Goal: Task Accomplishment & Management: Complete application form

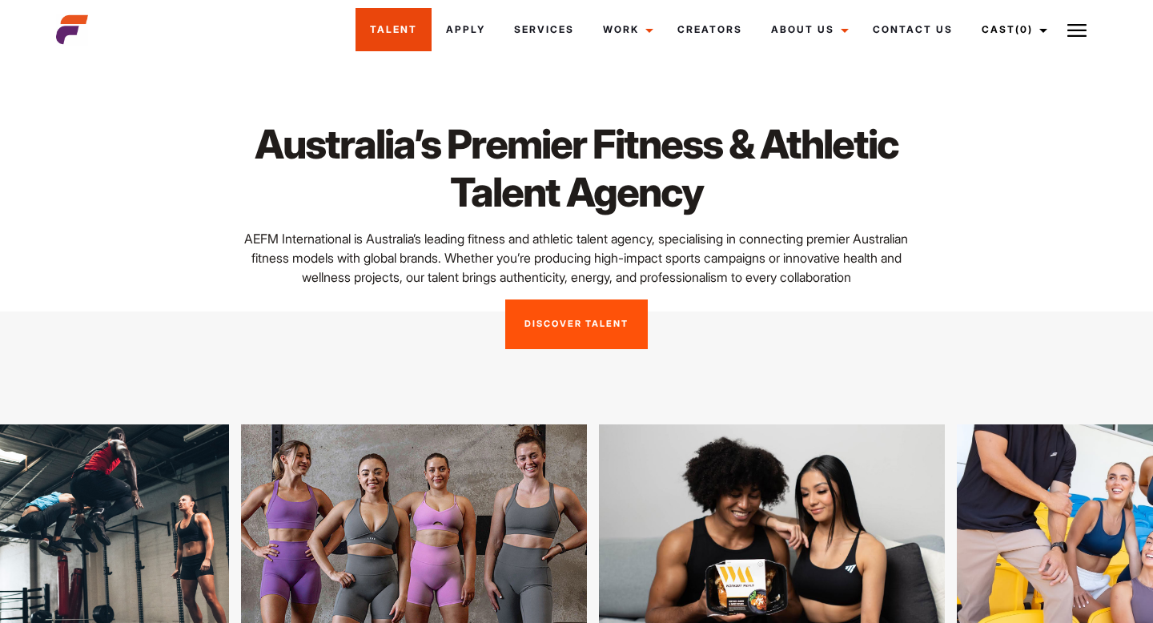
click at [405, 33] on link "Talent" at bounding box center [393, 29] width 76 height 43
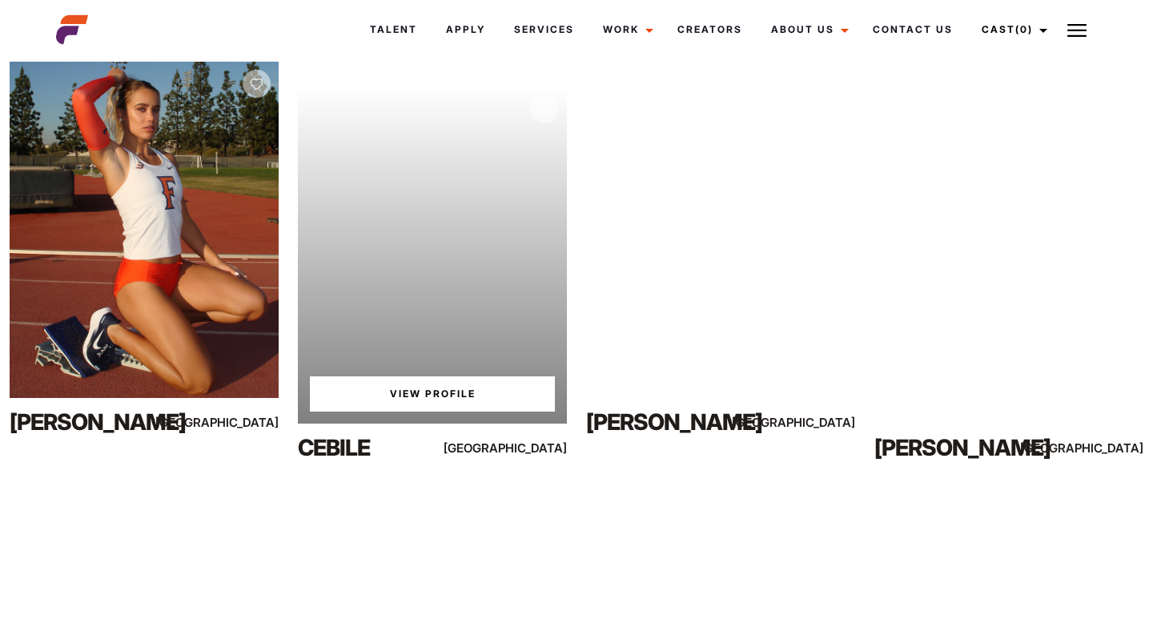
scroll to position [305, 0]
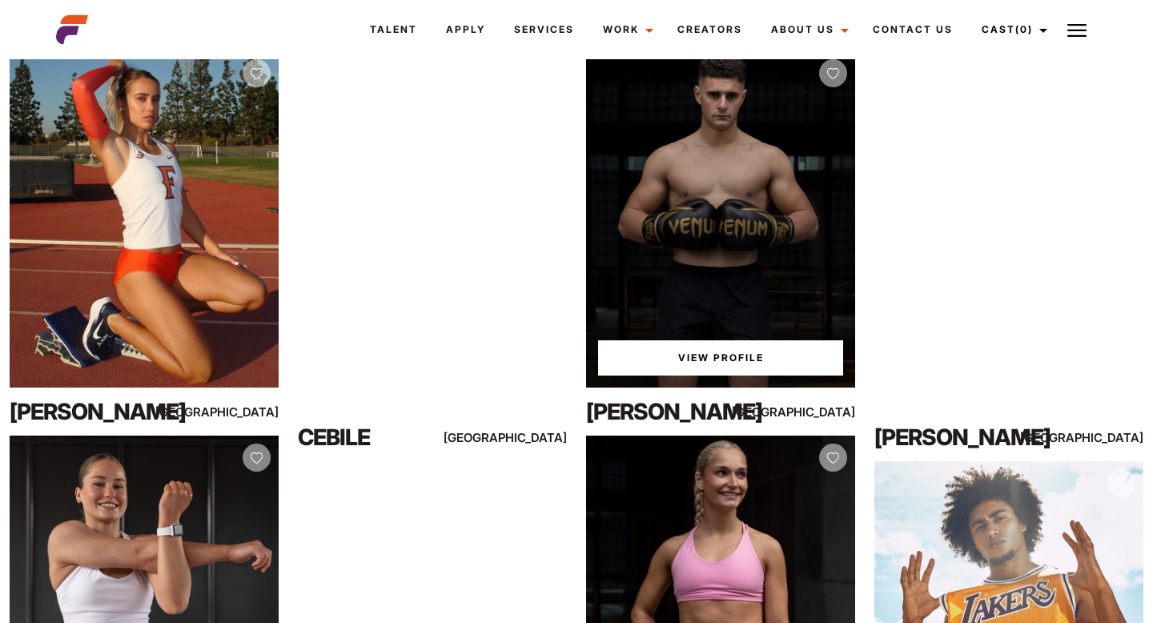
click at [769, 360] on link "View Profile" at bounding box center [720, 357] width 245 height 35
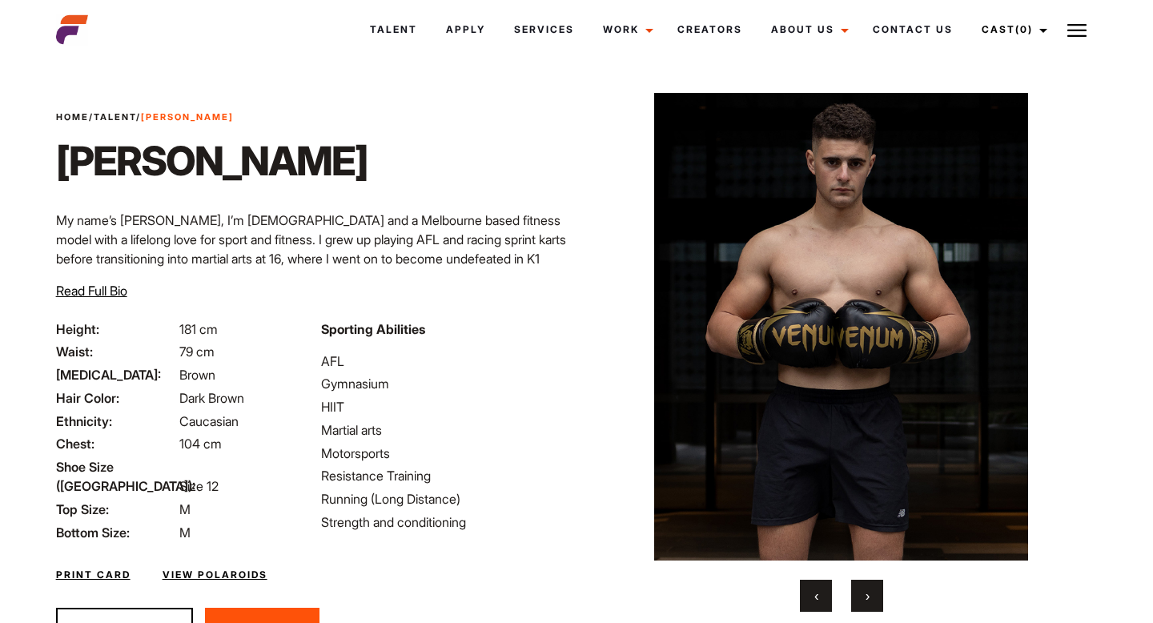
scroll to position [87, 0]
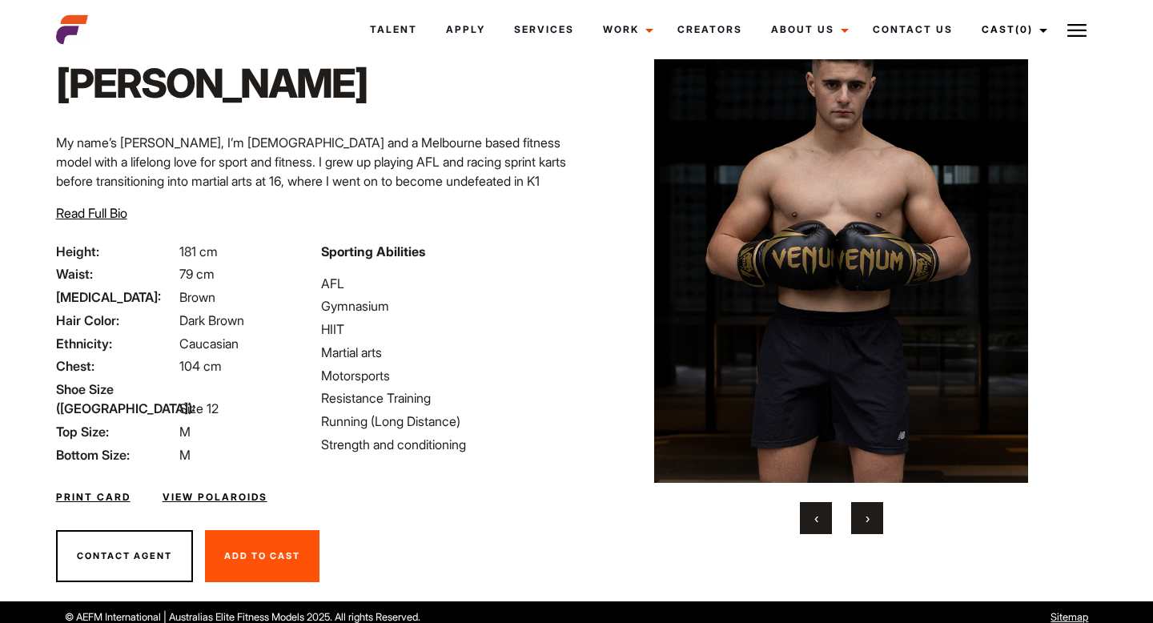
click at [871, 510] on button "›" at bounding box center [867, 518] width 32 height 32
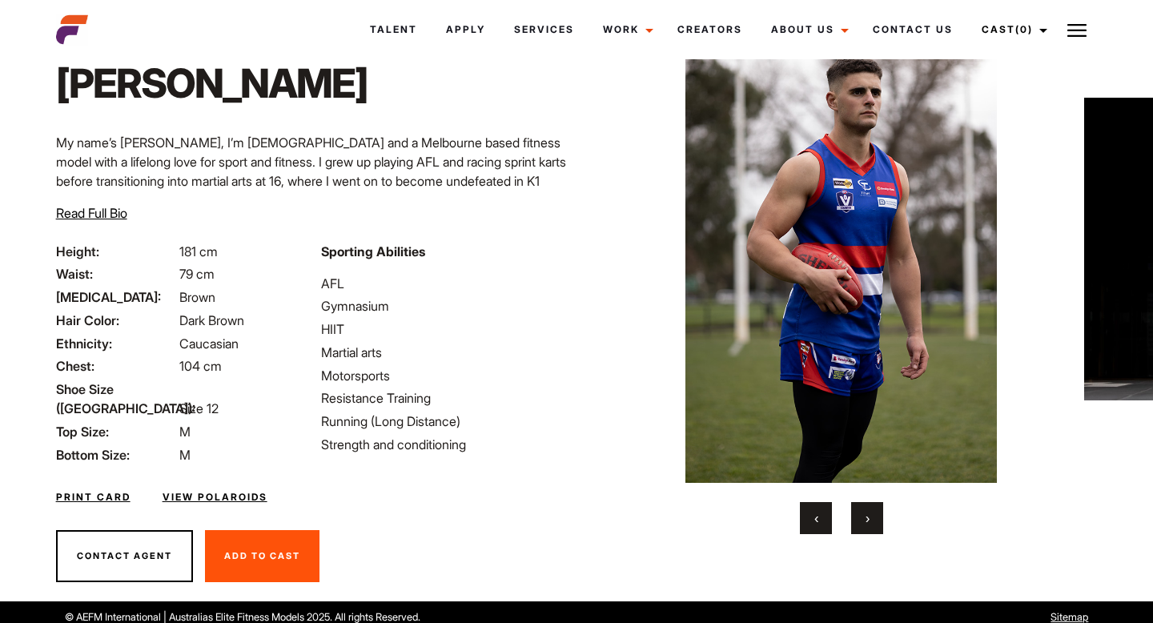
click at [871, 510] on button "›" at bounding box center [867, 518] width 32 height 32
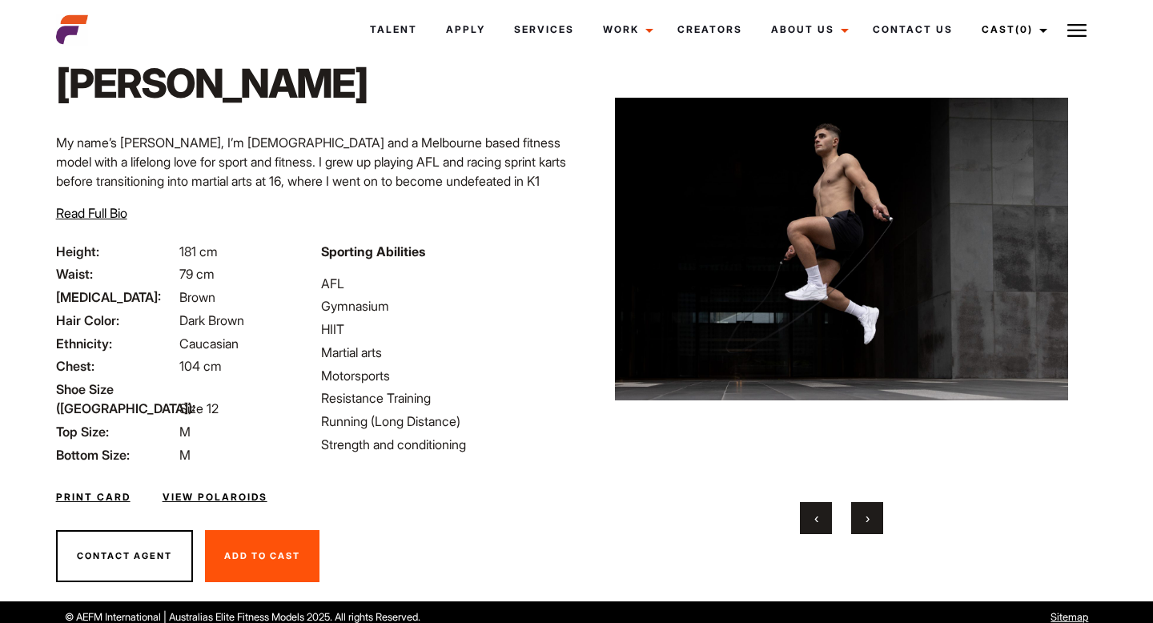
click at [871, 510] on button "›" at bounding box center [867, 518] width 32 height 32
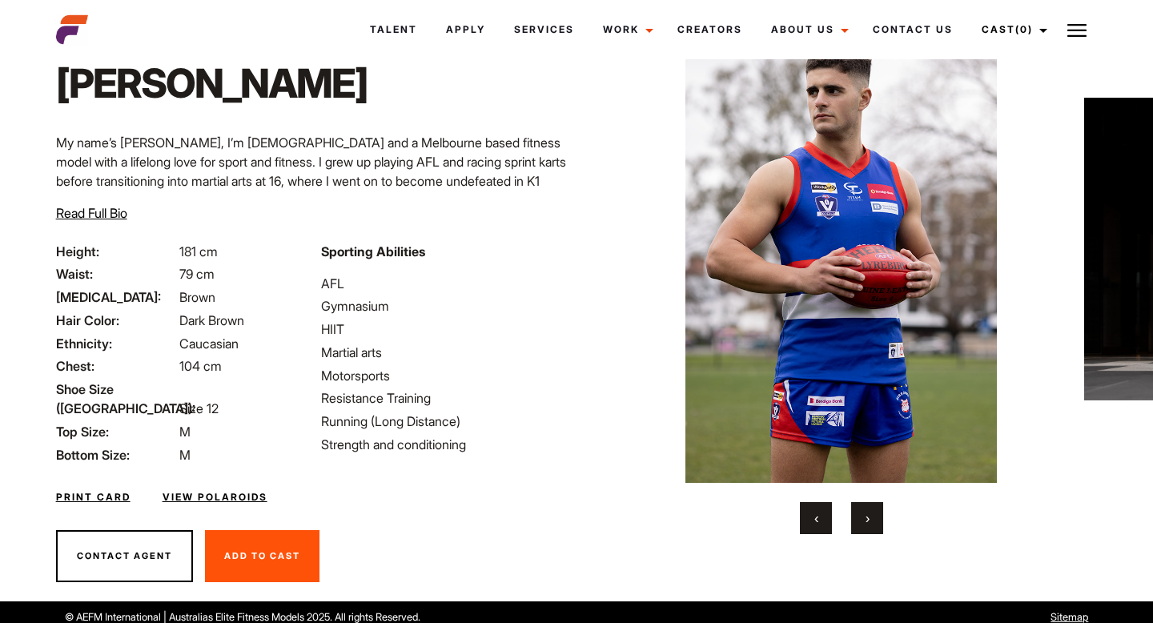
click at [871, 510] on button "›" at bounding box center [867, 518] width 32 height 32
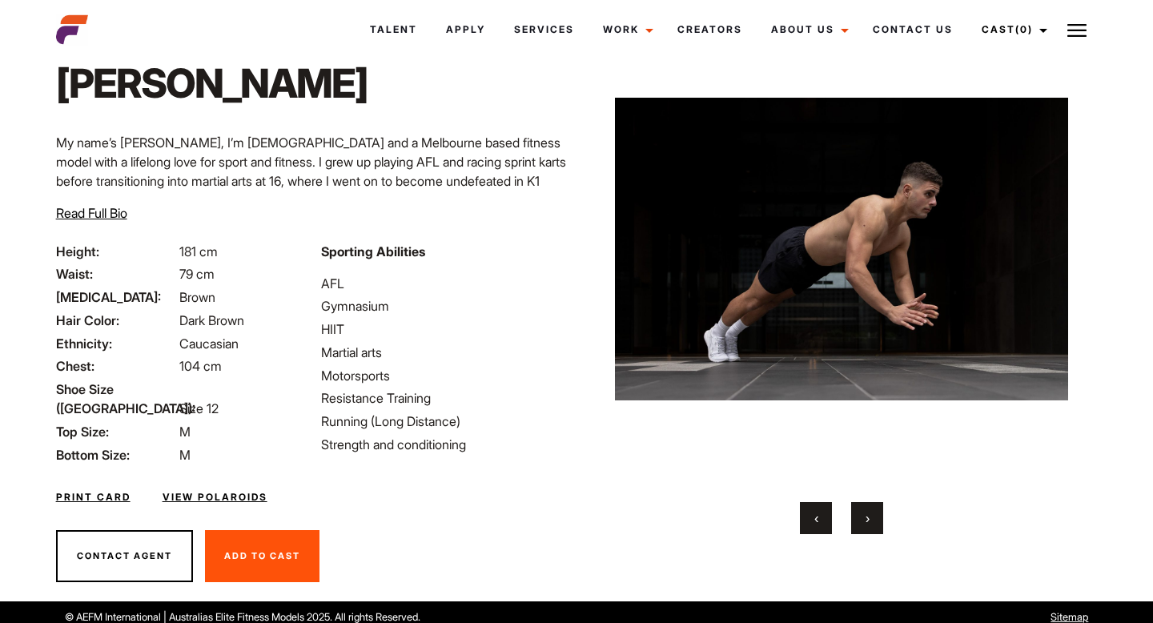
click at [871, 510] on button "›" at bounding box center [867, 518] width 32 height 32
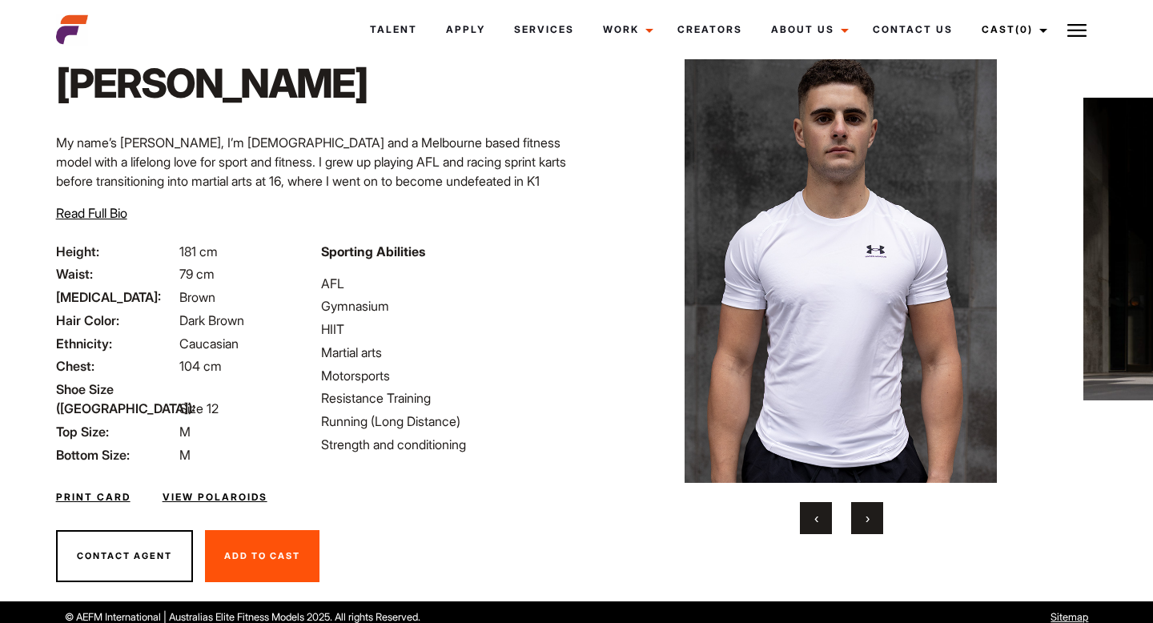
click at [871, 510] on button "›" at bounding box center [867, 518] width 32 height 32
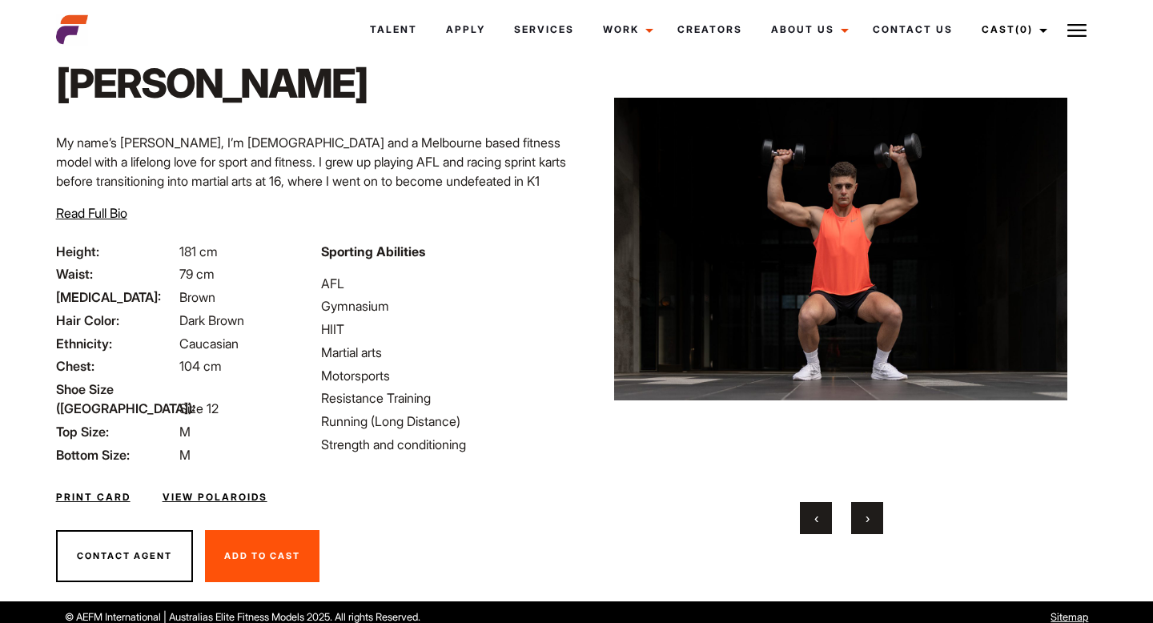
click at [871, 510] on button "›" at bounding box center [867, 518] width 32 height 32
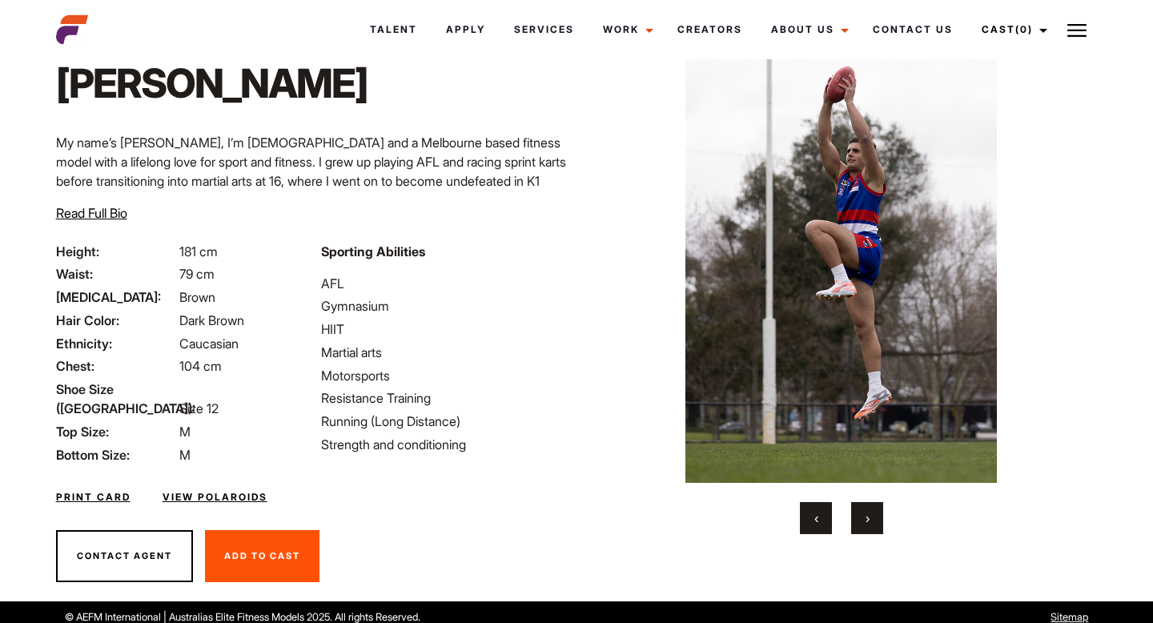
click at [871, 510] on button "›" at bounding box center [867, 518] width 32 height 32
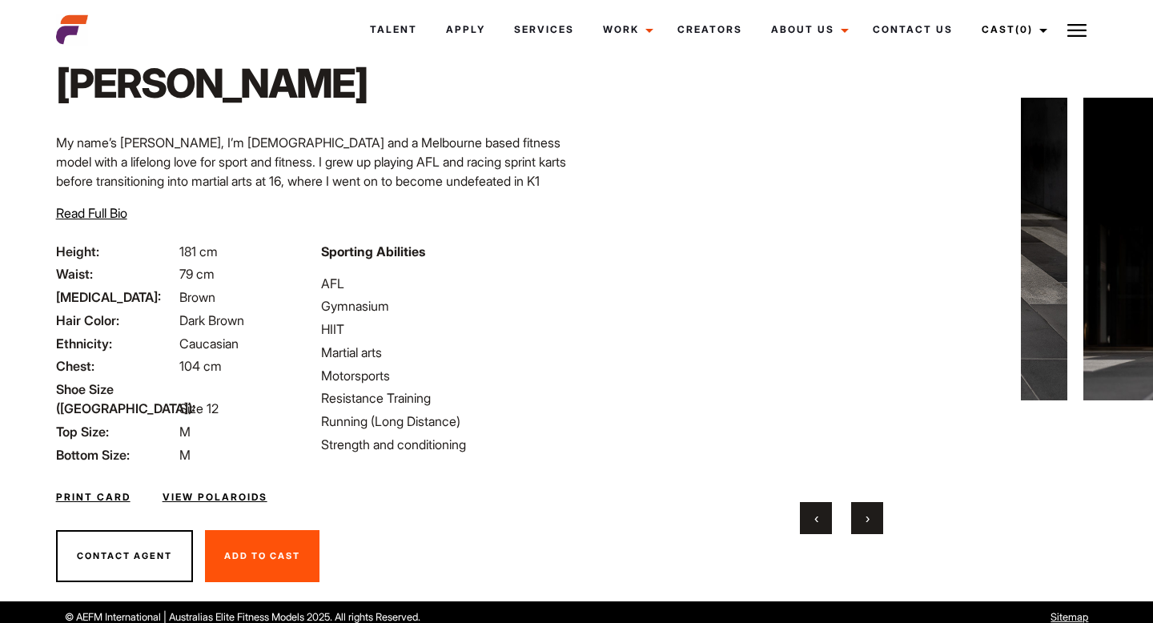
click at [871, 510] on button "›" at bounding box center [867, 518] width 32 height 32
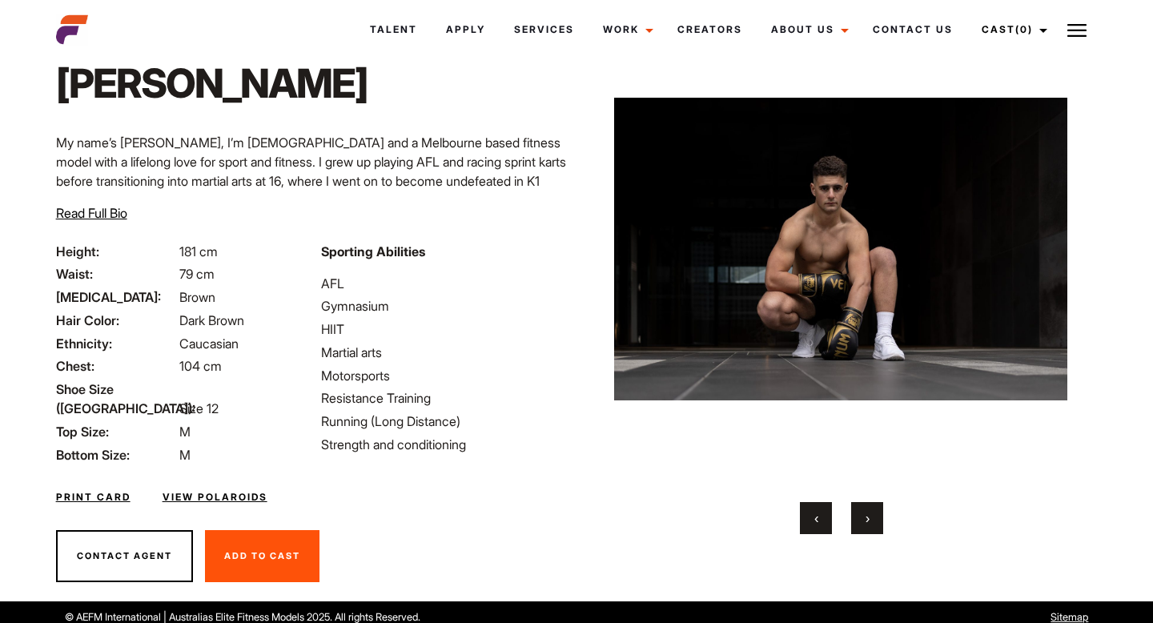
click at [871, 510] on button "›" at bounding box center [867, 518] width 32 height 32
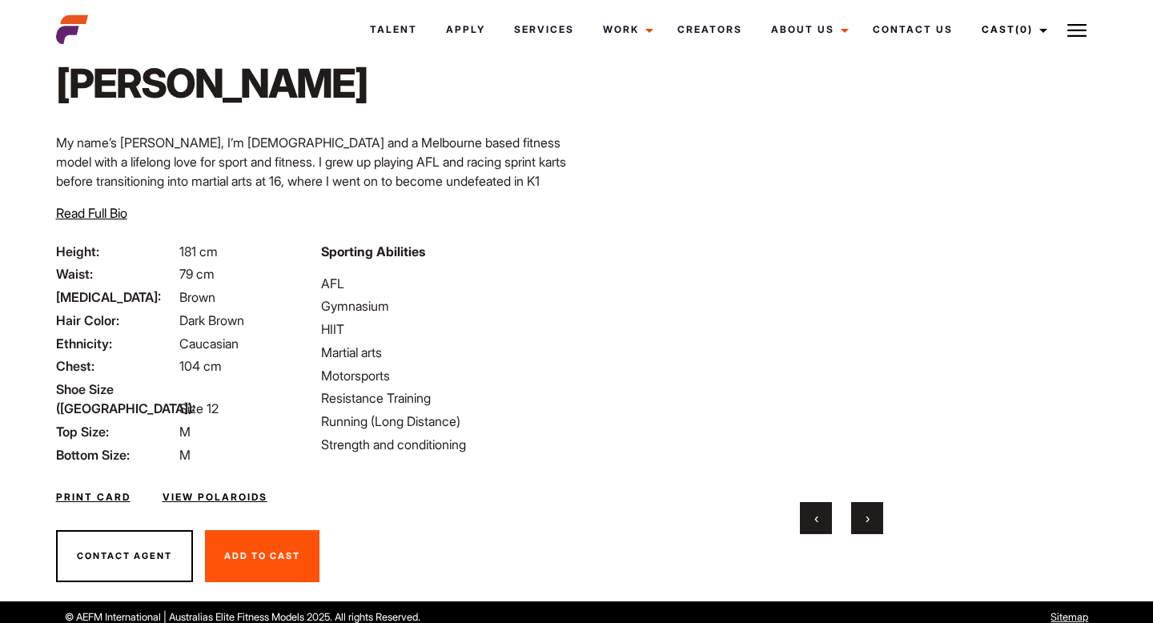
click at [871, 510] on button "›" at bounding box center [867, 518] width 32 height 32
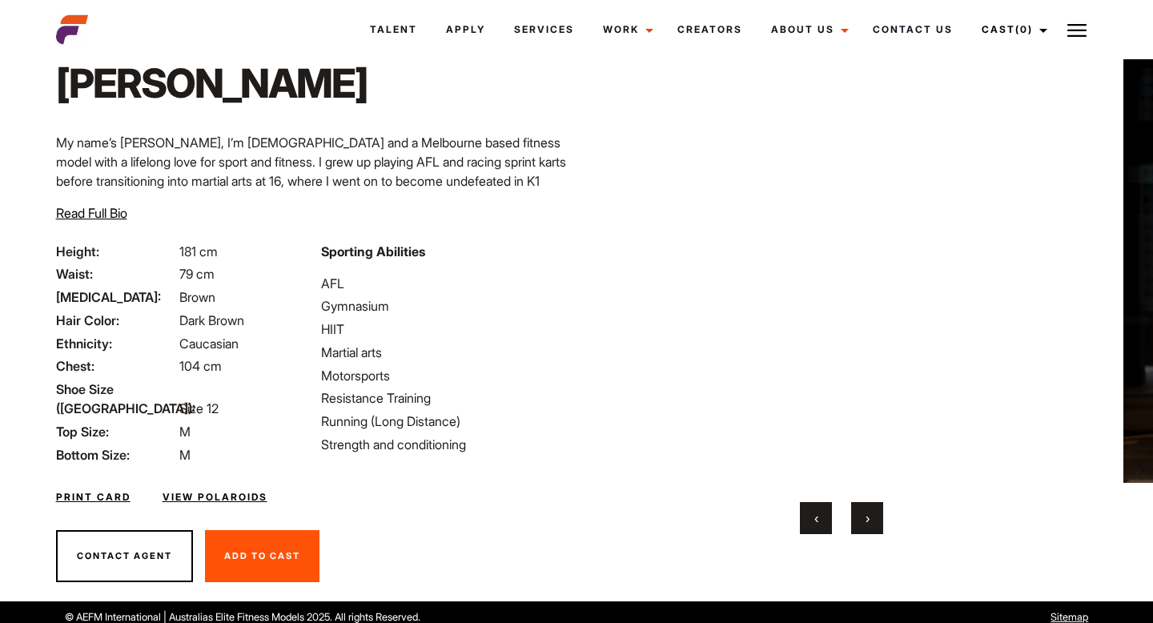
click at [871, 510] on button "›" at bounding box center [867, 518] width 32 height 32
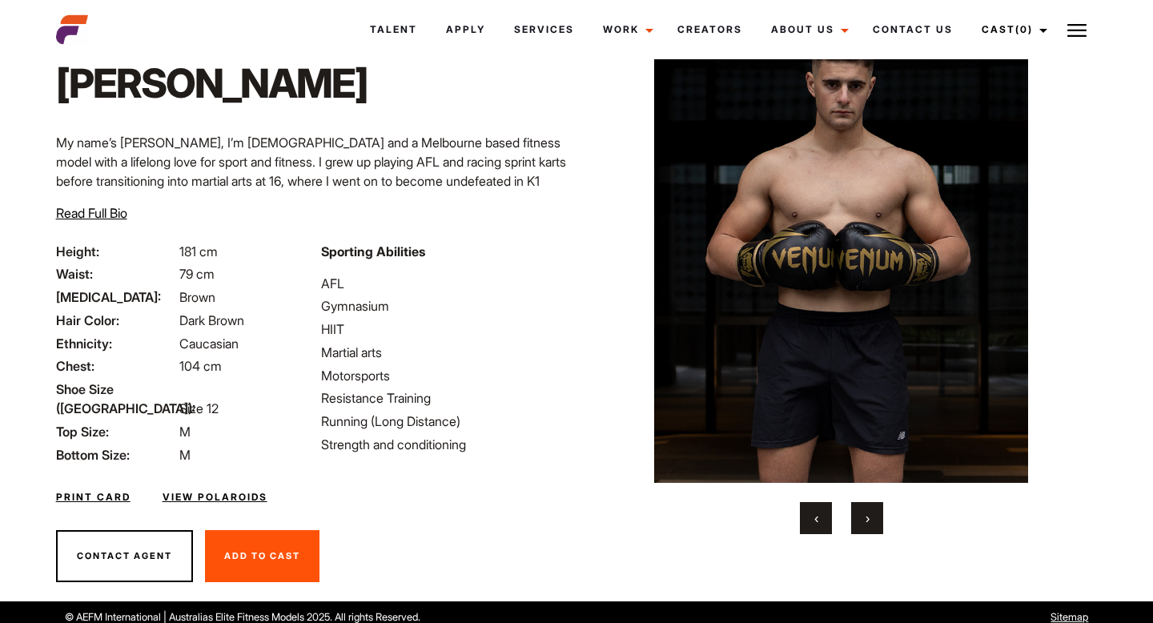
click at [871, 510] on button "›" at bounding box center [867, 518] width 32 height 32
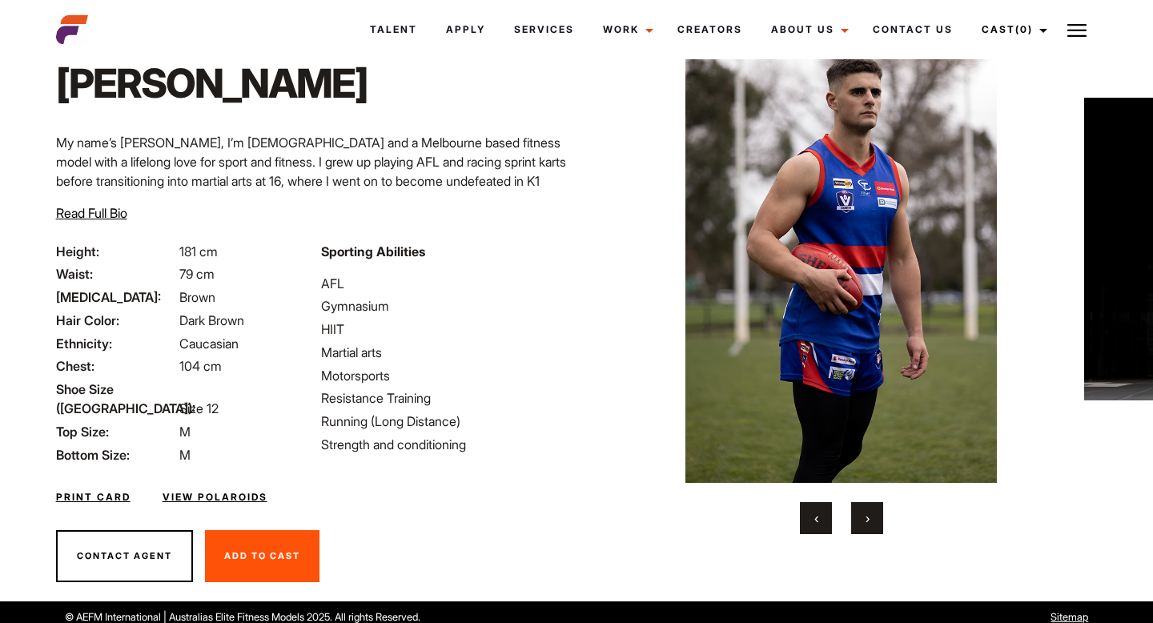
click at [871, 510] on button "›" at bounding box center [867, 518] width 32 height 32
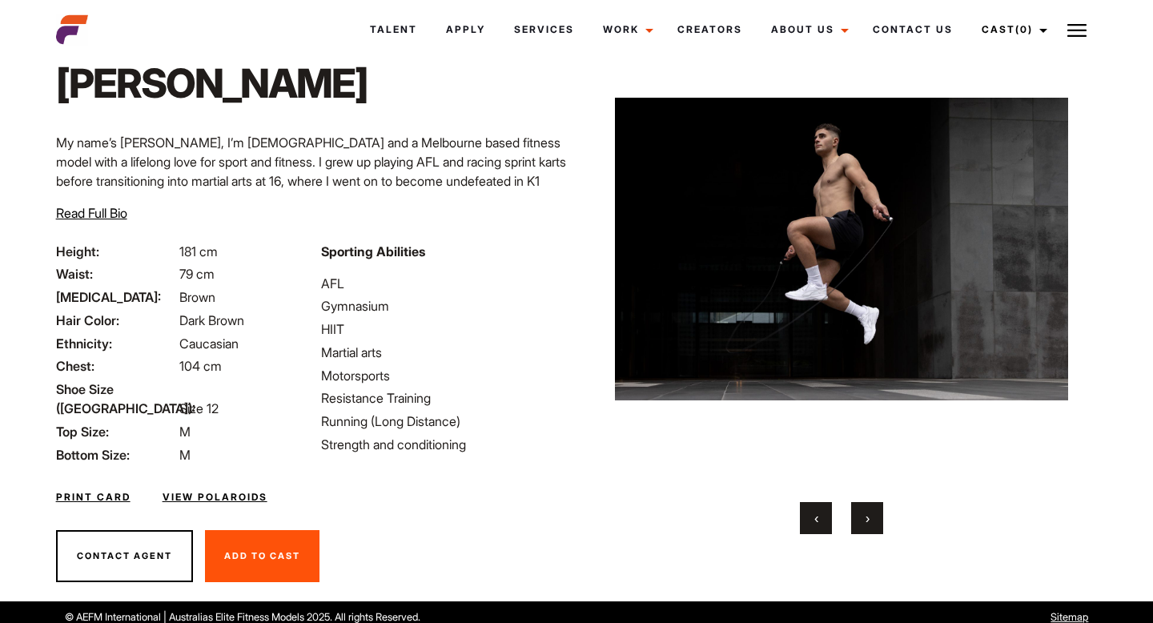
click at [870, 510] on button "›" at bounding box center [867, 518] width 32 height 32
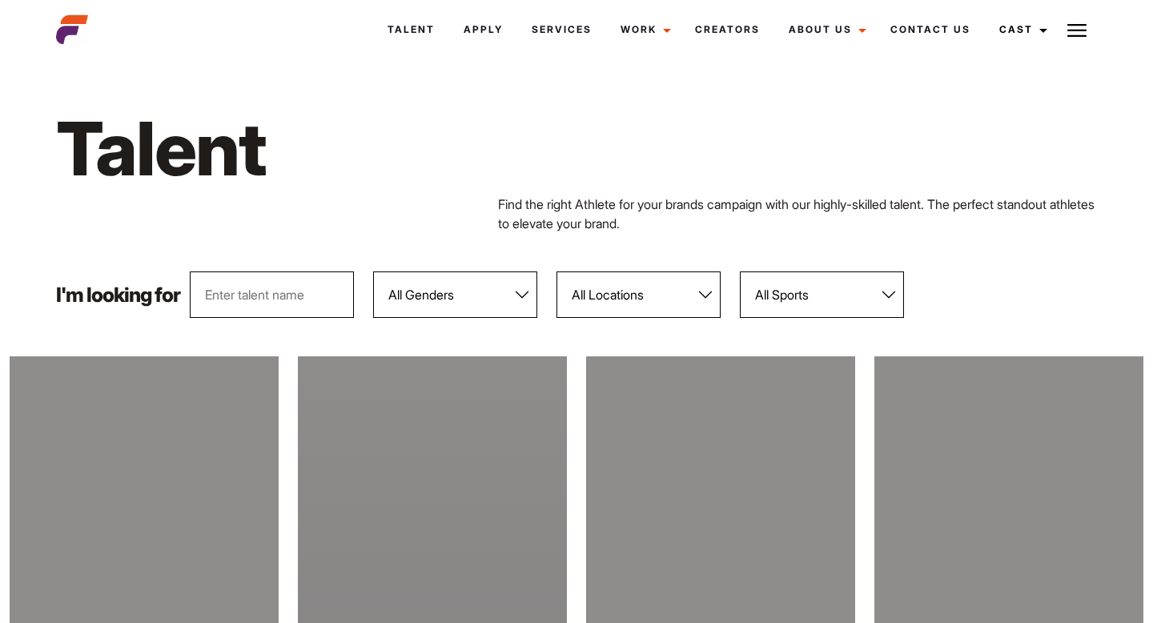
scroll to position [305, 0]
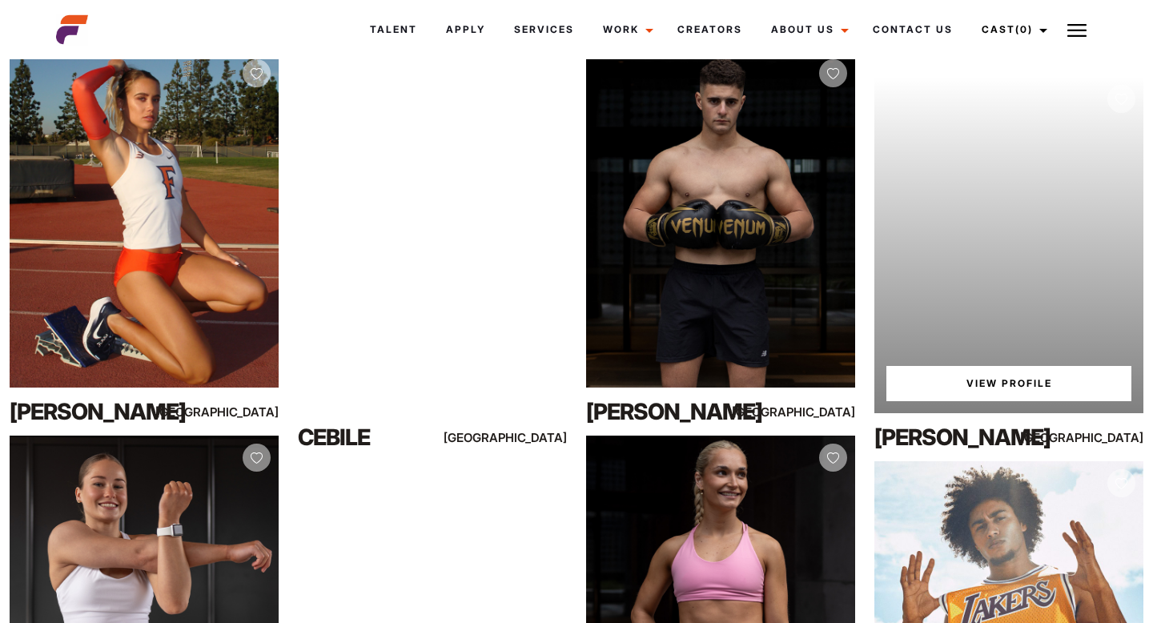
click at [998, 385] on link "View Profile" at bounding box center [1008, 383] width 245 height 35
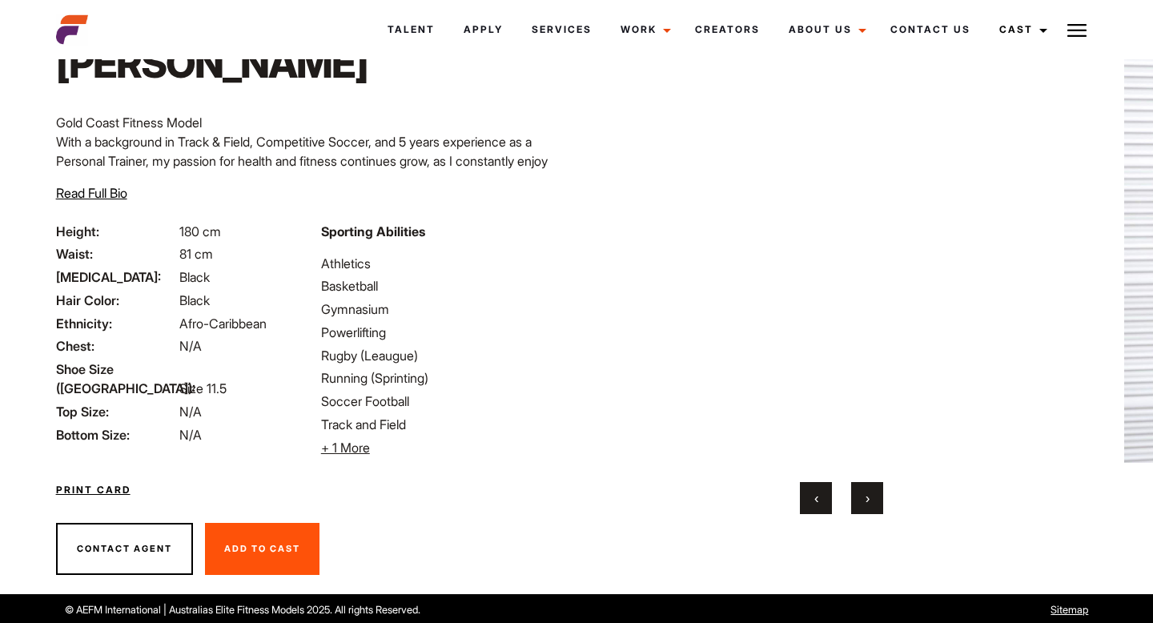
scroll to position [110, 0]
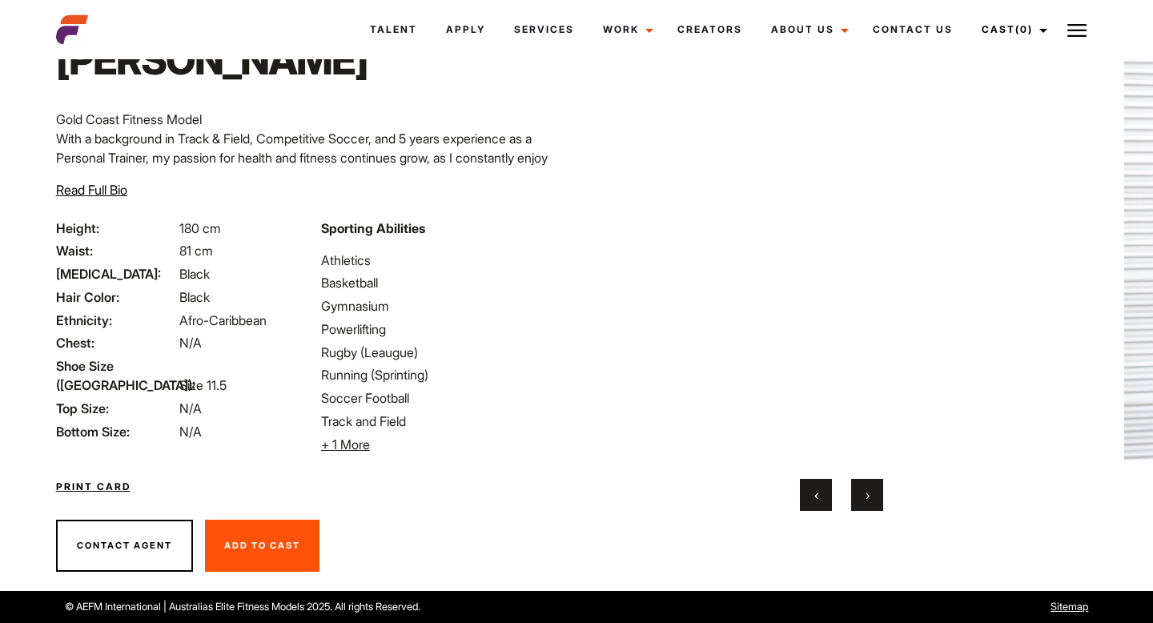
click at [872, 497] on button "›" at bounding box center [867, 495] width 32 height 32
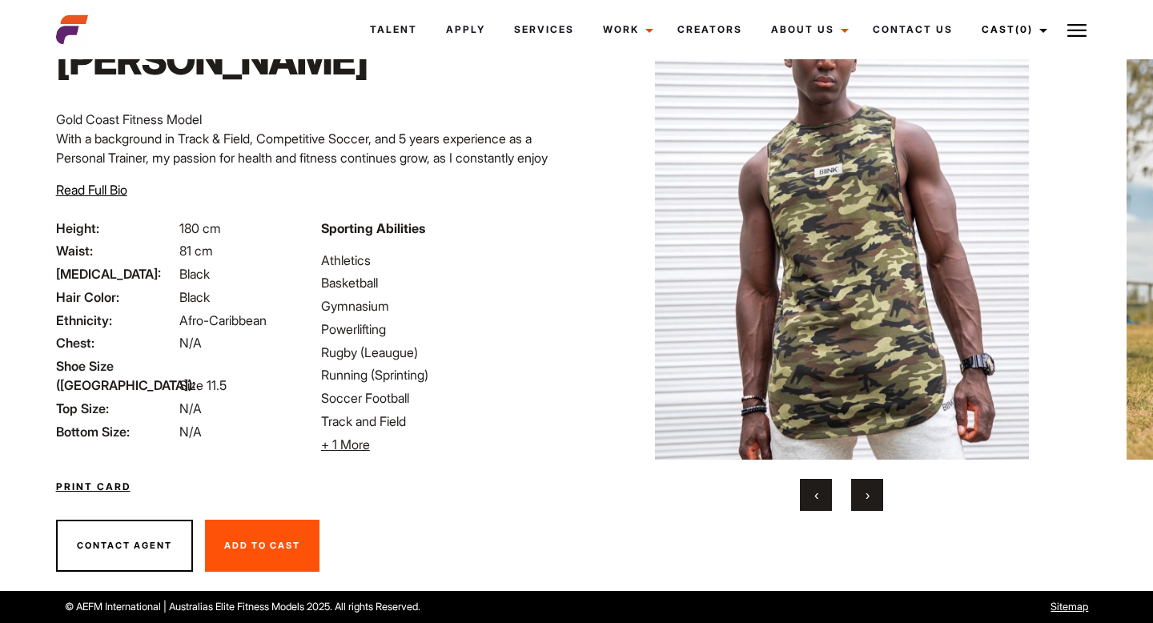
click at [872, 497] on button "›" at bounding box center [867, 495] width 32 height 32
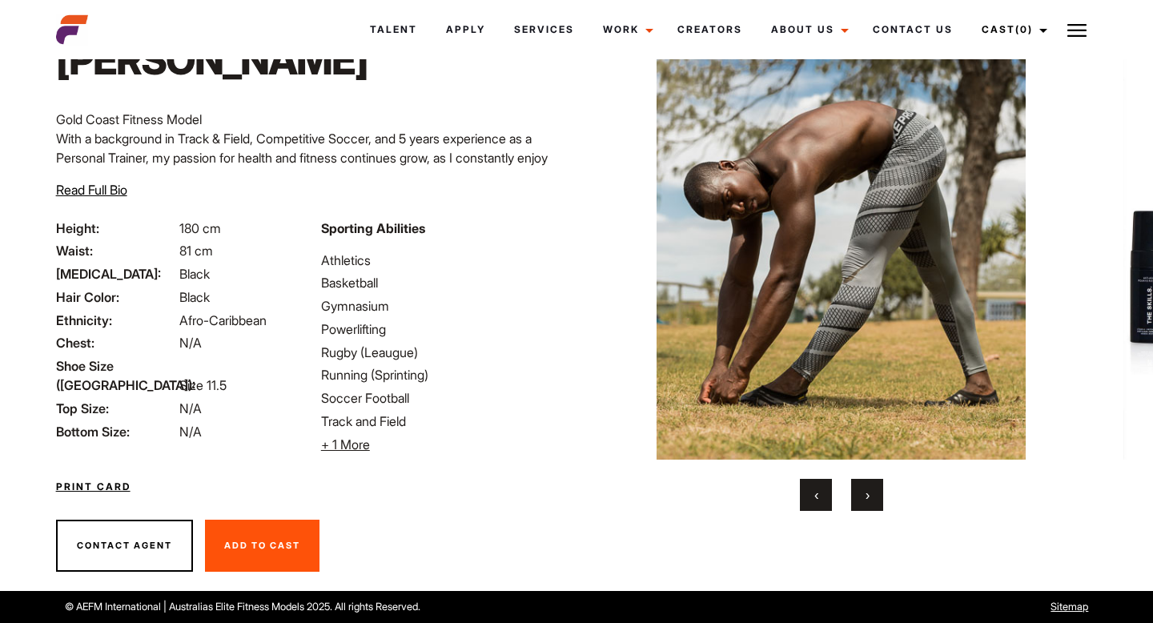
click at [872, 497] on button "›" at bounding box center [867, 495] width 32 height 32
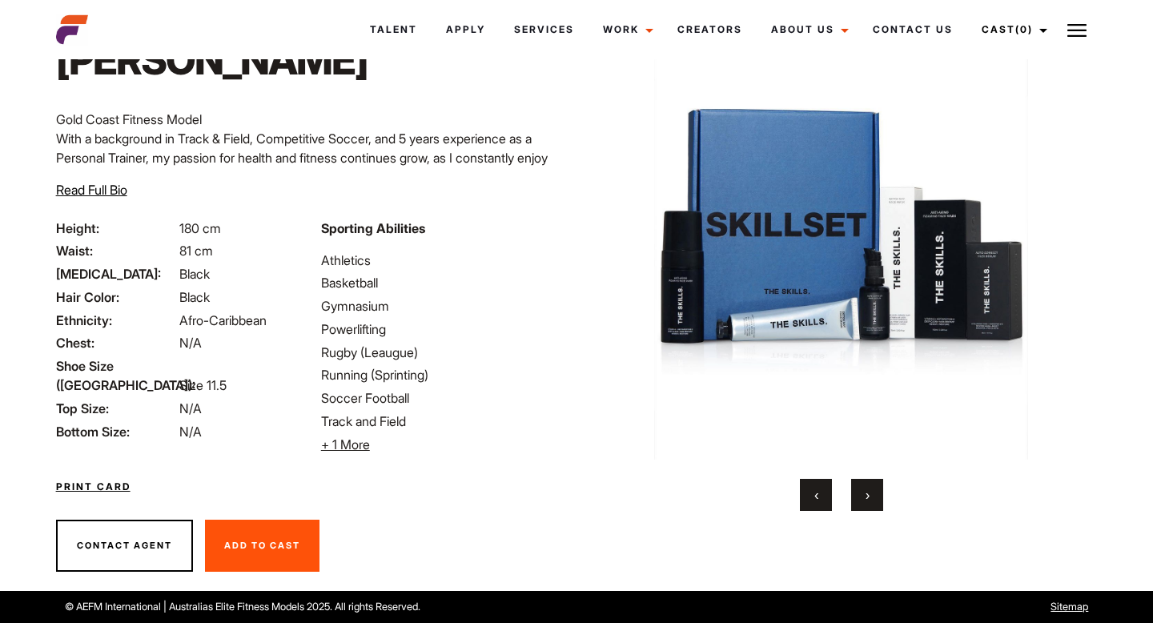
click at [872, 497] on button "›" at bounding box center [867, 495] width 32 height 32
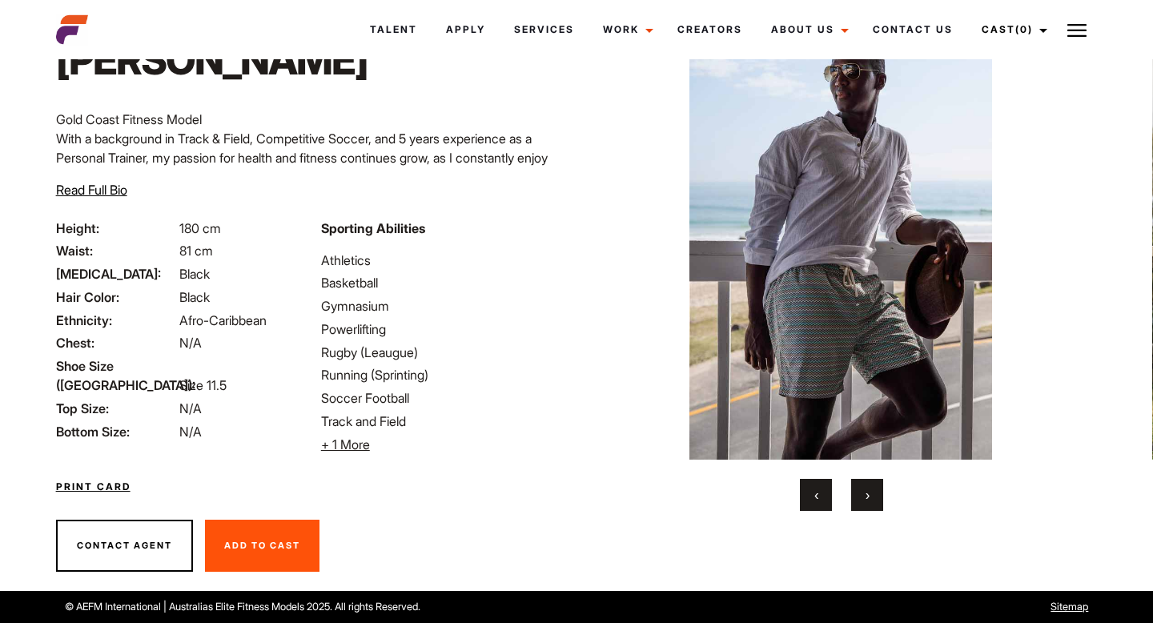
click at [872, 497] on button "›" at bounding box center [867, 495] width 32 height 32
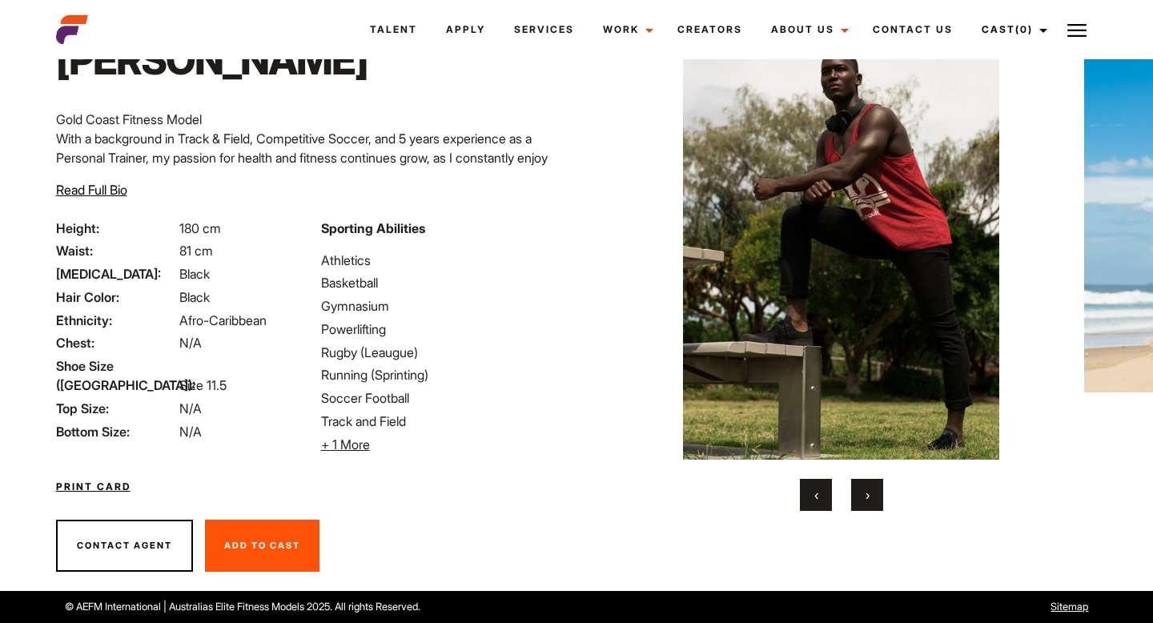
click at [872, 497] on button "›" at bounding box center [867, 495] width 32 height 32
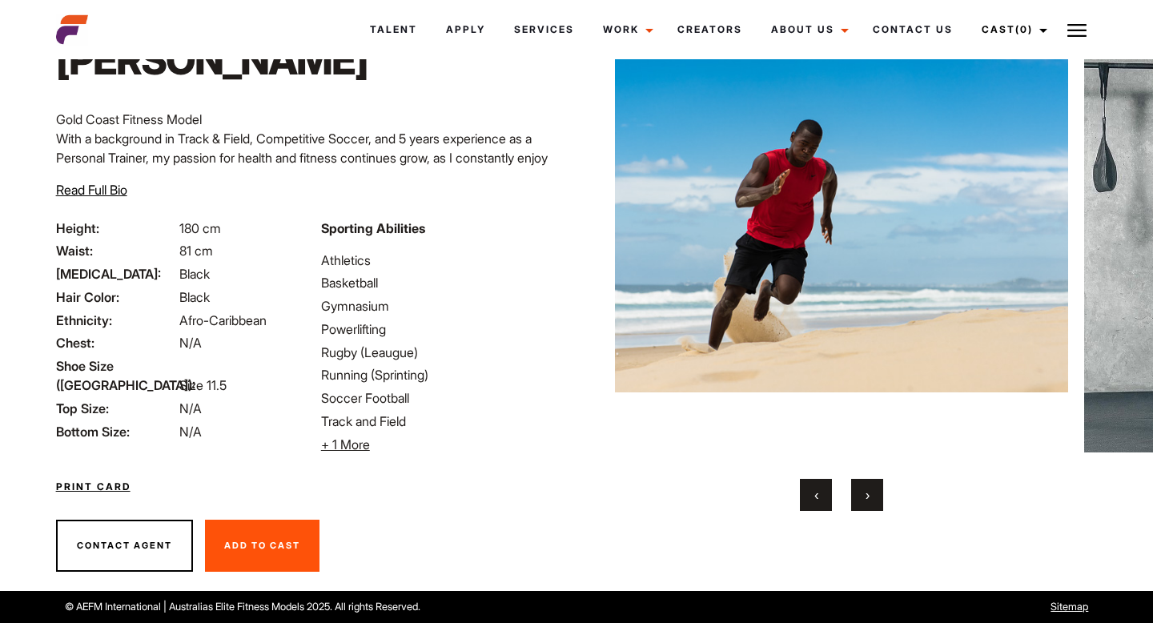
click at [872, 497] on button "›" at bounding box center [867, 495] width 32 height 32
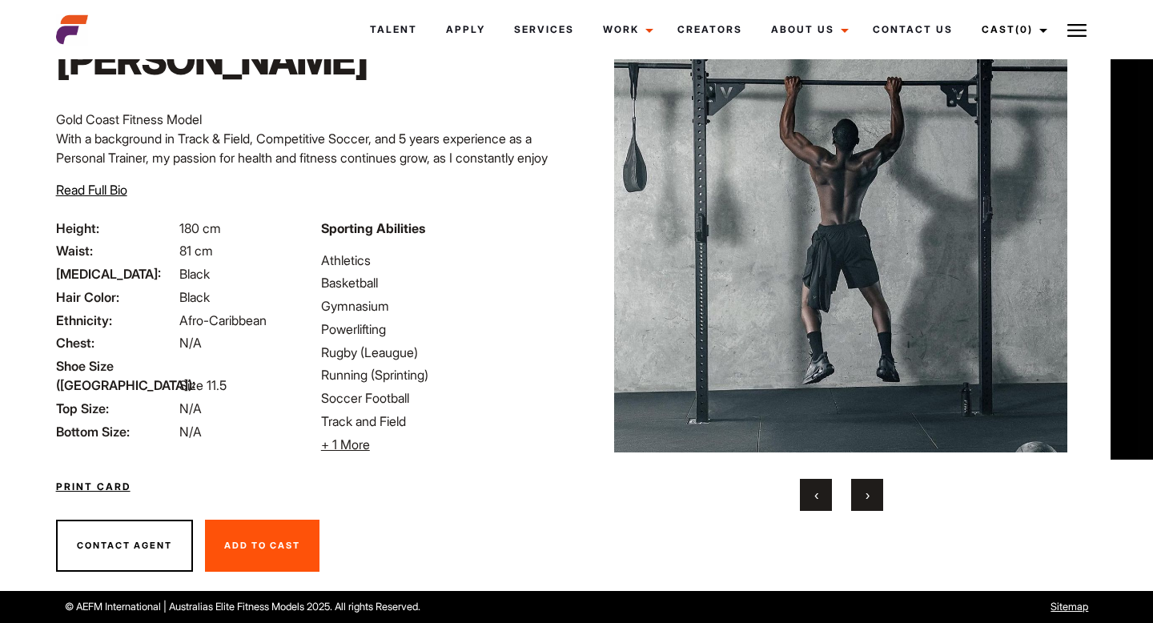
click at [872, 497] on button "›" at bounding box center [867, 495] width 32 height 32
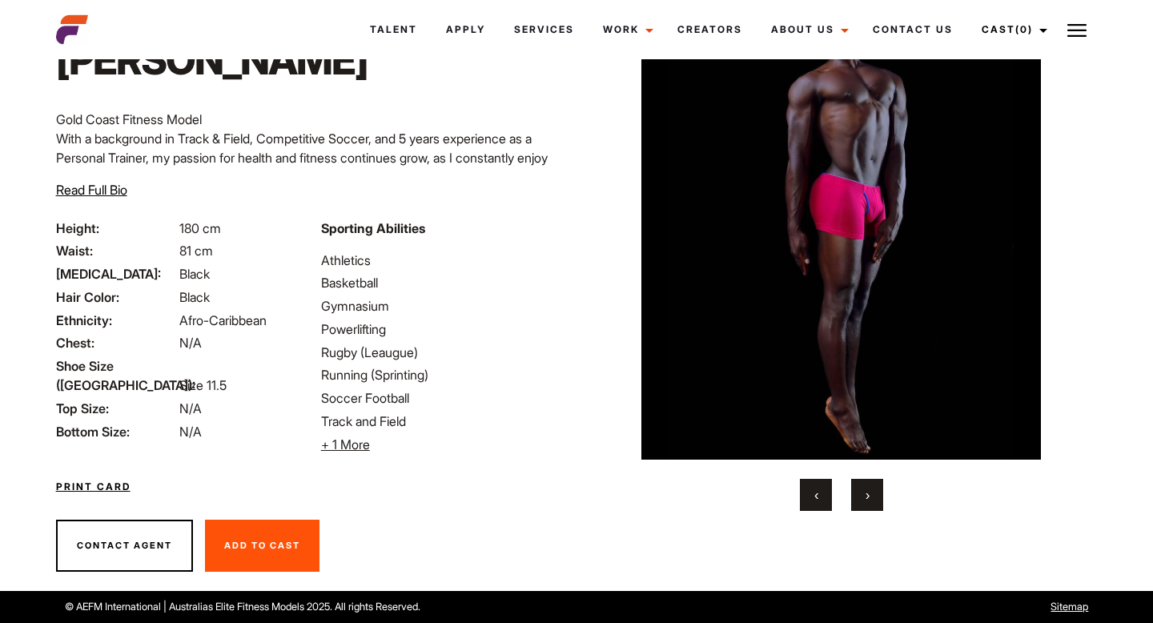
click at [872, 497] on button "›" at bounding box center [867, 495] width 32 height 32
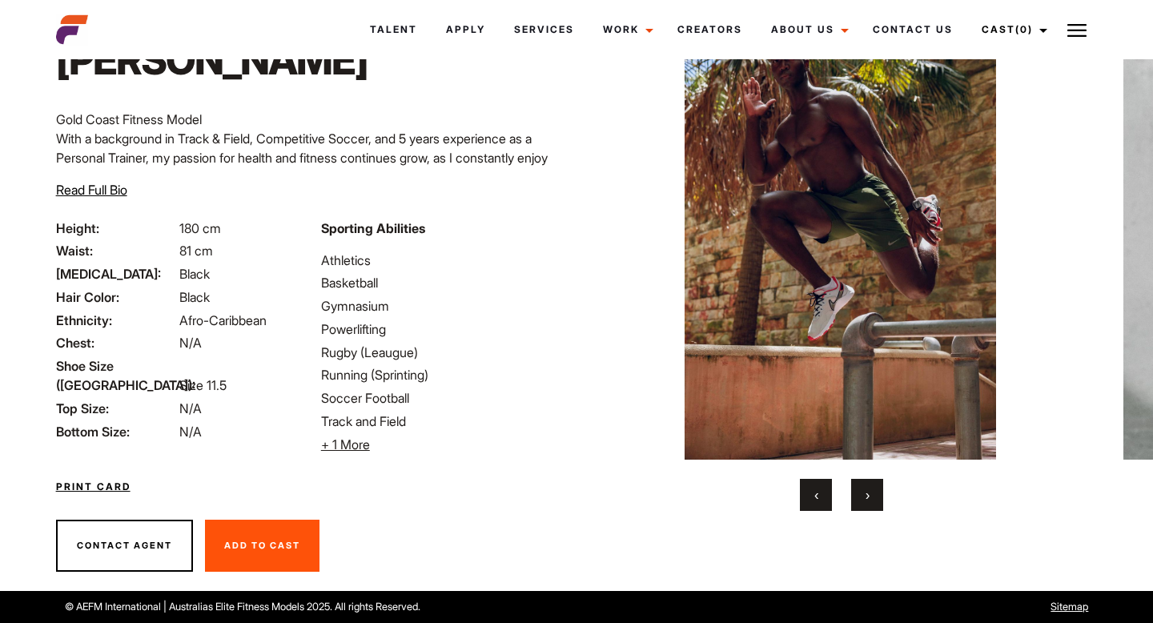
click at [872, 497] on button "›" at bounding box center [867, 495] width 32 height 32
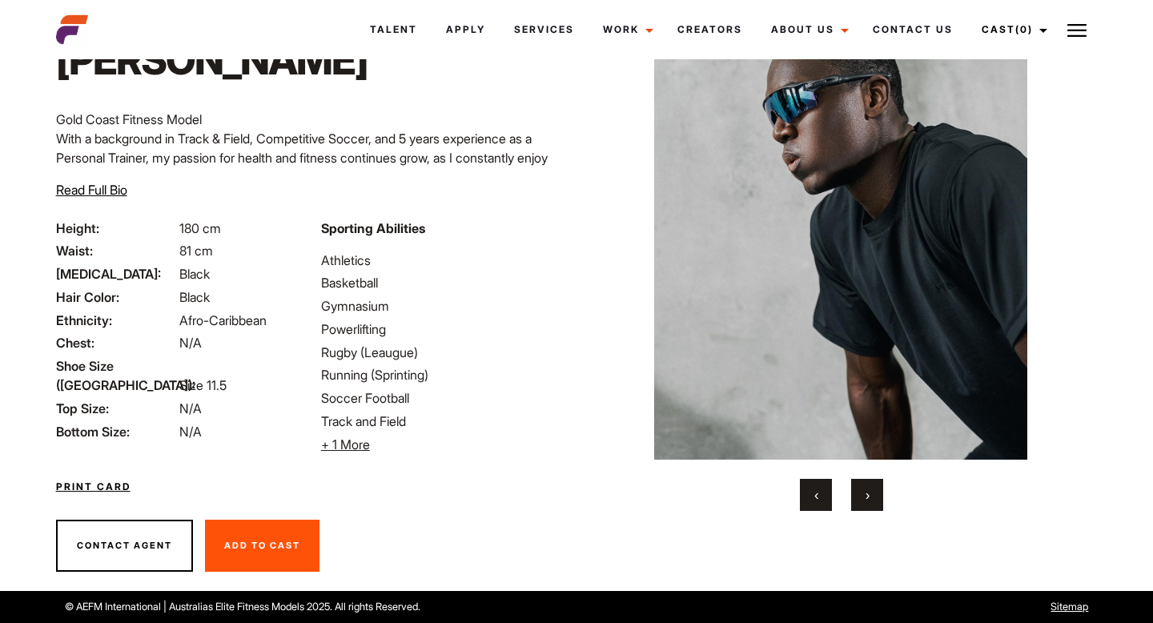
click at [872, 497] on button "›" at bounding box center [867, 495] width 32 height 32
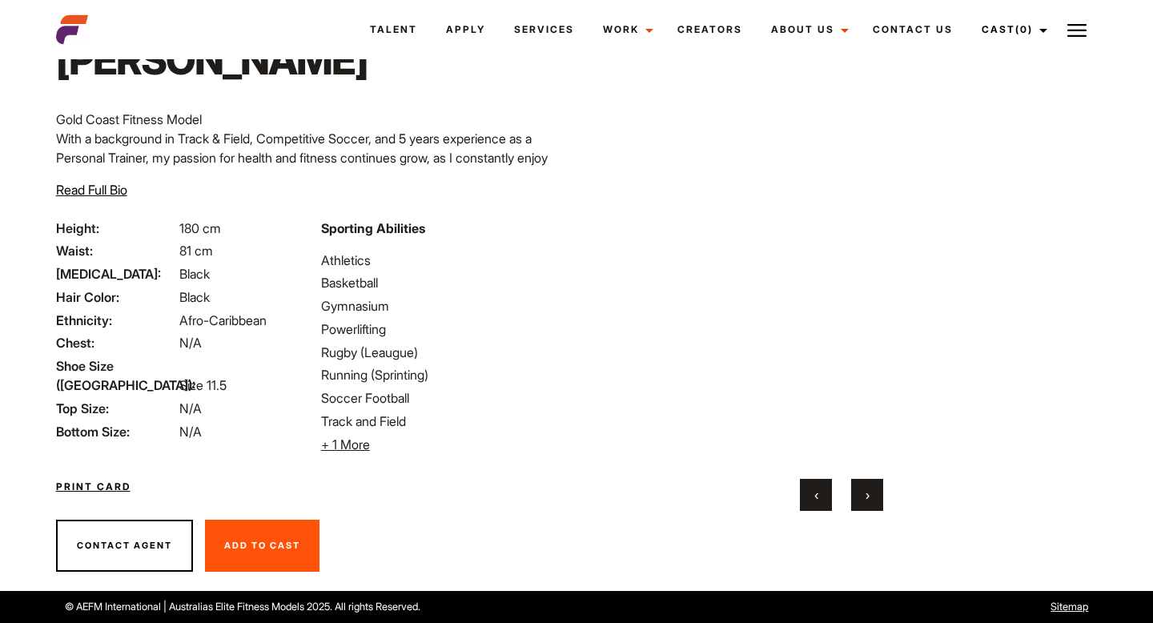
click at [872, 497] on button "›" at bounding box center [867, 495] width 32 height 32
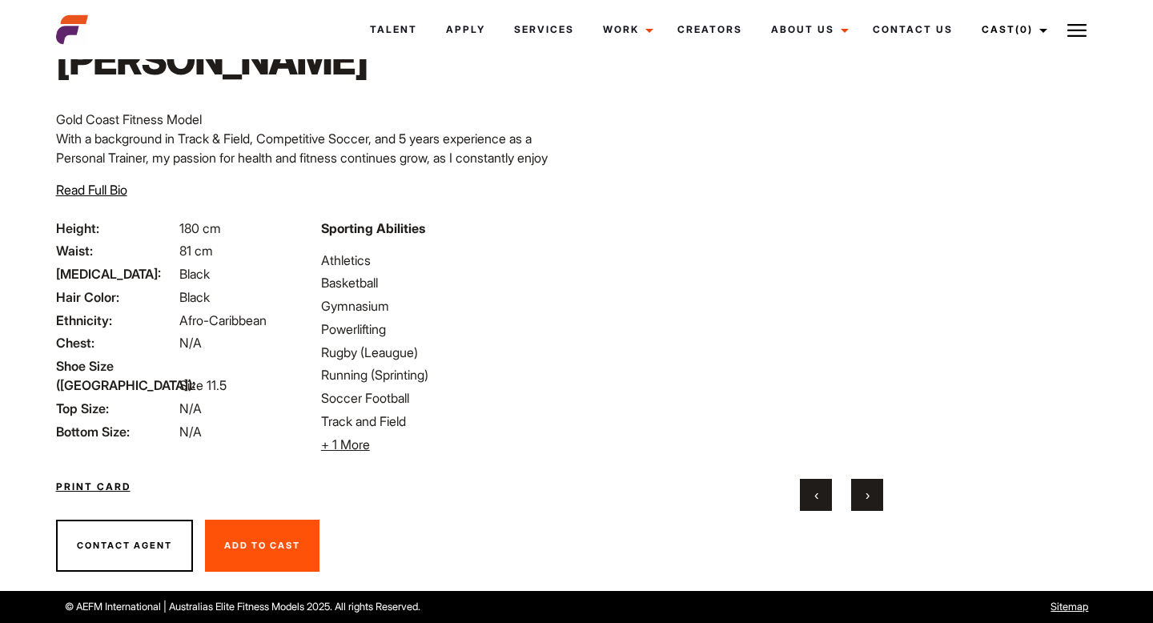
click at [872, 497] on button "›" at bounding box center [867, 495] width 32 height 32
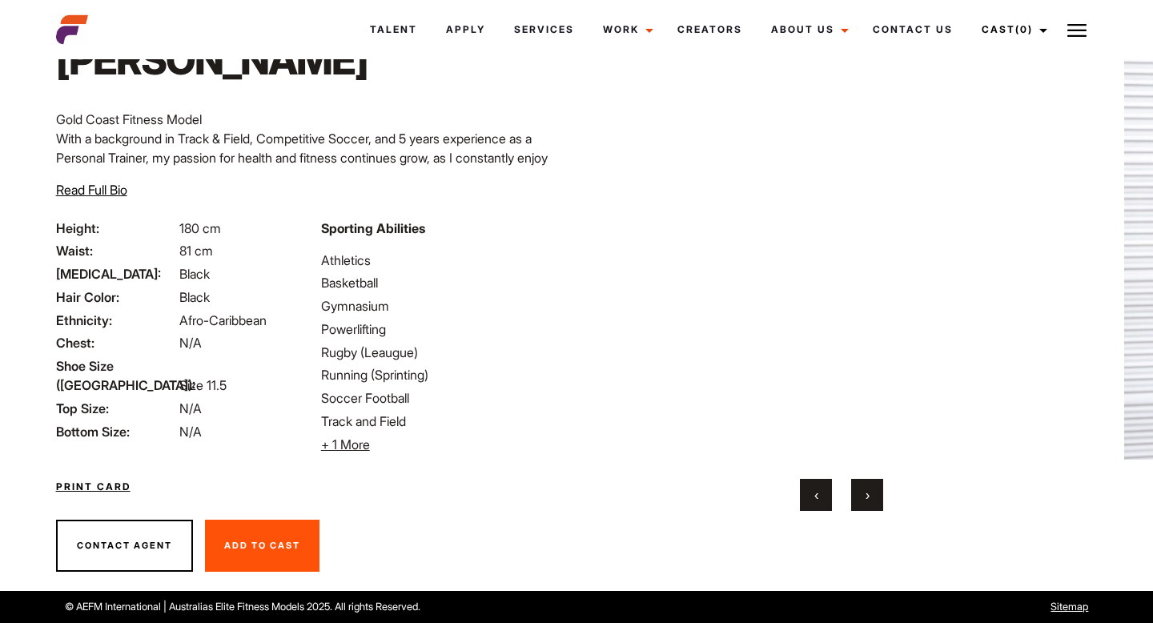
click at [872, 497] on button "›" at bounding box center [867, 495] width 32 height 32
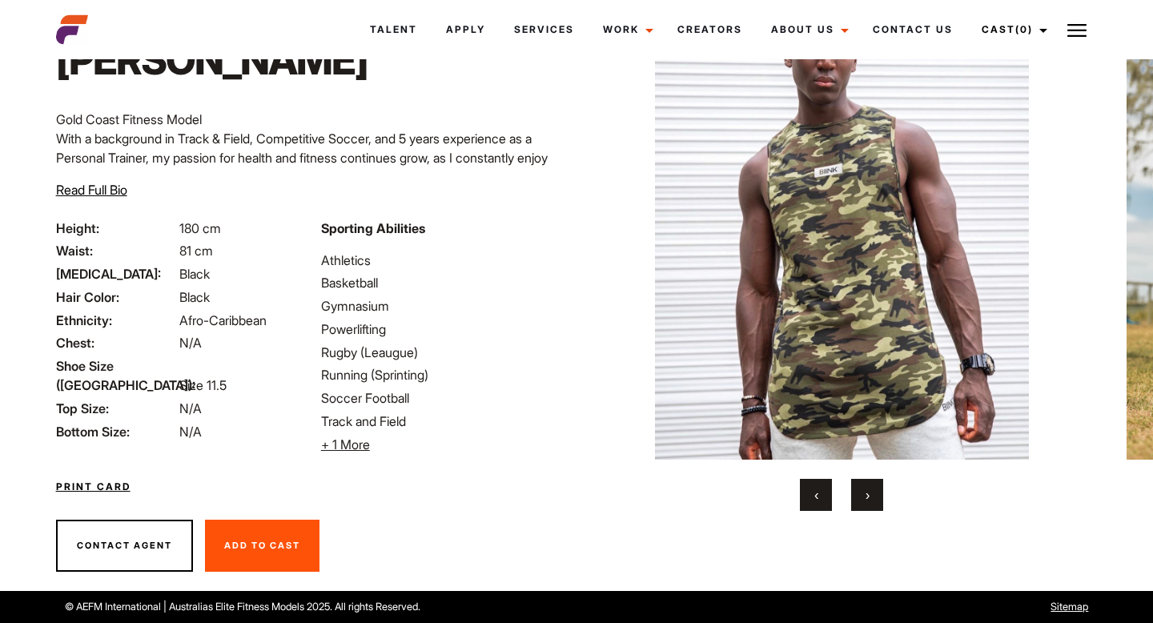
click at [871, 497] on button "›" at bounding box center [867, 495] width 32 height 32
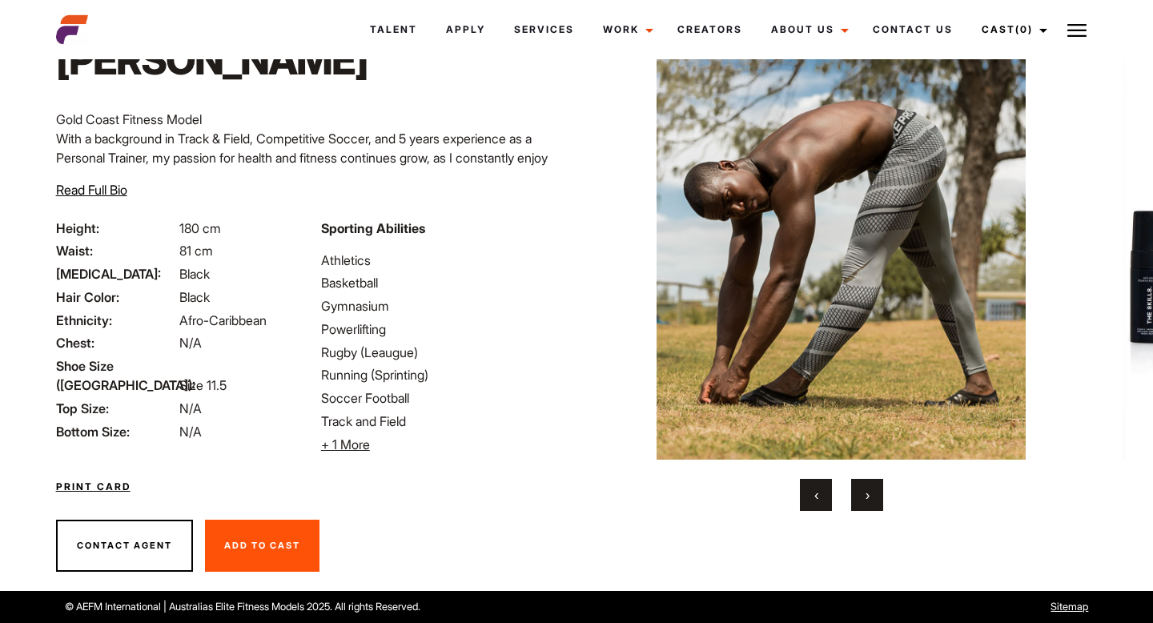
click at [871, 497] on button "›" at bounding box center [867, 495] width 32 height 32
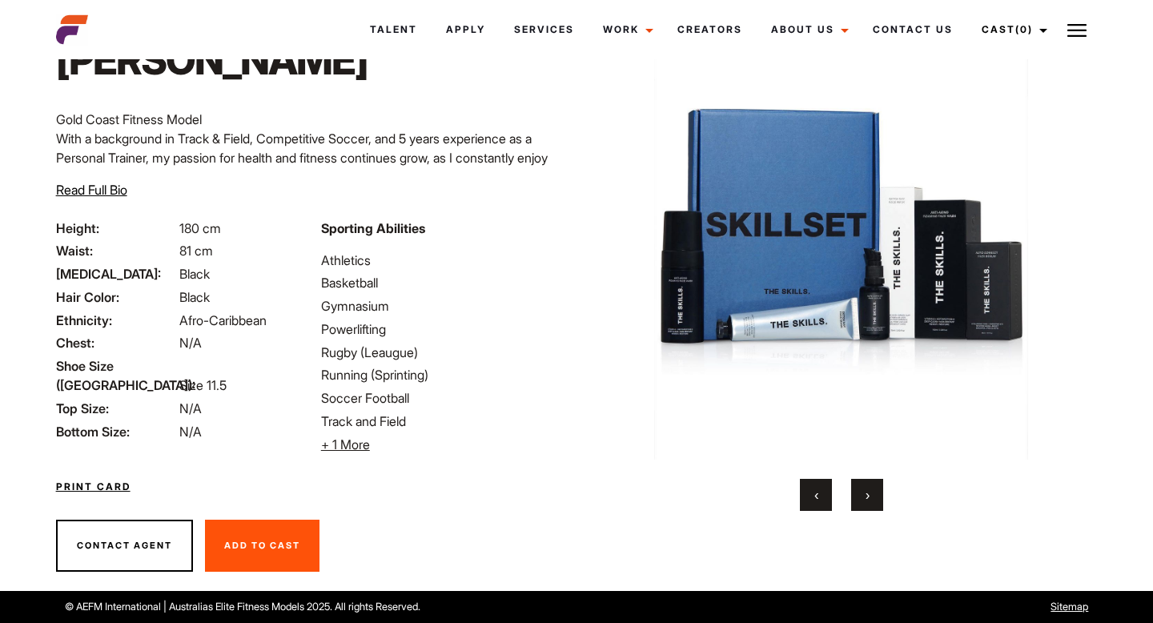
click at [871, 497] on button "›" at bounding box center [867, 495] width 32 height 32
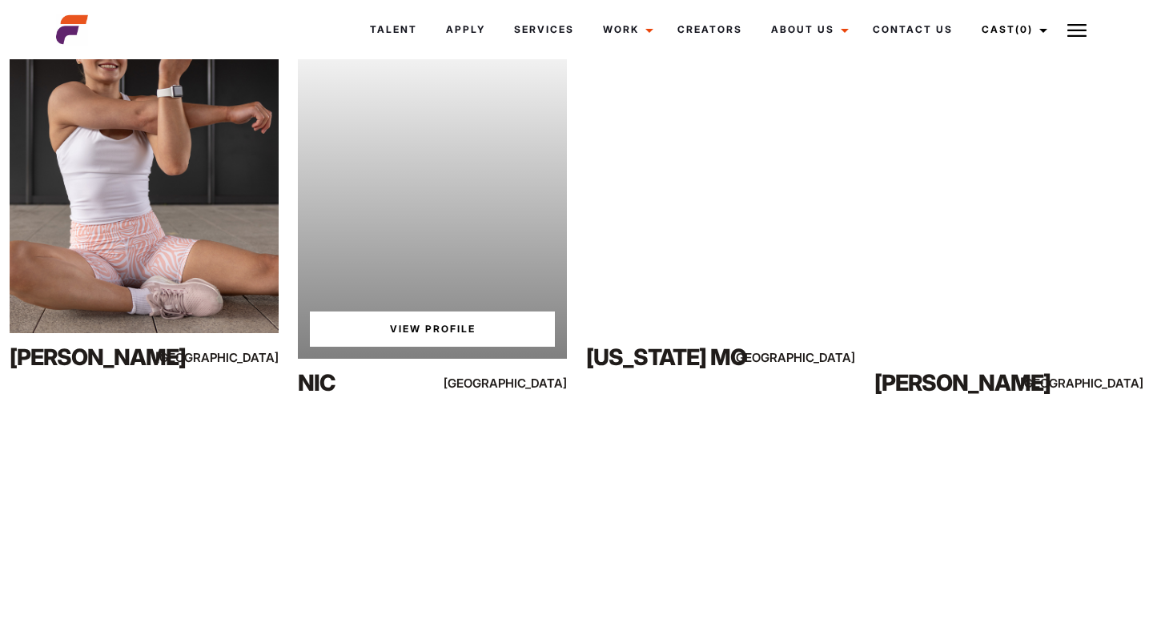
scroll to position [761, 0]
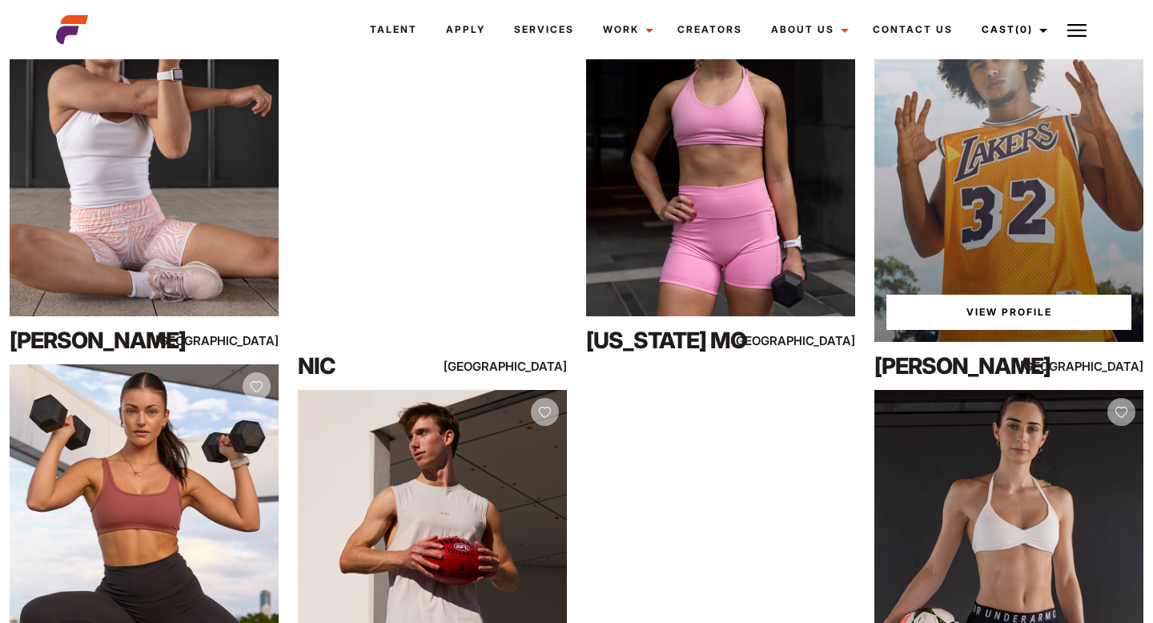
click at [960, 319] on link "View Profile" at bounding box center [1008, 312] width 245 height 35
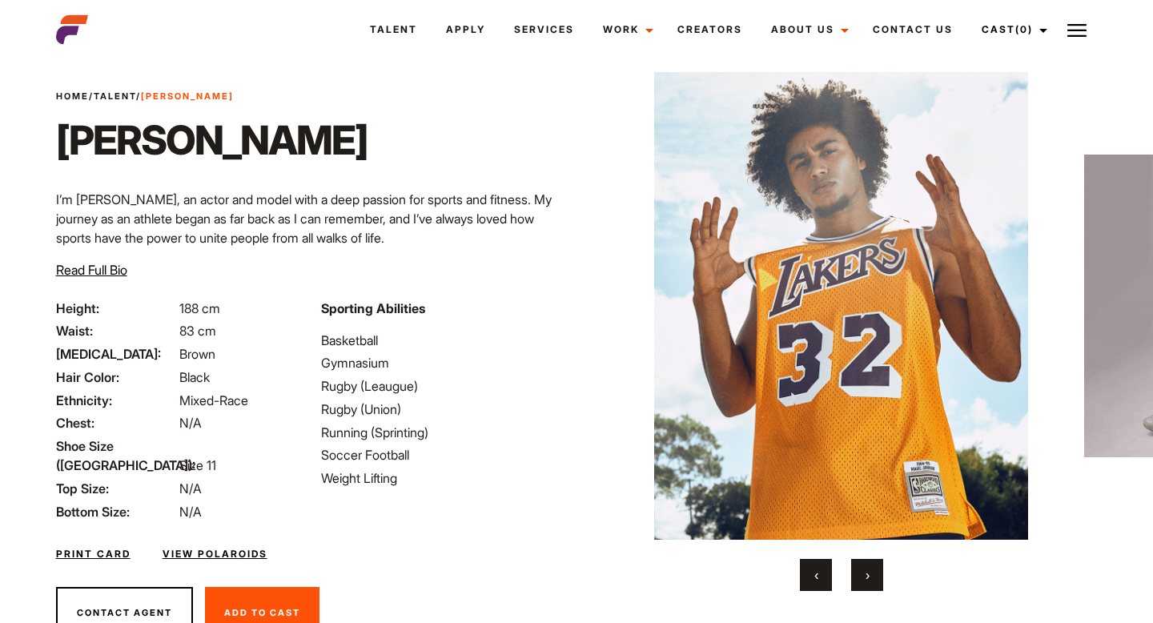
scroll to position [31, 0]
click at [858, 565] on button "›" at bounding box center [867, 574] width 32 height 32
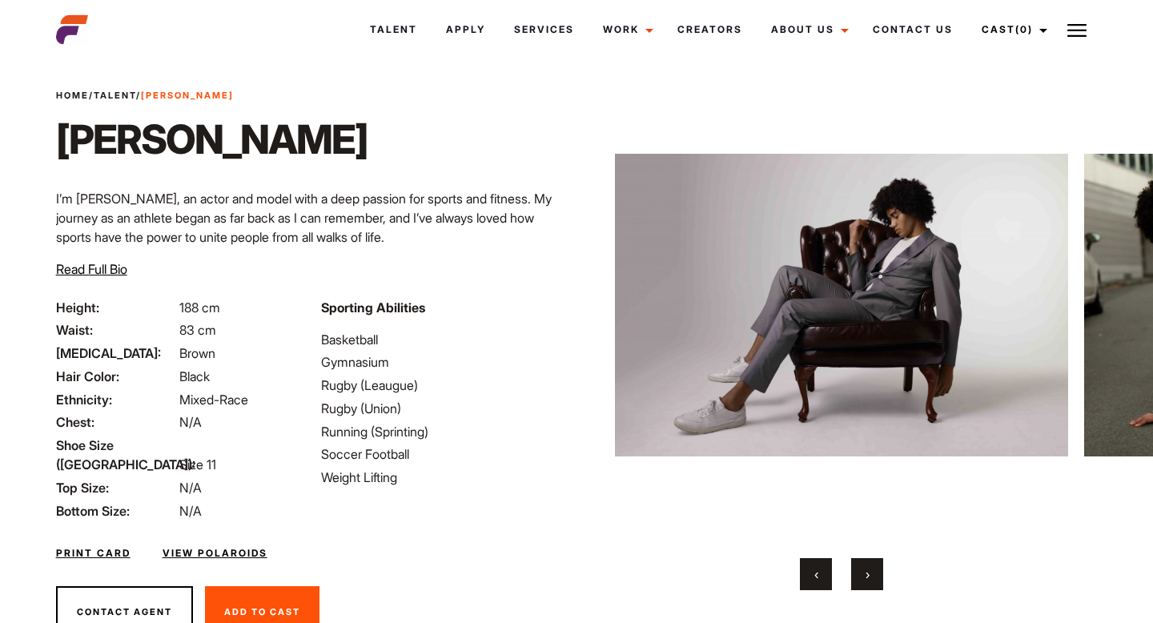
click at [866, 568] on span "›" at bounding box center [868, 574] width 4 height 16
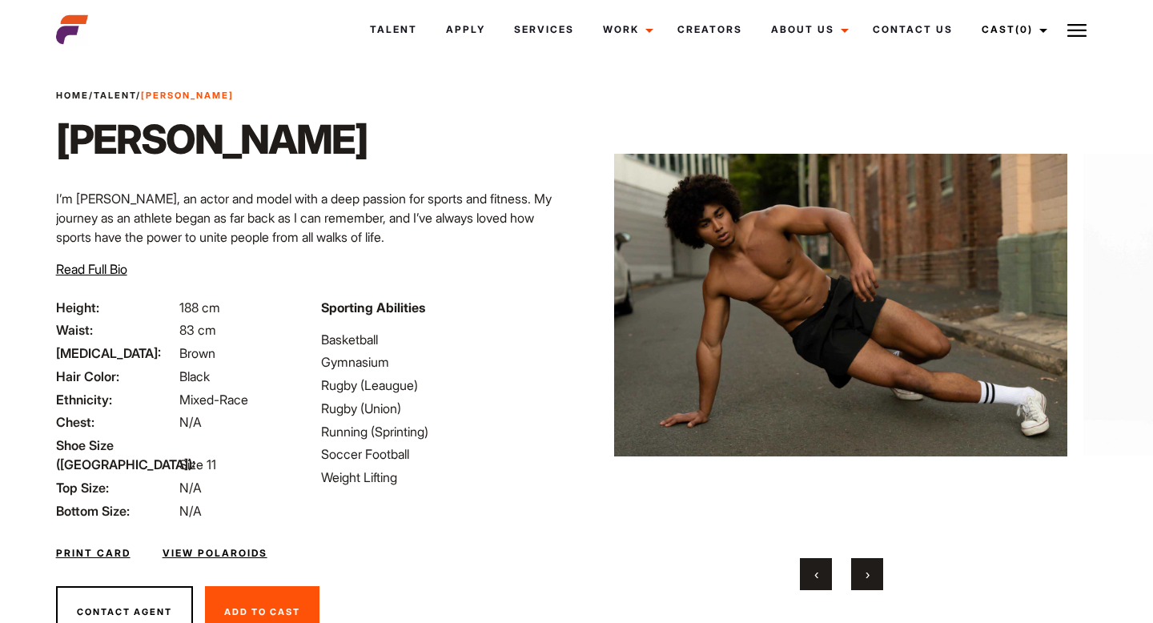
click at [866, 568] on span "›" at bounding box center [868, 574] width 4 height 16
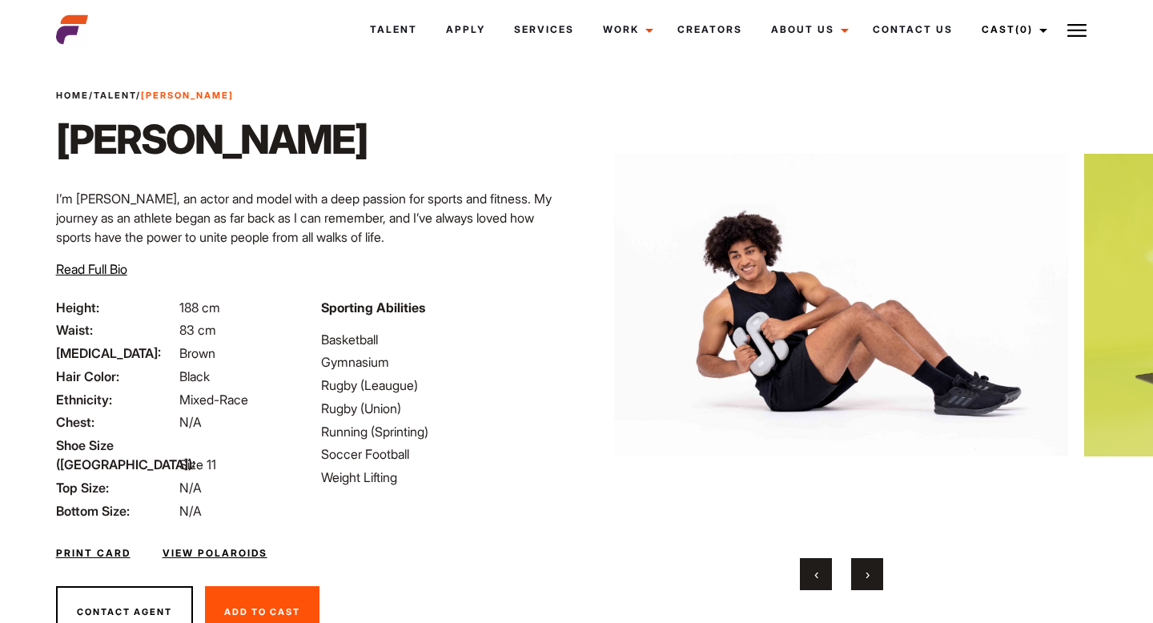
click at [866, 568] on span "›" at bounding box center [868, 574] width 4 height 16
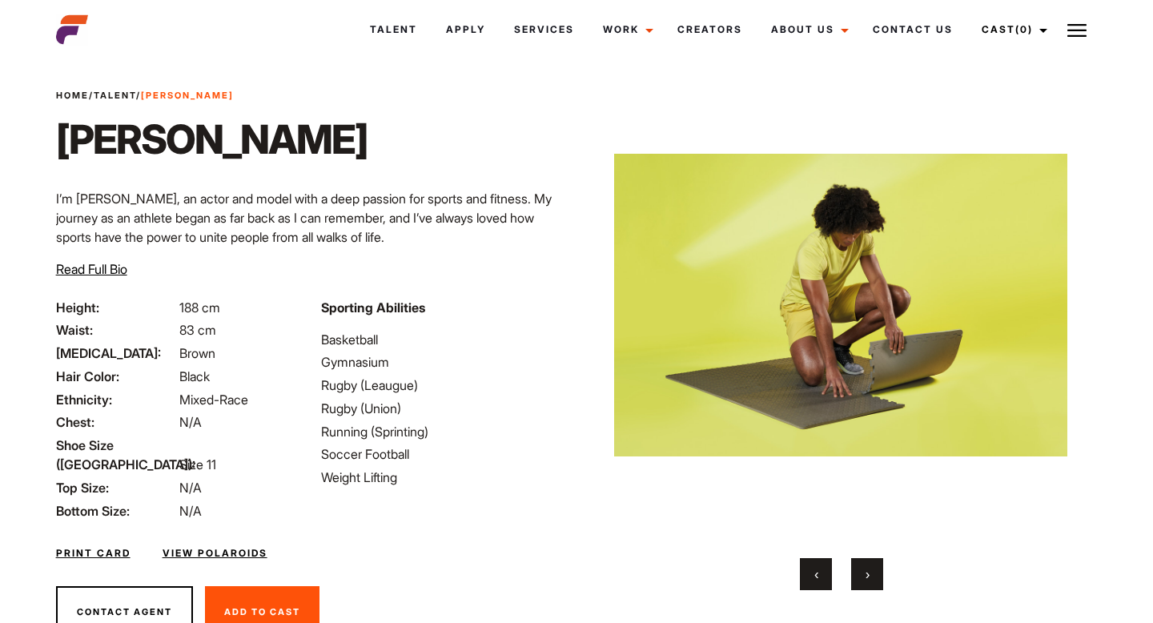
click at [866, 568] on span "›" at bounding box center [868, 574] width 4 height 16
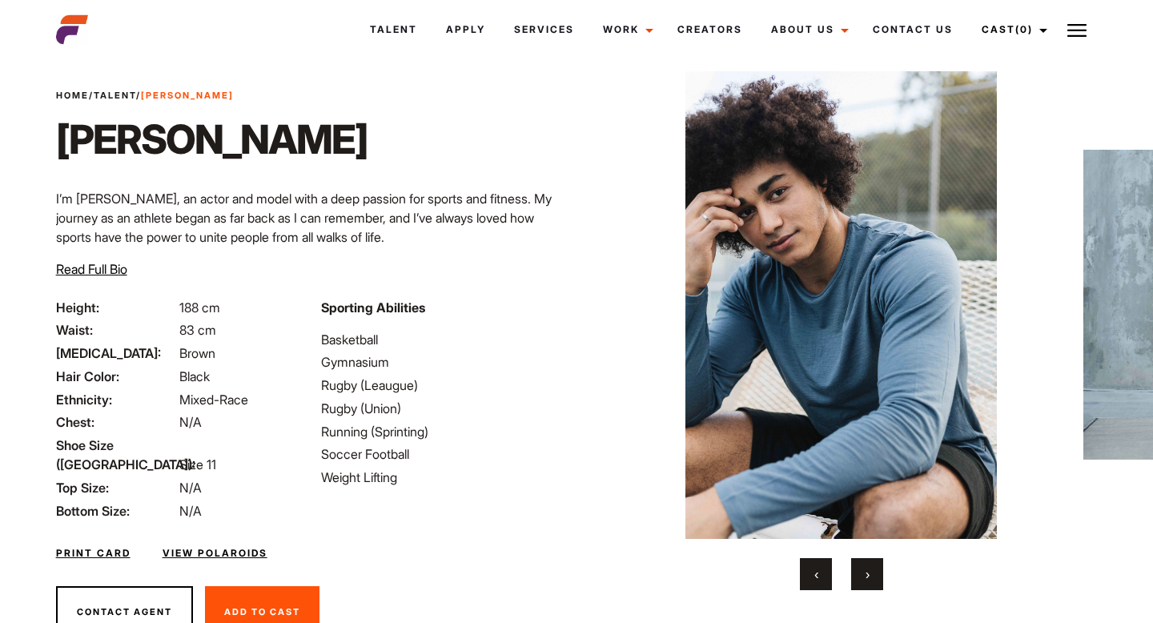
click at [866, 568] on span "›" at bounding box center [868, 574] width 4 height 16
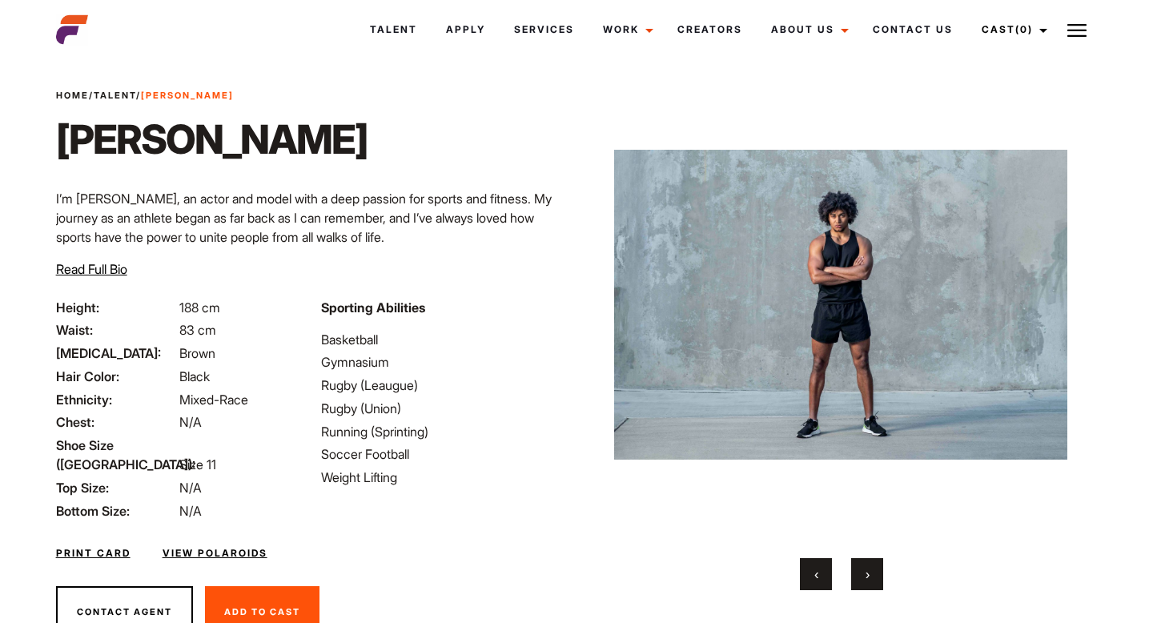
click at [866, 568] on span "›" at bounding box center [868, 574] width 4 height 16
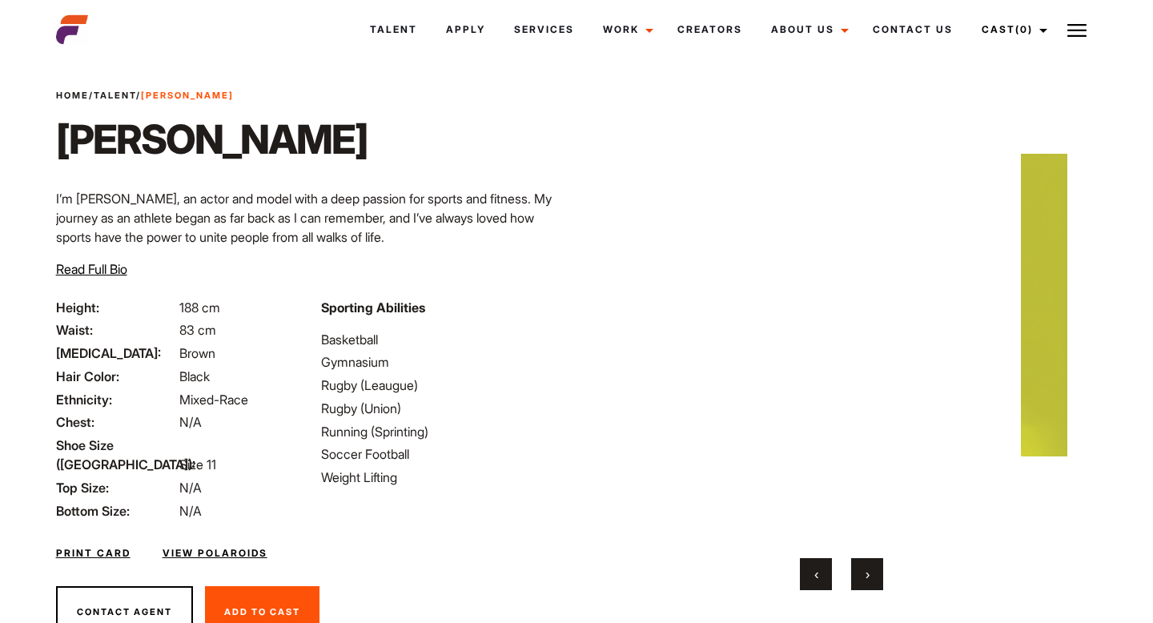
click at [866, 568] on span "›" at bounding box center [868, 574] width 4 height 16
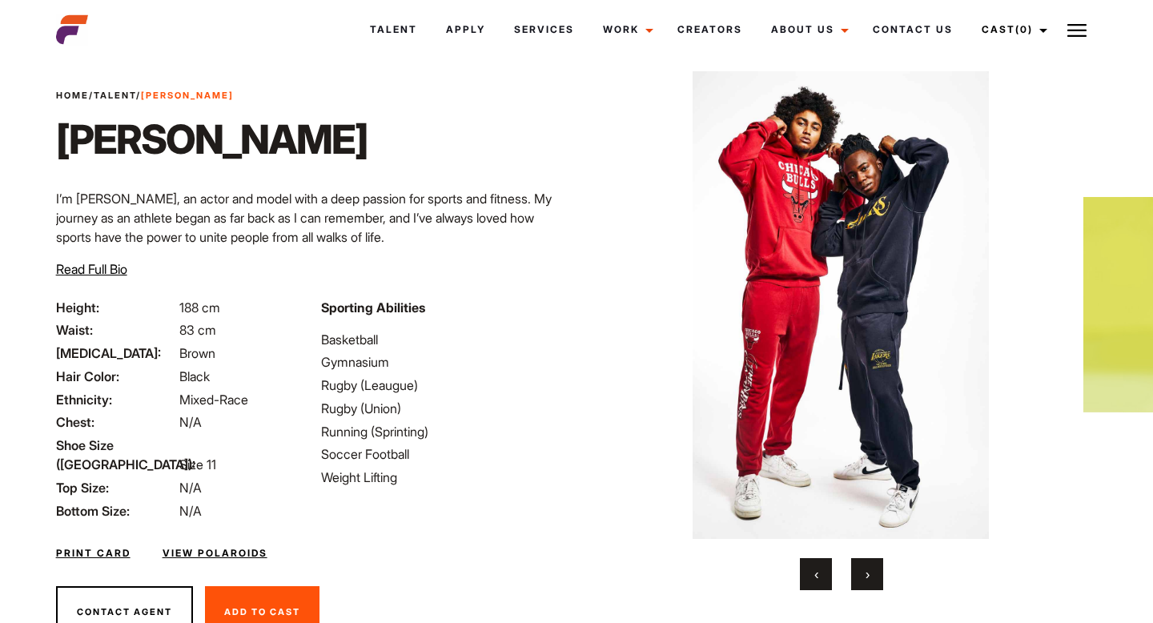
click at [866, 568] on span "›" at bounding box center [868, 574] width 4 height 16
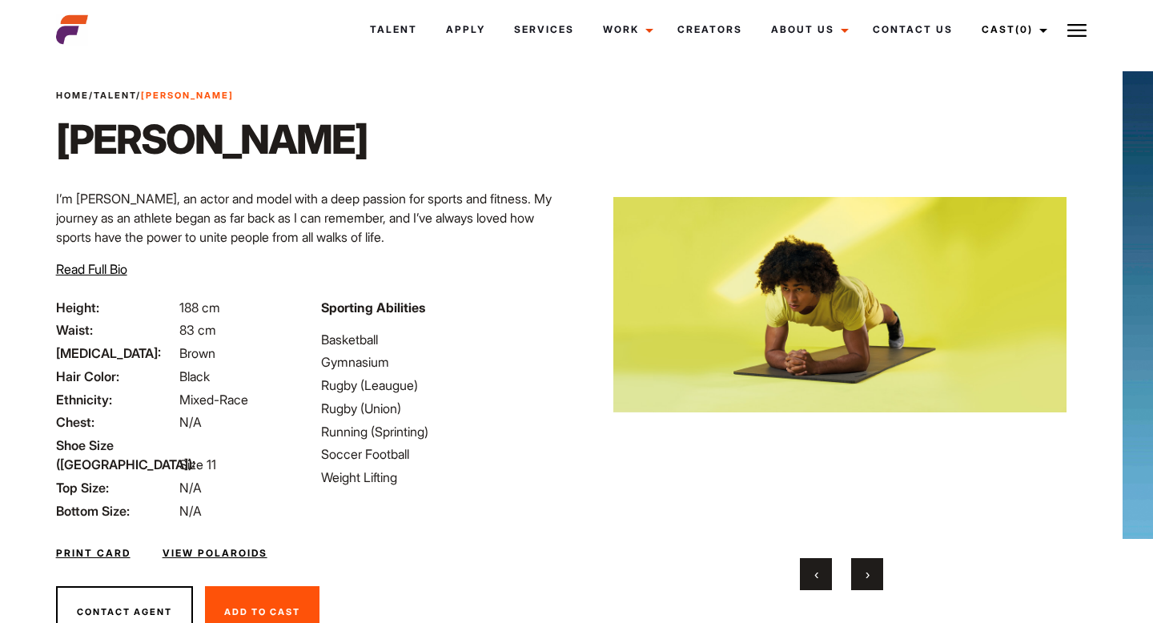
click at [866, 568] on span "›" at bounding box center [868, 574] width 4 height 16
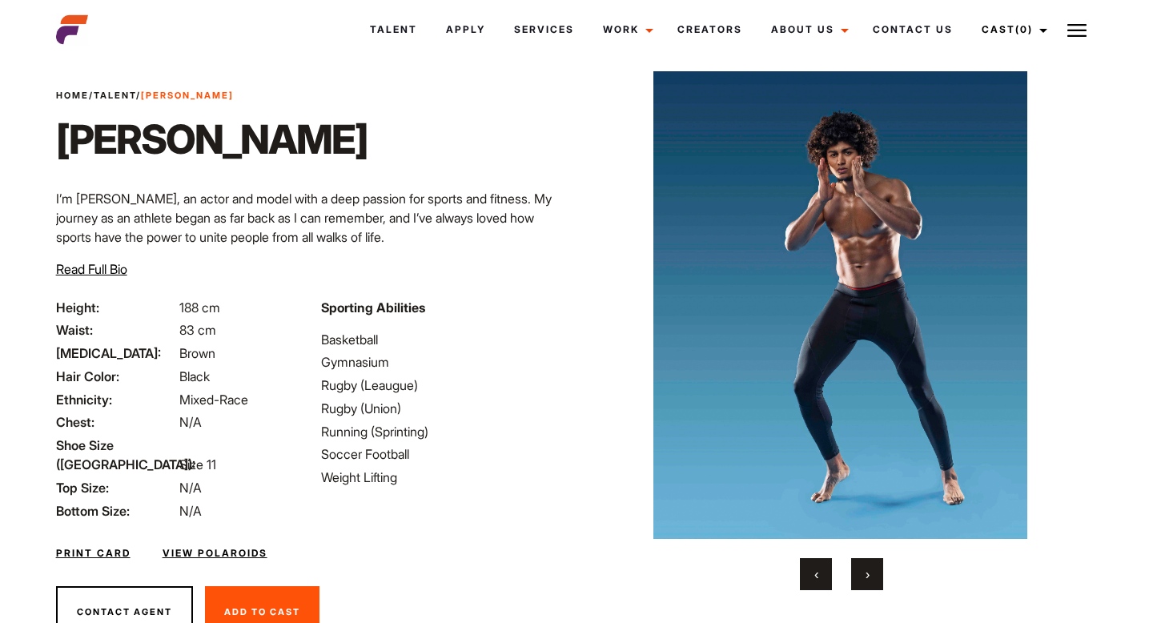
click at [866, 568] on span "›" at bounding box center [868, 574] width 4 height 16
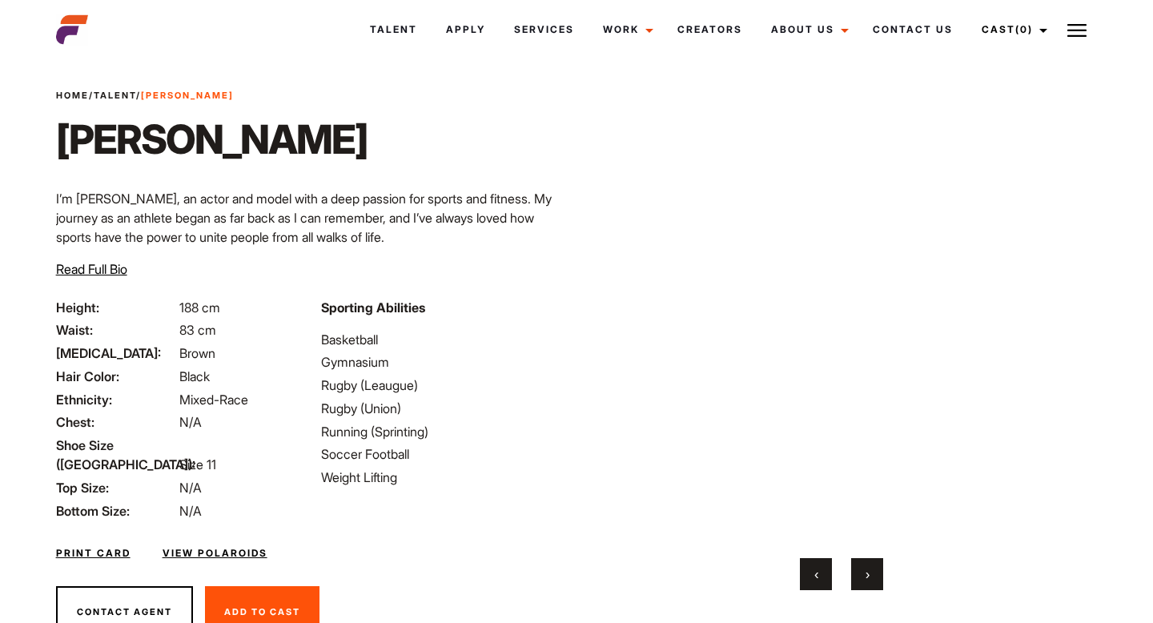
click at [866, 568] on span "›" at bounding box center [868, 574] width 4 height 16
click at [826, 582] on button "‹" at bounding box center [816, 574] width 32 height 32
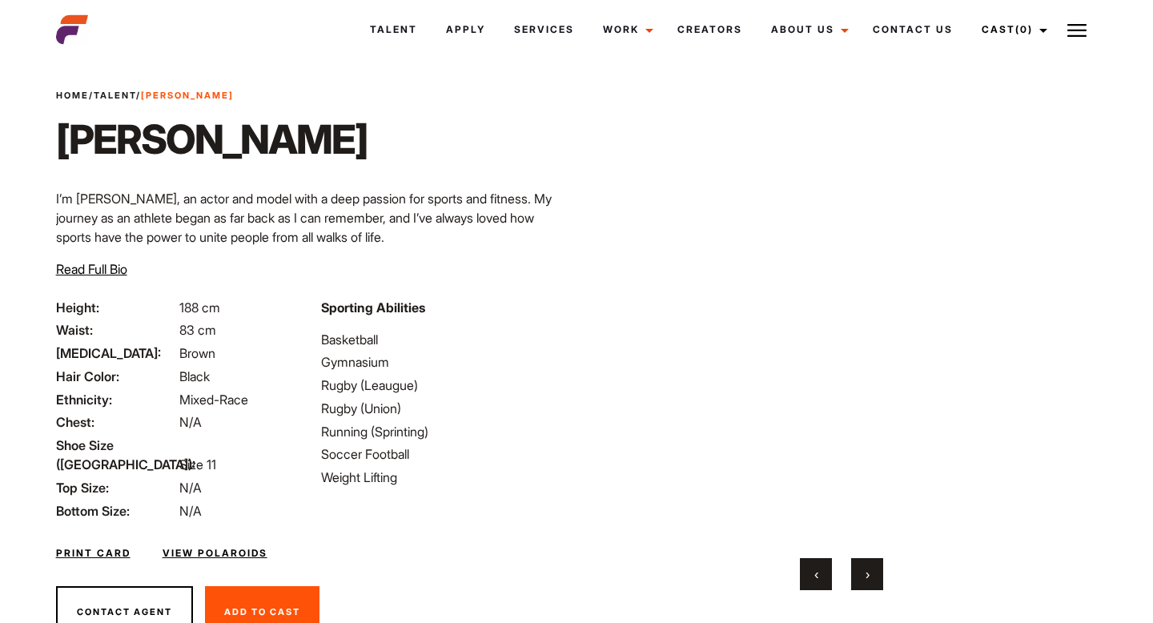
click at [874, 572] on button "›" at bounding box center [867, 574] width 32 height 32
click at [878, 567] on button "›" at bounding box center [867, 574] width 32 height 32
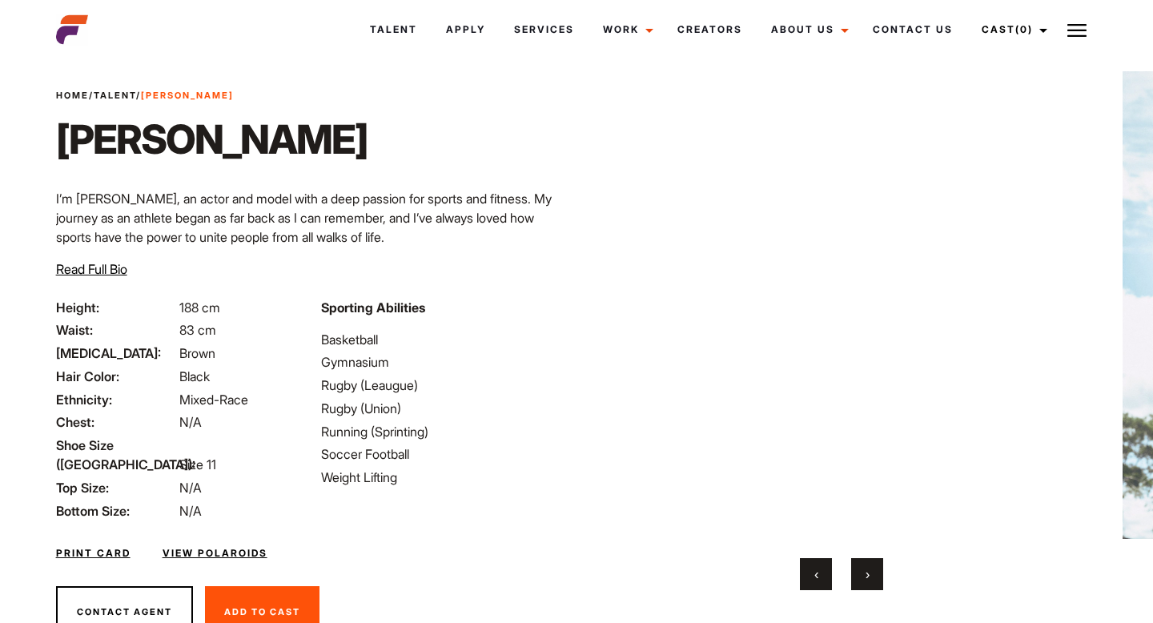
click at [878, 567] on button "›" at bounding box center [867, 574] width 32 height 32
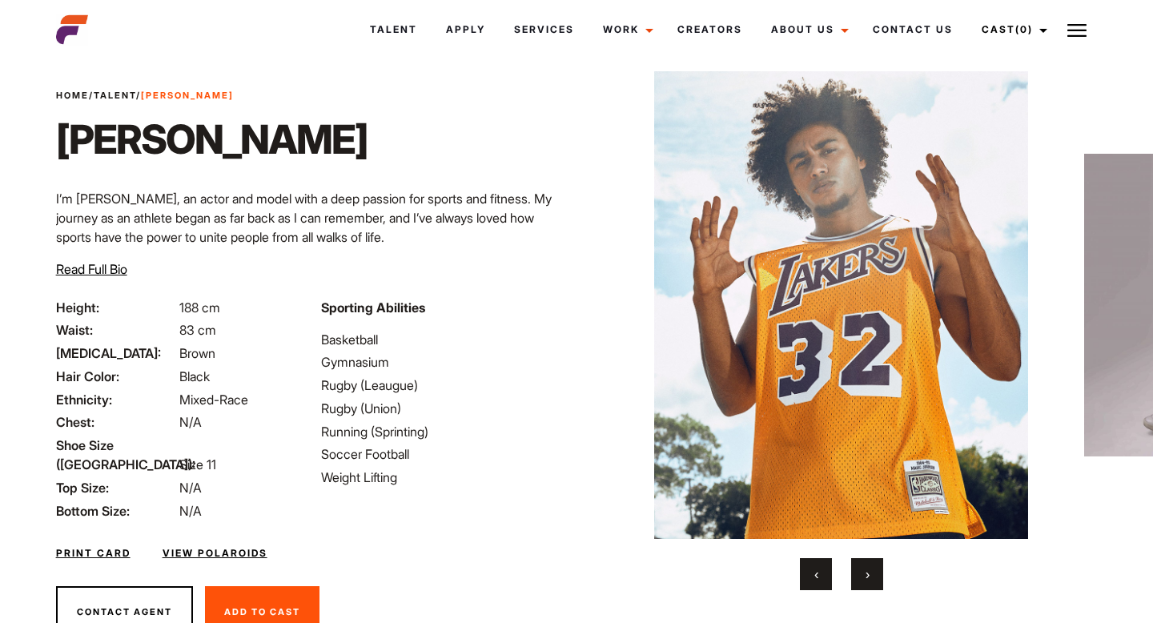
click at [878, 567] on button "›" at bounding box center [867, 574] width 32 height 32
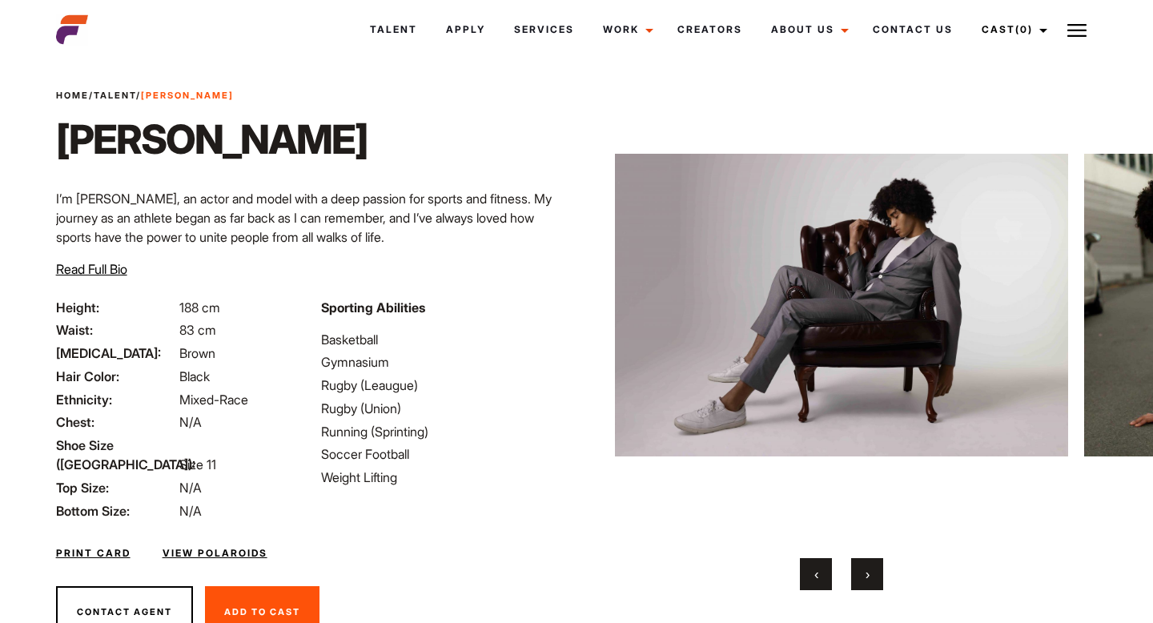
click at [822, 571] on button "‹" at bounding box center [816, 574] width 32 height 32
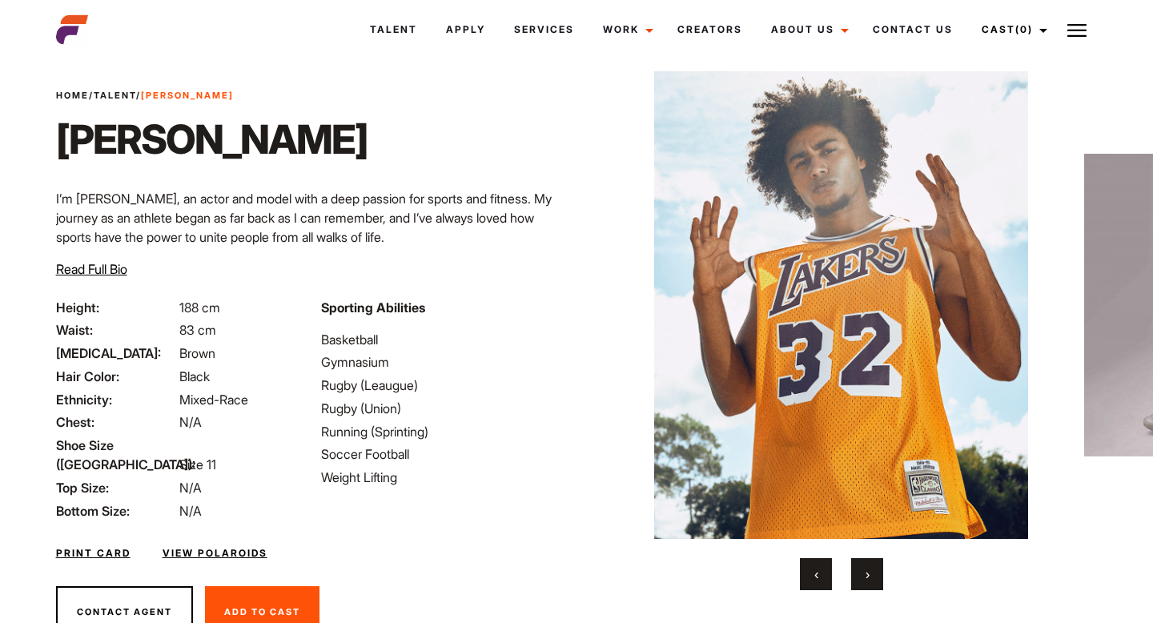
click at [878, 568] on button "›" at bounding box center [867, 574] width 32 height 32
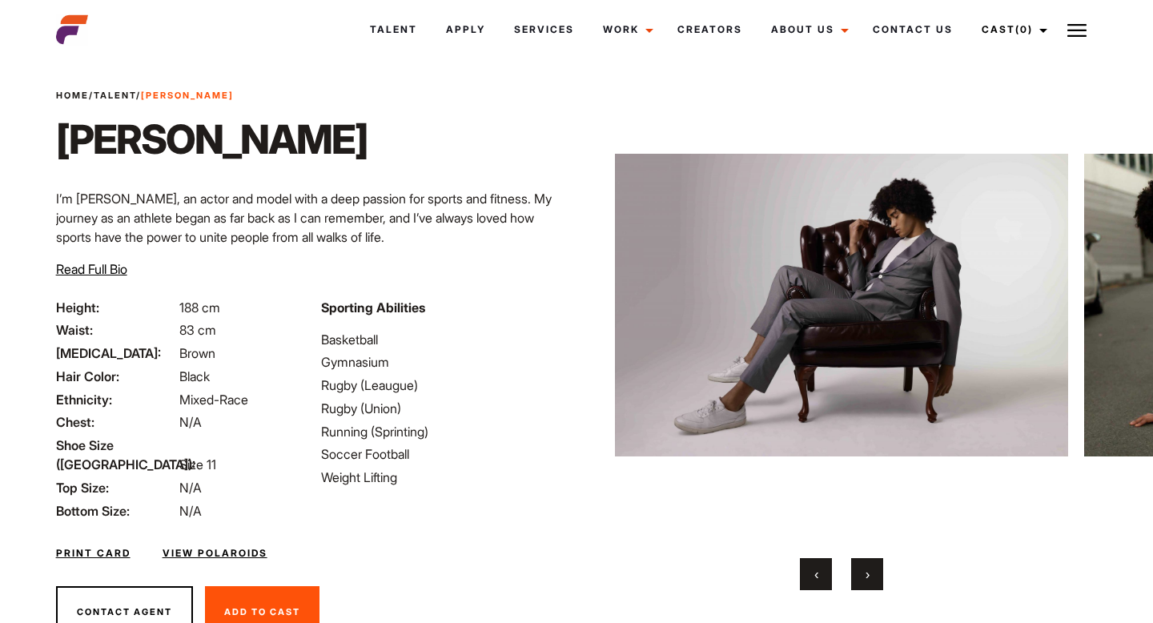
click at [878, 568] on button "›" at bounding box center [867, 574] width 32 height 32
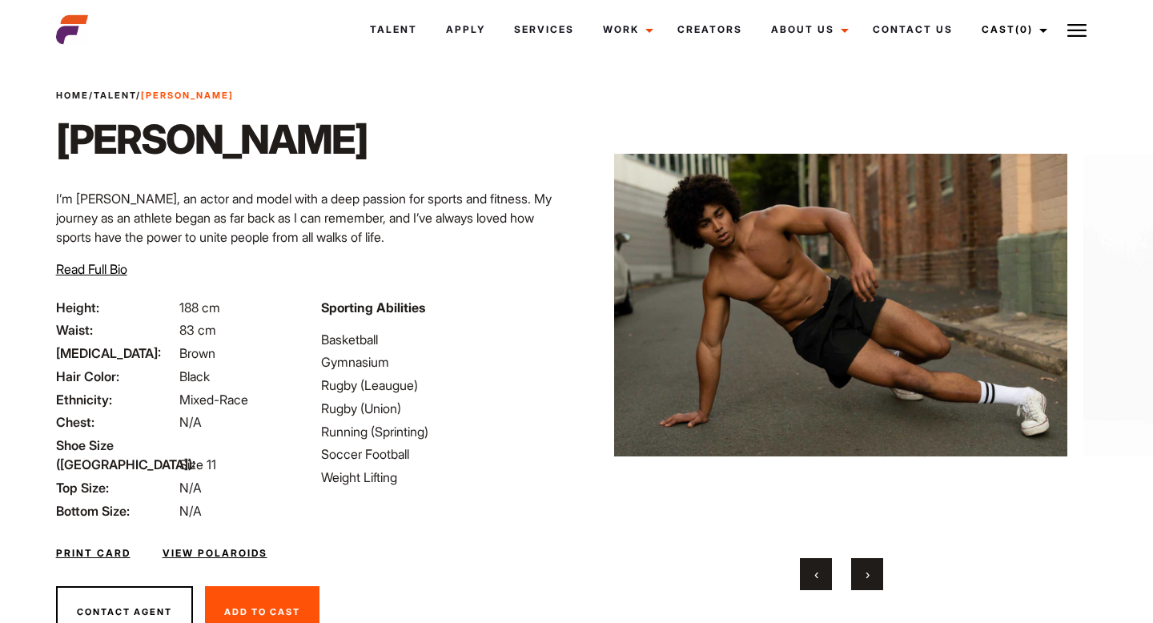
click at [878, 568] on button "›" at bounding box center [867, 574] width 32 height 32
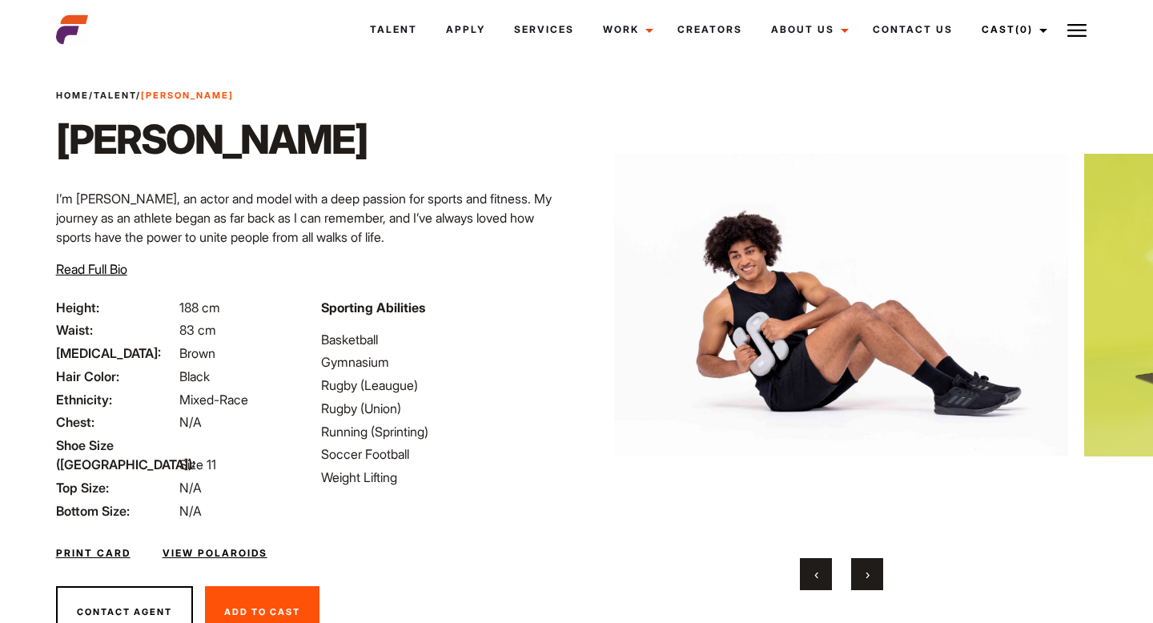
click at [878, 568] on button "›" at bounding box center [867, 574] width 32 height 32
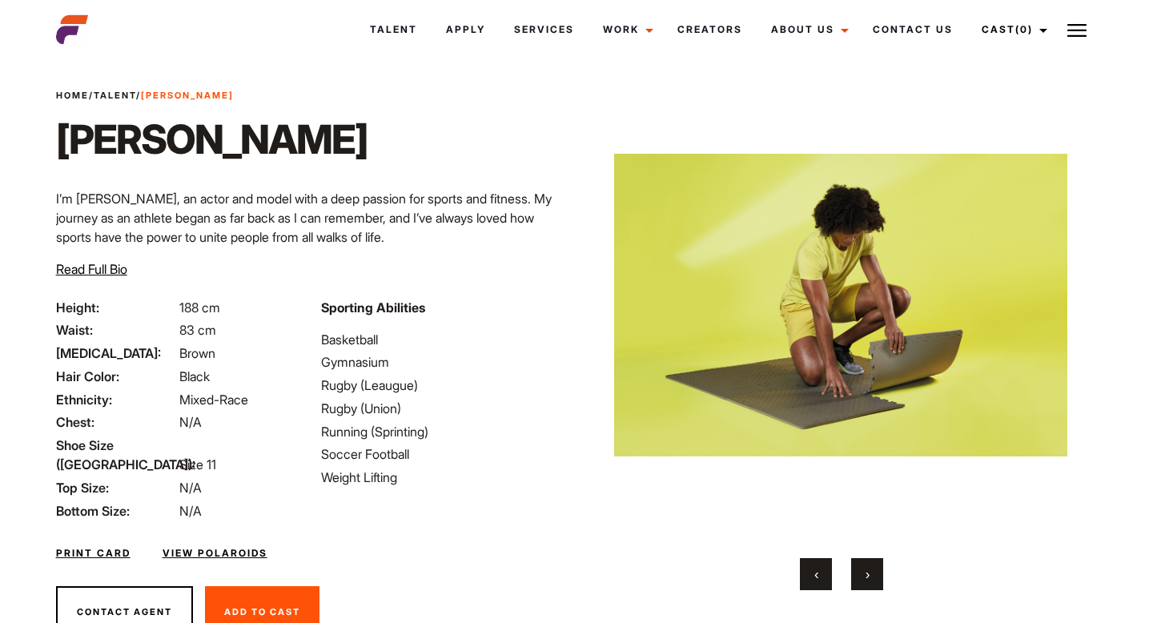
click at [878, 568] on button "›" at bounding box center [867, 574] width 32 height 32
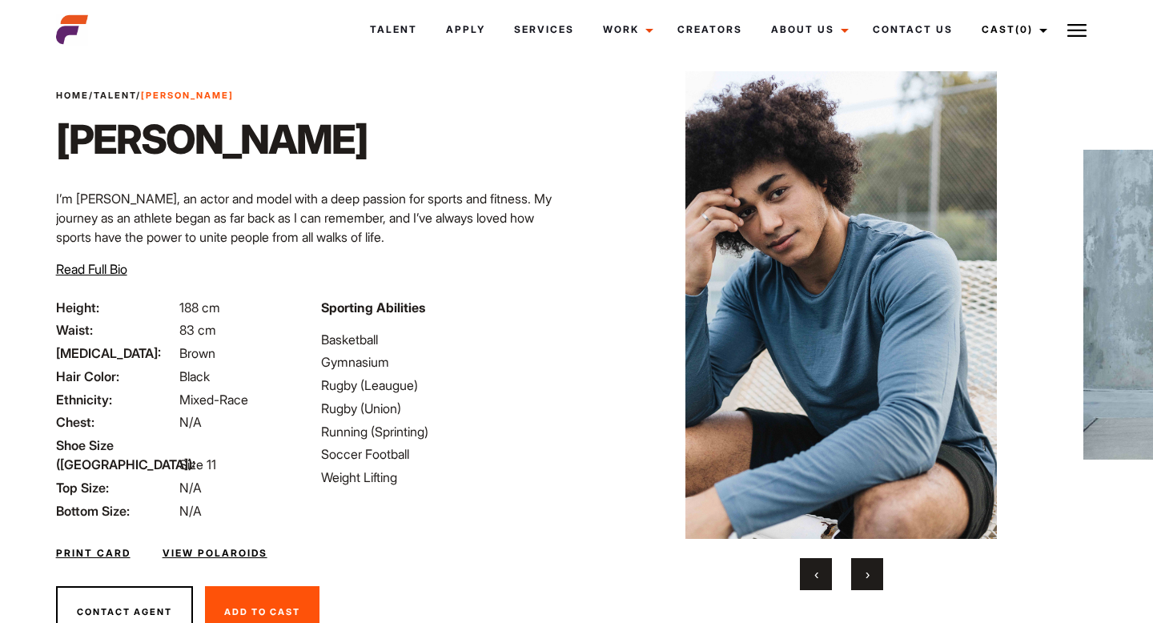
click at [878, 568] on button "›" at bounding box center [867, 574] width 32 height 32
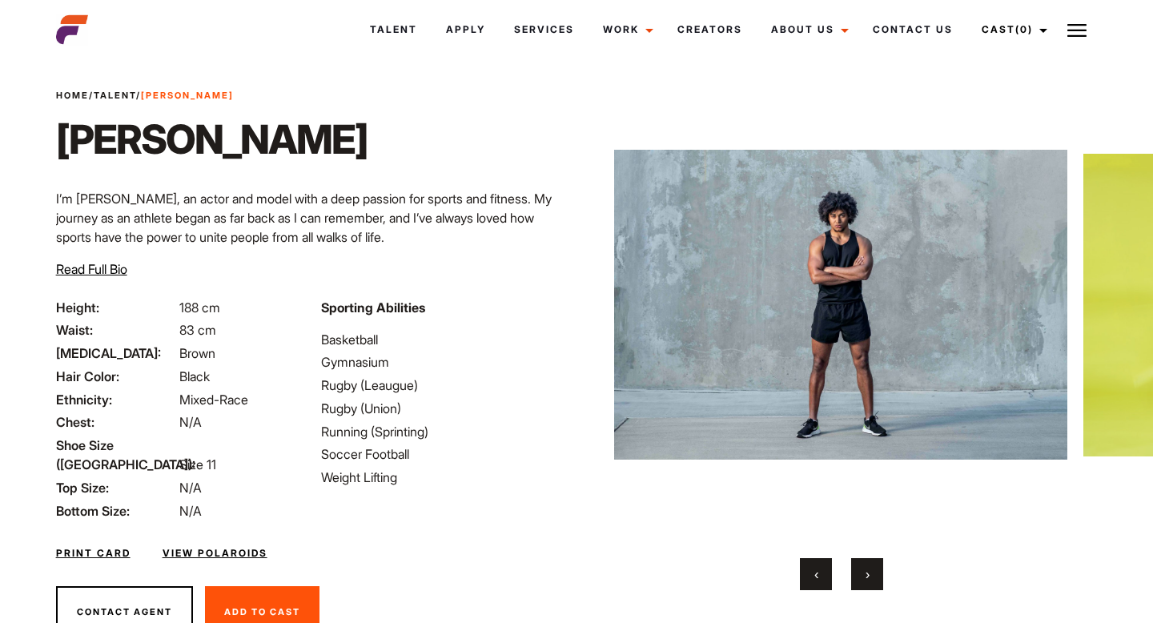
click at [878, 568] on button "›" at bounding box center [867, 574] width 32 height 32
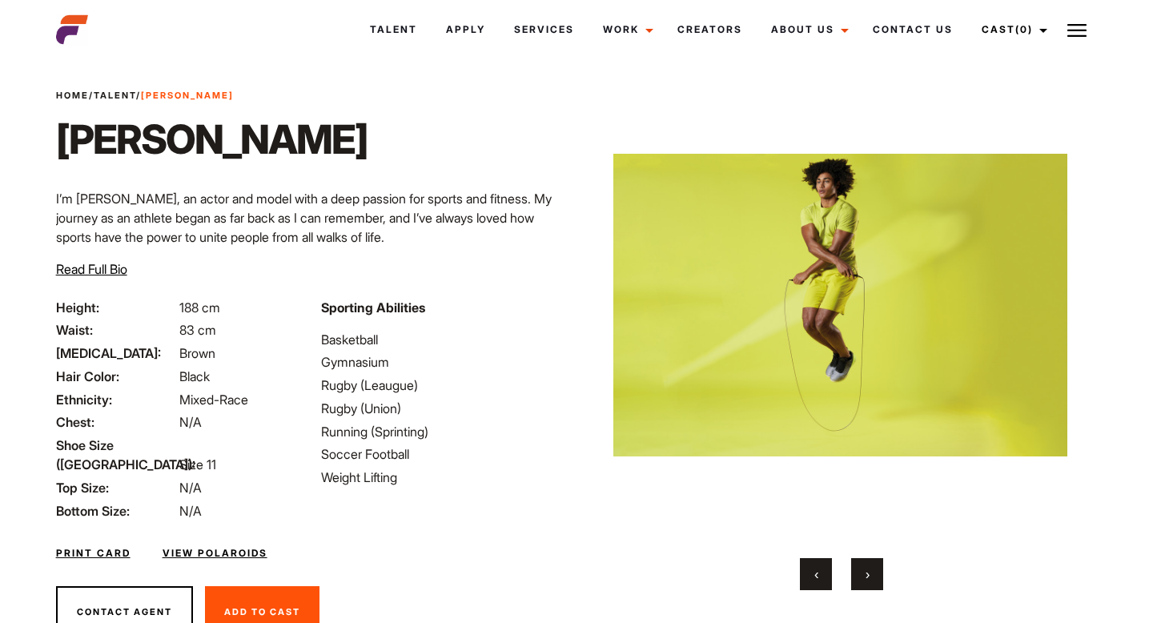
click at [878, 568] on button "›" at bounding box center [867, 574] width 32 height 32
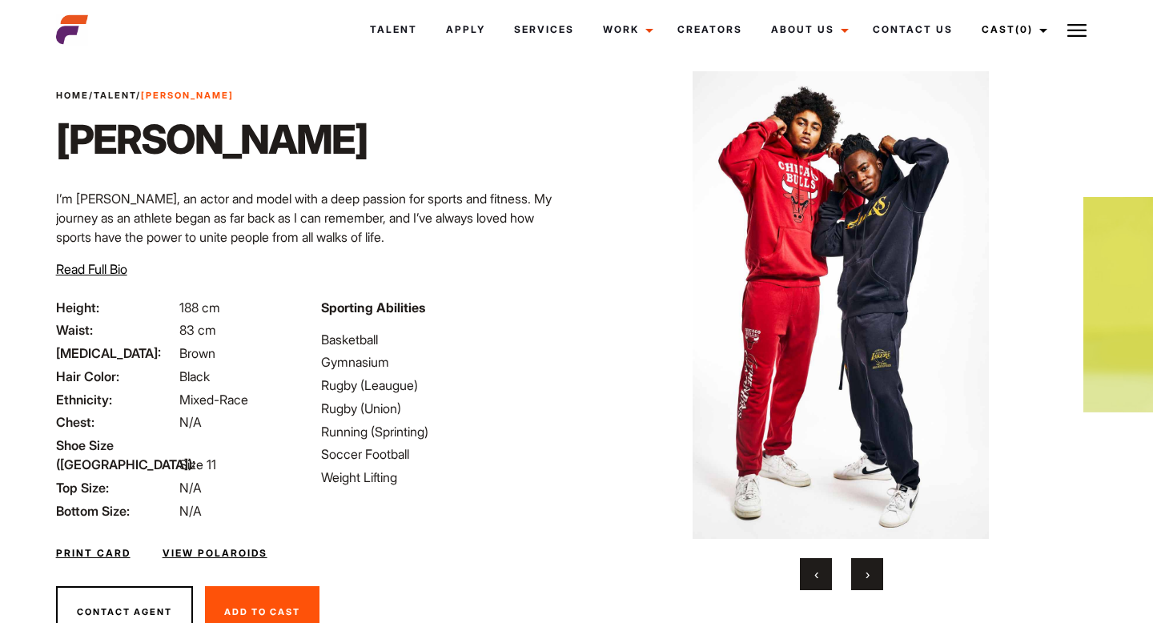
click at [878, 568] on button "›" at bounding box center [867, 574] width 32 height 32
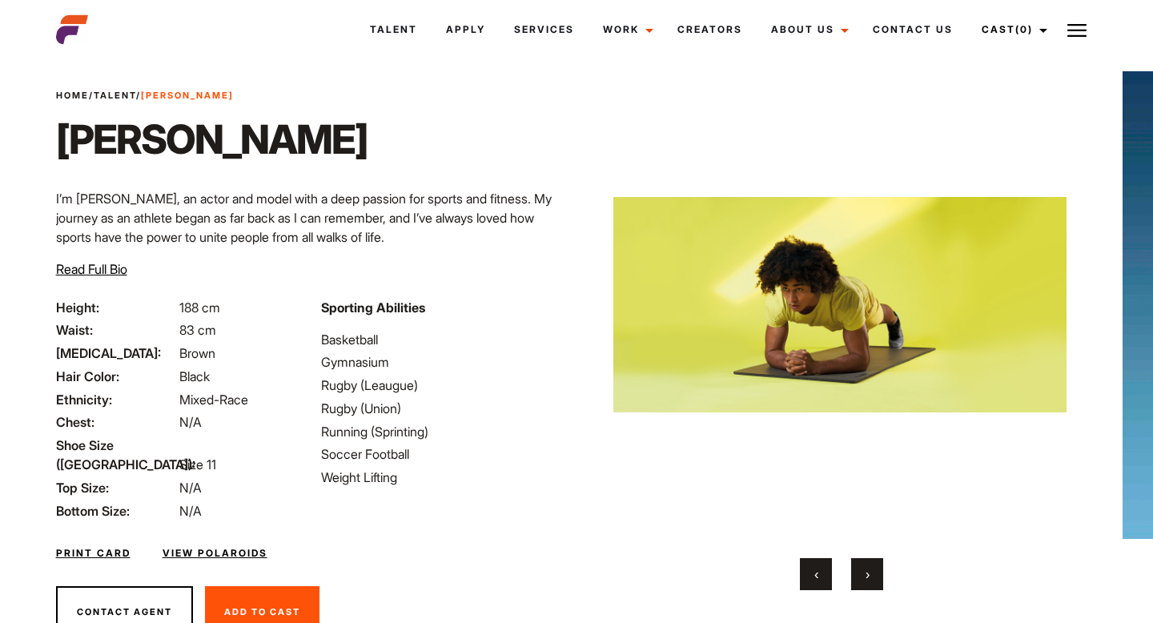
click at [878, 568] on button "›" at bounding box center [867, 574] width 32 height 32
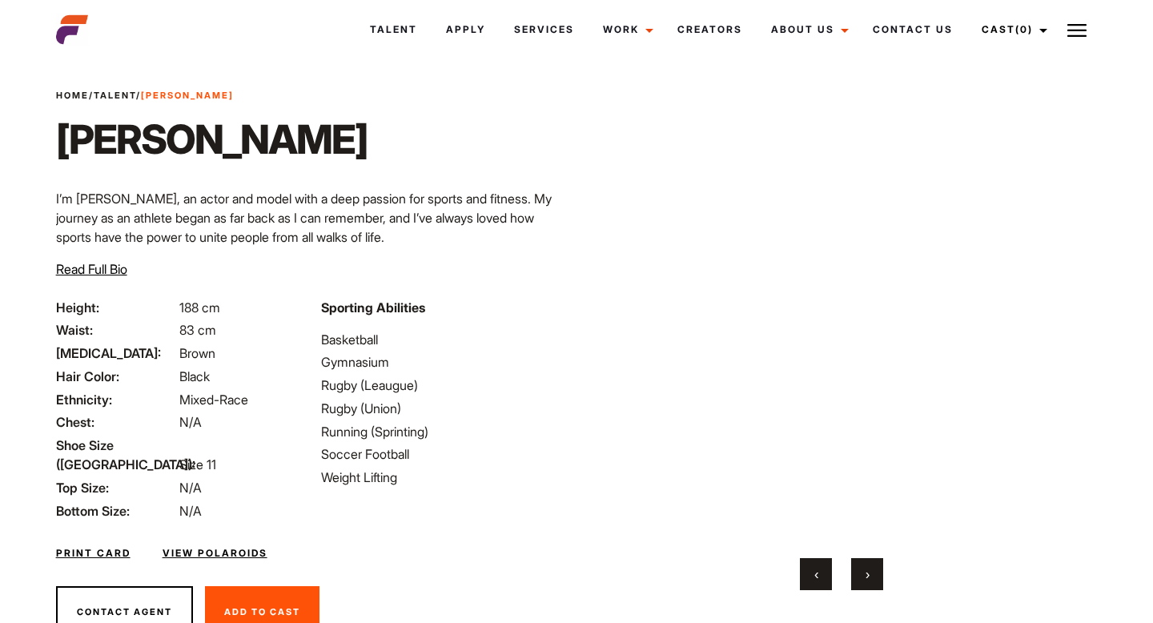
click at [878, 568] on button "›" at bounding box center [867, 574] width 32 height 32
click at [877, 569] on button "›" at bounding box center [867, 574] width 32 height 32
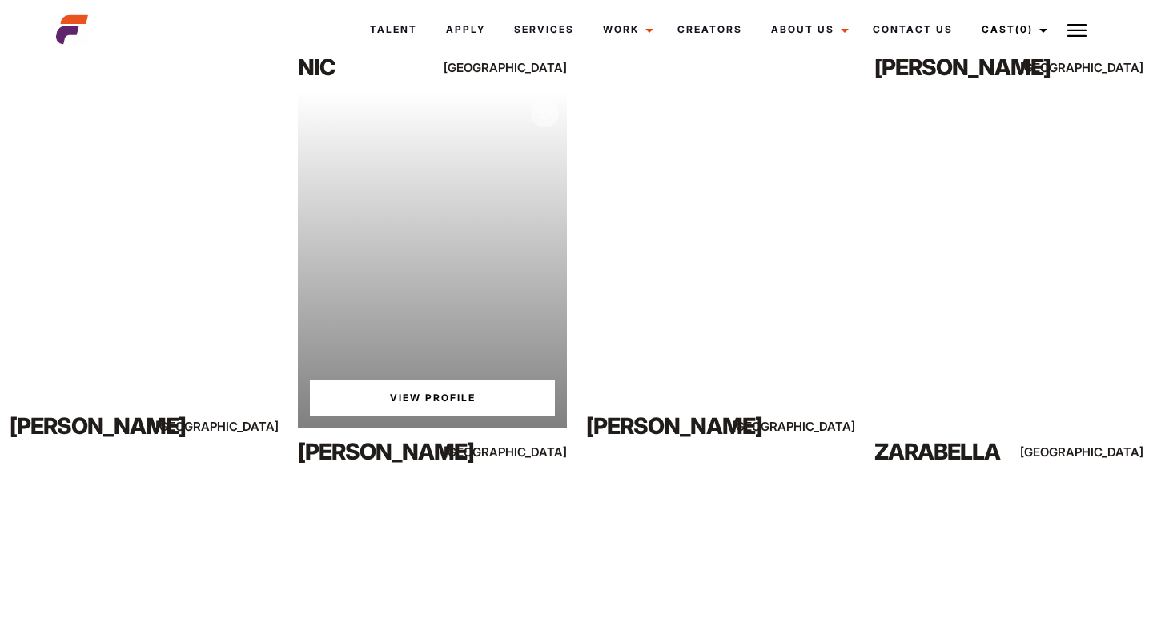
scroll to position [1058, 0]
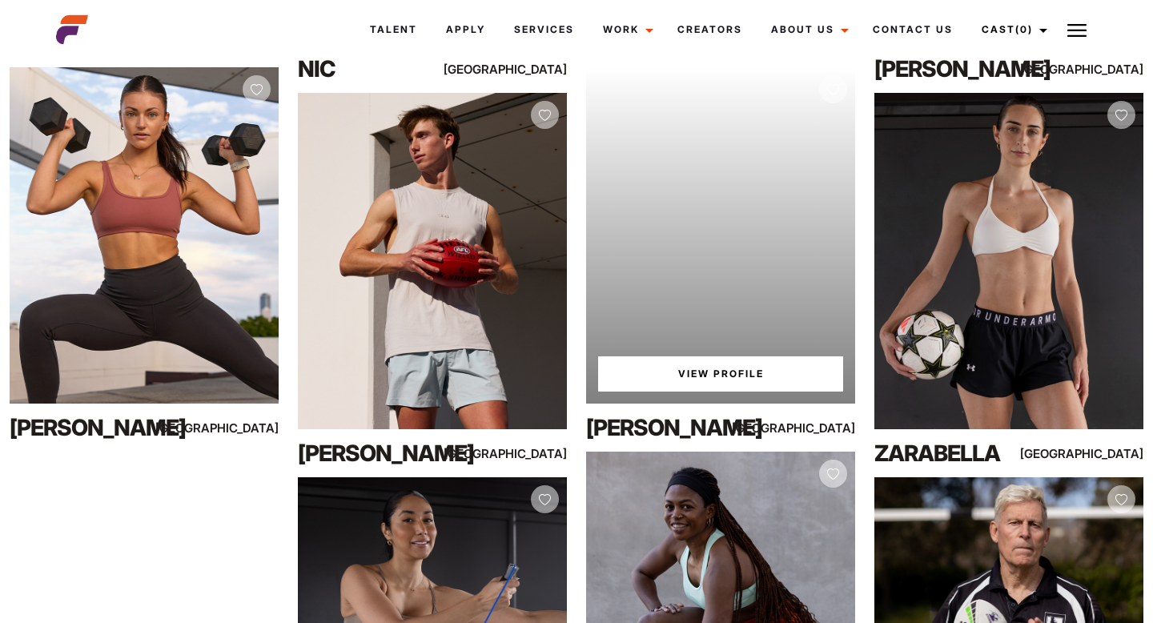
click at [686, 371] on link "View Profile" at bounding box center [720, 373] width 245 height 35
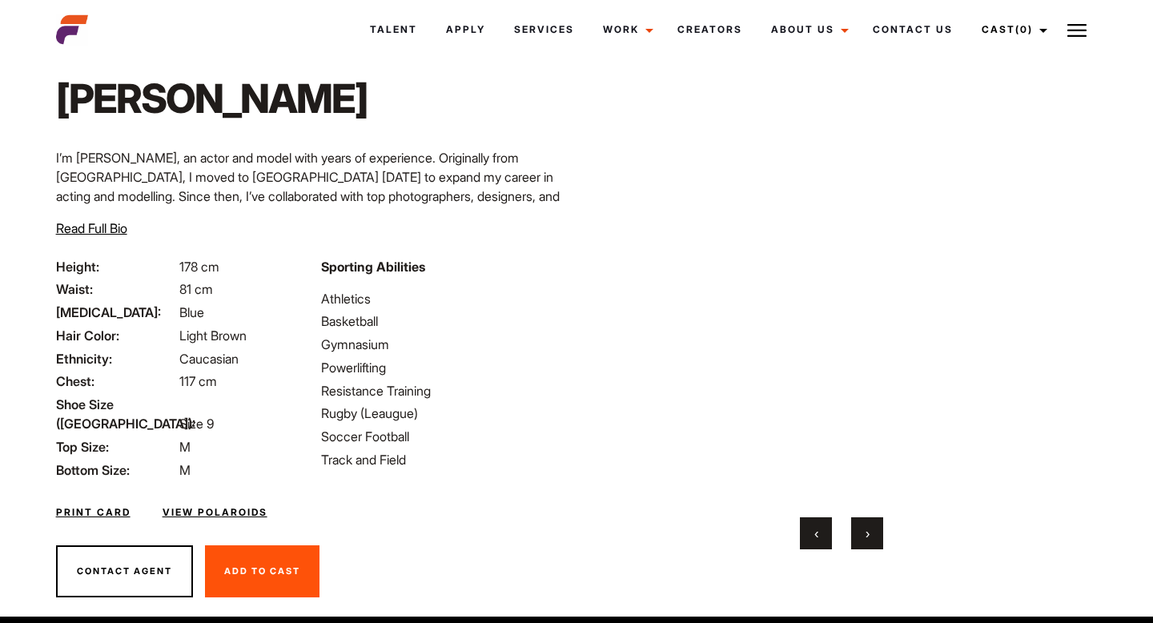
scroll to position [87, 0]
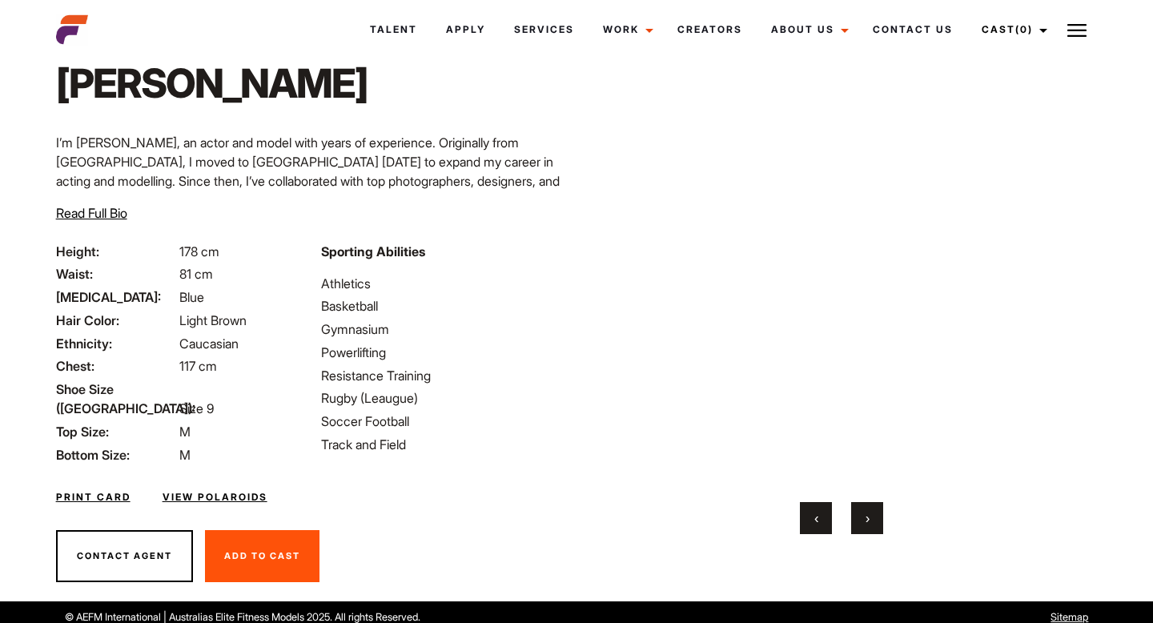
click at [878, 516] on button "›" at bounding box center [867, 518] width 32 height 32
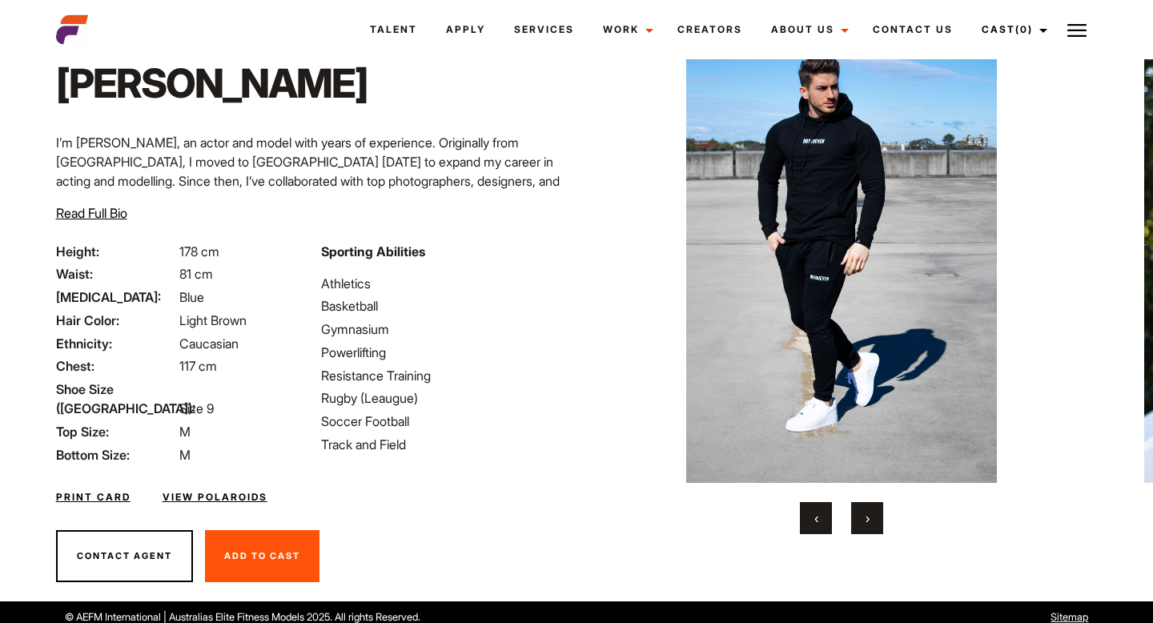
click at [881, 540] on div "Home / Talent / Charlie Charlie Your browser does not support the video tag. Yo…" at bounding box center [841, 289] width 530 height 625
click at [878, 514] on button "›" at bounding box center [867, 518] width 32 height 32
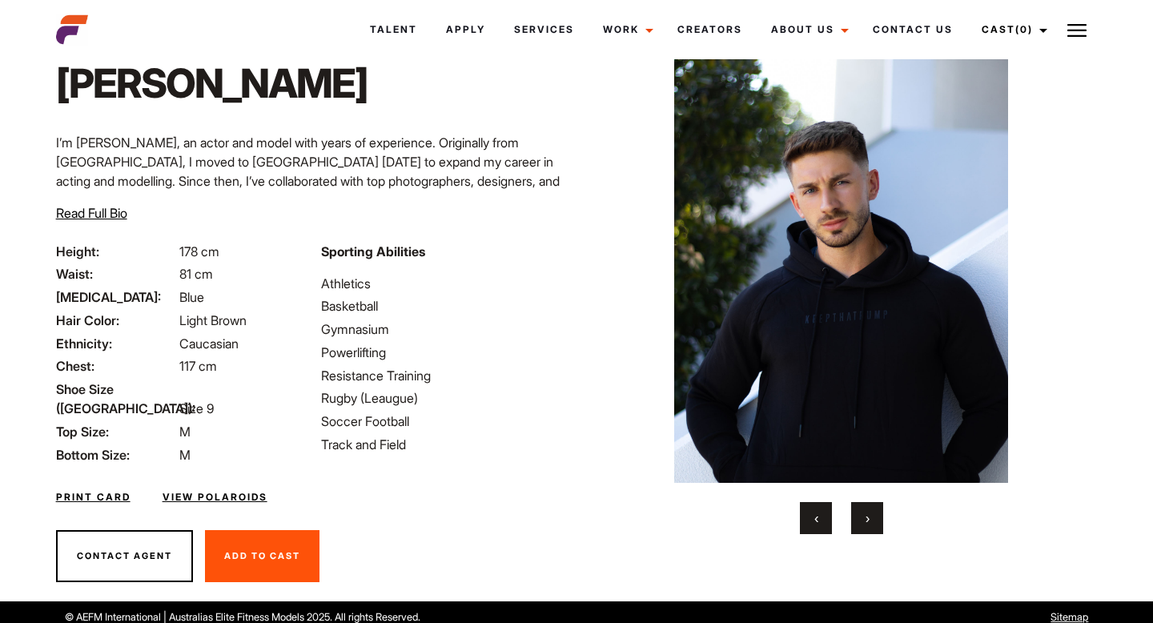
click at [878, 514] on button "›" at bounding box center [867, 518] width 32 height 32
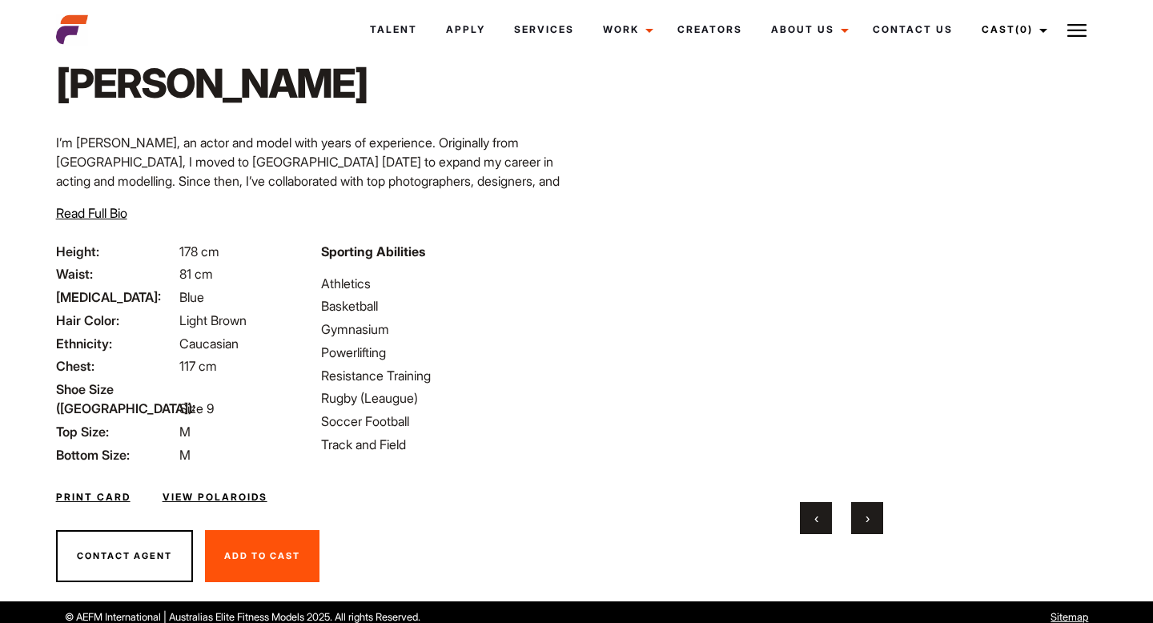
click at [878, 514] on button "›" at bounding box center [867, 518] width 32 height 32
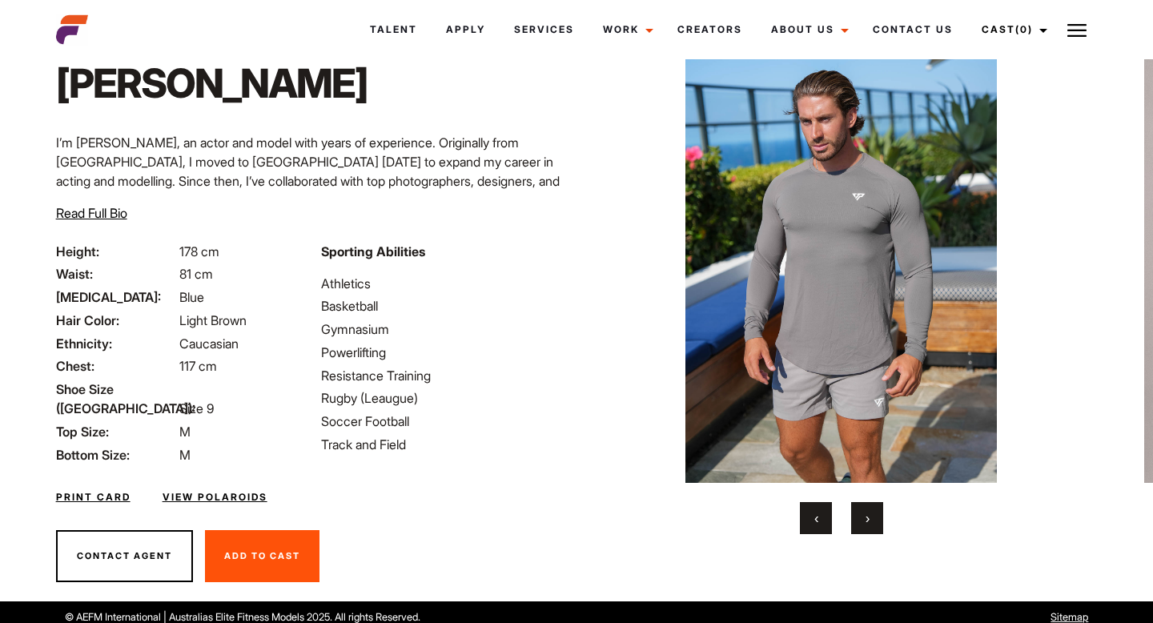
click at [878, 514] on button "›" at bounding box center [867, 518] width 32 height 32
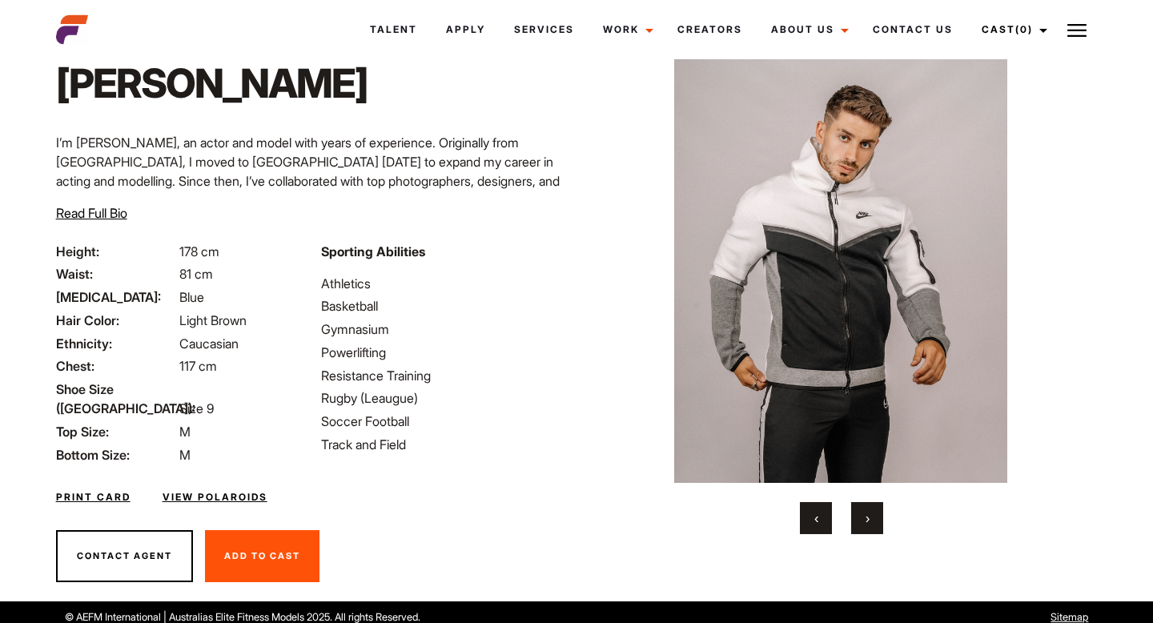
click at [878, 514] on button "›" at bounding box center [867, 518] width 32 height 32
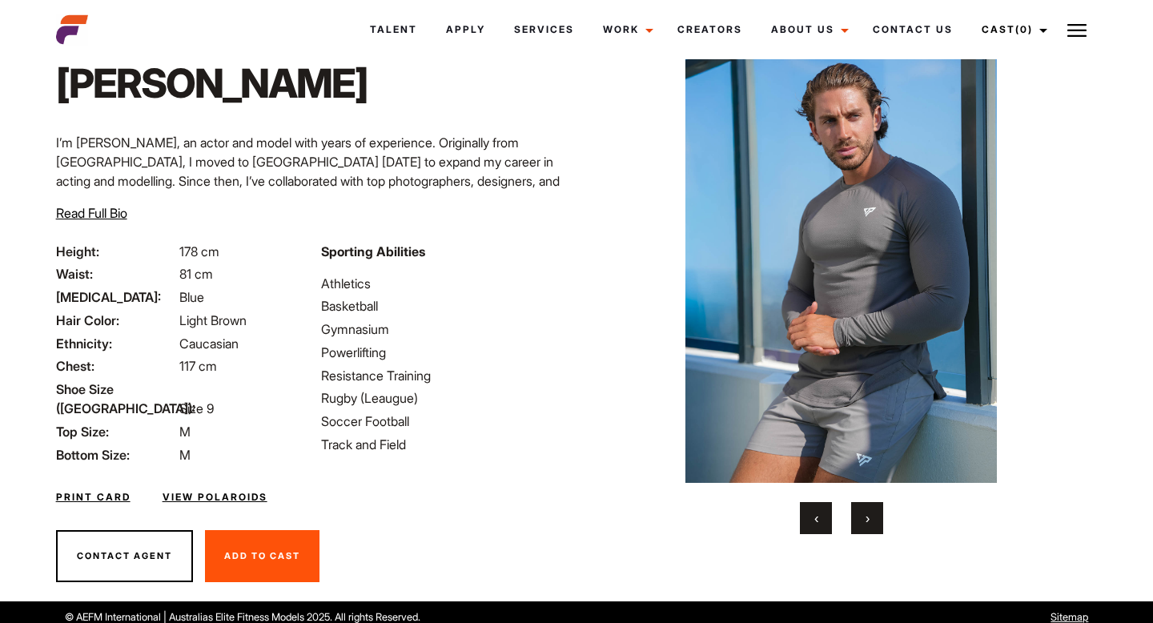
click at [878, 514] on button "›" at bounding box center [867, 518] width 32 height 32
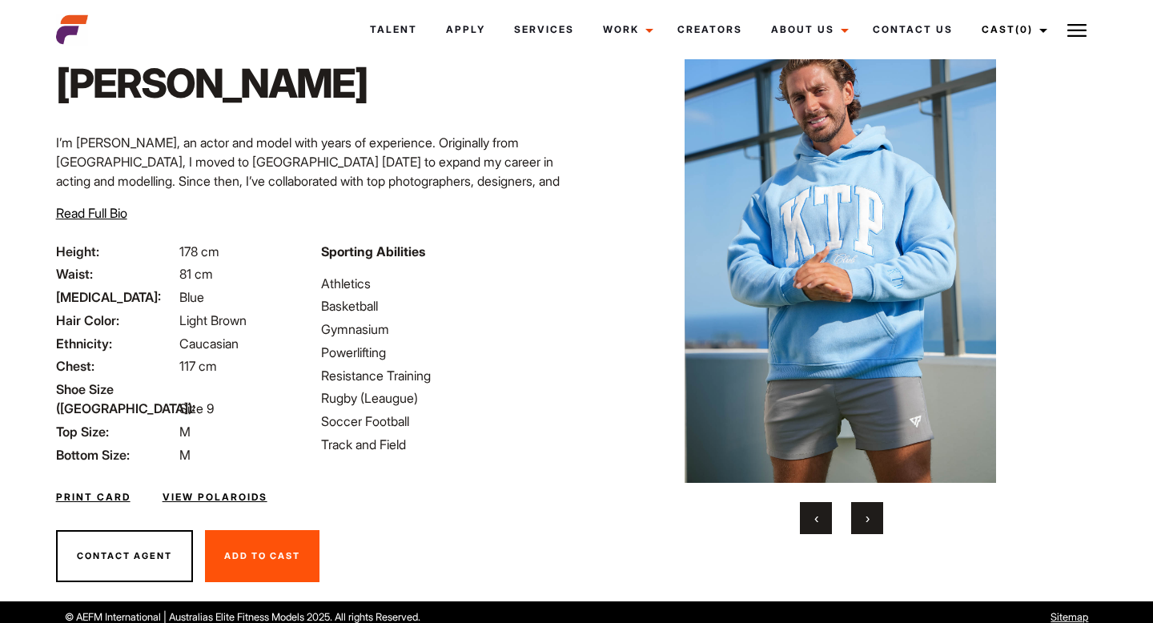
click at [878, 514] on button "›" at bounding box center [867, 518] width 32 height 32
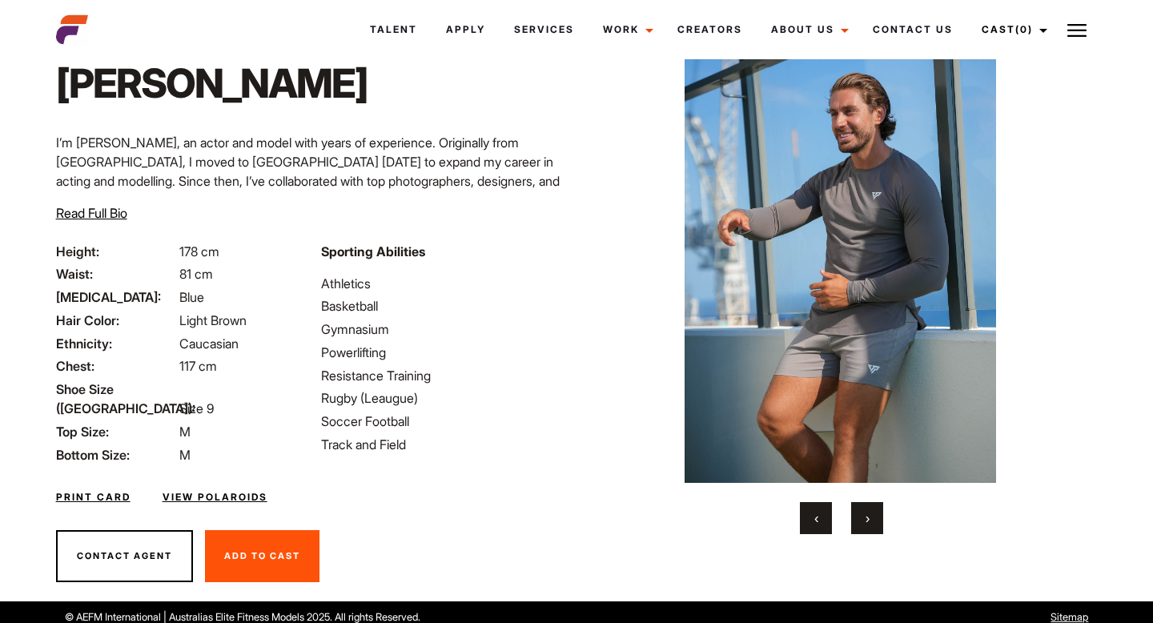
click at [878, 514] on button "›" at bounding box center [867, 518] width 32 height 32
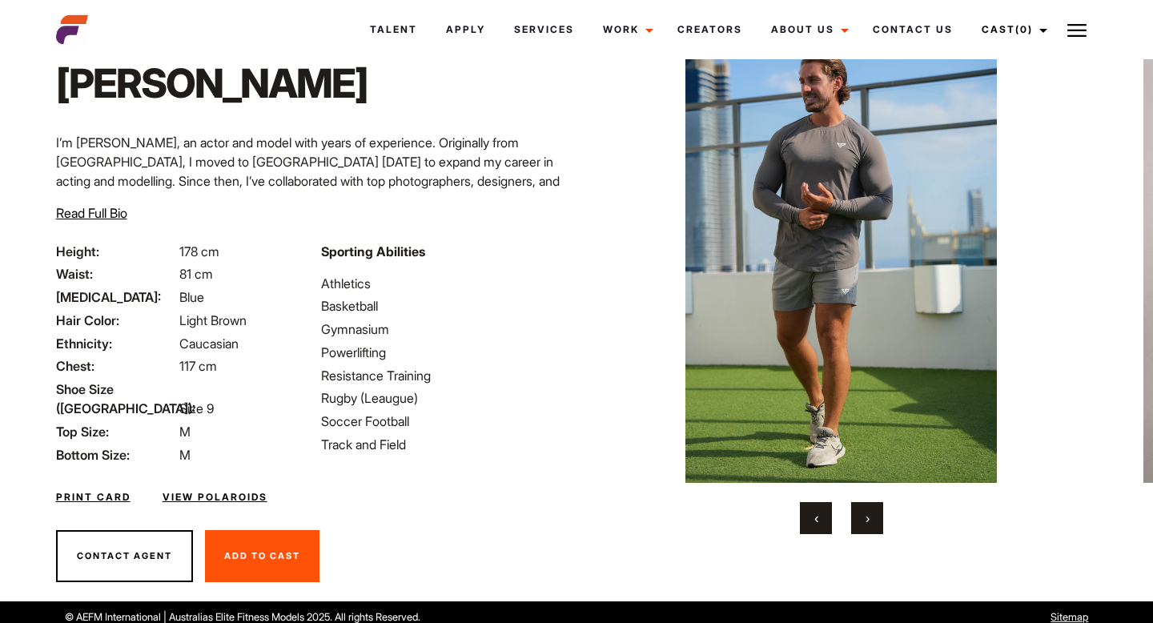
click at [878, 514] on button "›" at bounding box center [867, 518] width 32 height 32
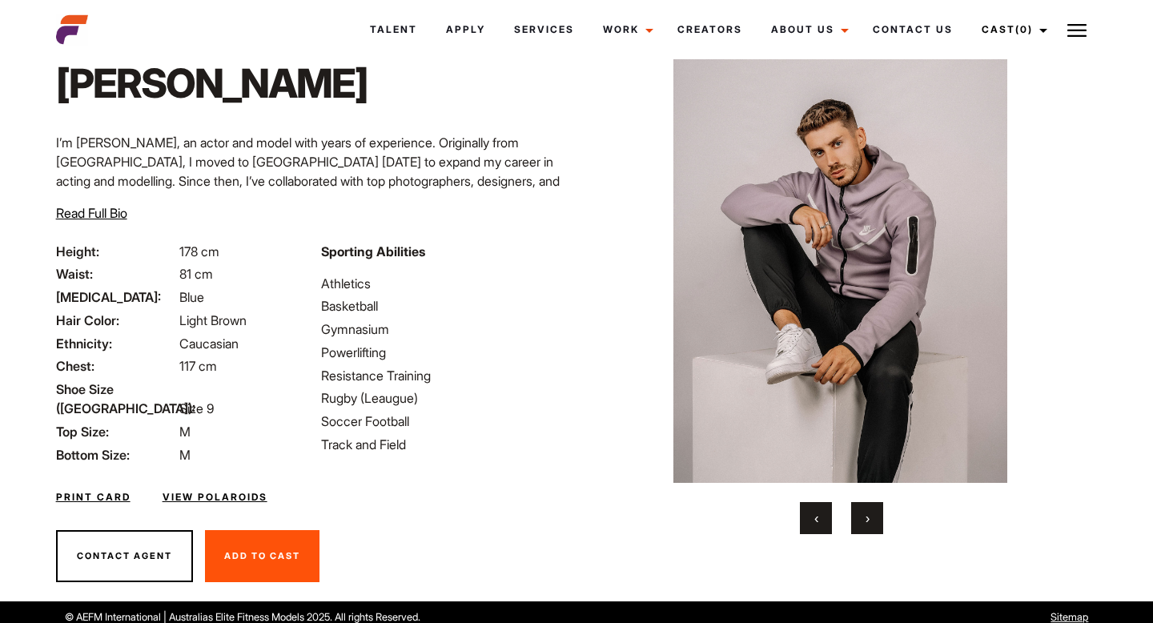
click at [878, 514] on button "›" at bounding box center [867, 518] width 32 height 32
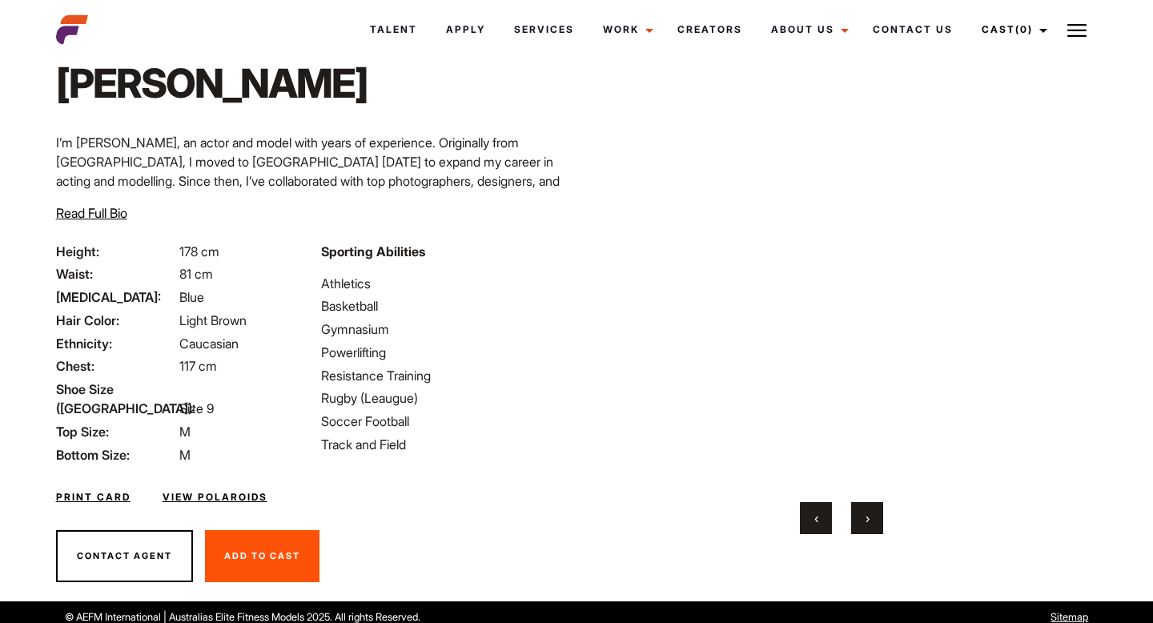
click at [878, 513] on button "›" at bounding box center [867, 518] width 32 height 32
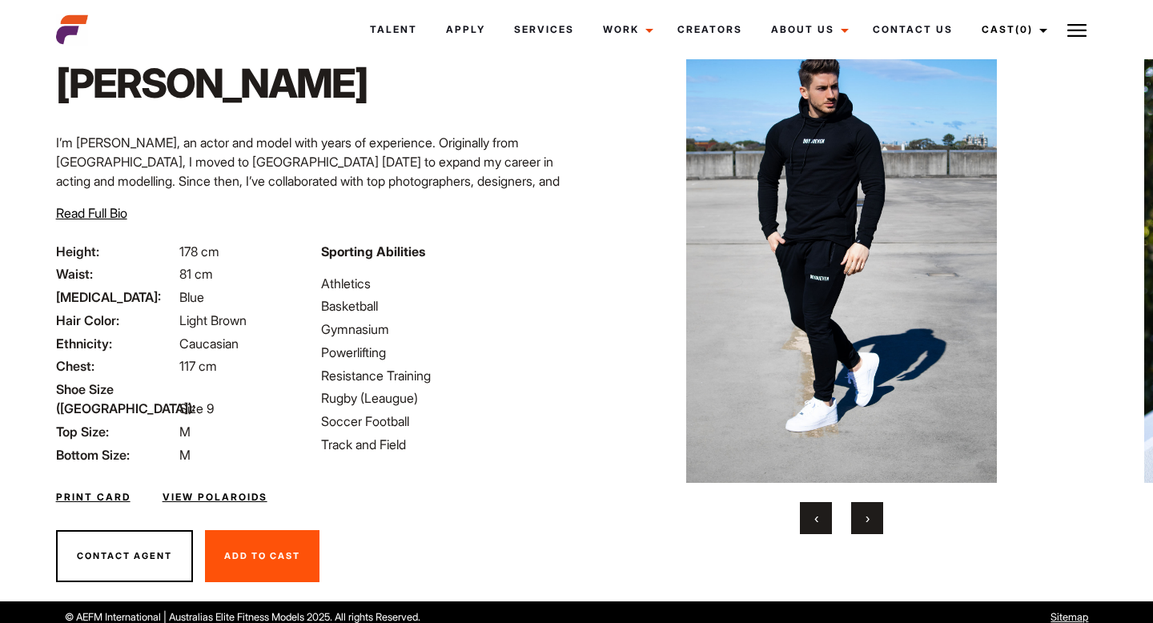
click at [878, 513] on button "›" at bounding box center [867, 518] width 32 height 32
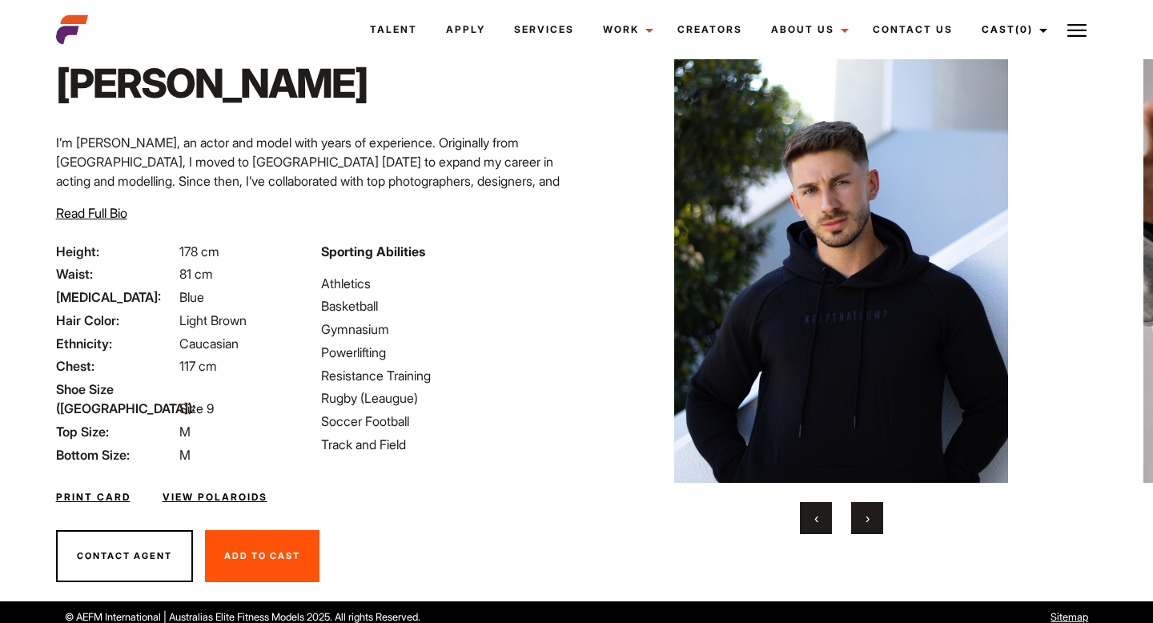
click at [225, 477] on div "Print Card View Polaroids" at bounding box center [311, 487] width 530 height 46
click at [227, 490] on link "View Polaroids" at bounding box center [215, 497] width 105 height 14
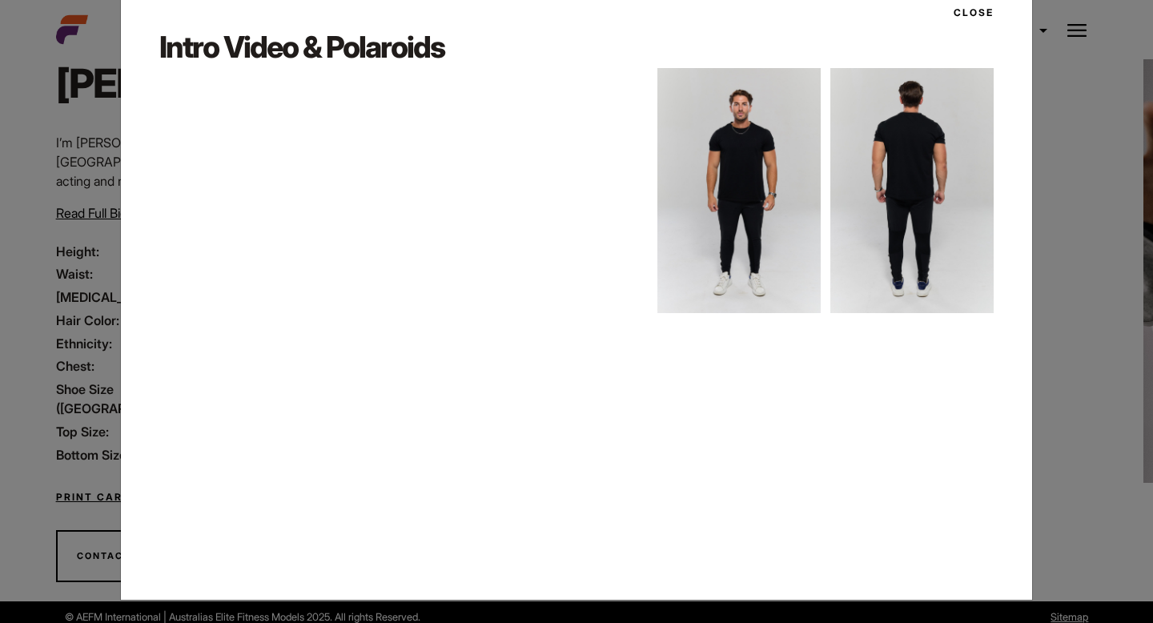
scroll to position [0, 0]
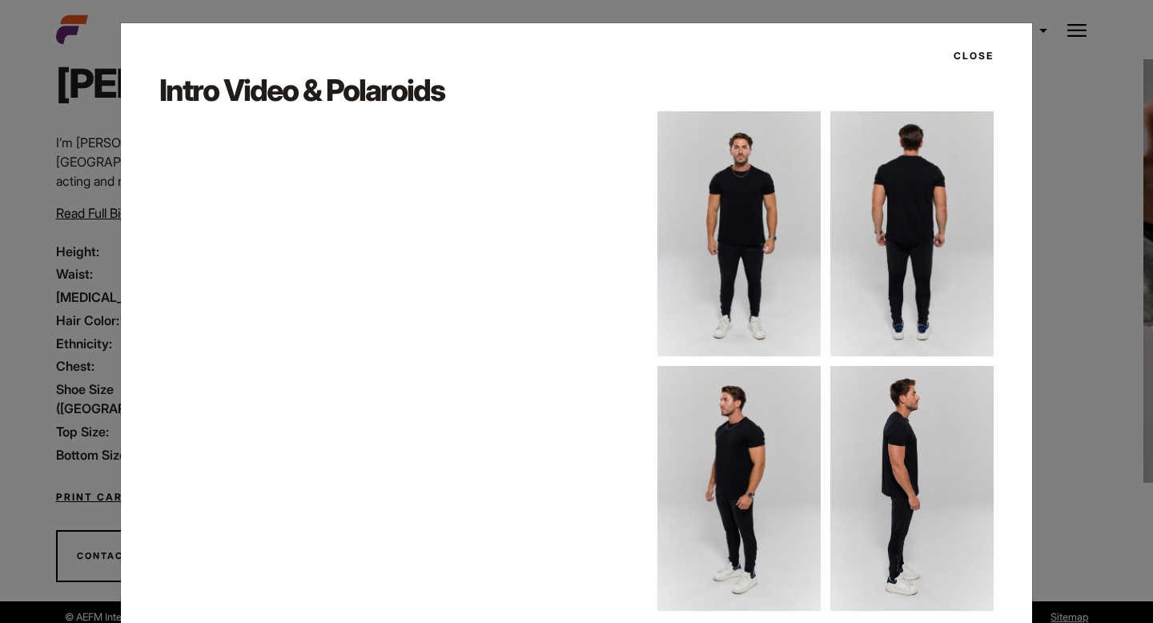
click at [982, 61] on button "Close" at bounding box center [969, 55] width 50 height 27
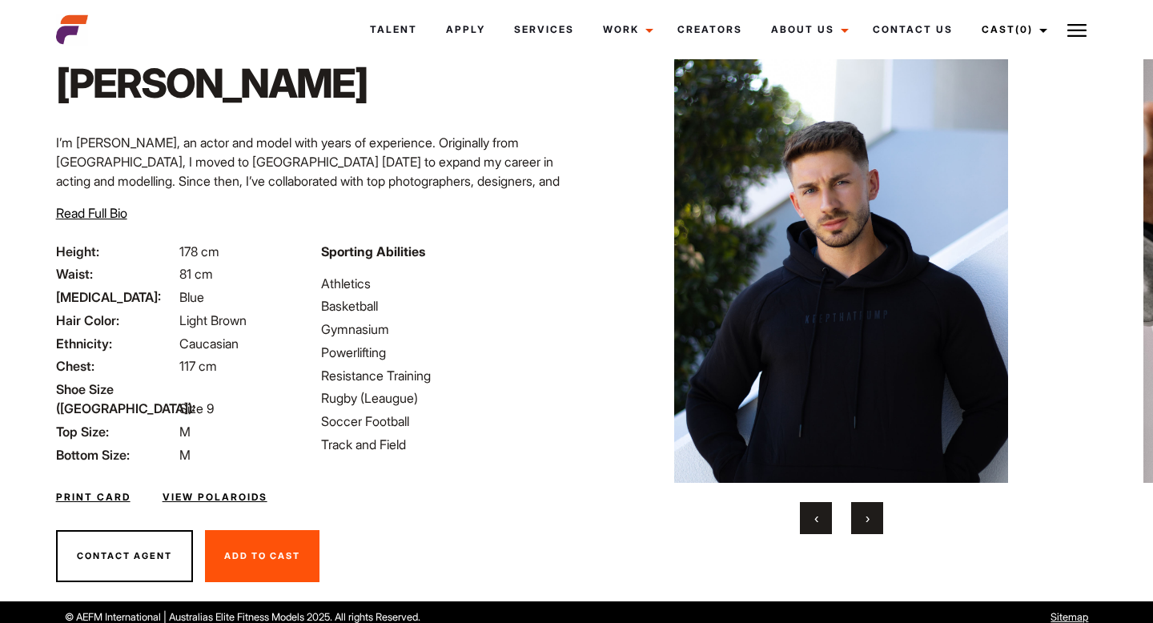
click at [872, 512] on button "›" at bounding box center [867, 518] width 32 height 32
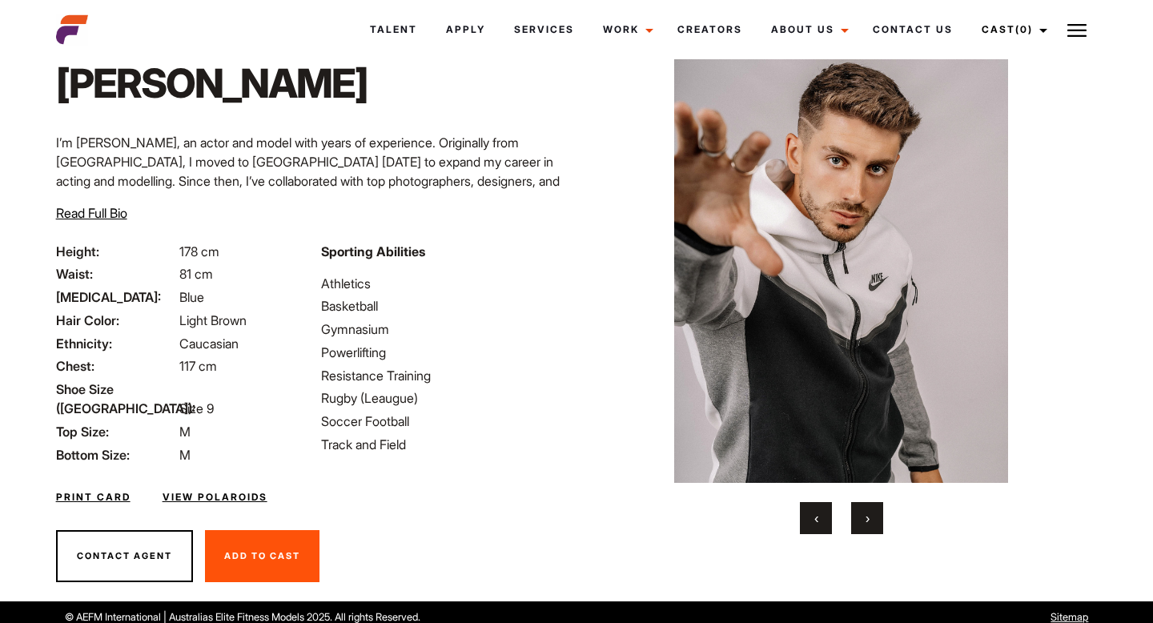
click at [872, 512] on button "›" at bounding box center [867, 518] width 32 height 32
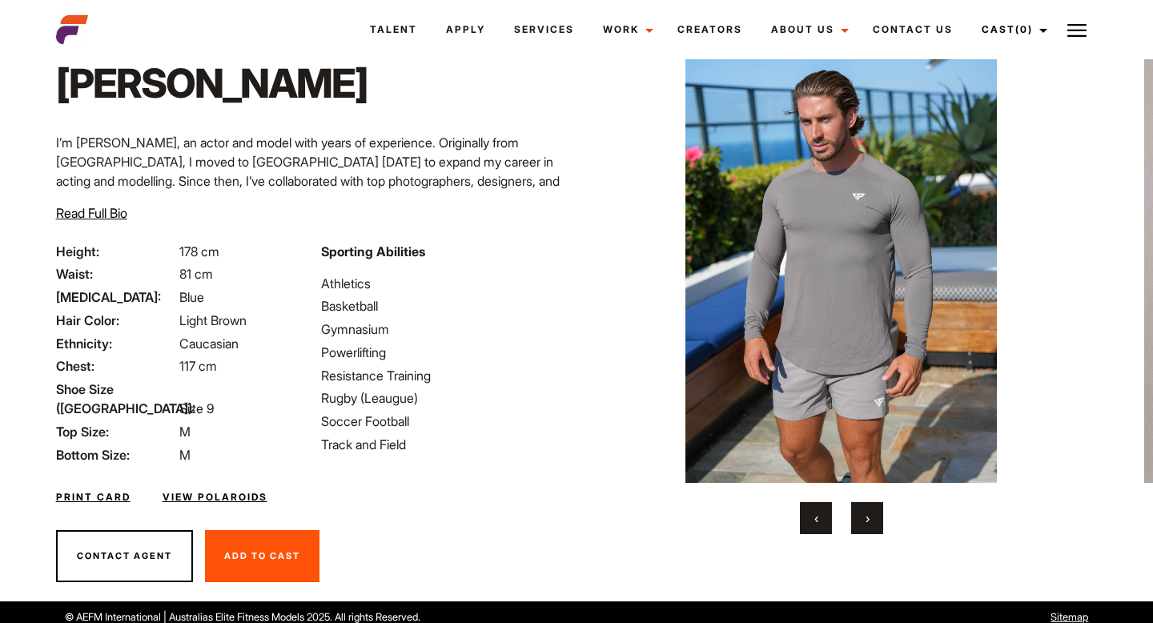
click at [872, 512] on button "›" at bounding box center [867, 518] width 32 height 32
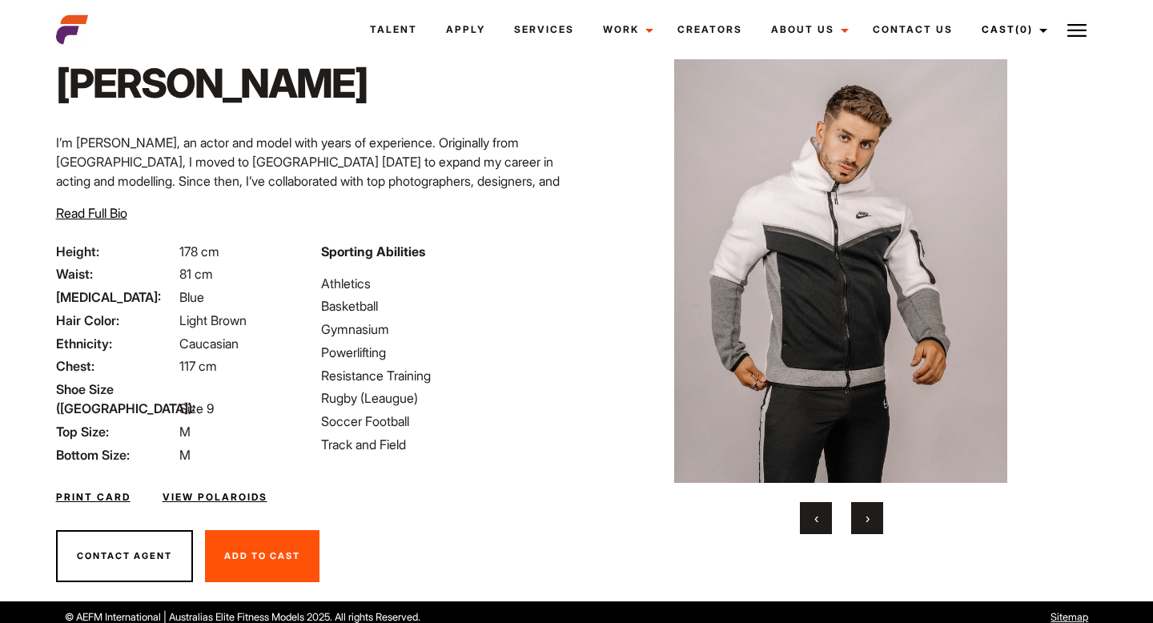
click at [872, 512] on button "›" at bounding box center [867, 518] width 32 height 32
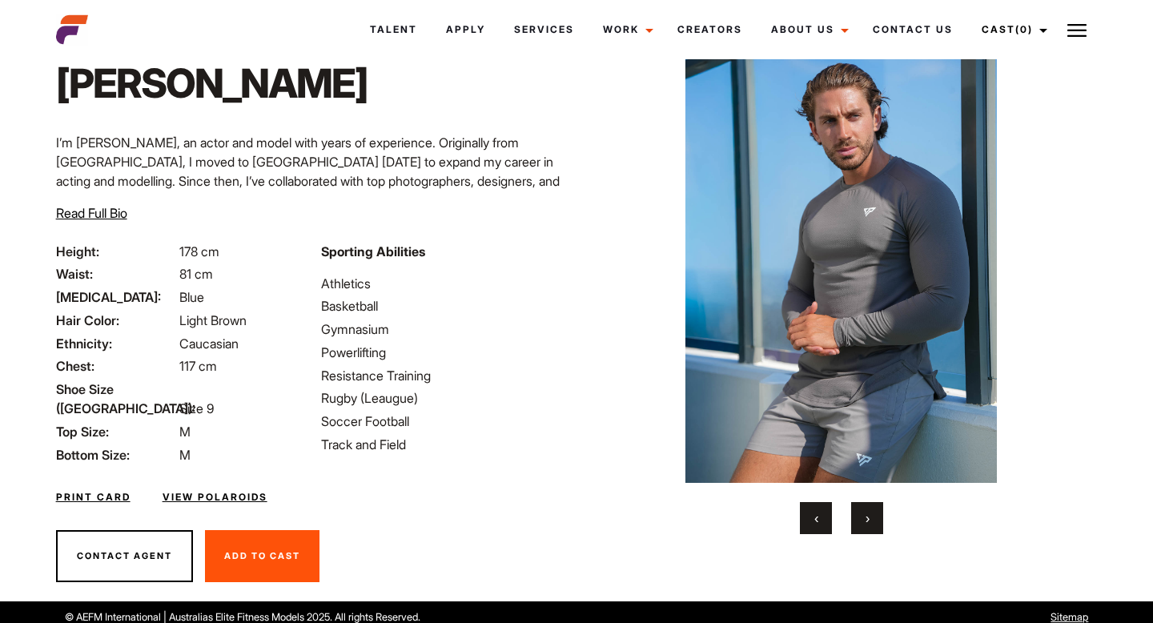
click at [123, 205] on span "Read Full Bio" at bounding box center [91, 213] width 71 height 16
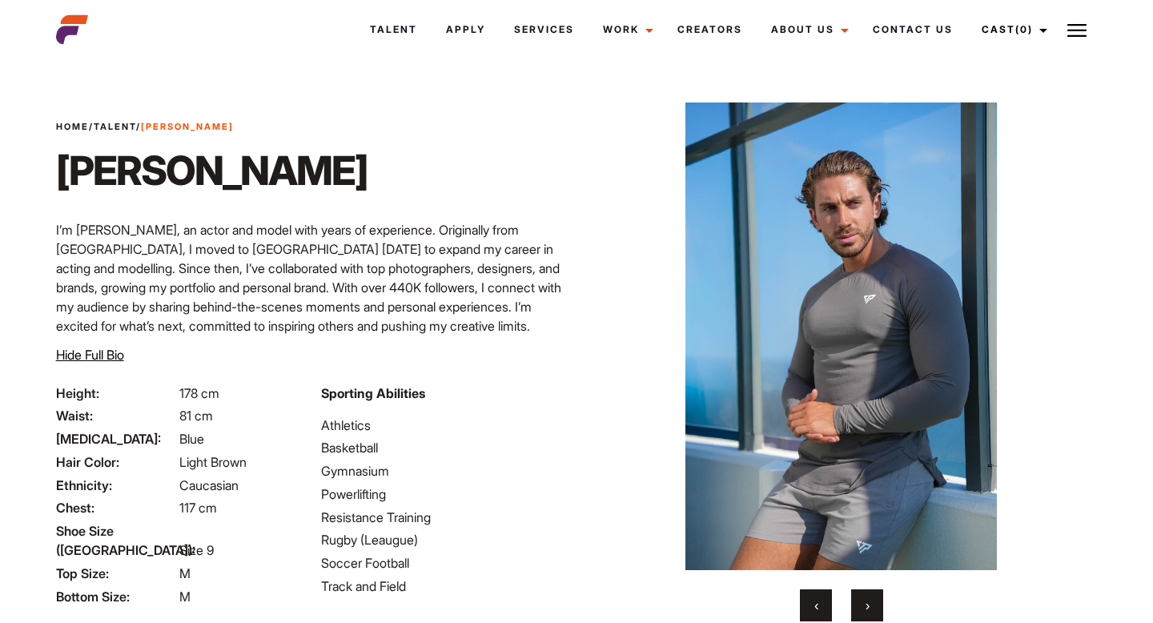
scroll to position [142, 0]
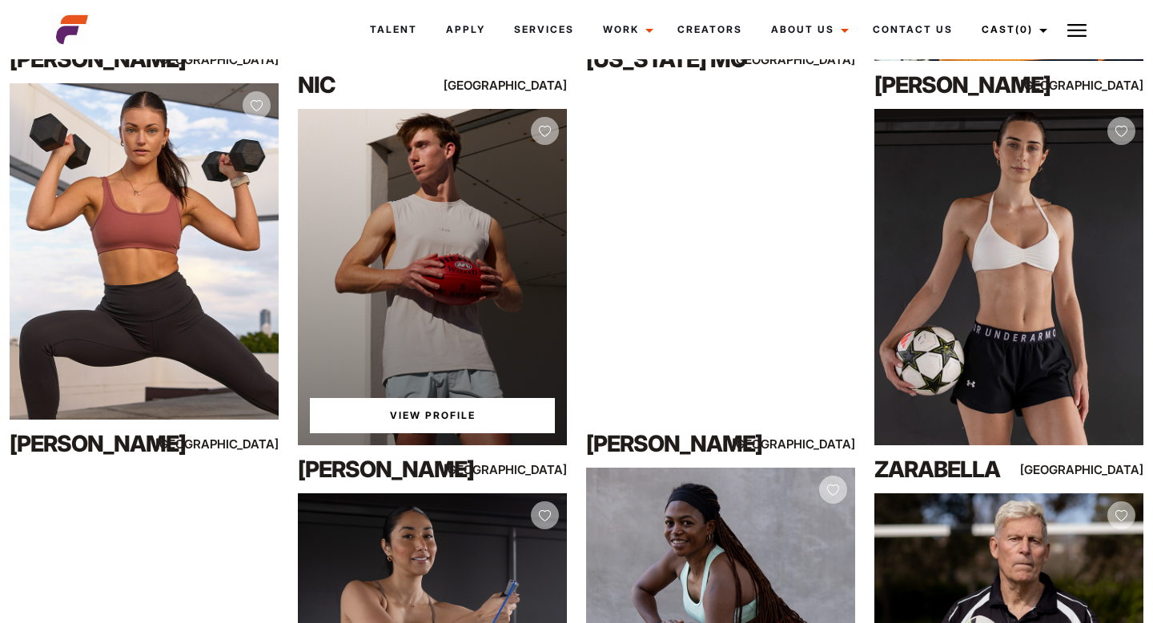
scroll to position [1040, 0]
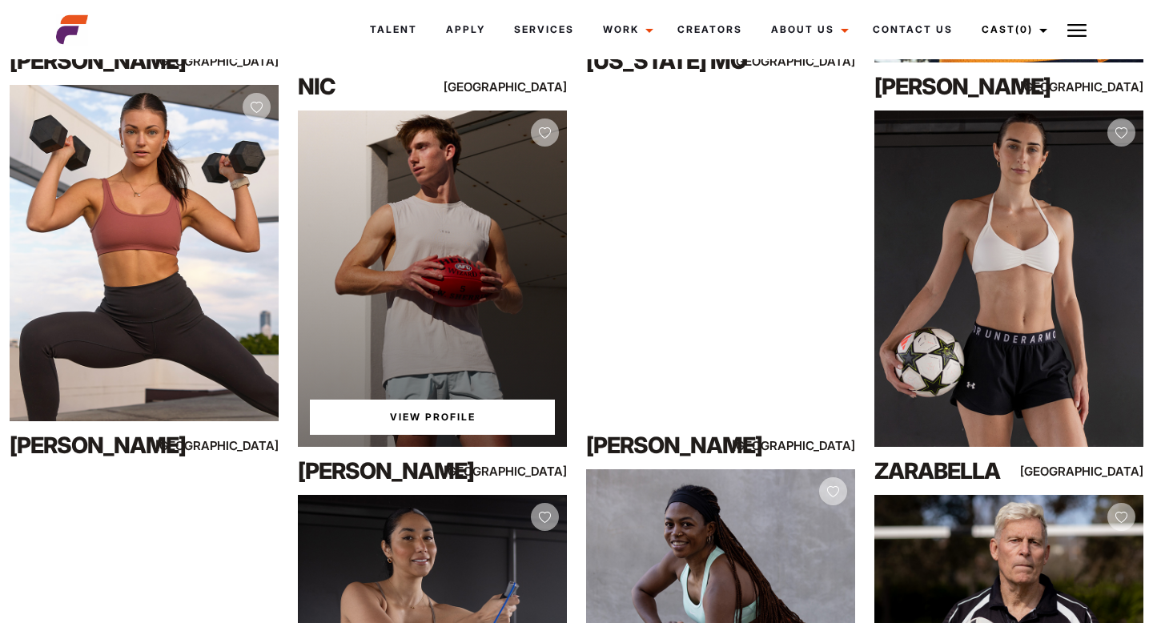
click at [451, 416] on link "View Profile" at bounding box center [432, 417] width 245 height 35
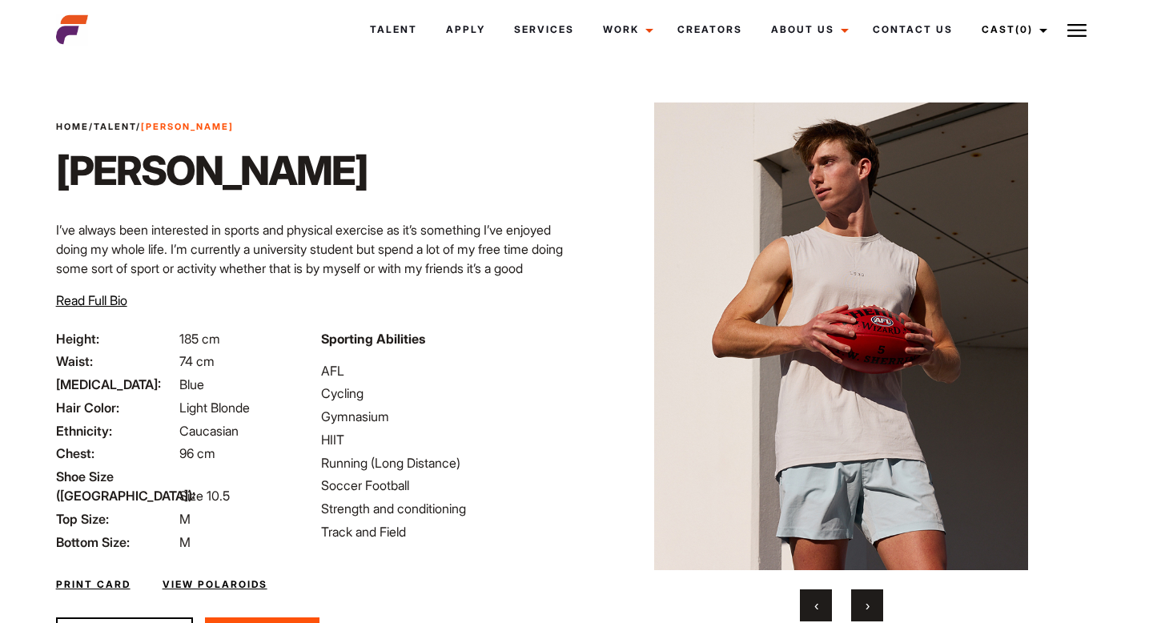
click at [119, 295] on span "Read Full Bio" at bounding box center [91, 300] width 71 height 16
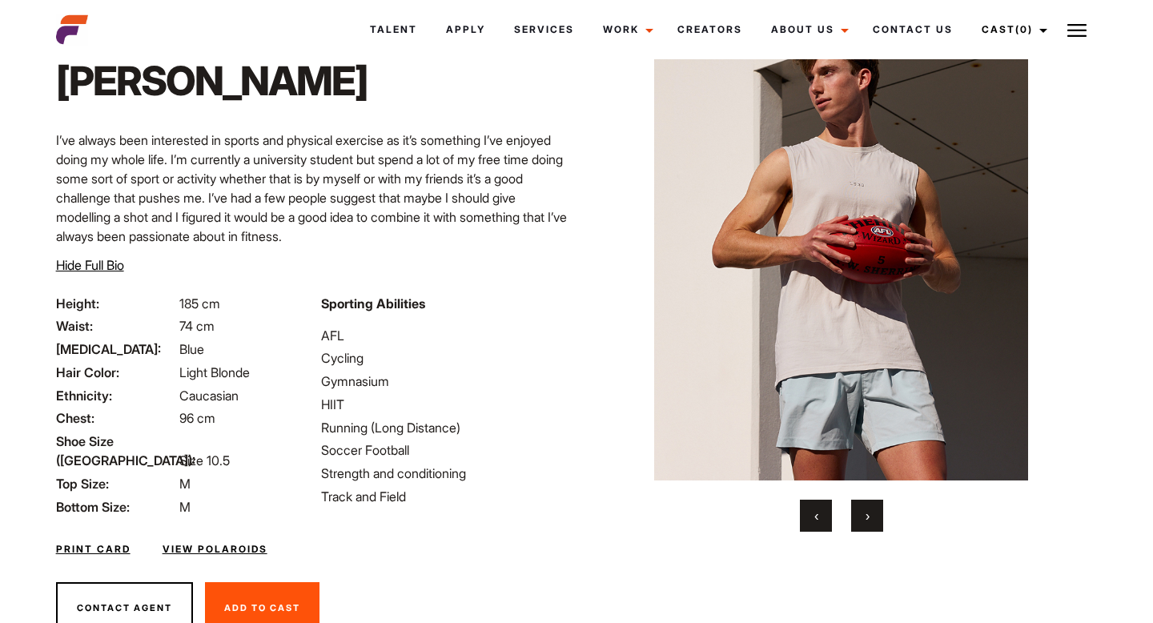
scroll to position [38, 0]
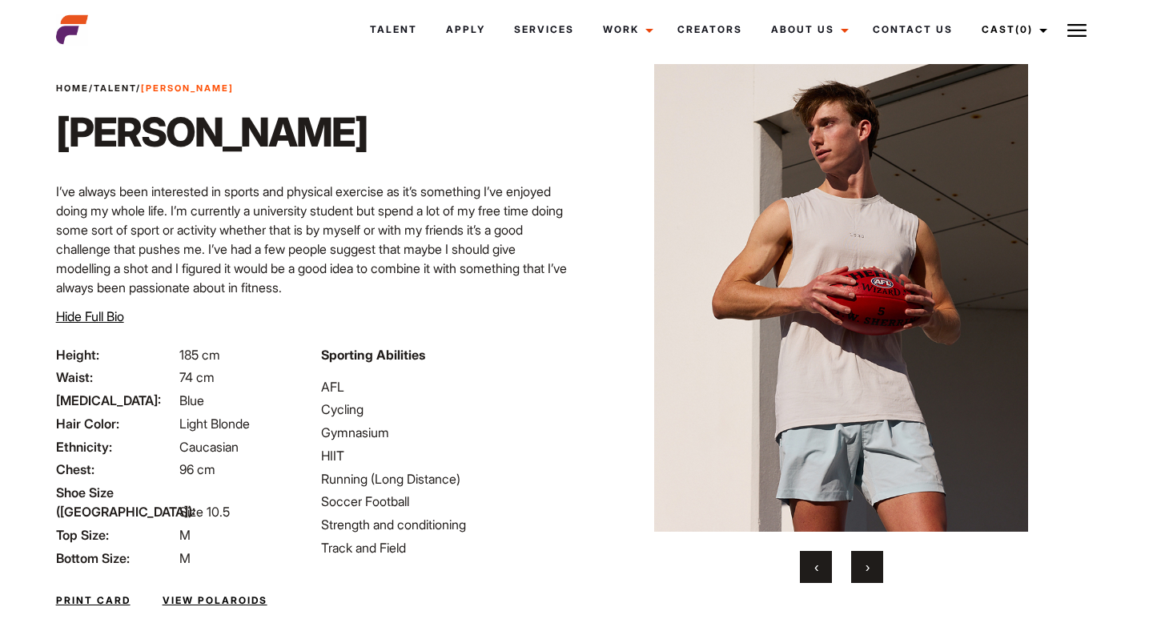
click at [862, 563] on button "›" at bounding box center [867, 567] width 32 height 32
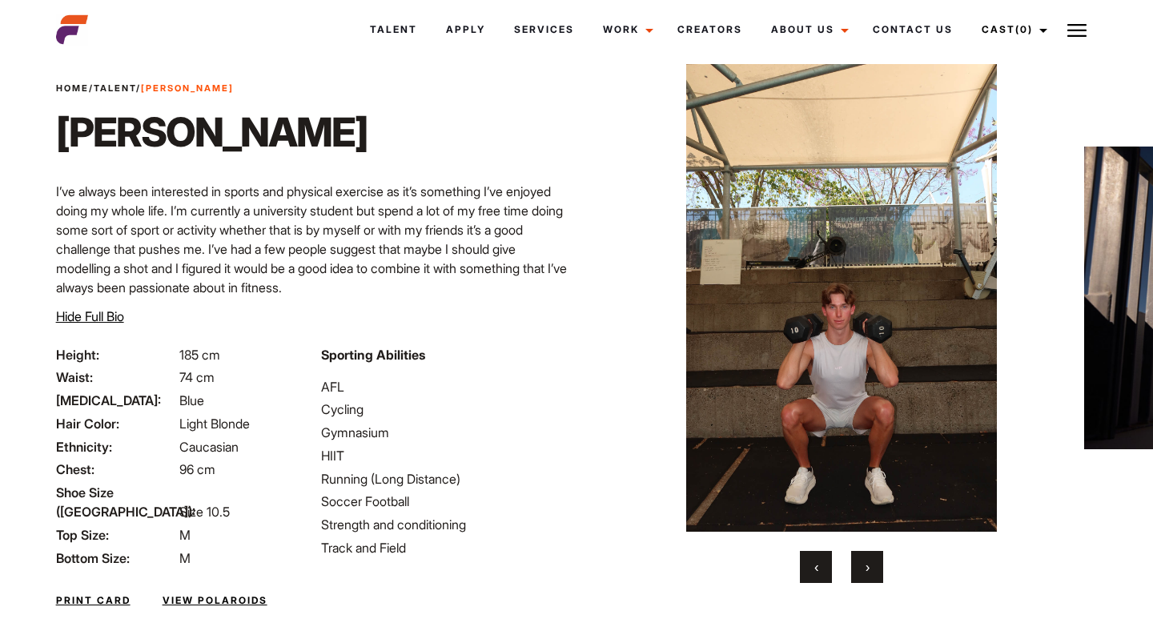
click at [862, 563] on button "›" at bounding box center [867, 567] width 32 height 32
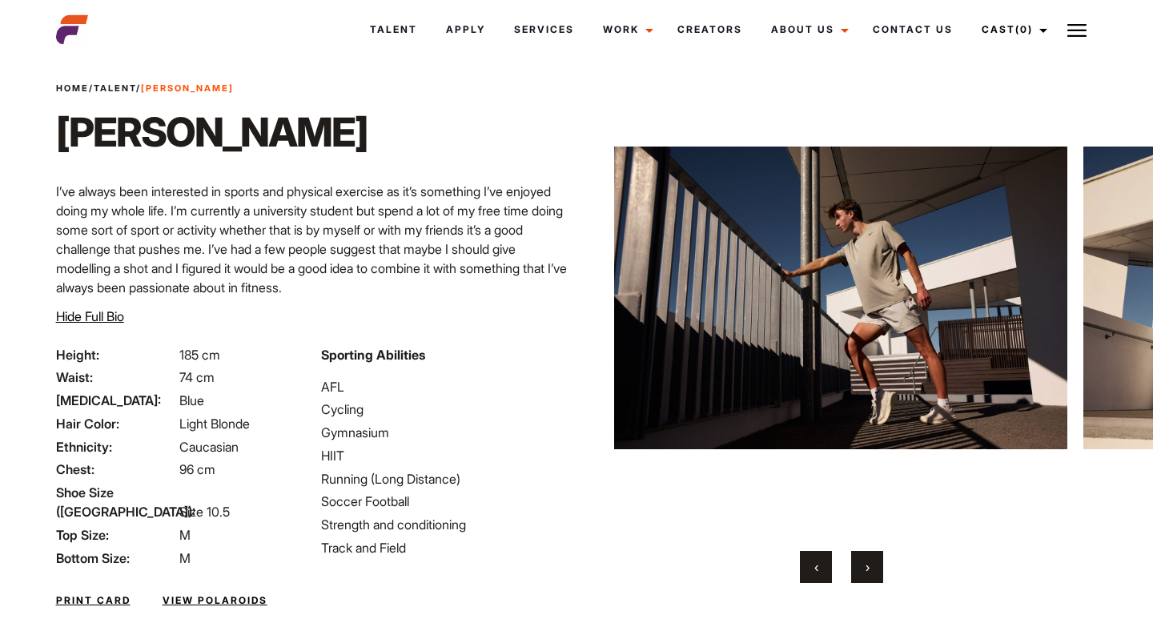
click at [862, 563] on button "›" at bounding box center [867, 567] width 32 height 32
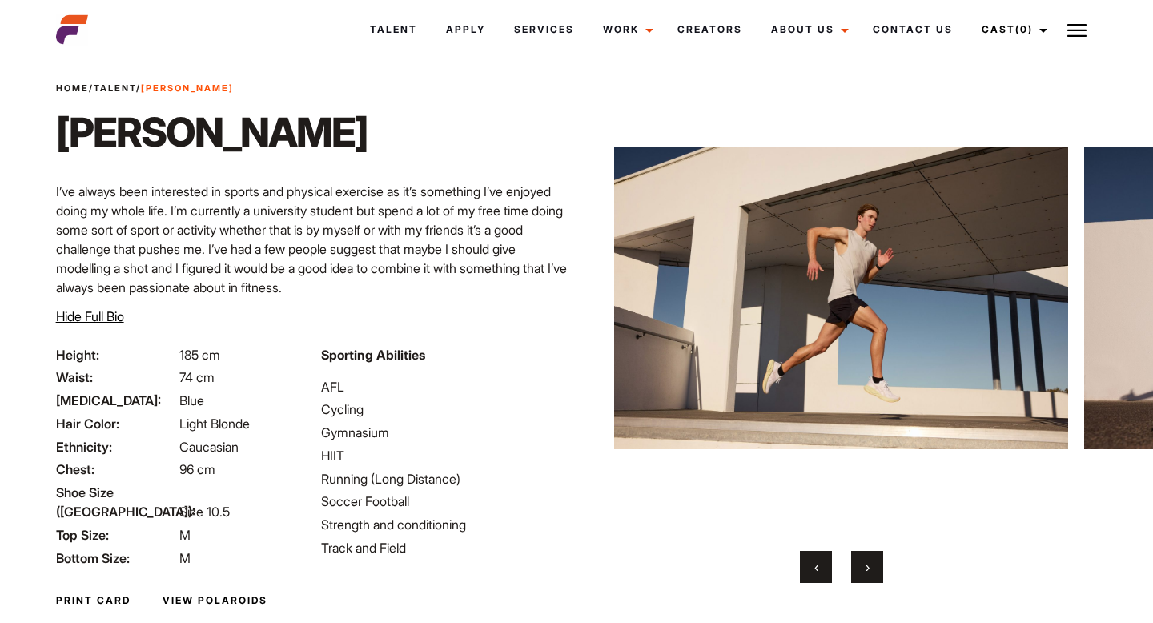
click at [862, 563] on button "›" at bounding box center [867, 567] width 32 height 32
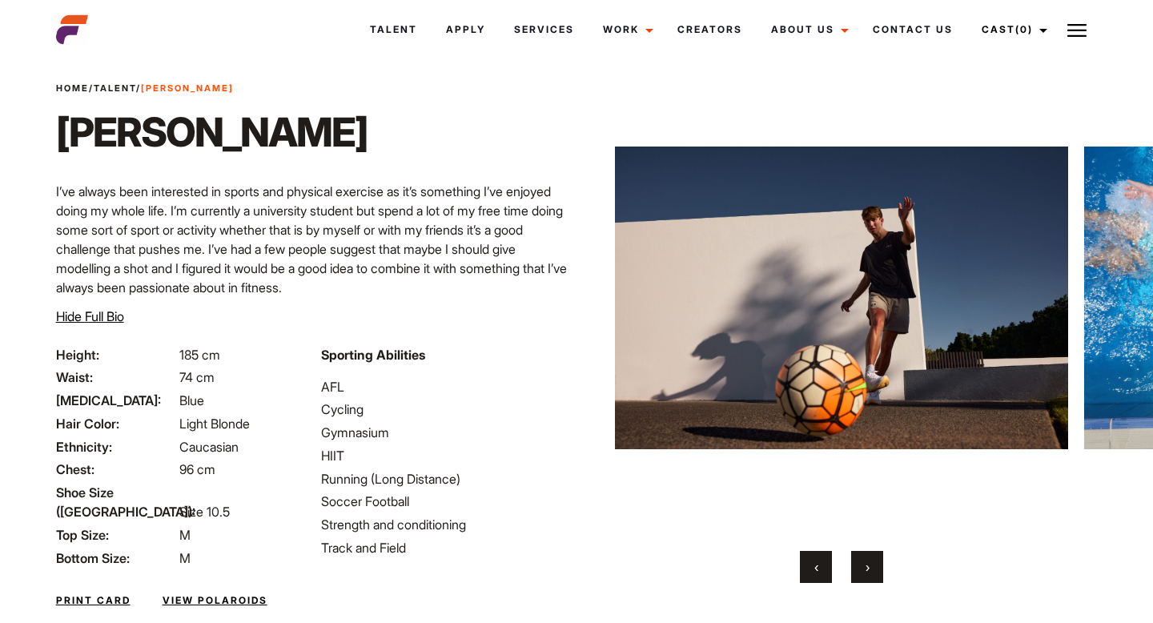
click at [862, 563] on button "›" at bounding box center [867, 567] width 32 height 32
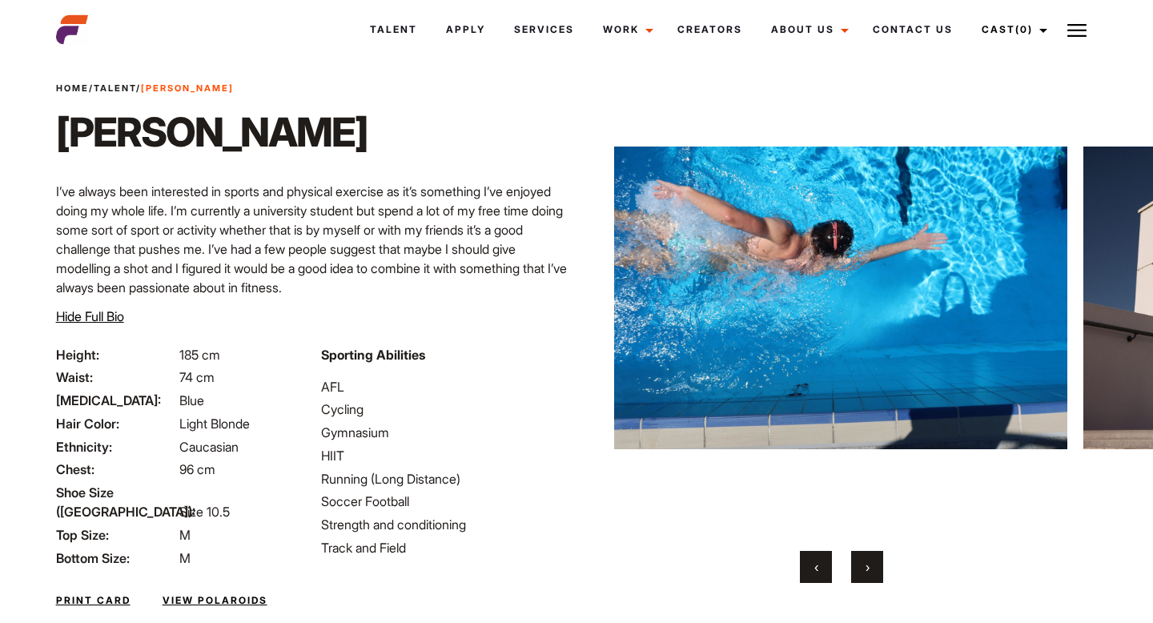
click at [862, 563] on button "›" at bounding box center [867, 567] width 32 height 32
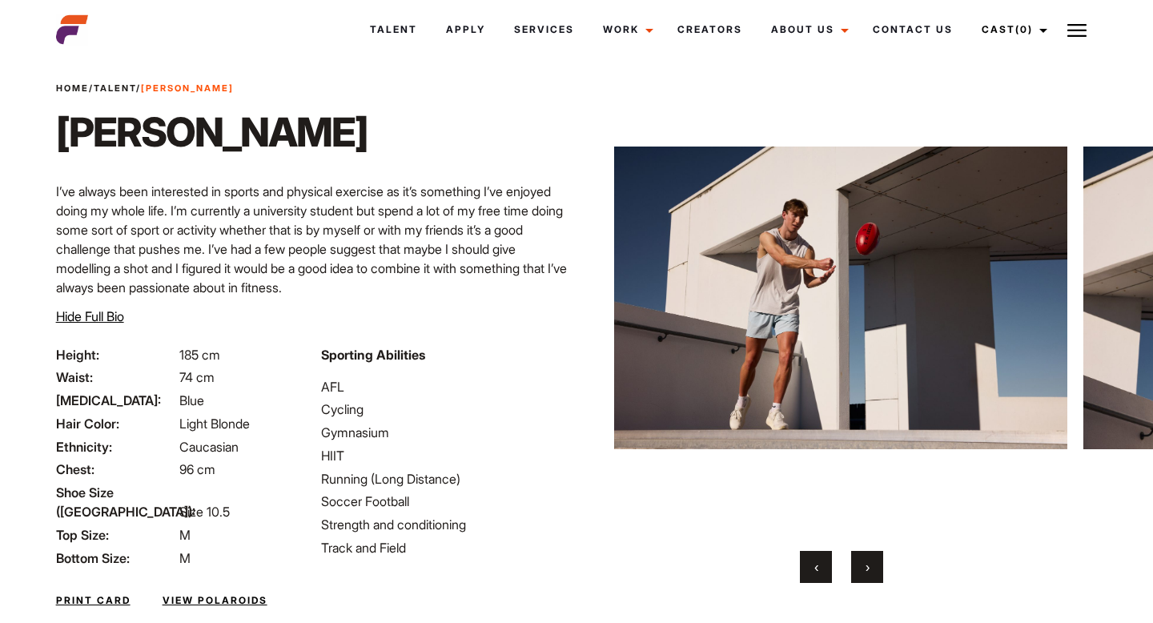
click at [862, 563] on button "›" at bounding box center [867, 567] width 32 height 32
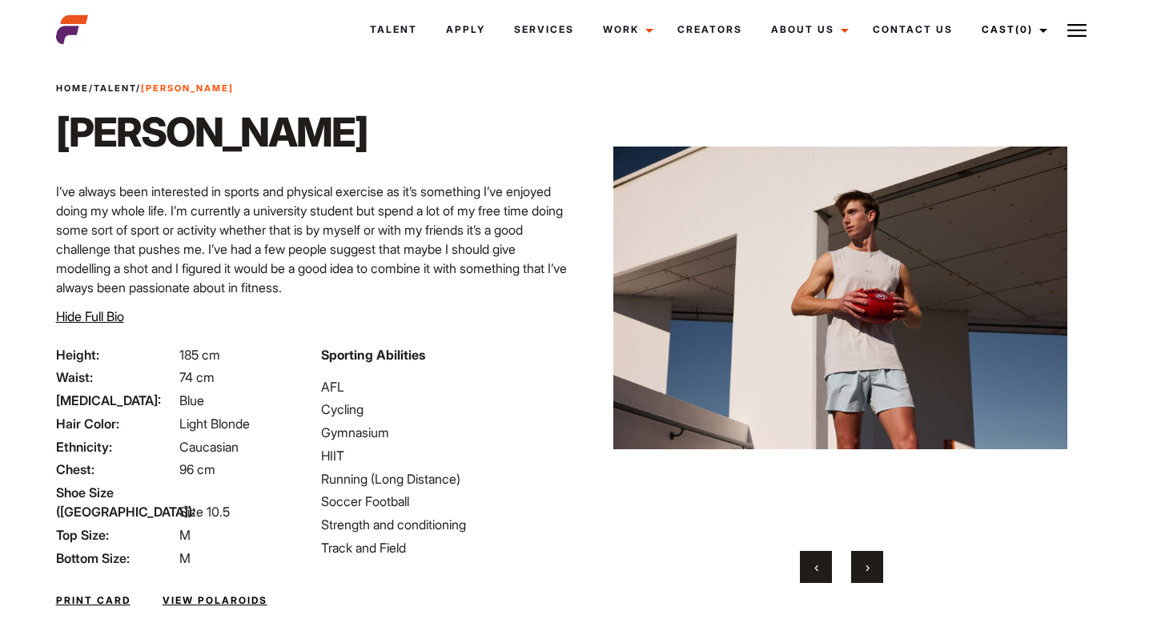
click at [862, 563] on button "›" at bounding box center [867, 567] width 32 height 32
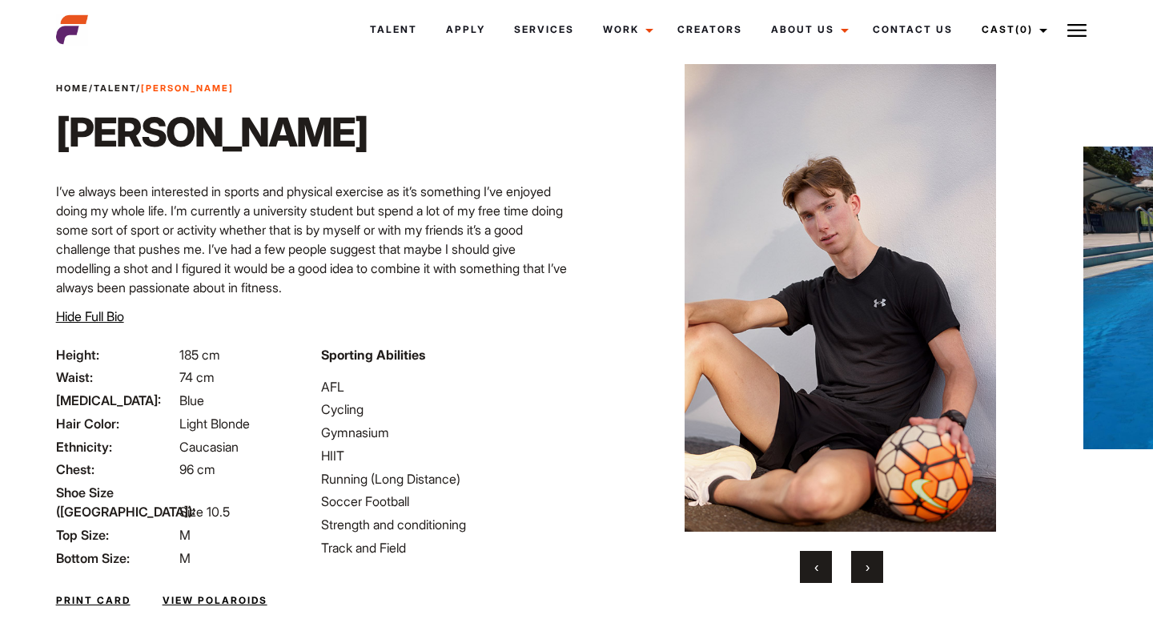
click at [862, 563] on button "›" at bounding box center [867, 567] width 32 height 32
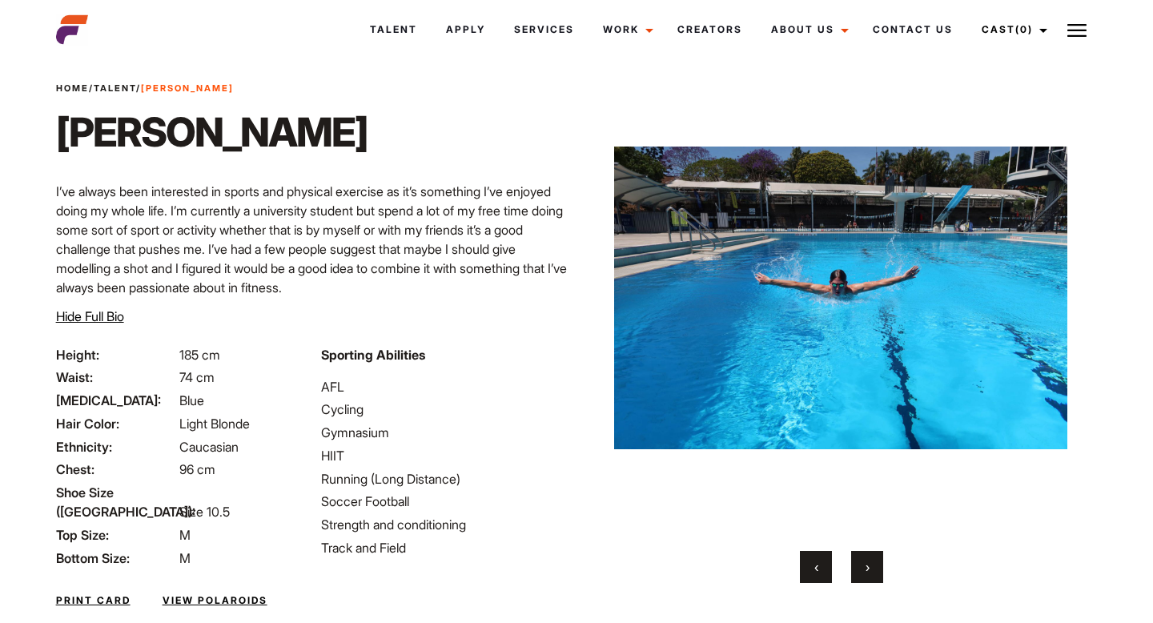
click at [862, 563] on button "›" at bounding box center [867, 567] width 32 height 32
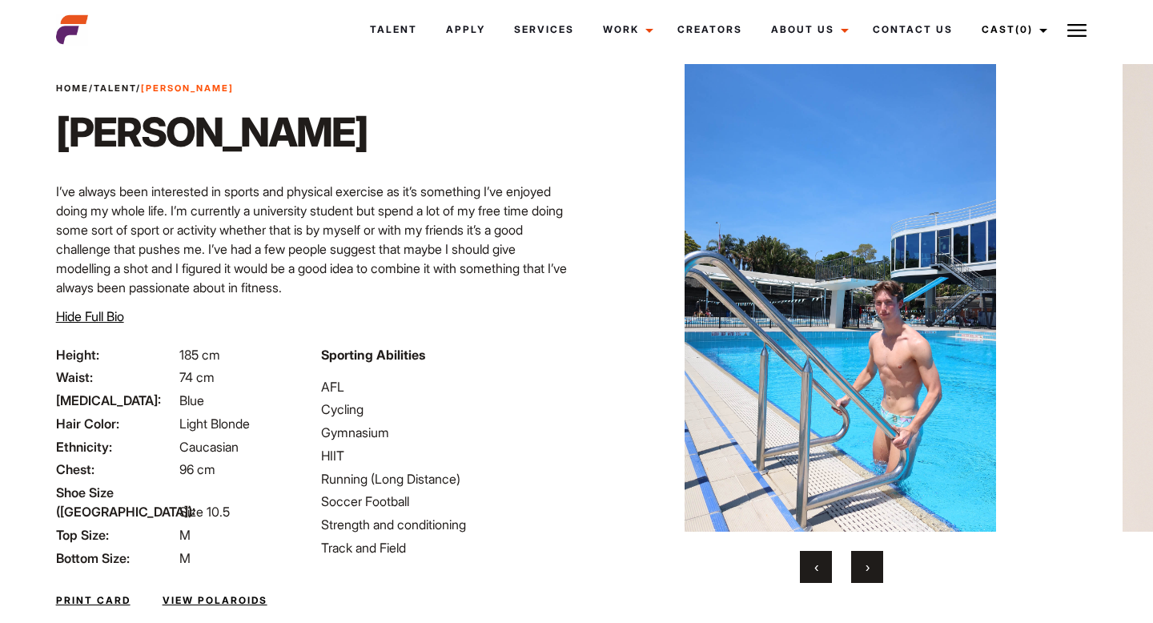
click at [862, 563] on button "›" at bounding box center [867, 567] width 32 height 32
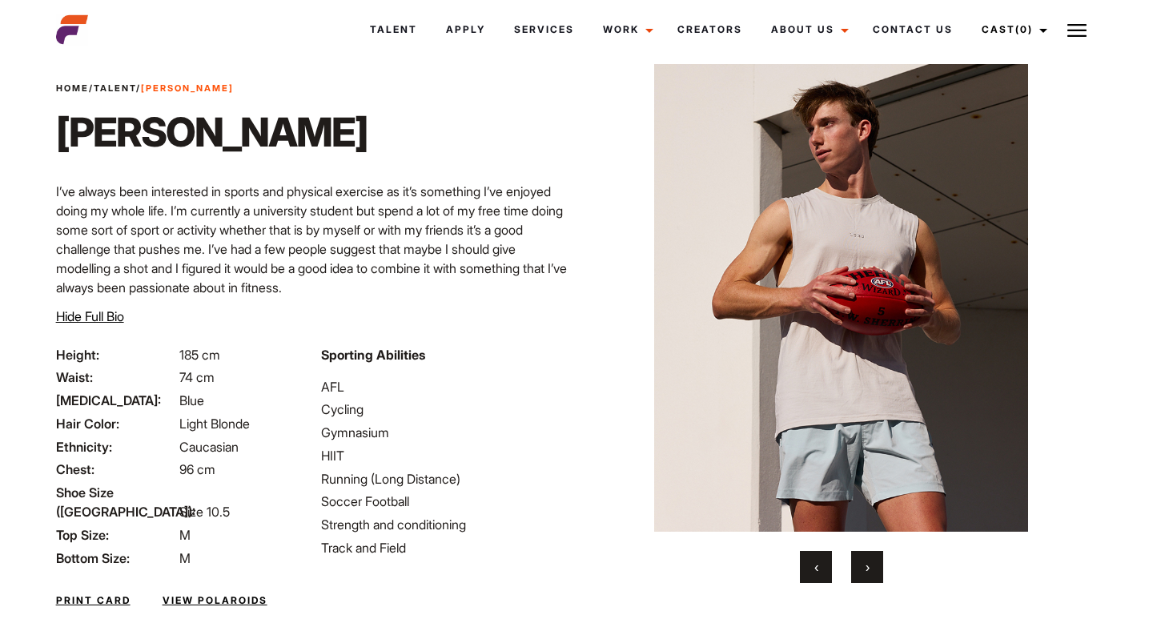
click at [862, 563] on button "›" at bounding box center [867, 567] width 32 height 32
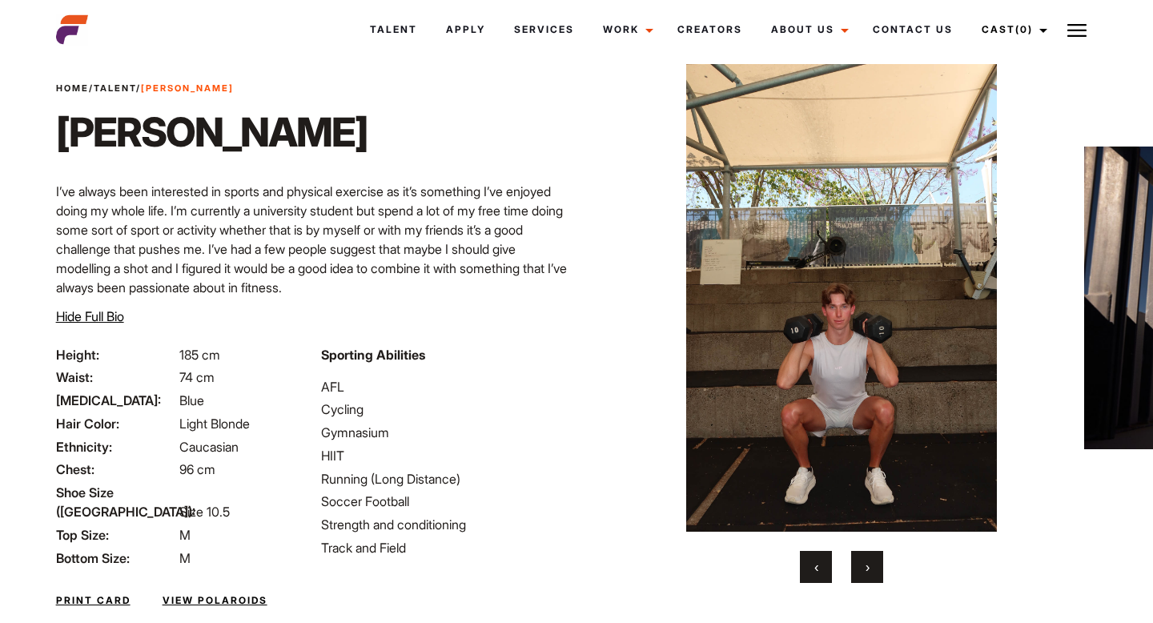
click at [862, 563] on button "›" at bounding box center [867, 567] width 32 height 32
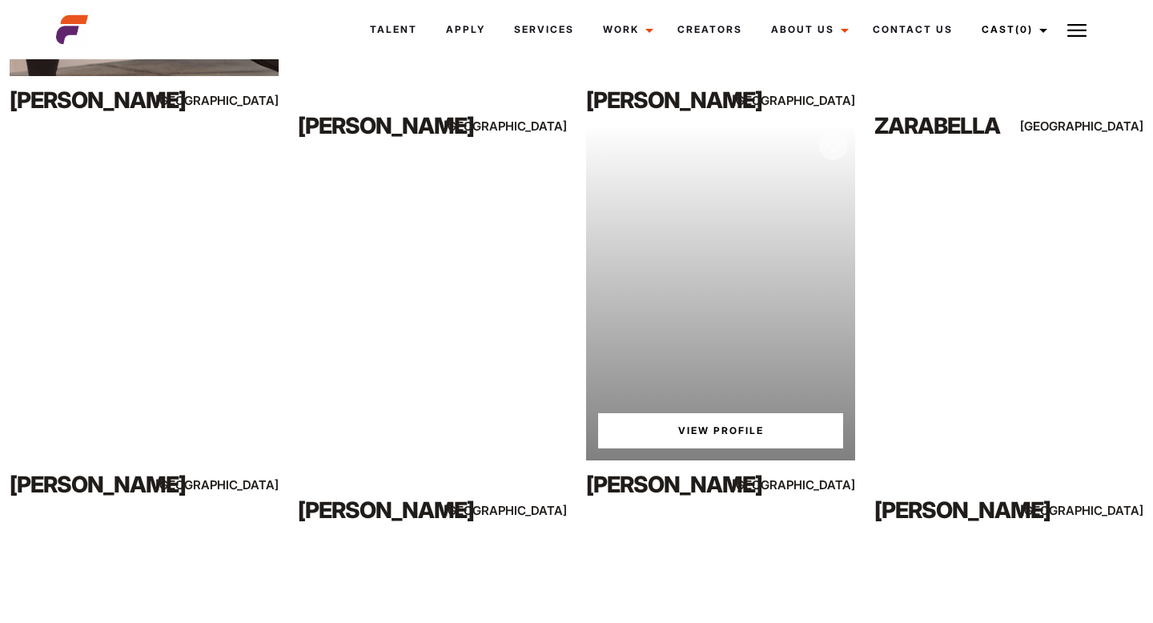
scroll to position [1382, 0]
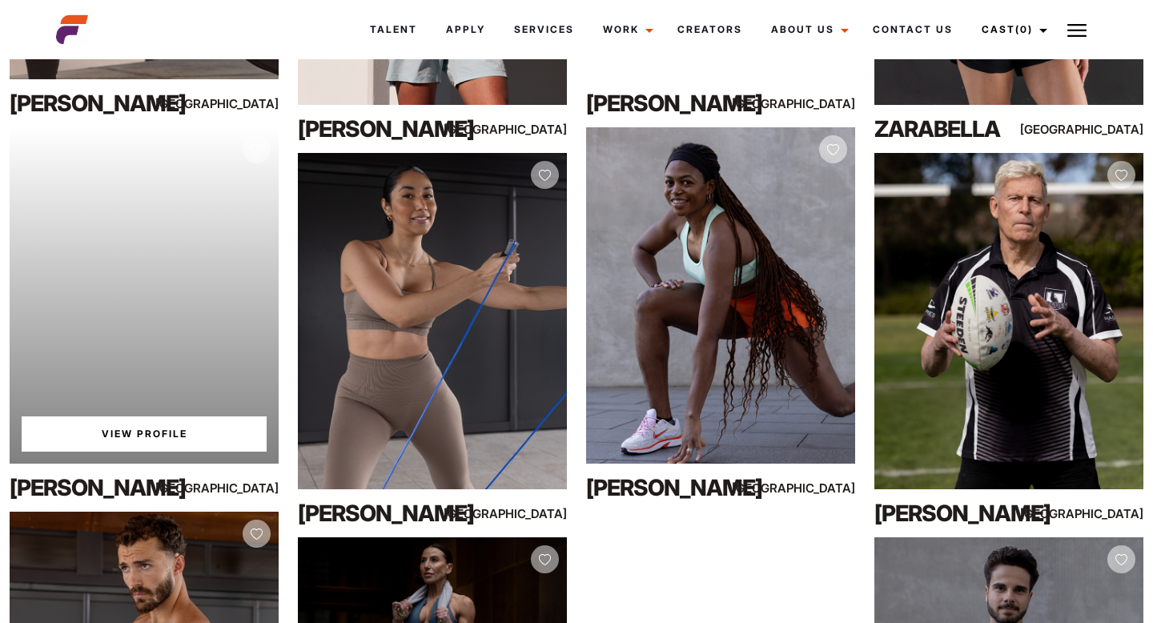
click at [190, 423] on link "View Profile" at bounding box center [144, 433] width 245 height 35
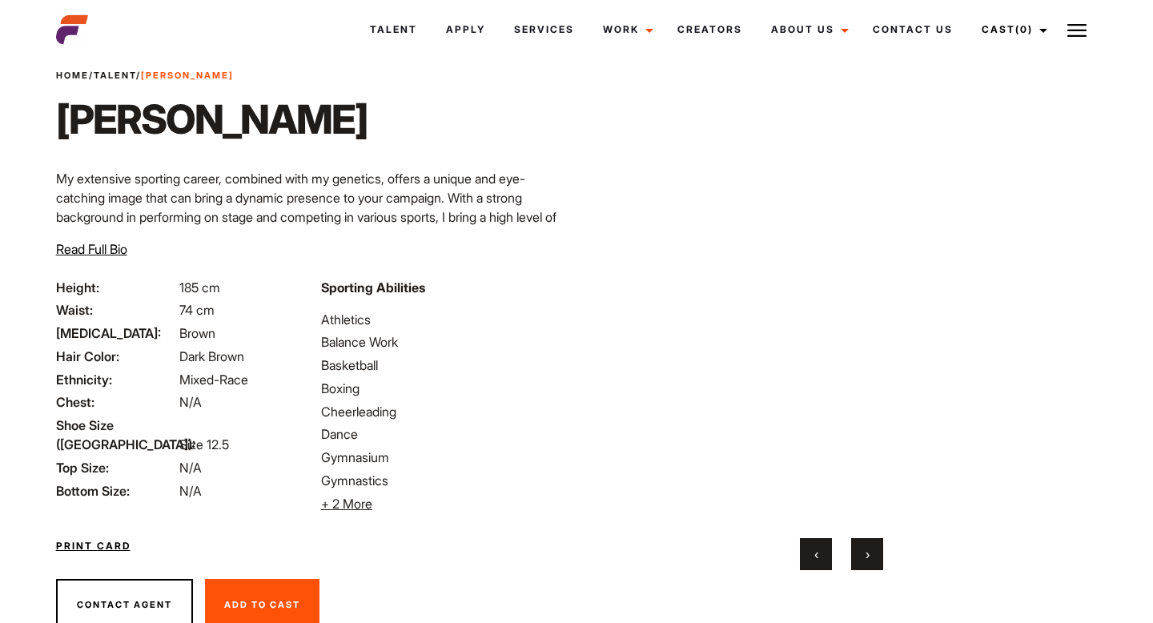
scroll to position [52, 0]
click at [94, 251] on span "Read Full Bio" at bounding box center [91, 248] width 71 height 16
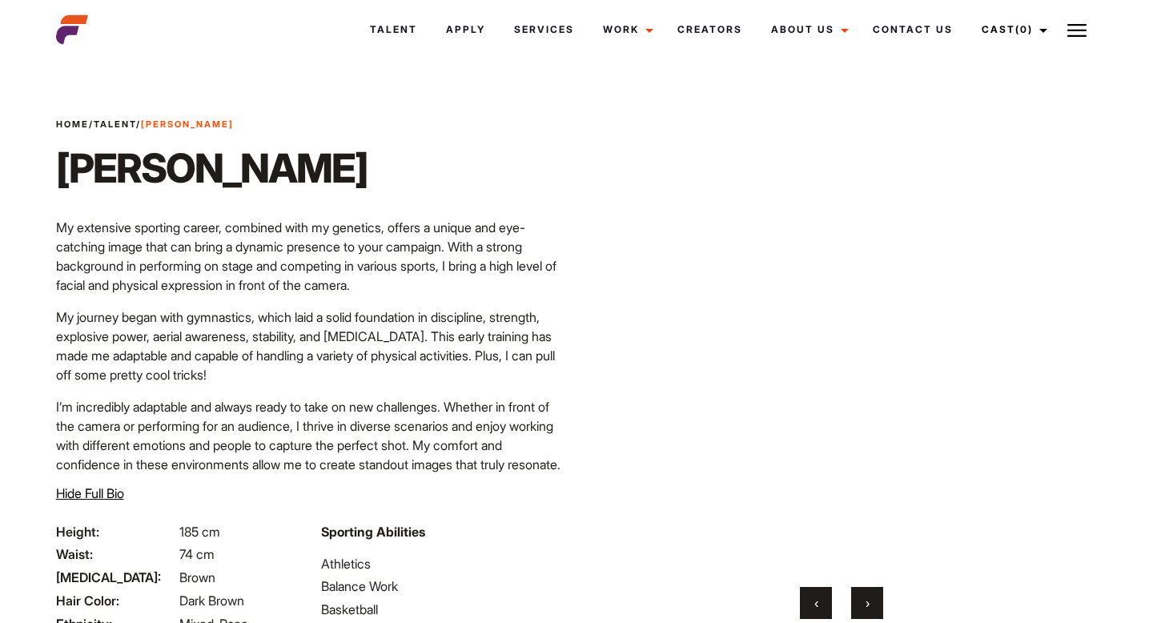
scroll to position [53, 0]
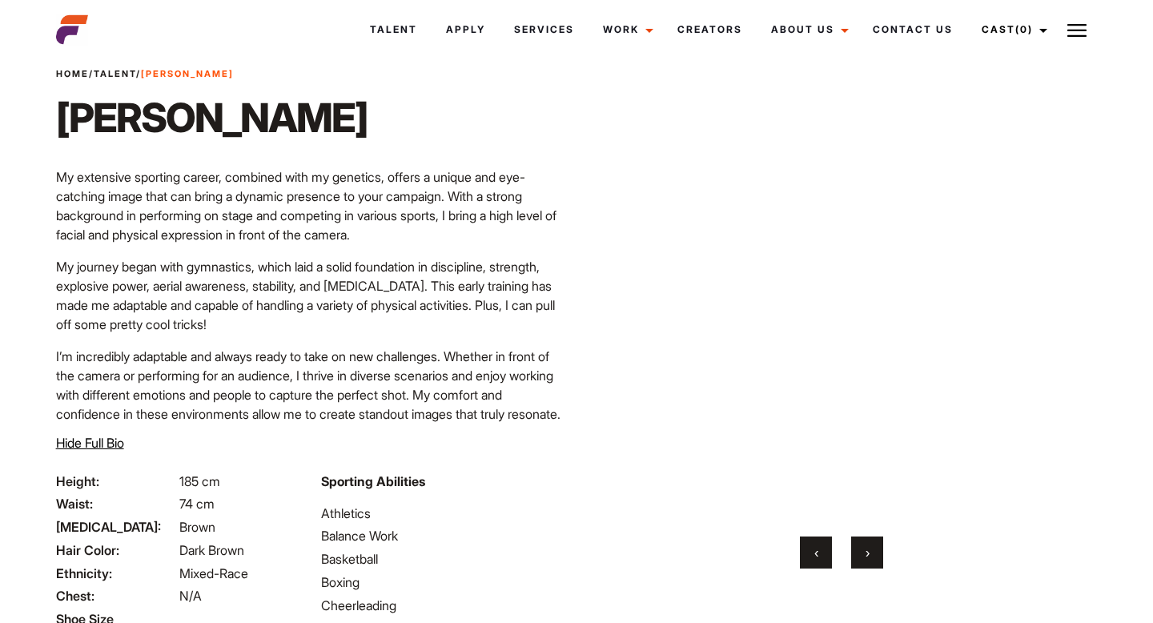
click at [879, 545] on button "›" at bounding box center [867, 552] width 32 height 32
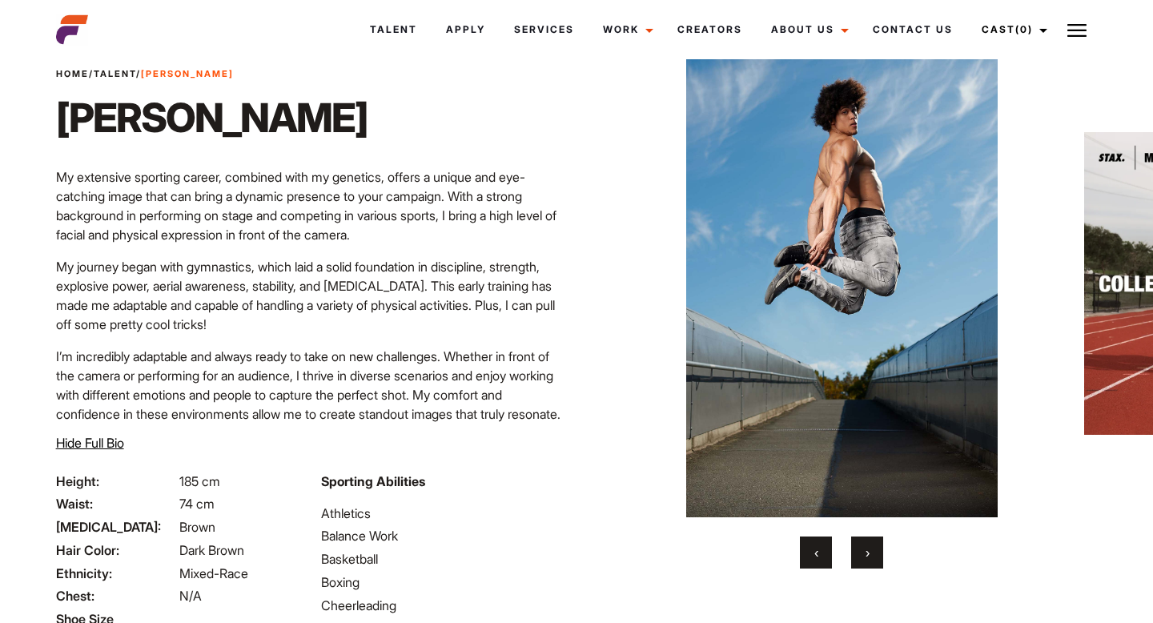
click at [878, 545] on button "›" at bounding box center [867, 552] width 32 height 32
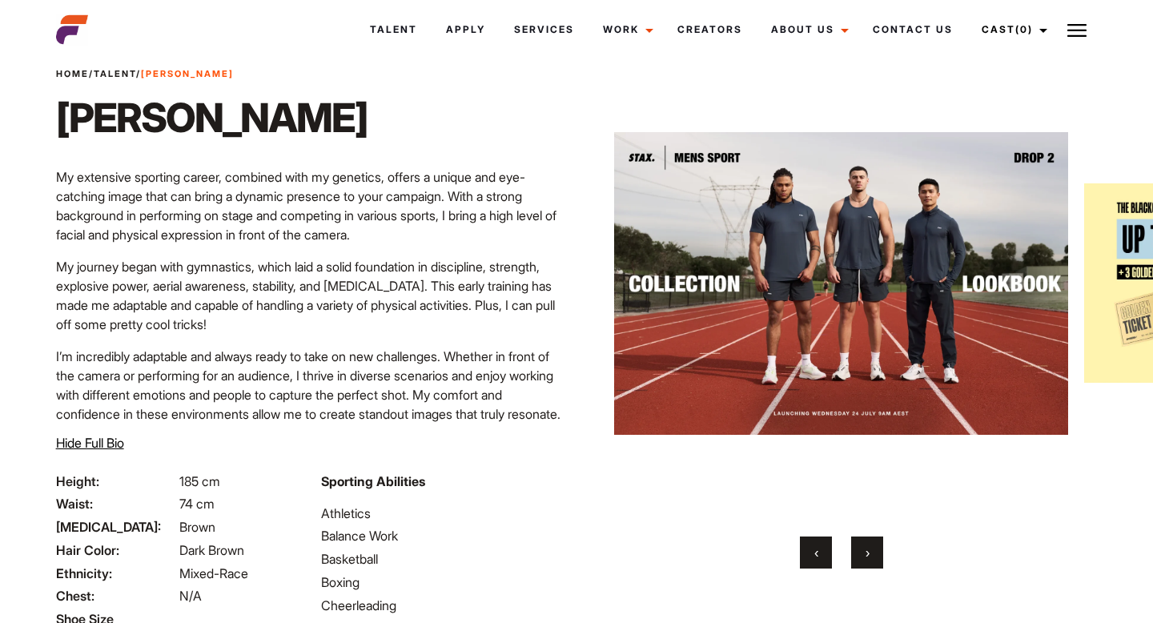
click at [878, 548] on button "›" at bounding box center [867, 552] width 32 height 32
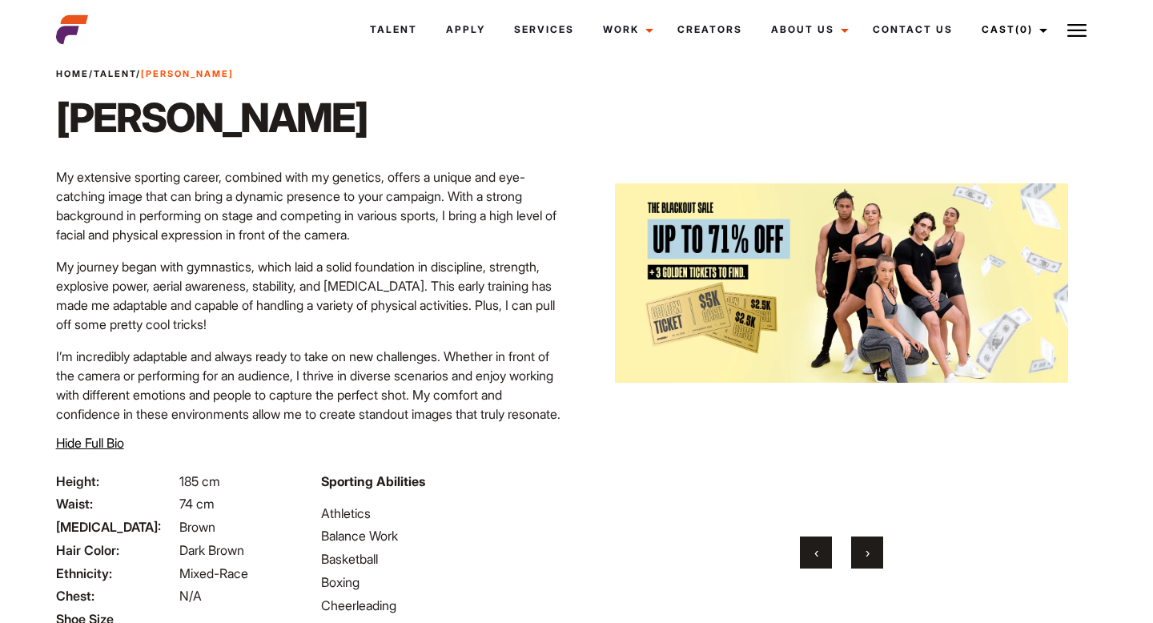
click at [878, 548] on button "›" at bounding box center [867, 552] width 32 height 32
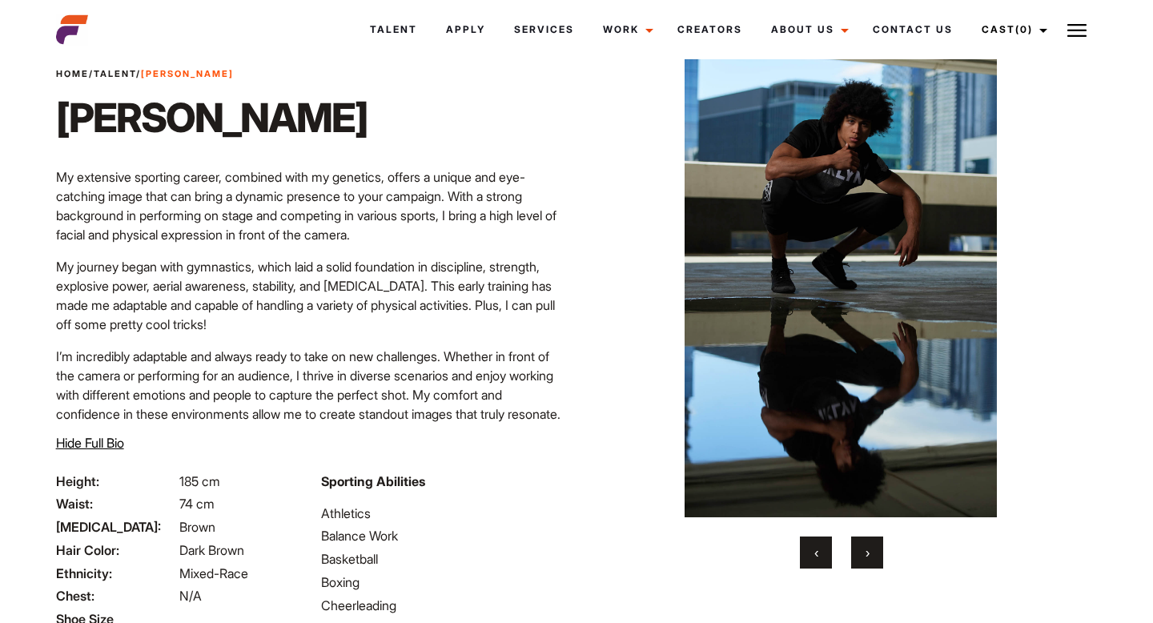
click at [878, 548] on button "›" at bounding box center [867, 552] width 32 height 32
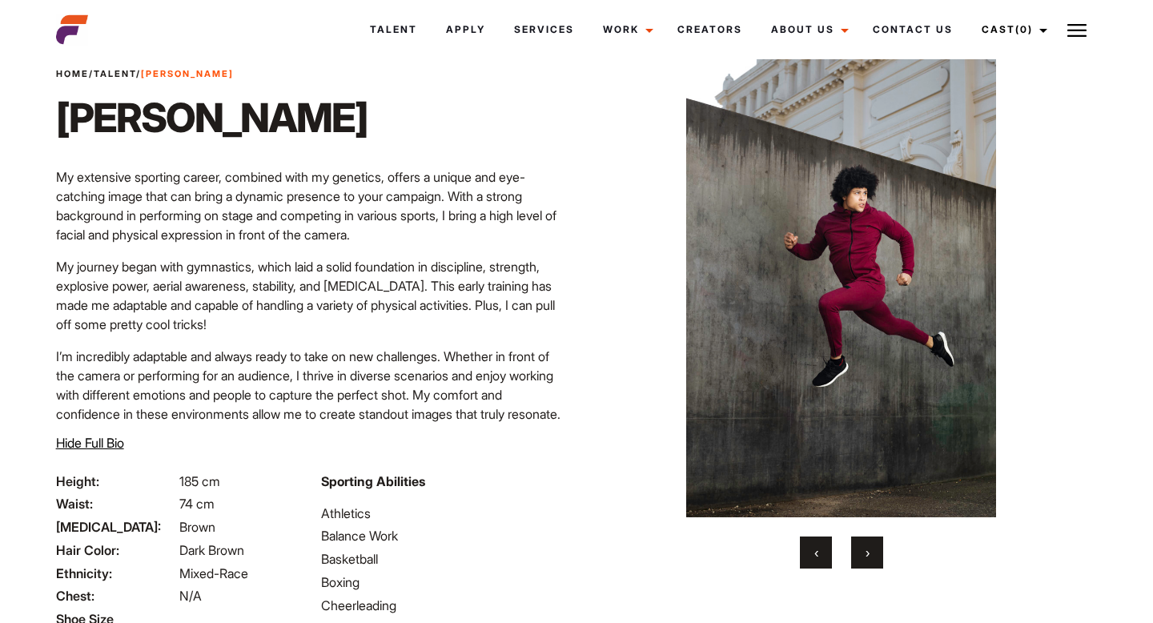
click at [878, 548] on button "›" at bounding box center [867, 552] width 32 height 32
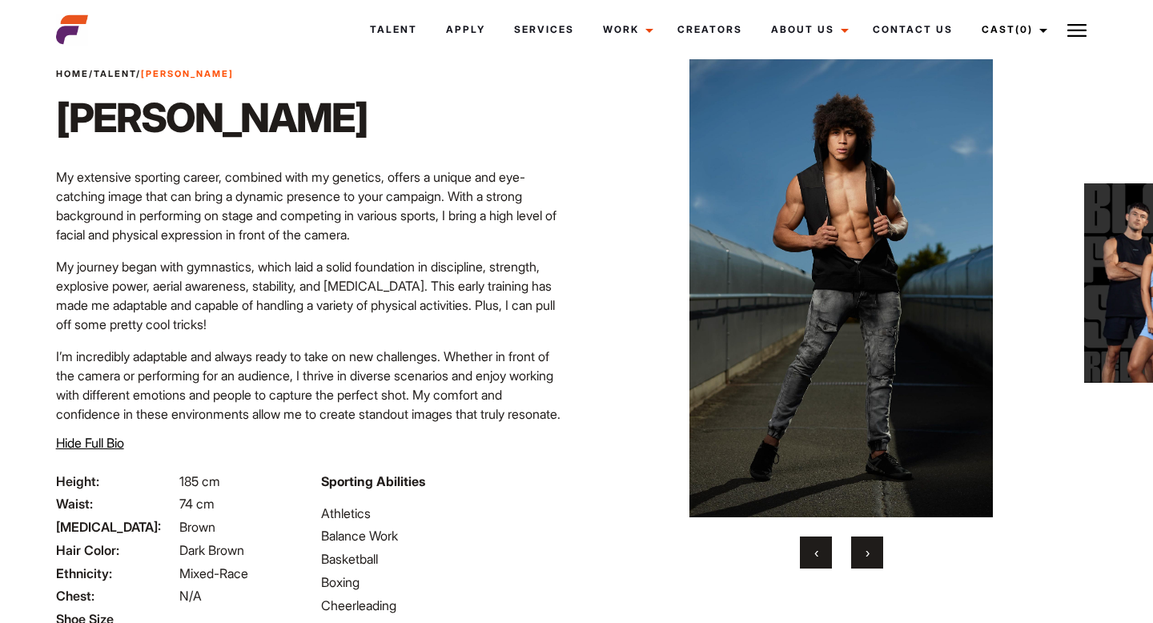
click at [878, 548] on button "›" at bounding box center [867, 552] width 32 height 32
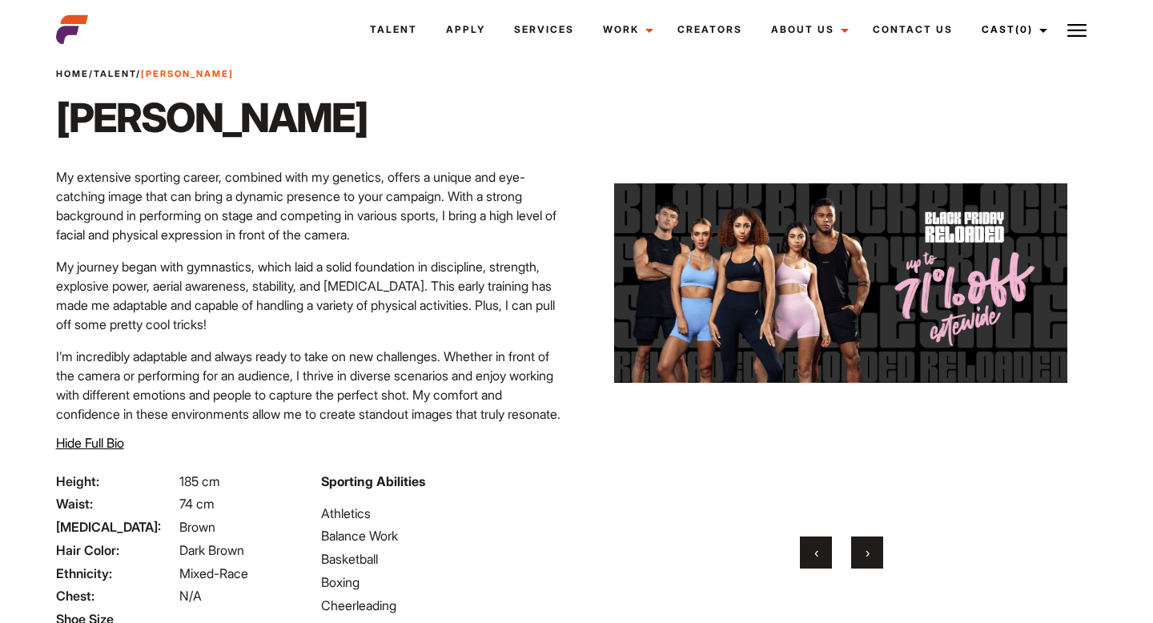
click at [878, 548] on button "›" at bounding box center [867, 552] width 32 height 32
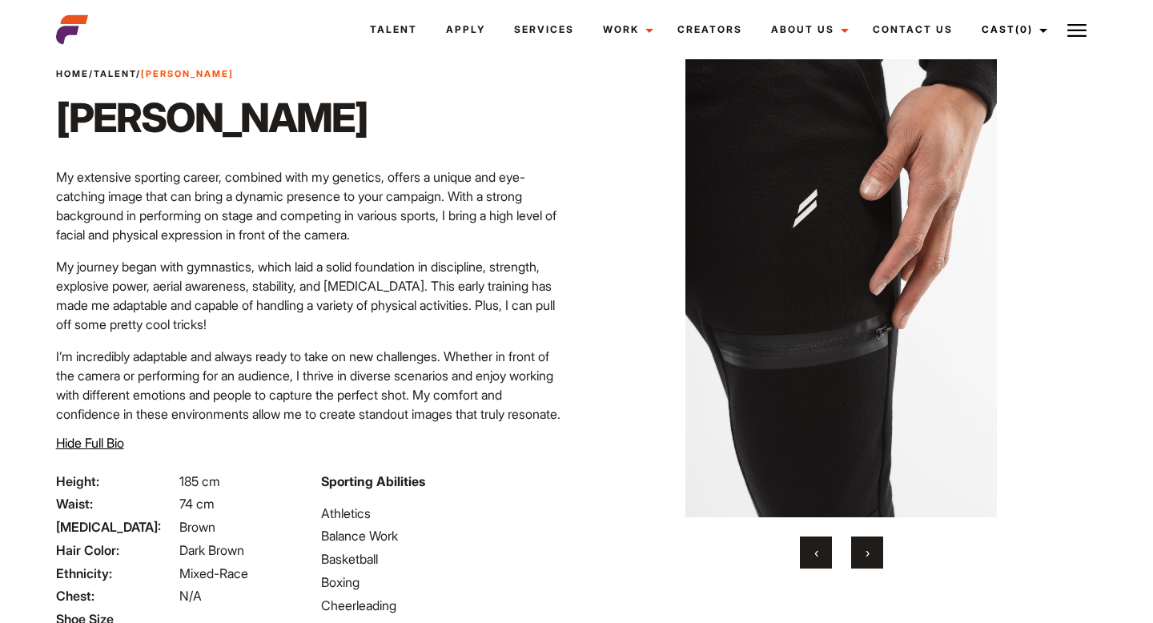
click at [878, 548] on button "›" at bounding box center [867, 552] width 32 height 32
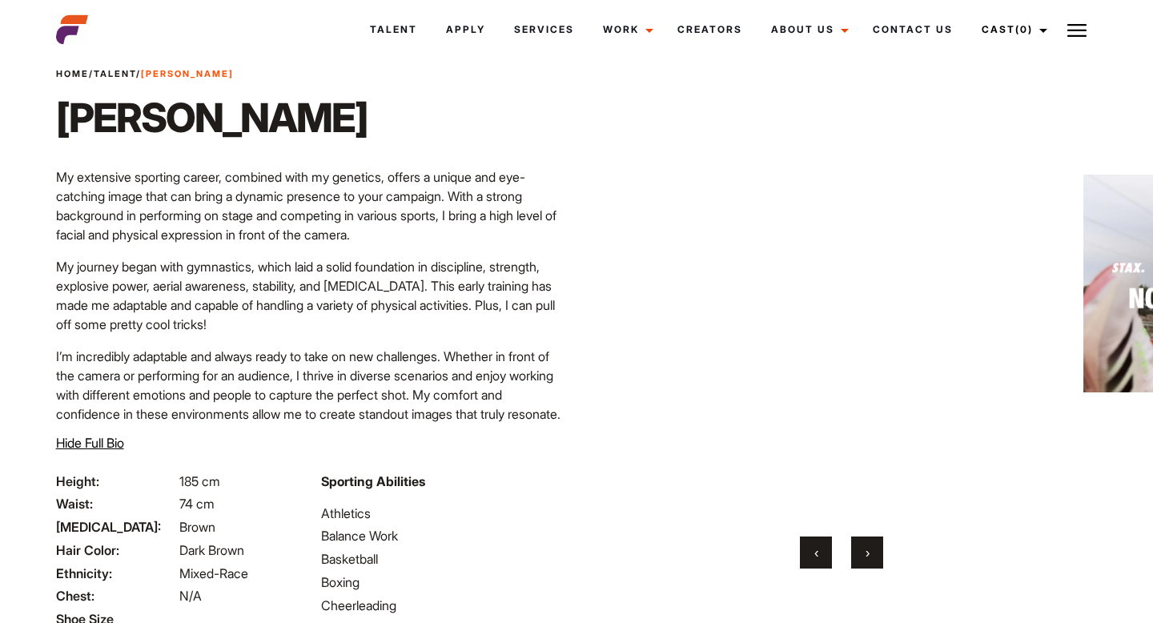
click at [878, 548] on button "›" at bounding box center [867, 552] width 32 height 32
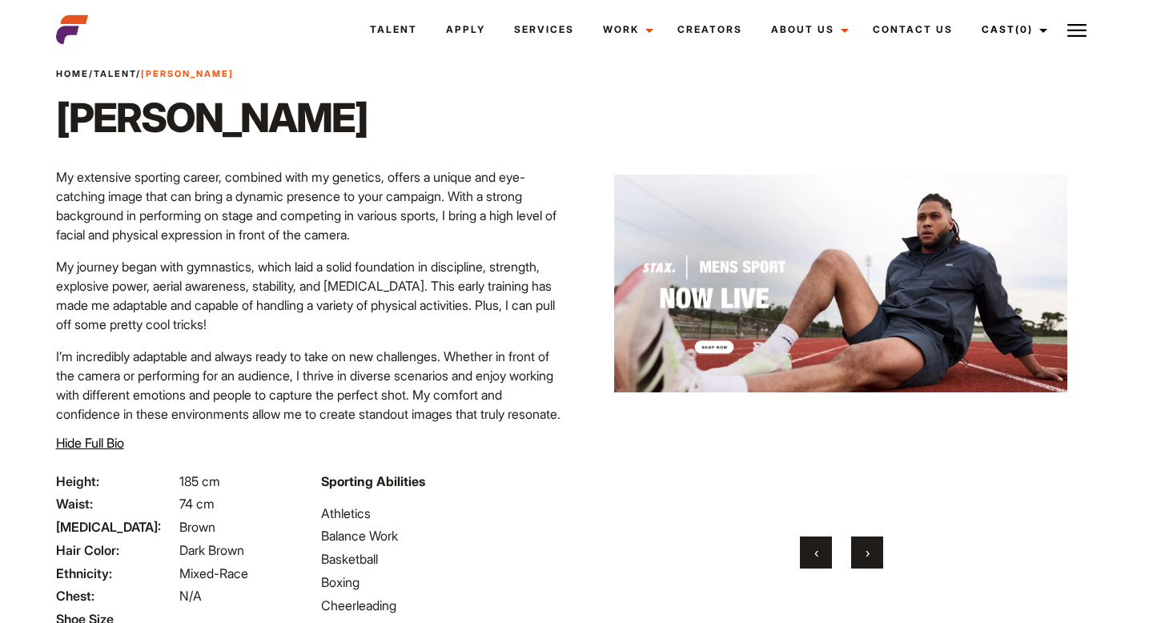
click at [878, 548] on button "›" at bounding box center [867, 552] width 32 height 32
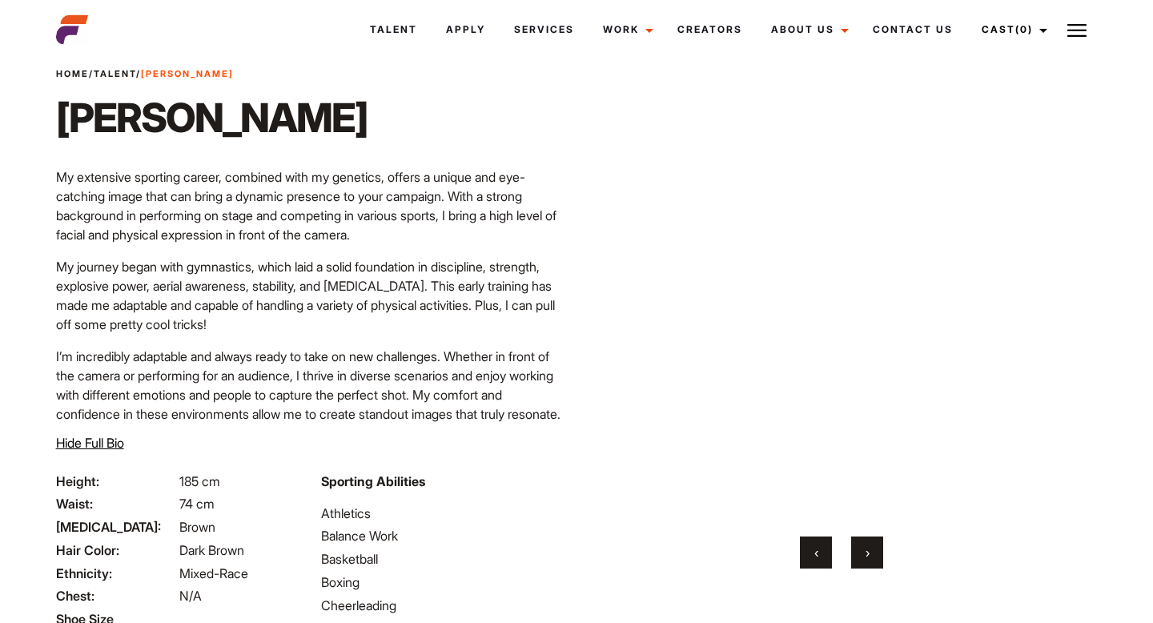
click at [878, 548] on button "›" at bounding box center [867, 552] width 32 height 32
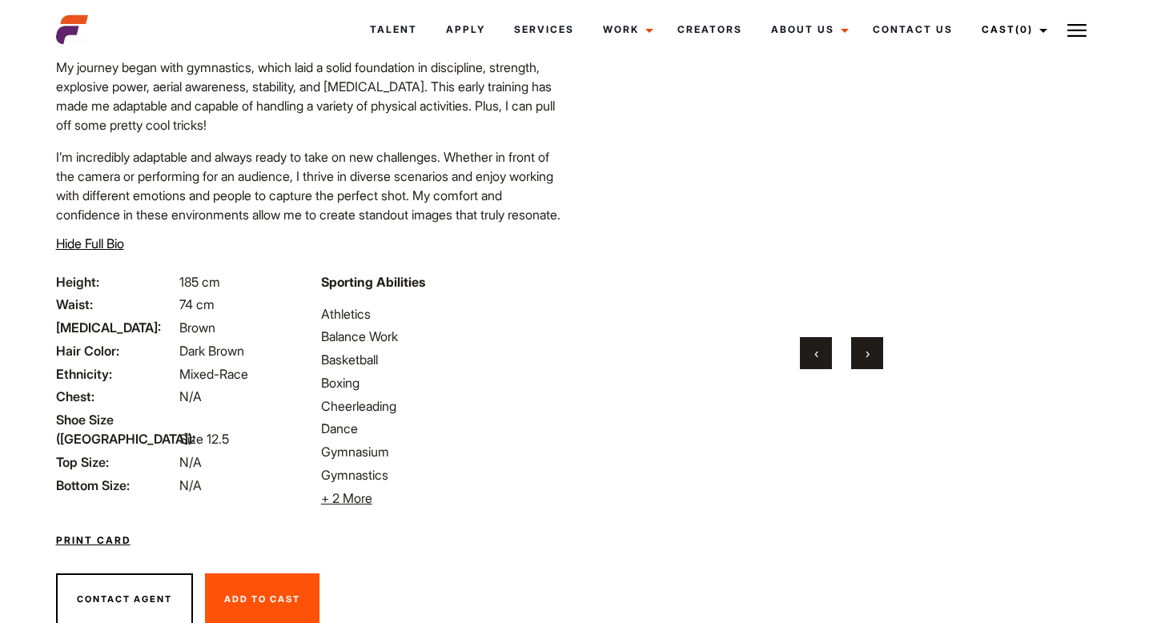
scroll to position [0, 0]
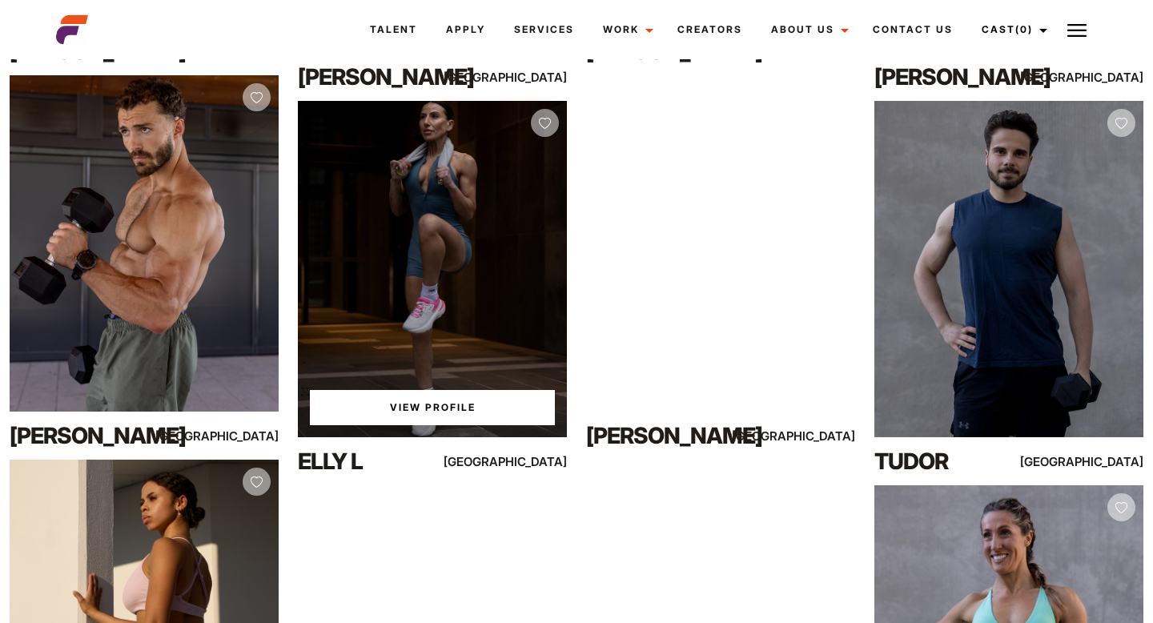
scroll to position [1883, 0]
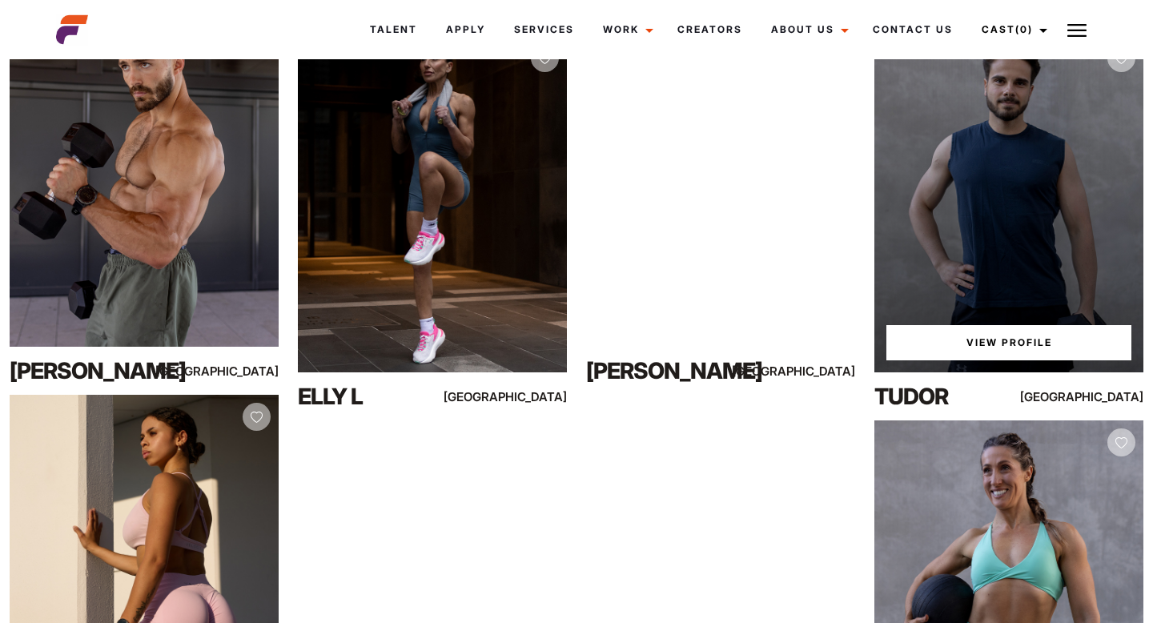
click at [971, 343] on link "View Profile" at bounding box center [1008, 342] width 245 height 35
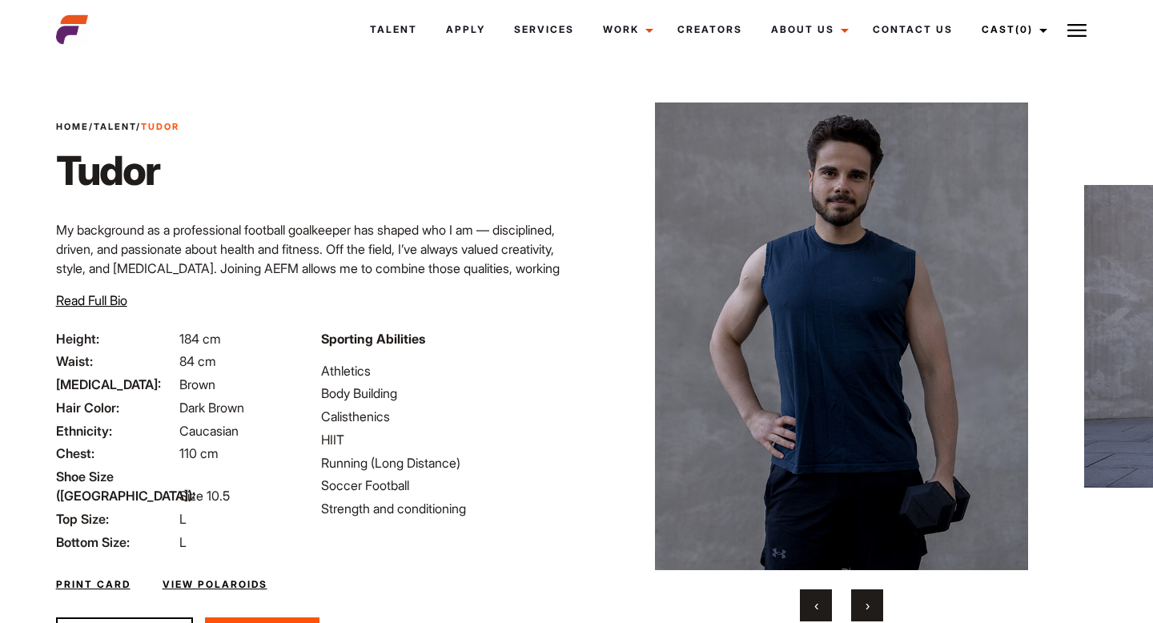
click at [114, 291] on button "Read Full Bio Hide Full Bio" at bounding box center [91, 300] width 71 height 19
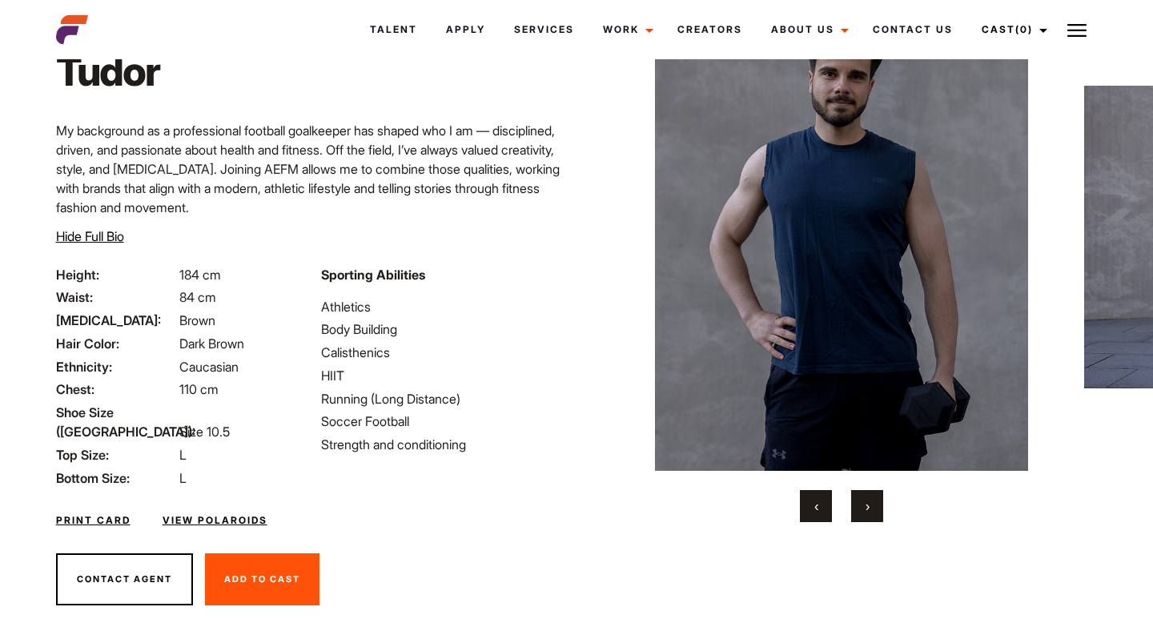
scroll to position [113, 0]
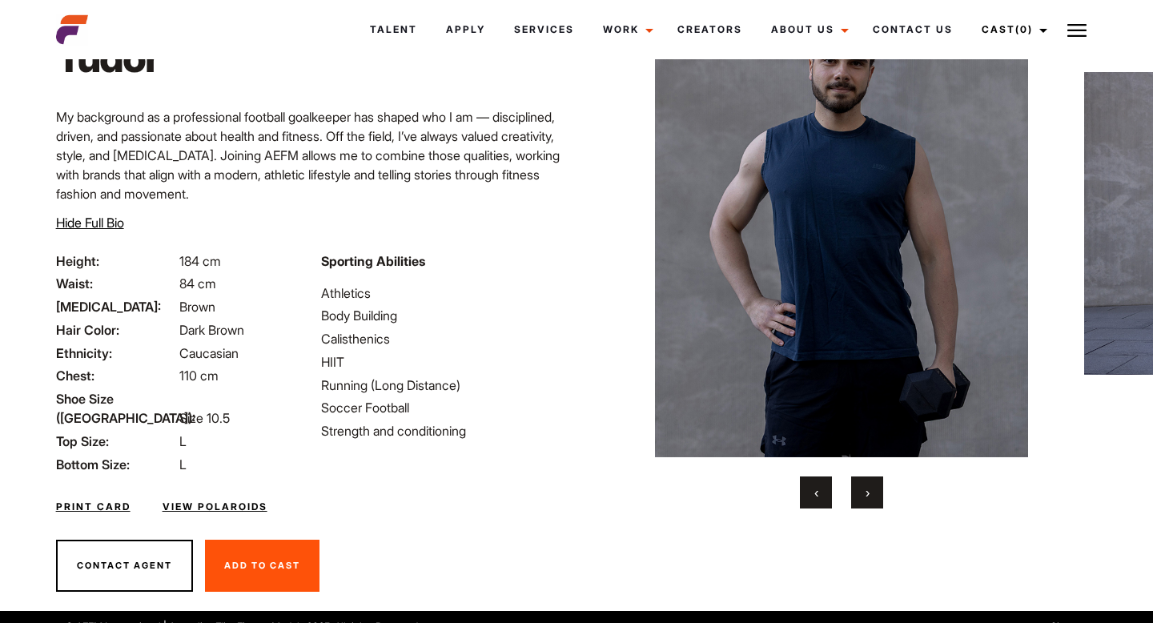
click at [876, 496] on button "›" at bounding box center [867, 492] width 32 height 32
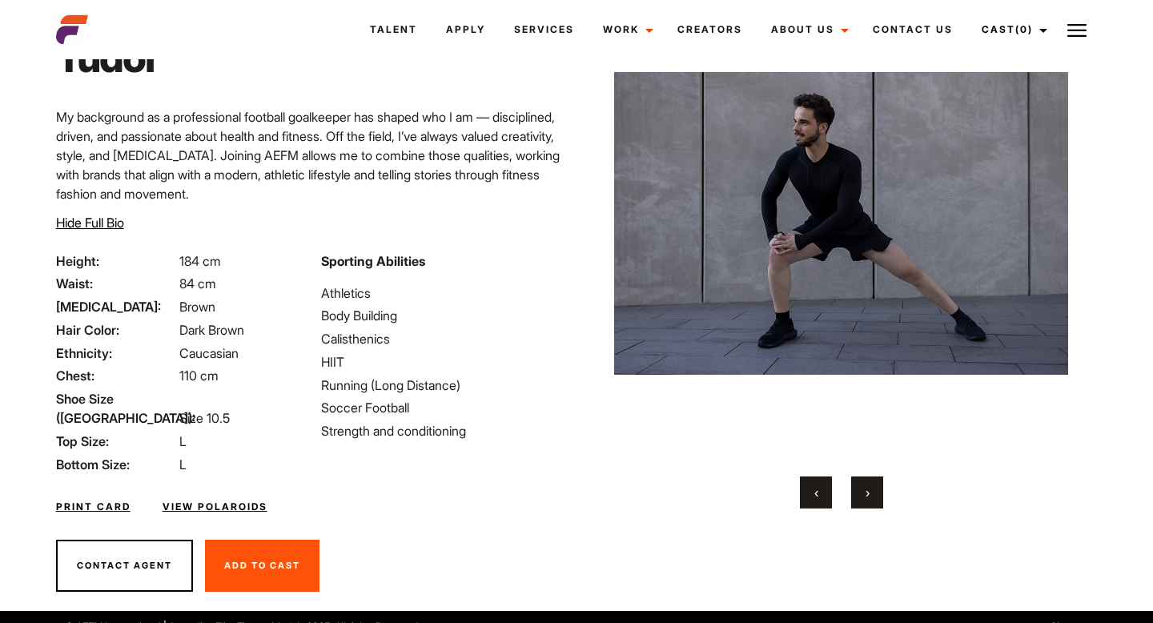
click at [876, 496] on button "›" at bounding box center [867, 492] width 32 height 32
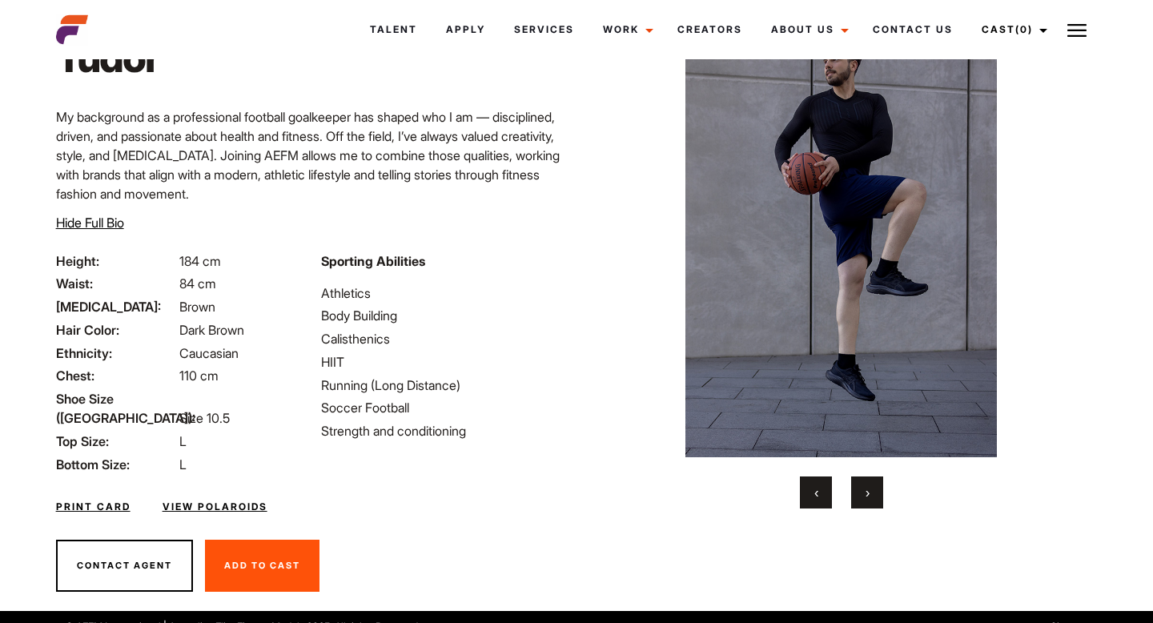
click at [876, 496] on button "›" at bounding box center [867, 492] width 32 height 32
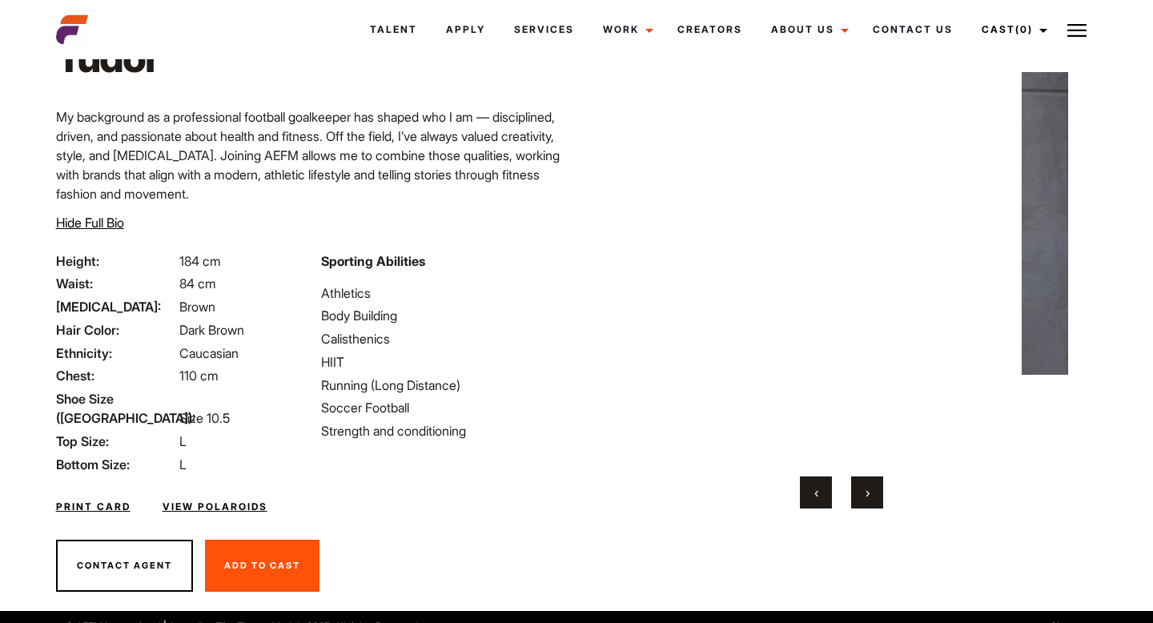
click at [876, 496] on button "›" at bounding box center [867, 492] width 32 height 32
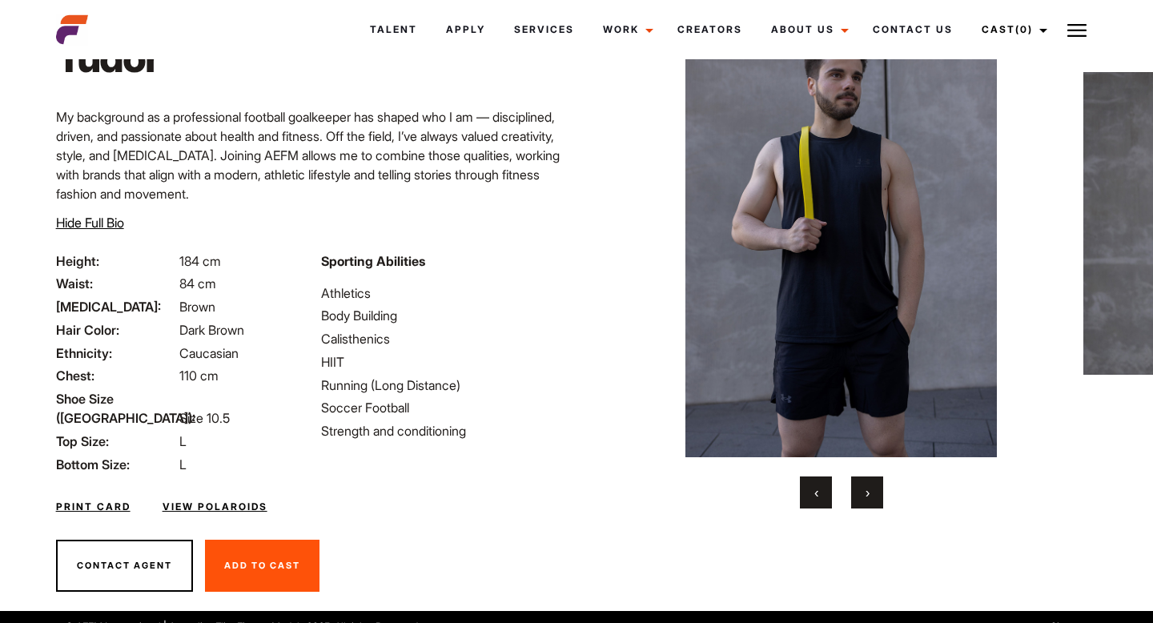
click at [876, 496] on button "›" at bounding box center [867, 492] width 32 height 32
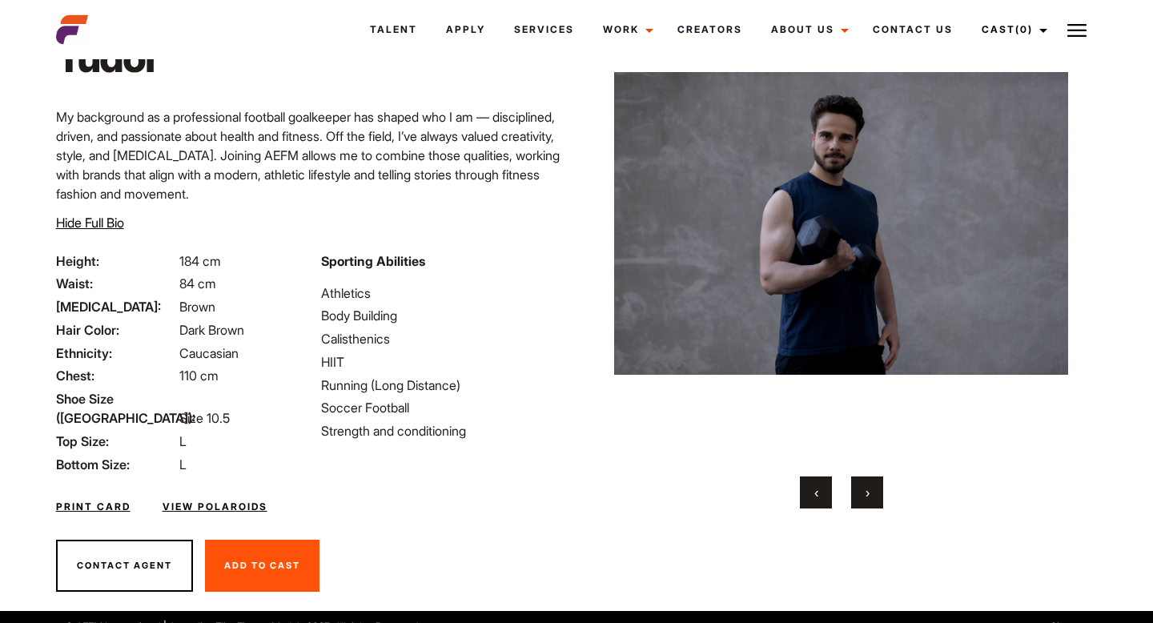
click at [876, 496] on button "›" at bounding box center [867, 492] width 32 height 32
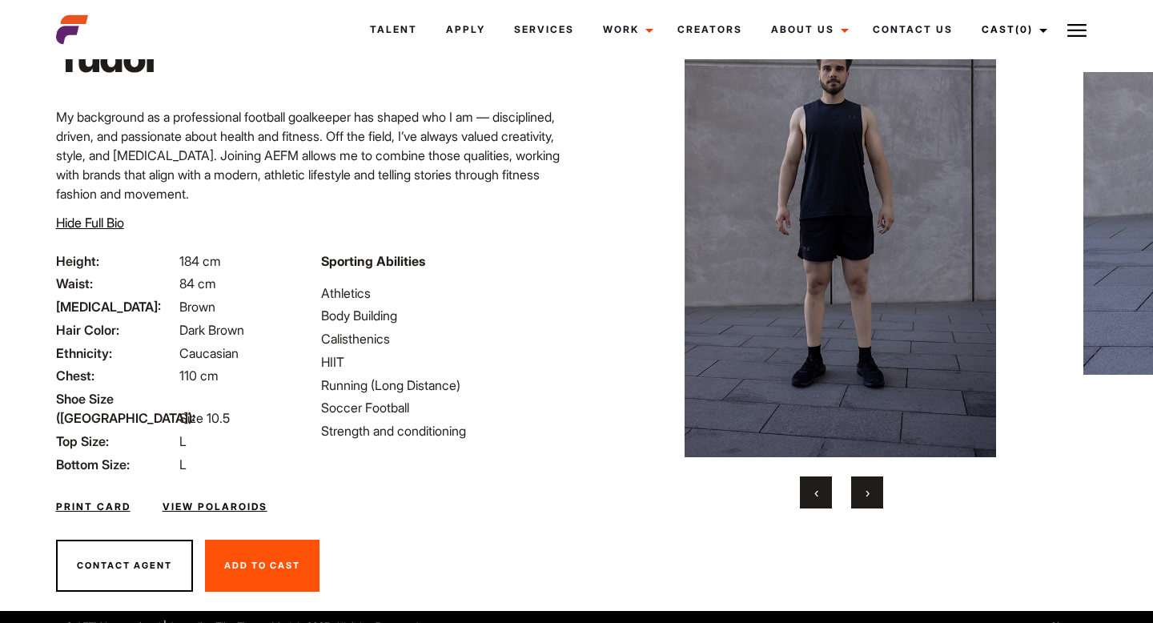
click at [876, 496] on button "›" at bounding box center [867, 492] width 32 height 32
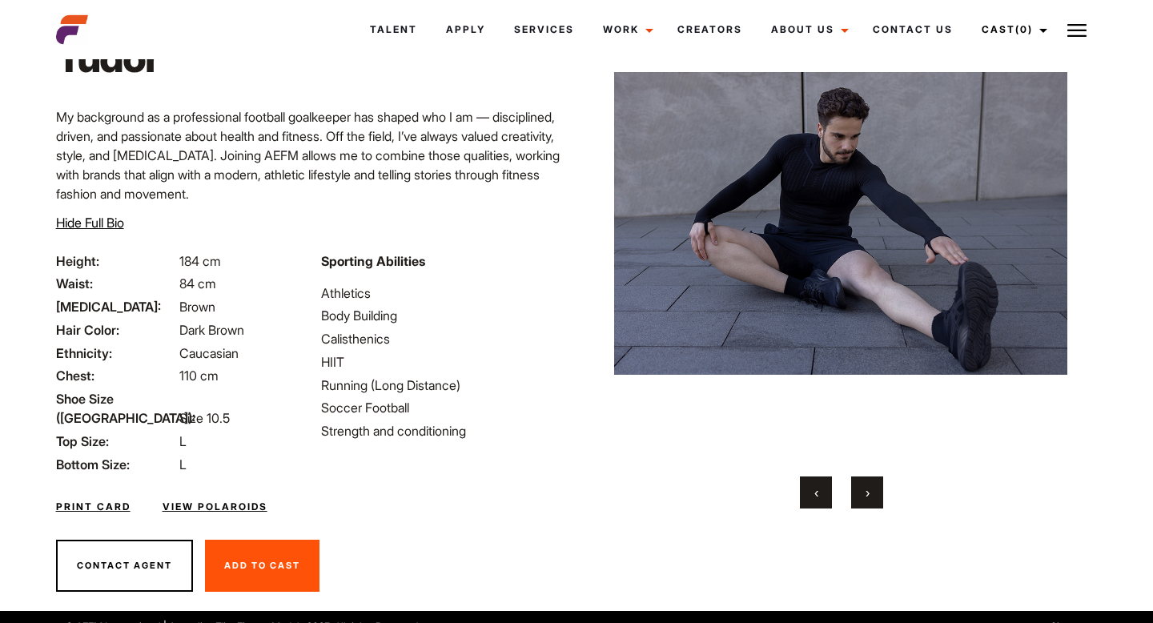
click at [876, 496] on button "›" at bounding box center [867, 492] width 32 height 32
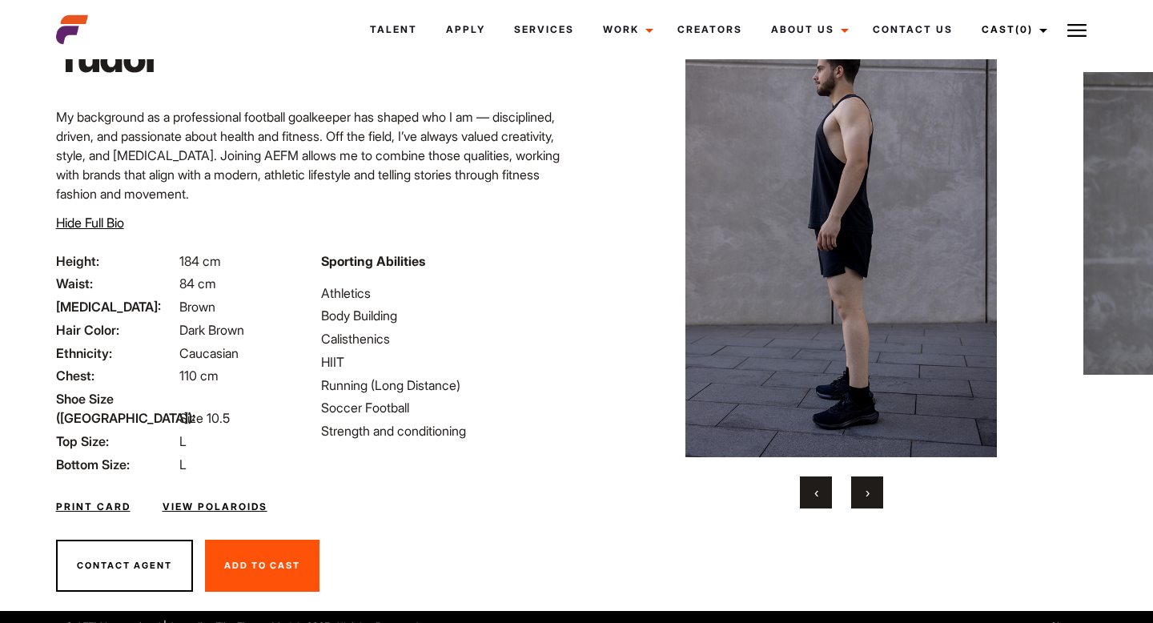
click at [876, 496] on button "›" at bounding box center [867, 492] width 32 height 32
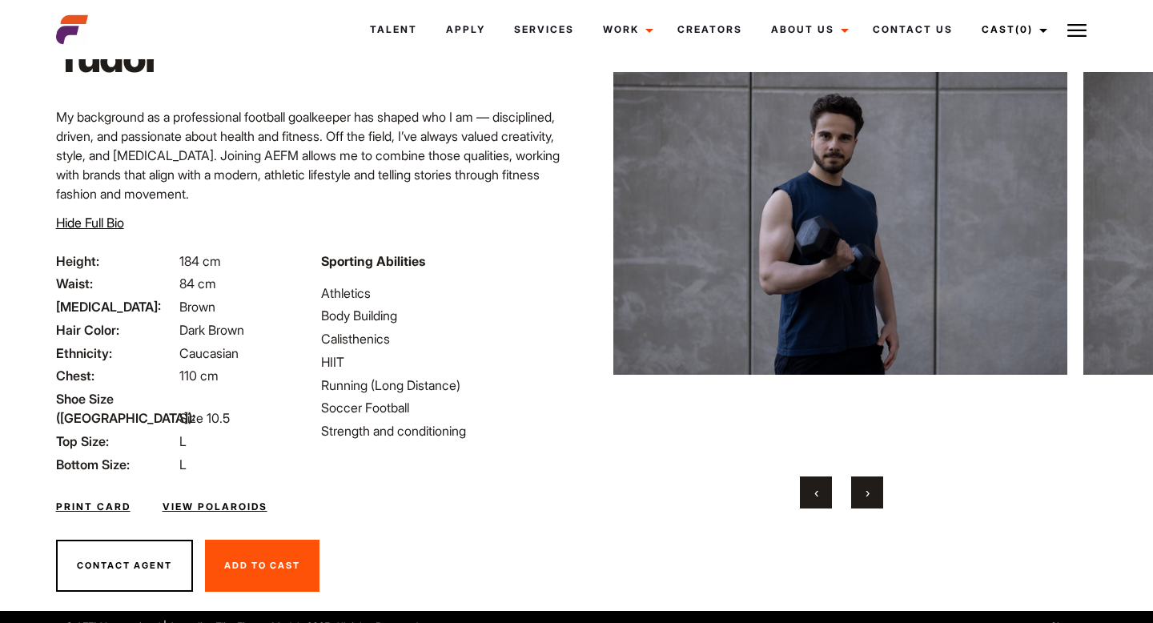
click at [876, 496] on button "›" at bounding box center [867, 492] width 32 height 32
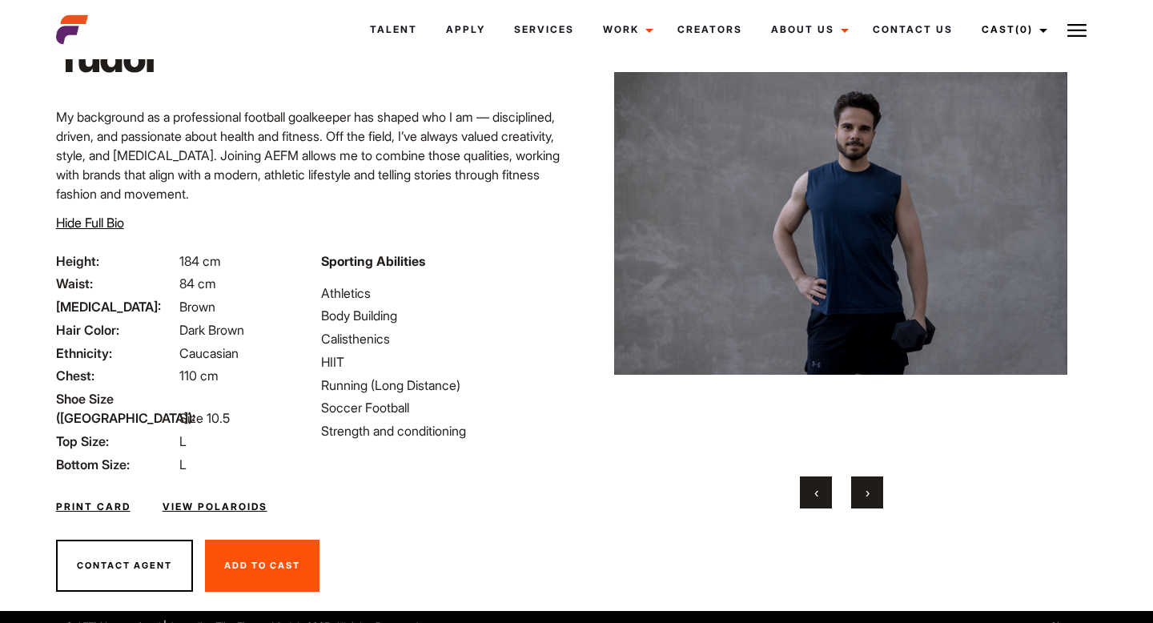
click at [876, 496] on button "›" at bounding box center [867, 492] width 32 height 32
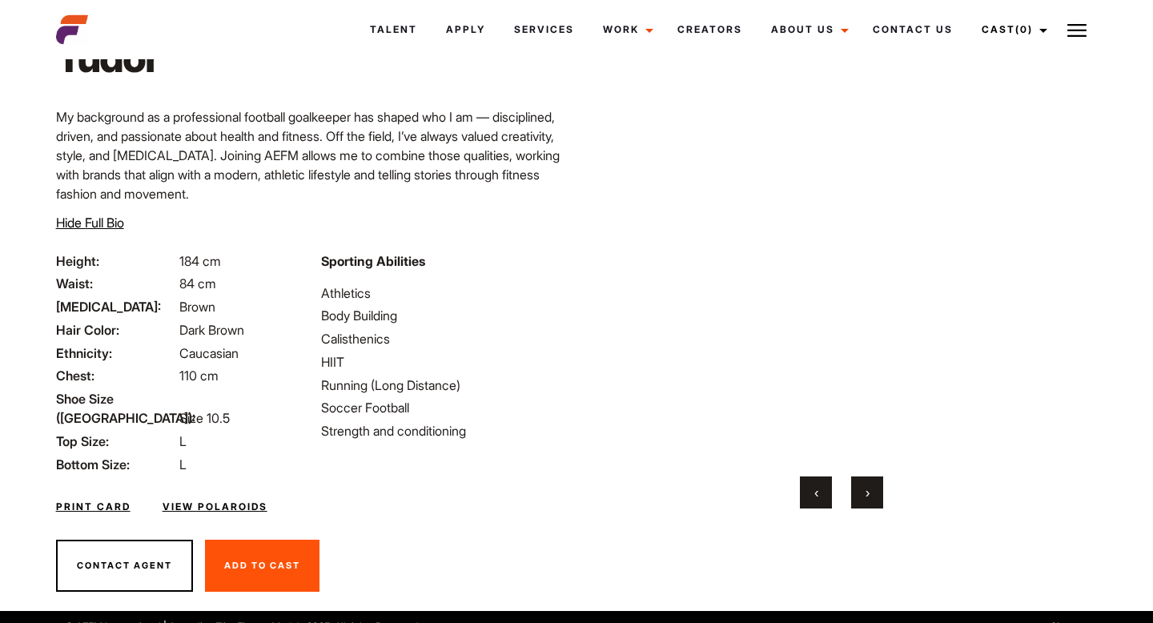
click at [876, 496] on button "›" at bounding box center [867, 492] width 32 height 32
click at [818, 497] on button "‹" at bounding box center [816, 492] width 32 height 32
click at [862, 494] on button "›" at bounding box center [867, 492] width 32 height 32
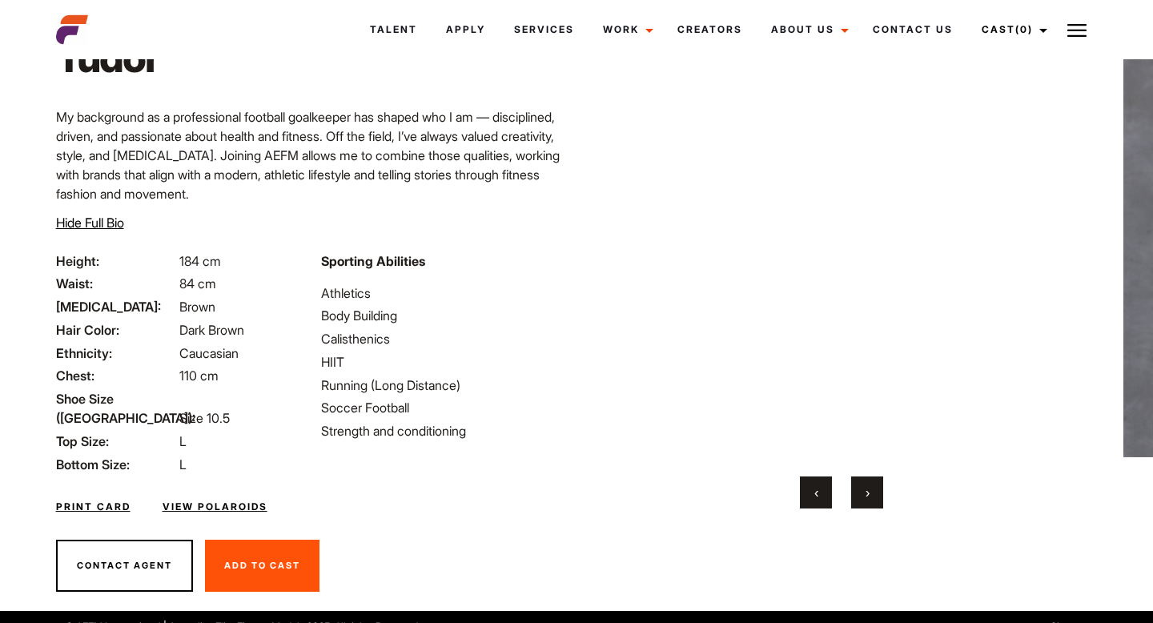
click at [862, 494] on button "›" at bounding box center [867, 492] width 32 height 32
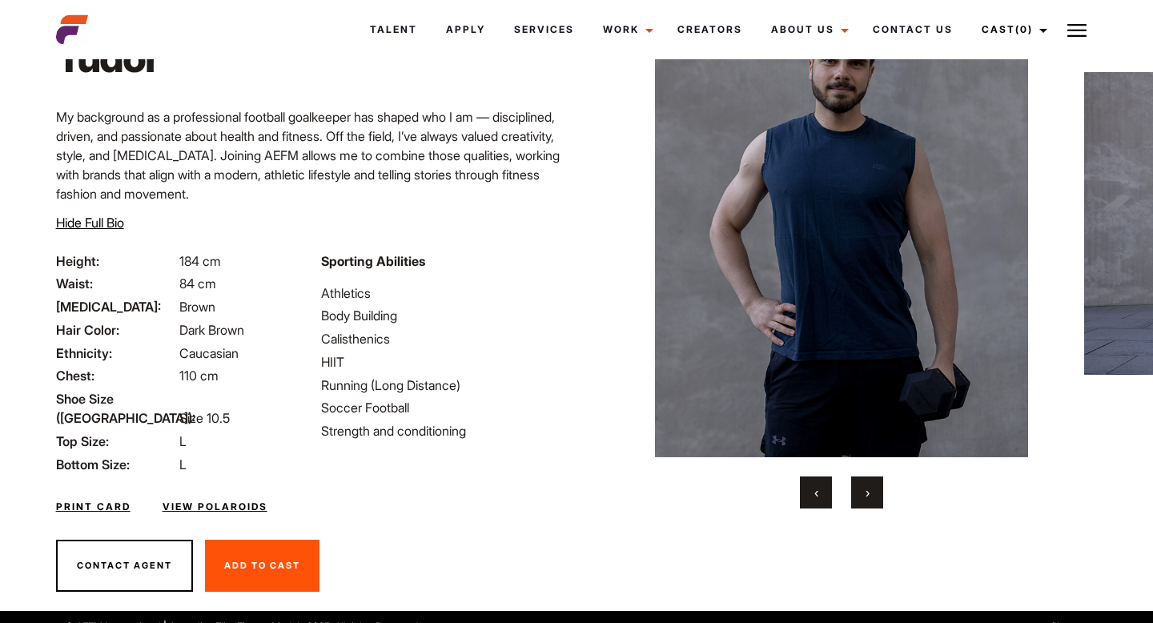
click at [862, 494] on button "›" at bounding box center [867, 492] width 32 height 32
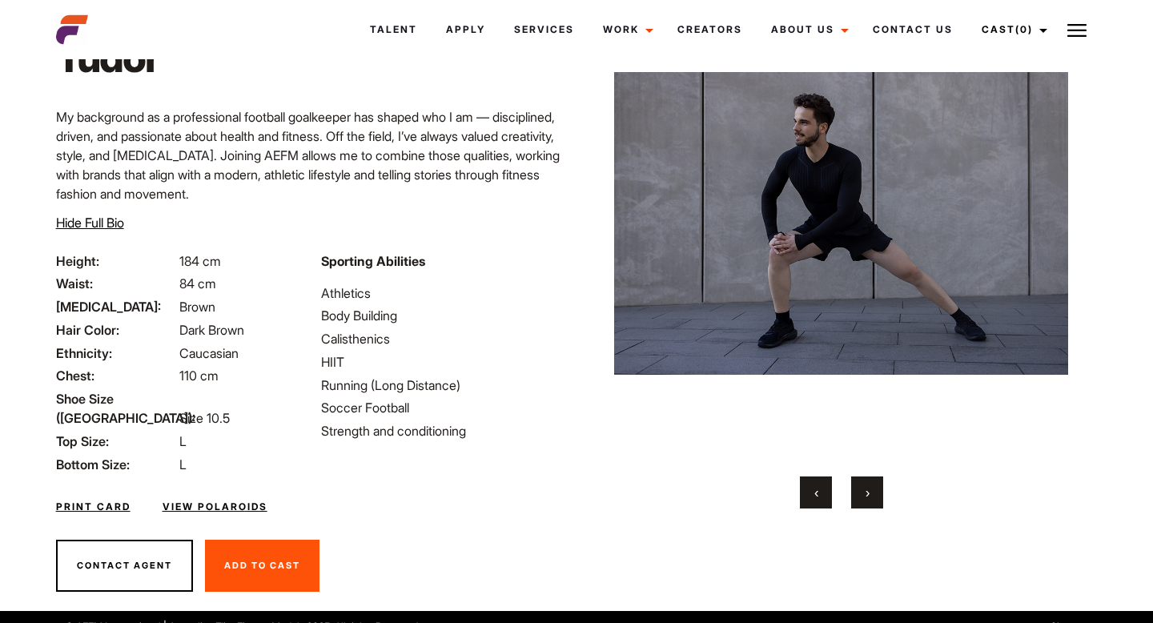
click at [862, 494] on button "›" at bounding box center [867, 492] width 32 height 32
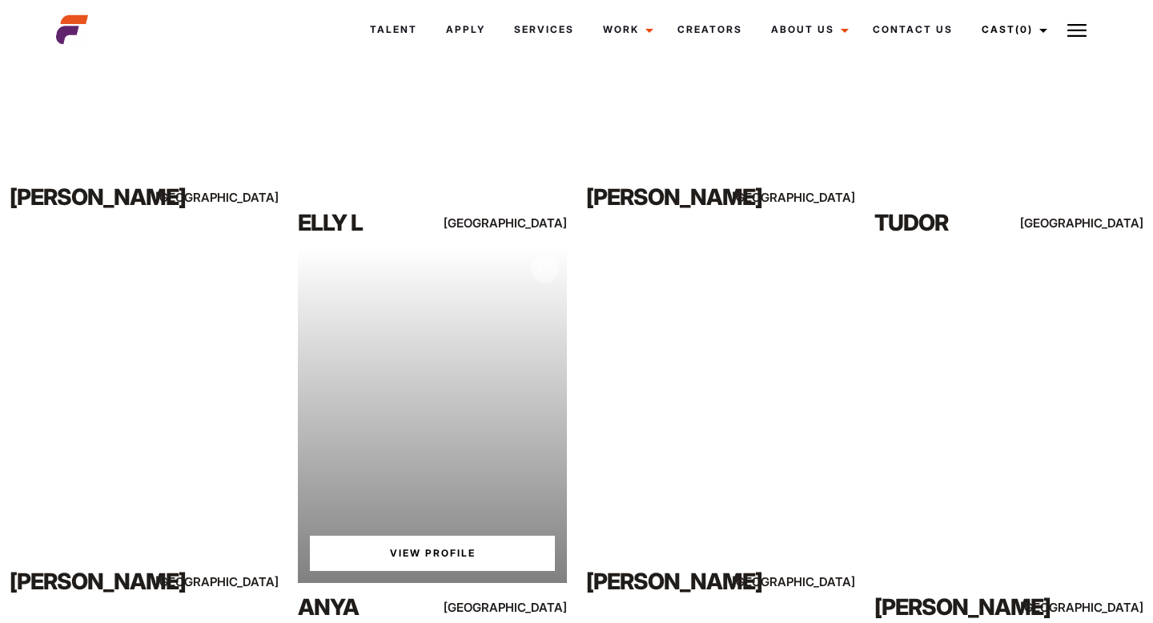
scroll to position [2217, 0]
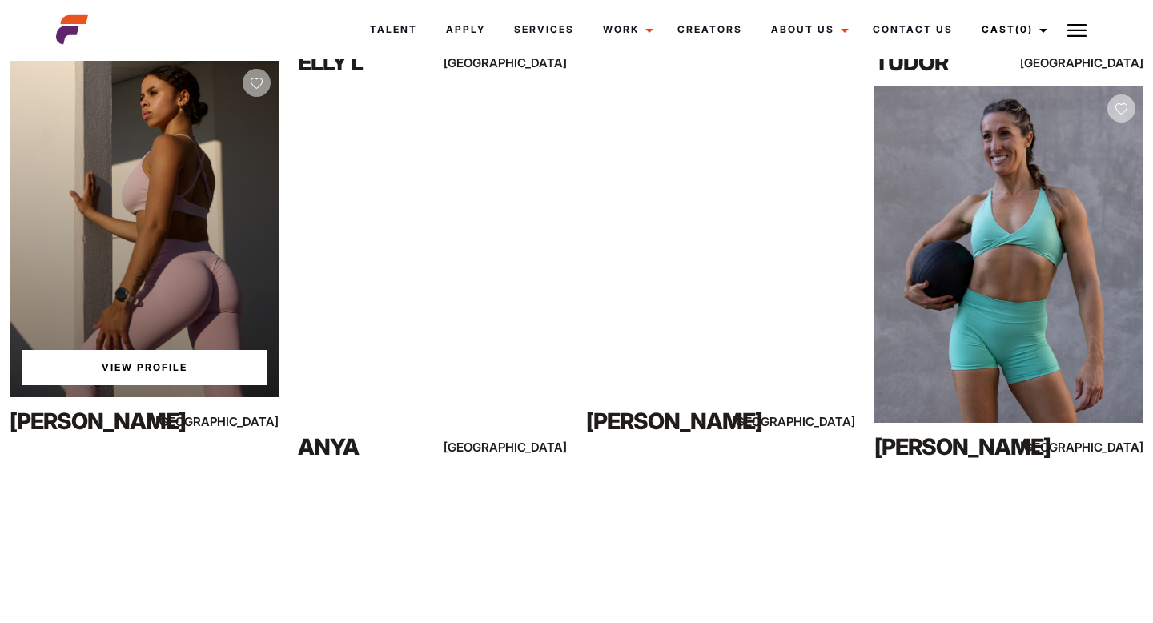
click at [171, 360] on link "View Profile" at bounding box center [144, 367] width 245 height 35
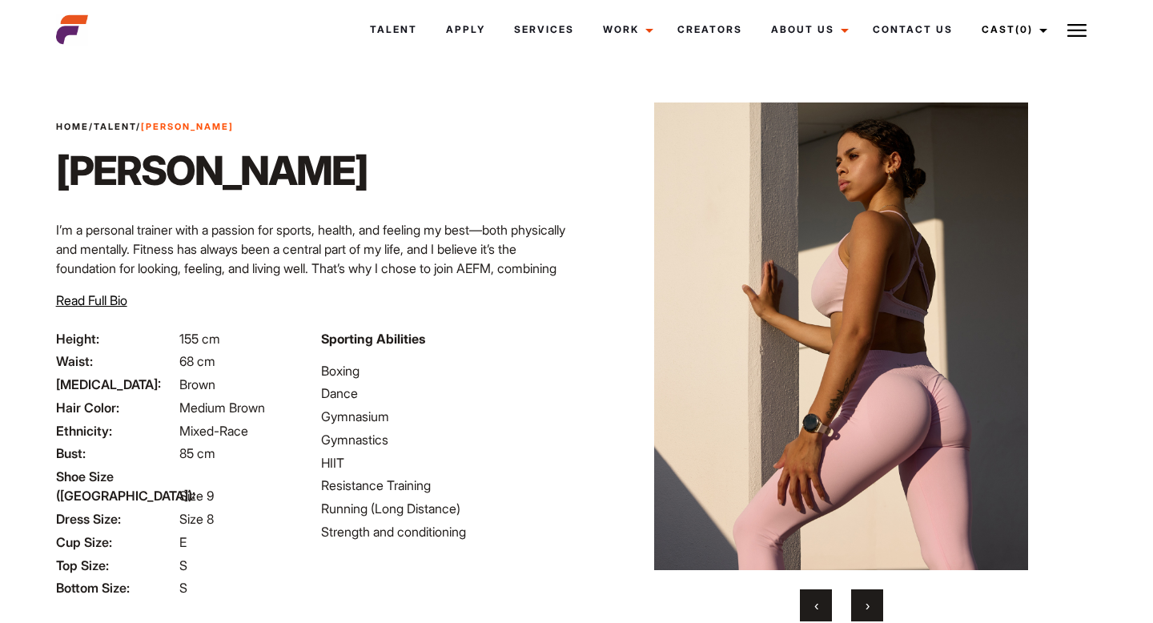
click at [88, 295] on span "Read Full Bio" at bounding box center [91, 300] width 71 height 16
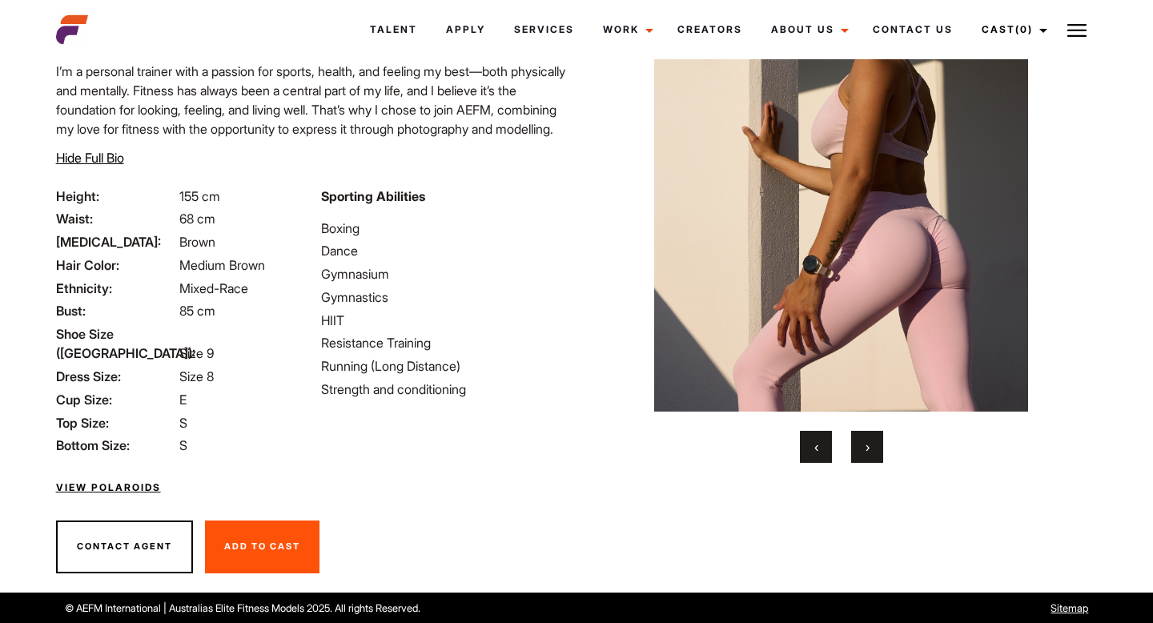
scroll to position [159, 0]
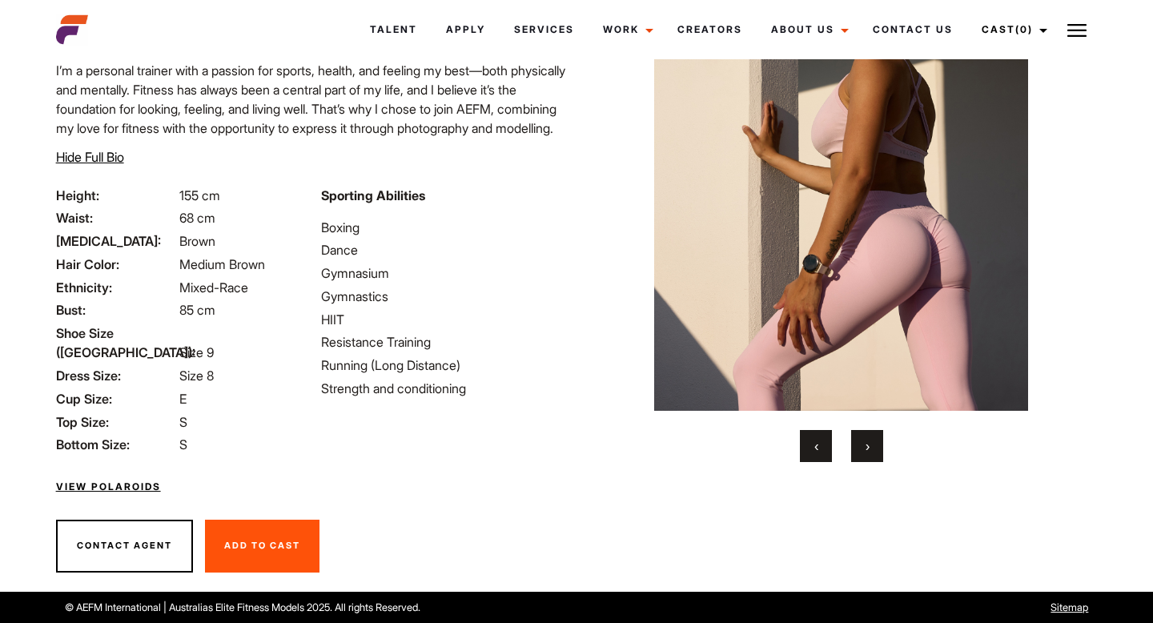
click at [862, 449] on button "›" at bounding box center [867, 446] width 32 height 32
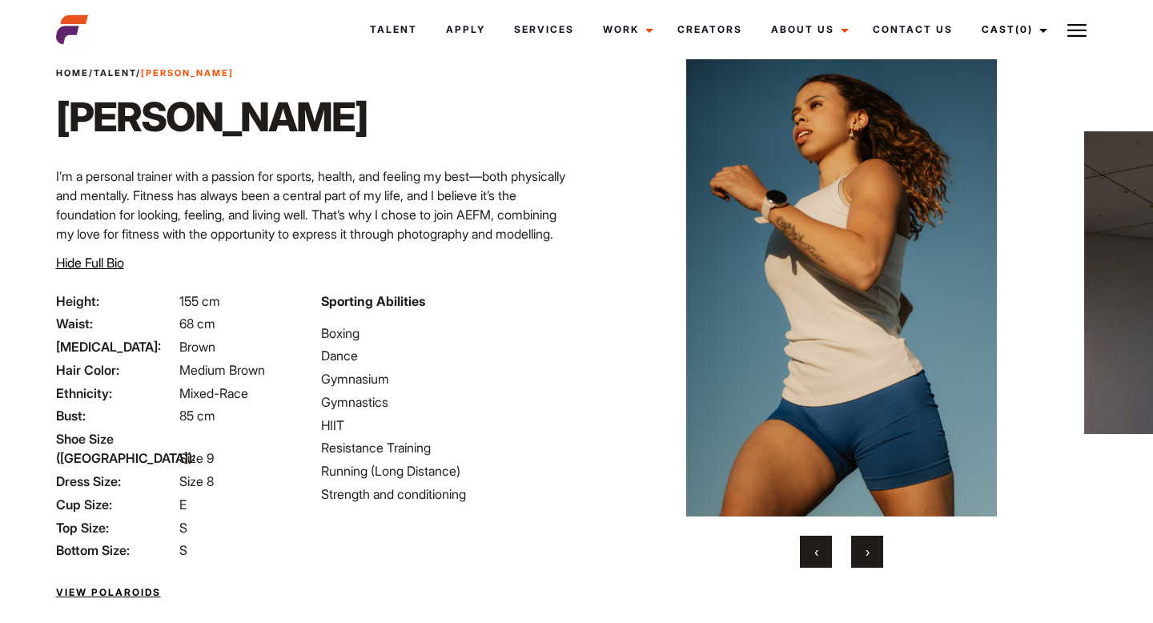
scroll to position [45, 0]
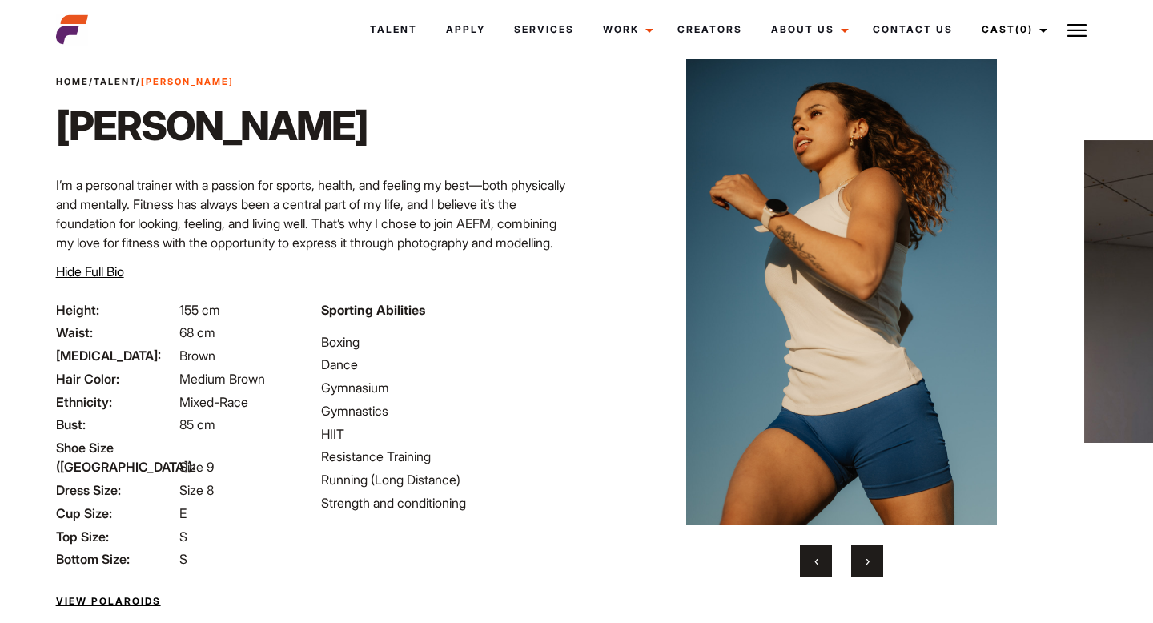
click at [872, 555] on button "›" at bounding box center [867, 560] width 32 height 32
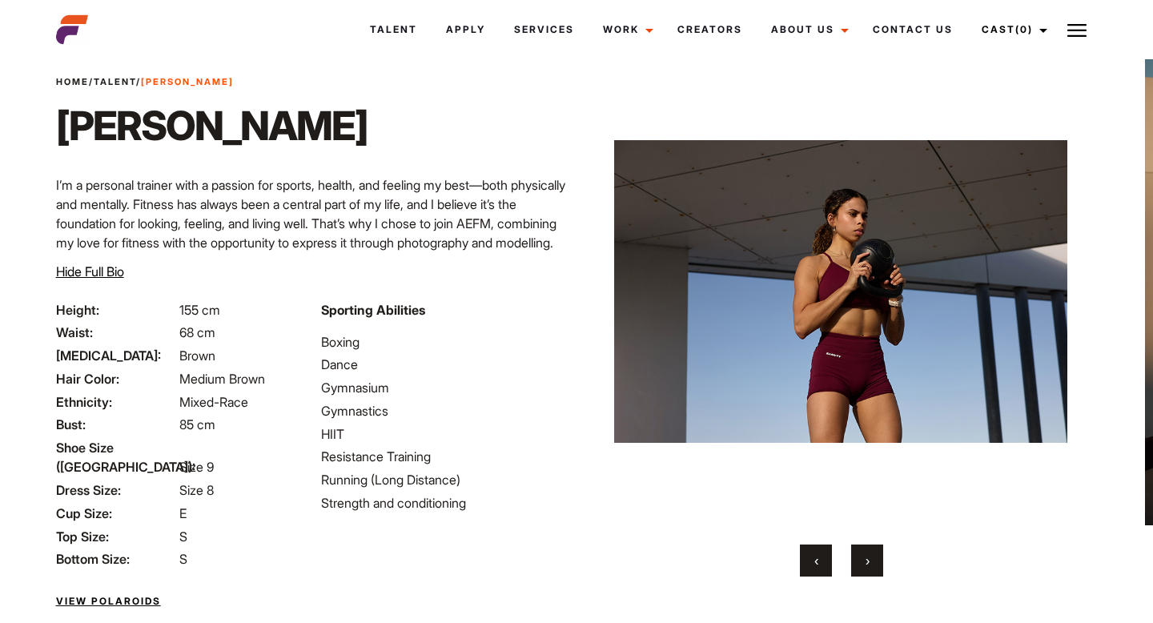
click at [872, 555] on button "›" at bounding box center [867, 560] width 32 height 32
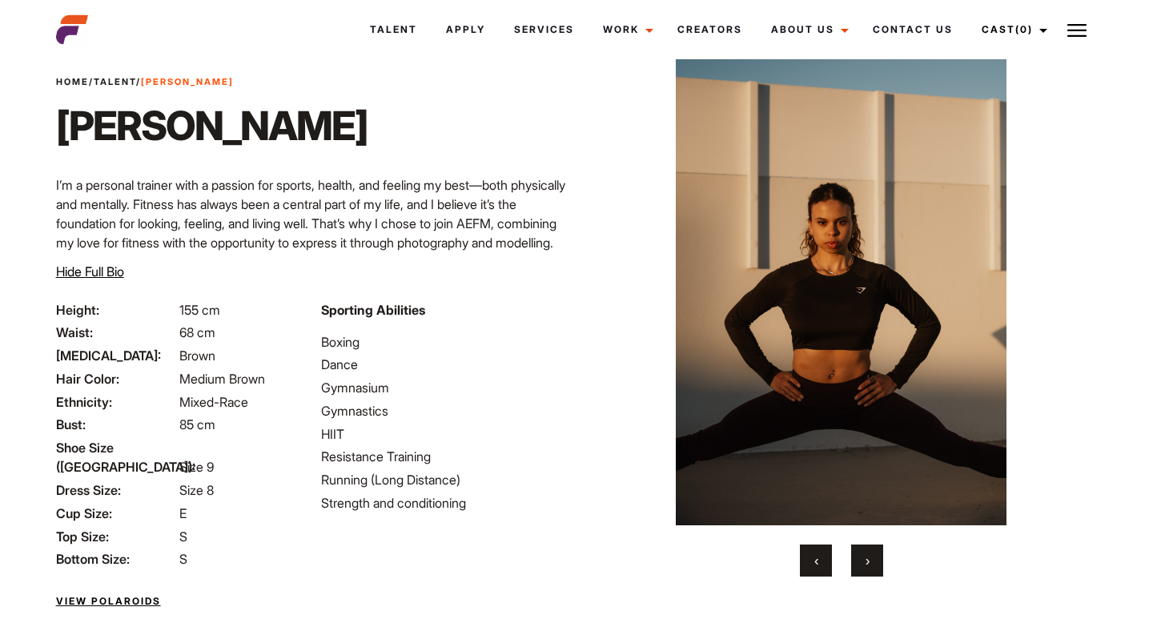
click at [872, 555] on button "›" at bounding box center [867, 560] width 32 height 32
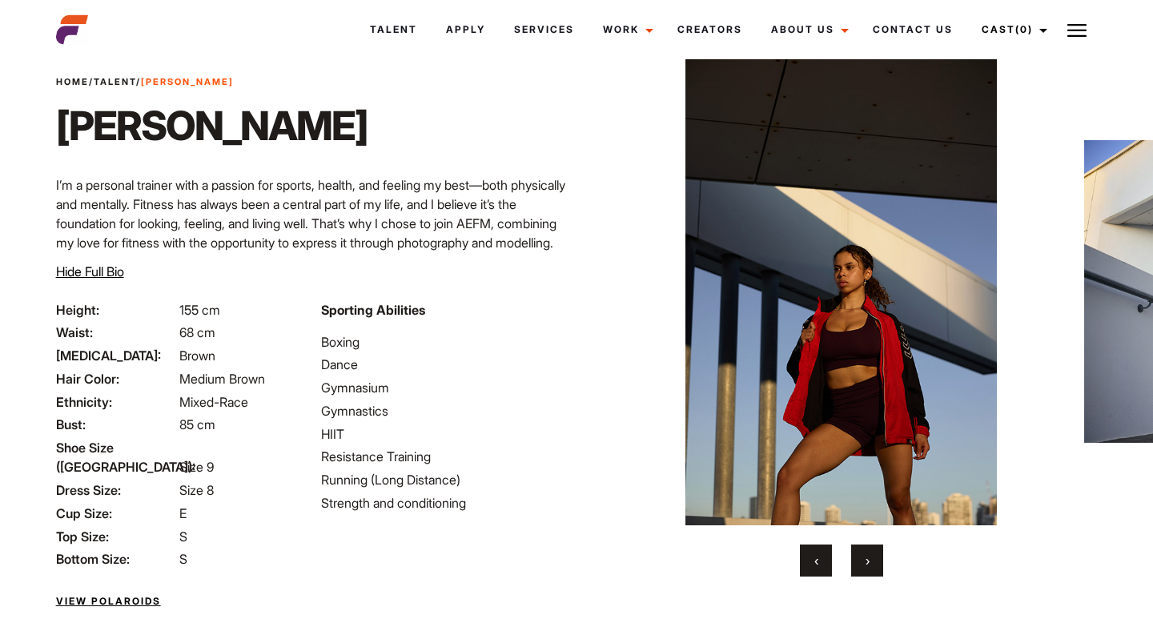
click at [872, 555] on button "›" at bounding box center [867, 560] width 32 height 32
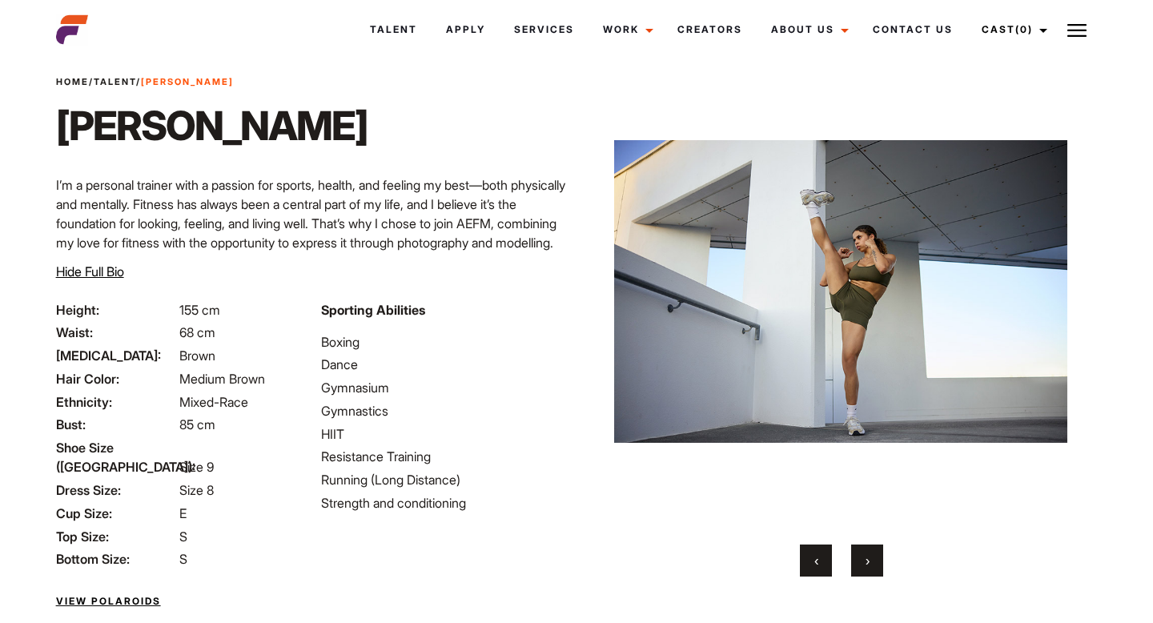
click at [872, 556] on button "›" at bounding box center [867, 560] width 32 height 32
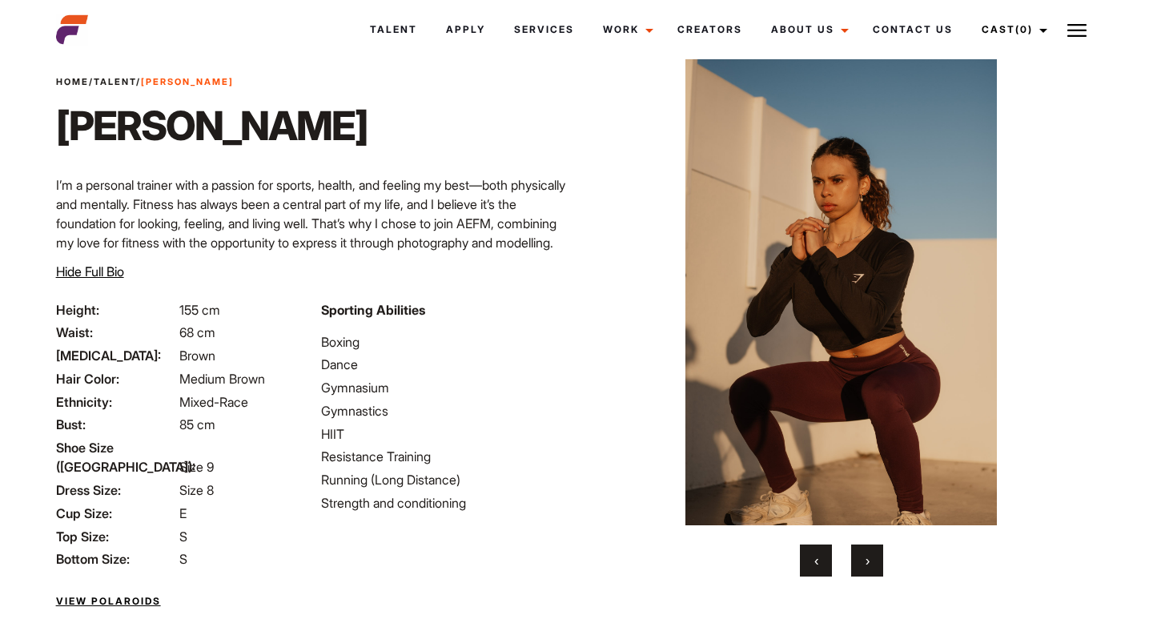
click at [872, 556] on button "›" at bounding box center [867, 560] width 32 height 32
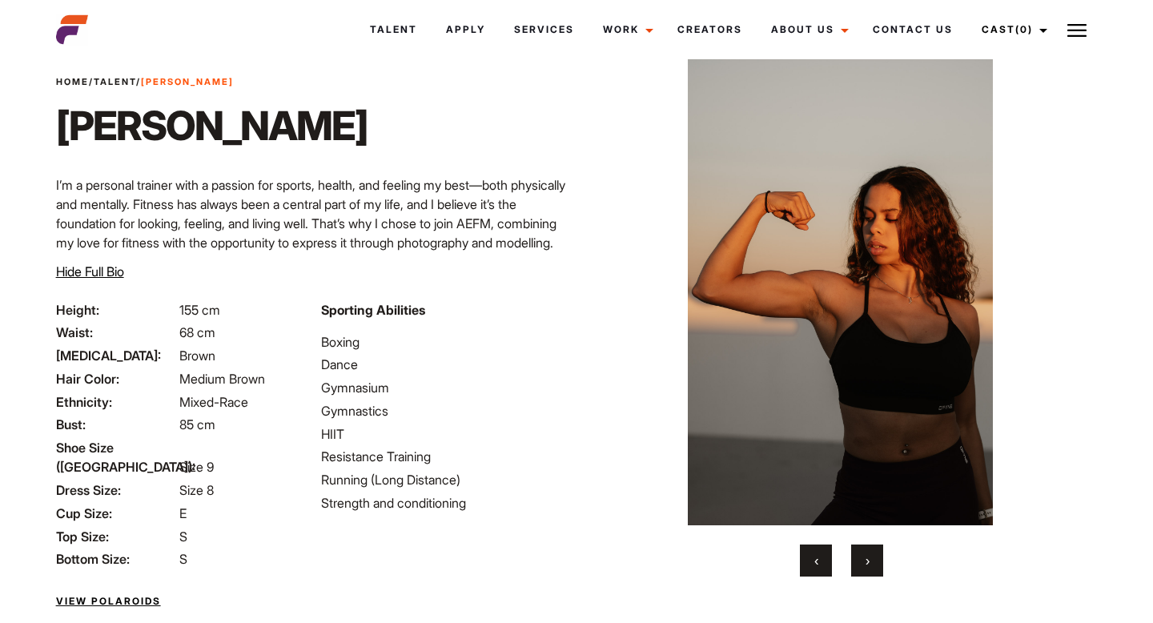
click at [872, 556] on button "›" at bounding box center [867, 560] width 32 height 32
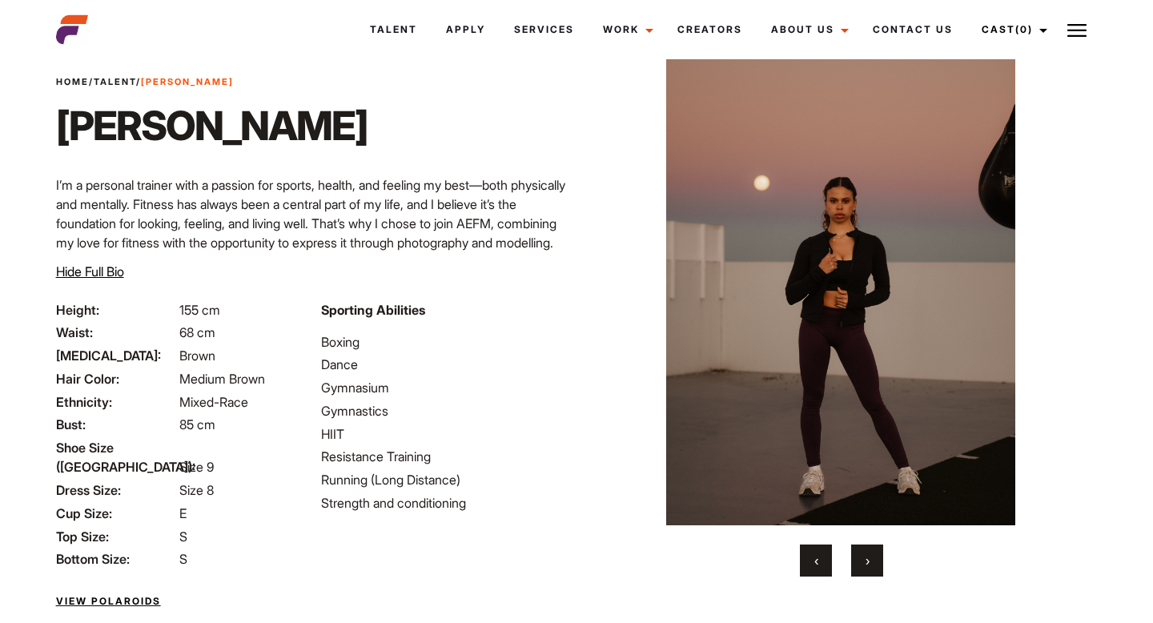
click at [872, 556] on button "›" at bounding box center [867, 560] width 32 height 32
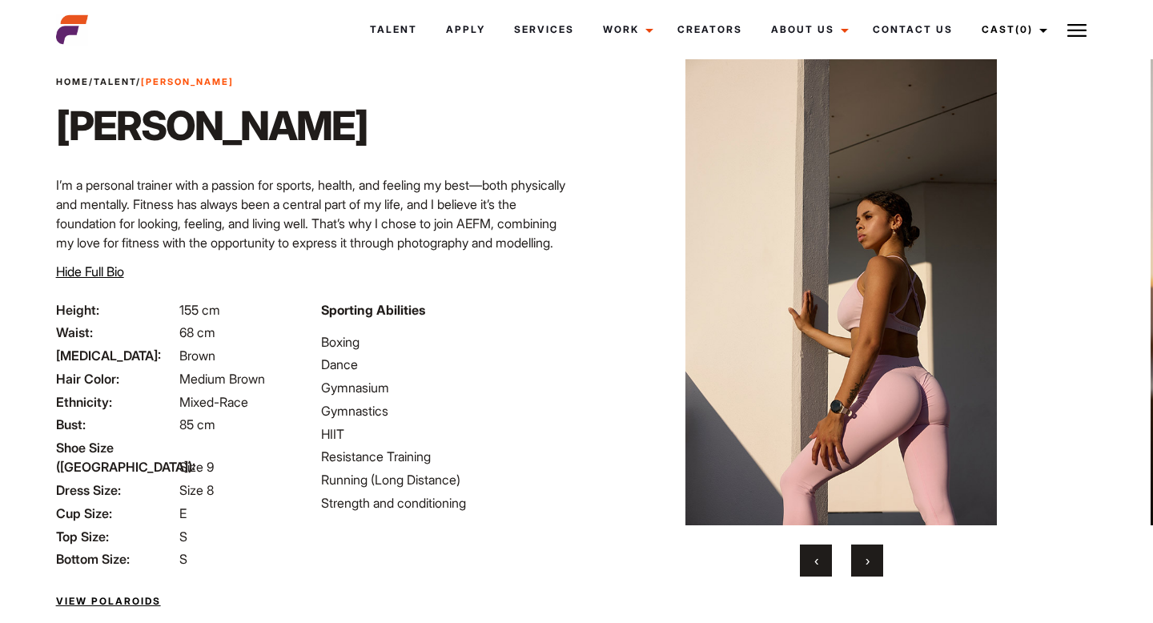
click at [872, 556] on button "›" at bounding box center [867, 560] width 32 height 32
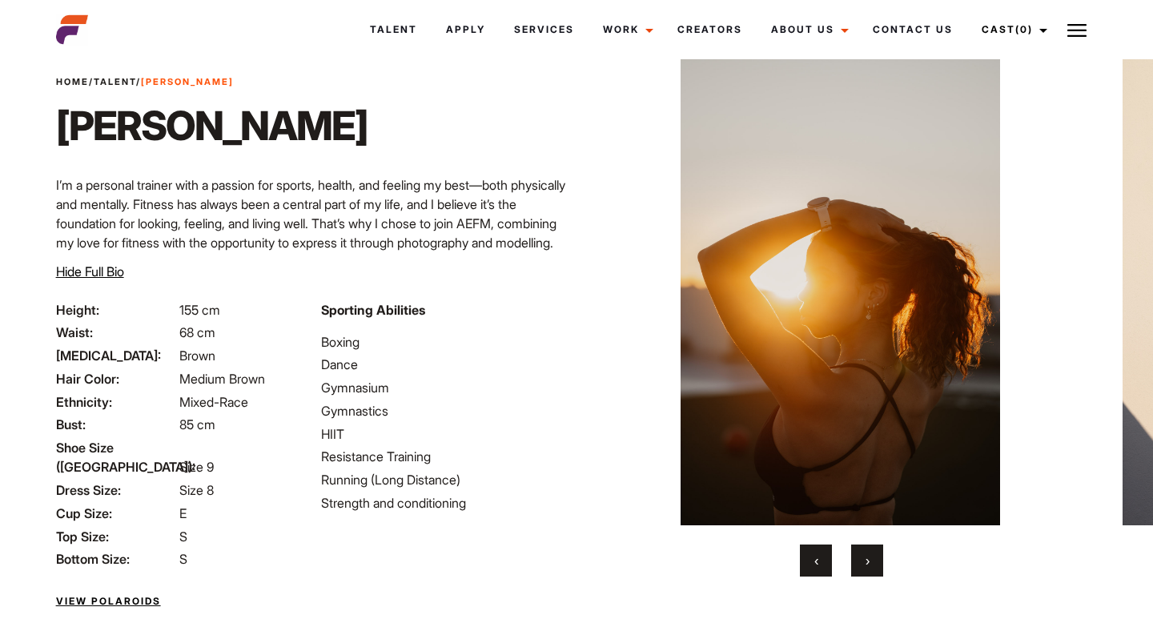
click at [872, 556] on button "›" at bounding box center [867, 560] width 32 height 32
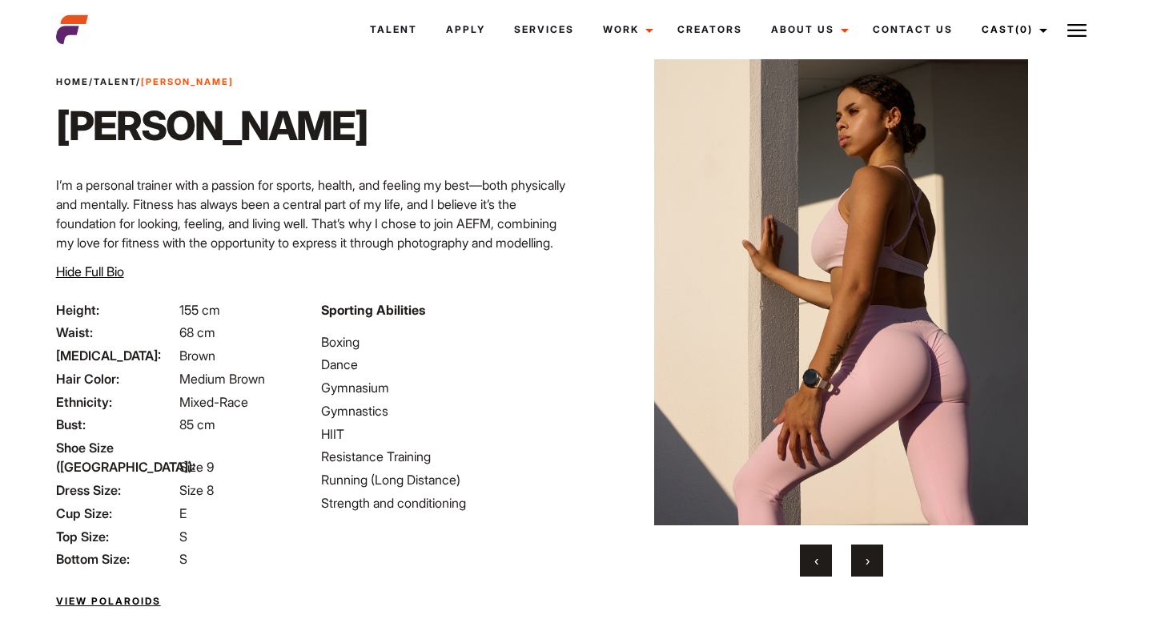
click at [872, 556] on button "›" at bounding box center [867, 560] width 32 height 32
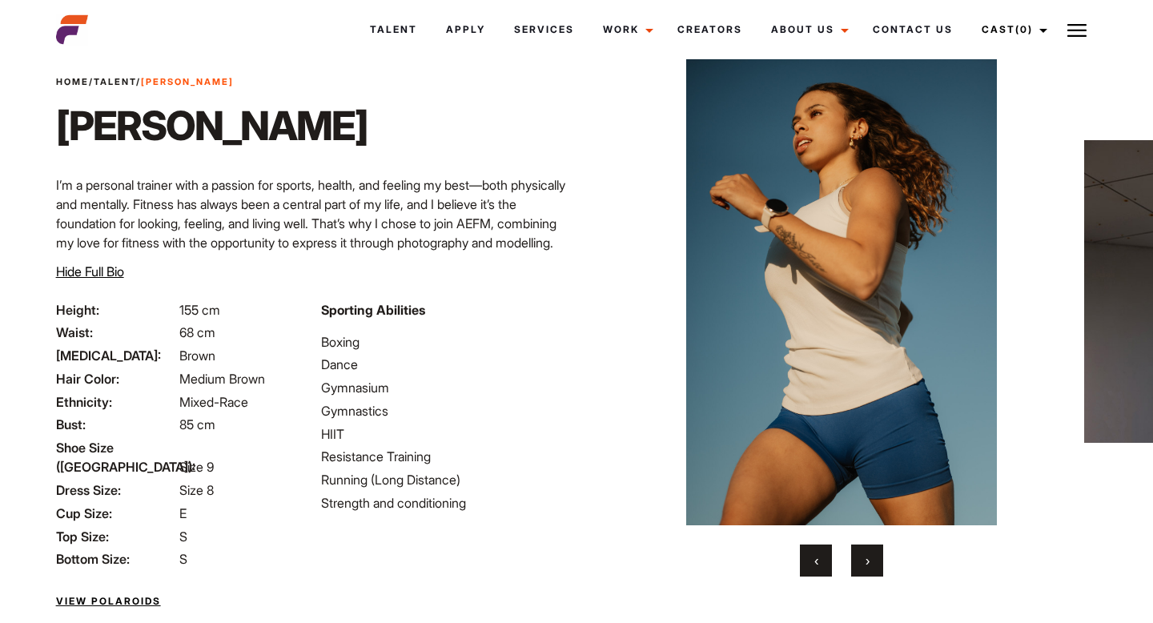
click at [872, 556] on button "›" at bounding box center [867, 560] width 32 height 32
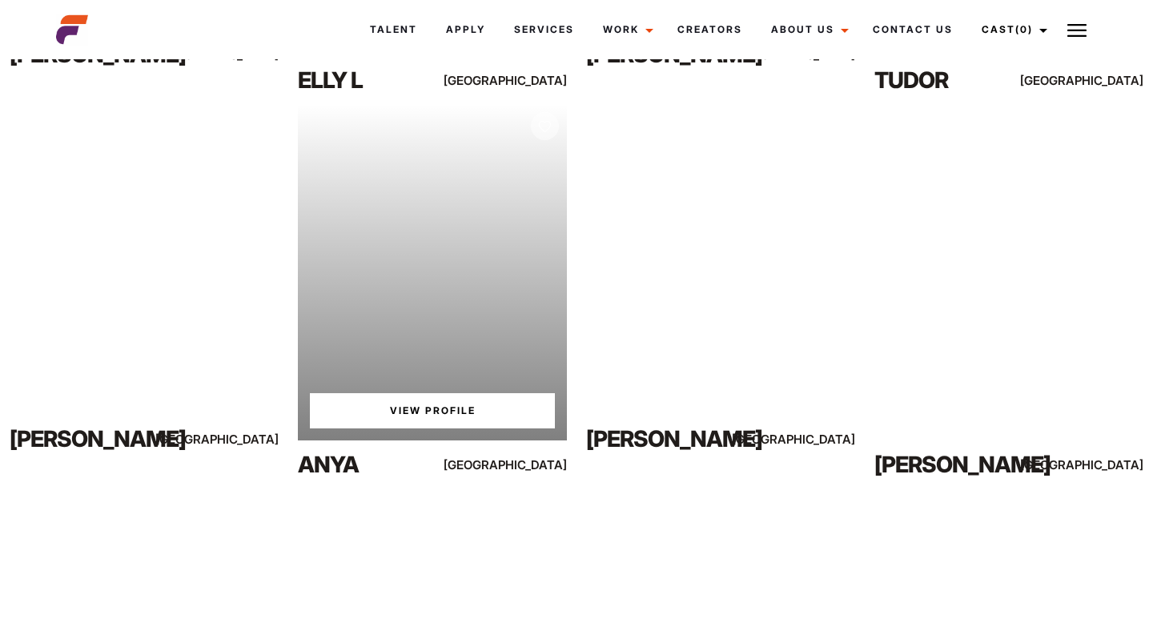
scroll to position [2205, 0]
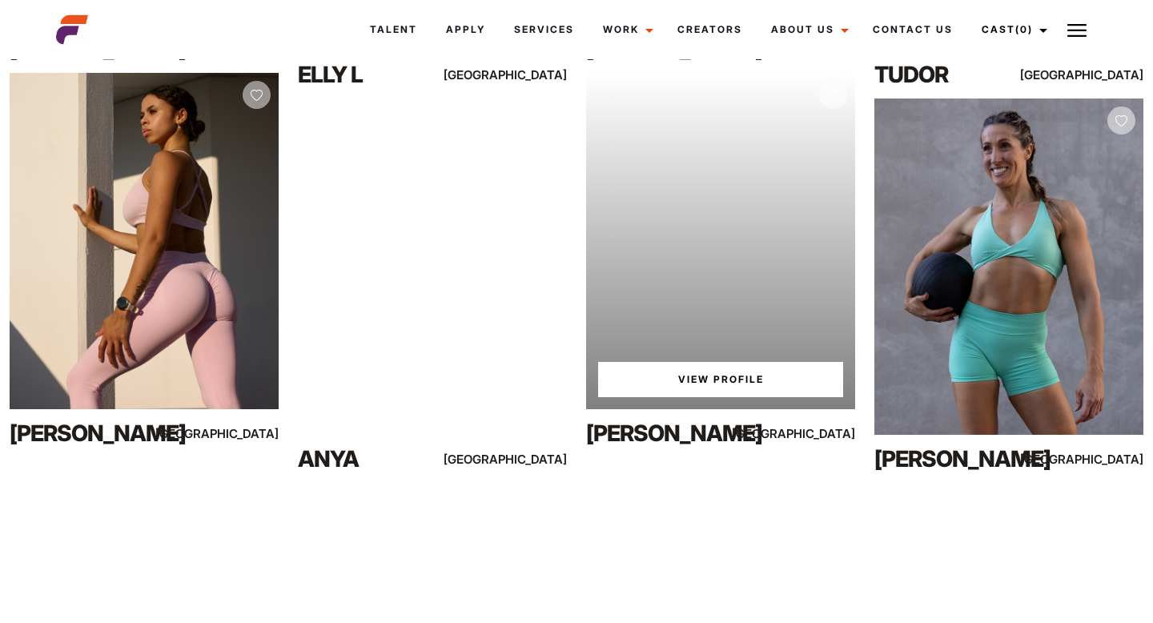
click at [753, 367] on link "View Profile" at bounding box center [720, 379] width 245 height 35
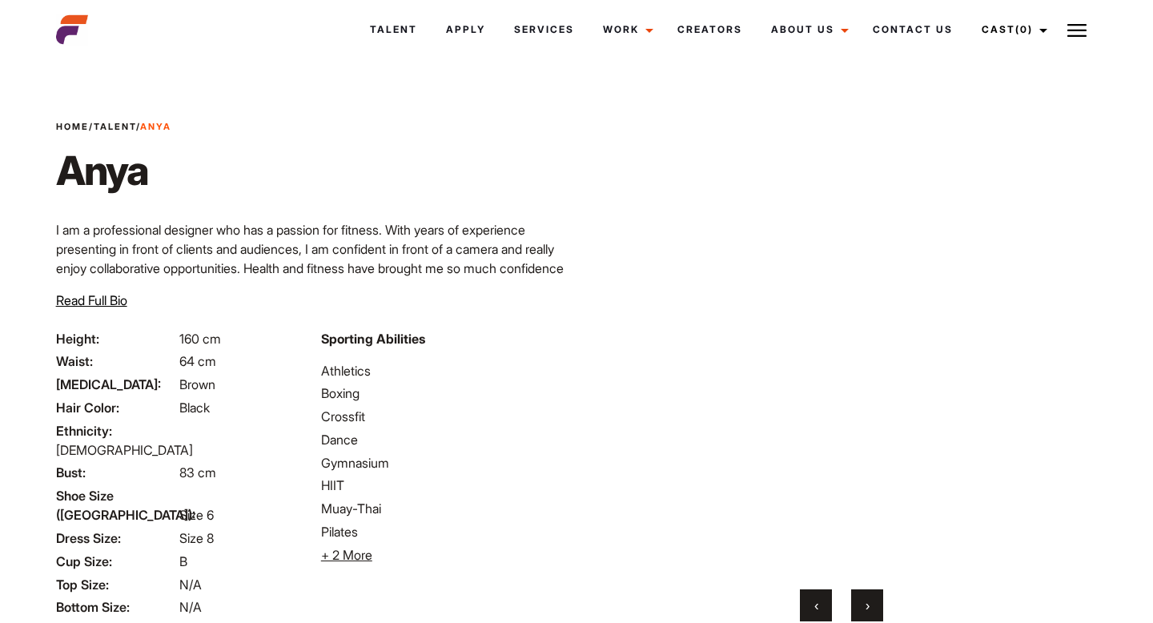
click at [114, 298] on span "Read Full Bio" at bounding box center [91, 300] width 71 height 16
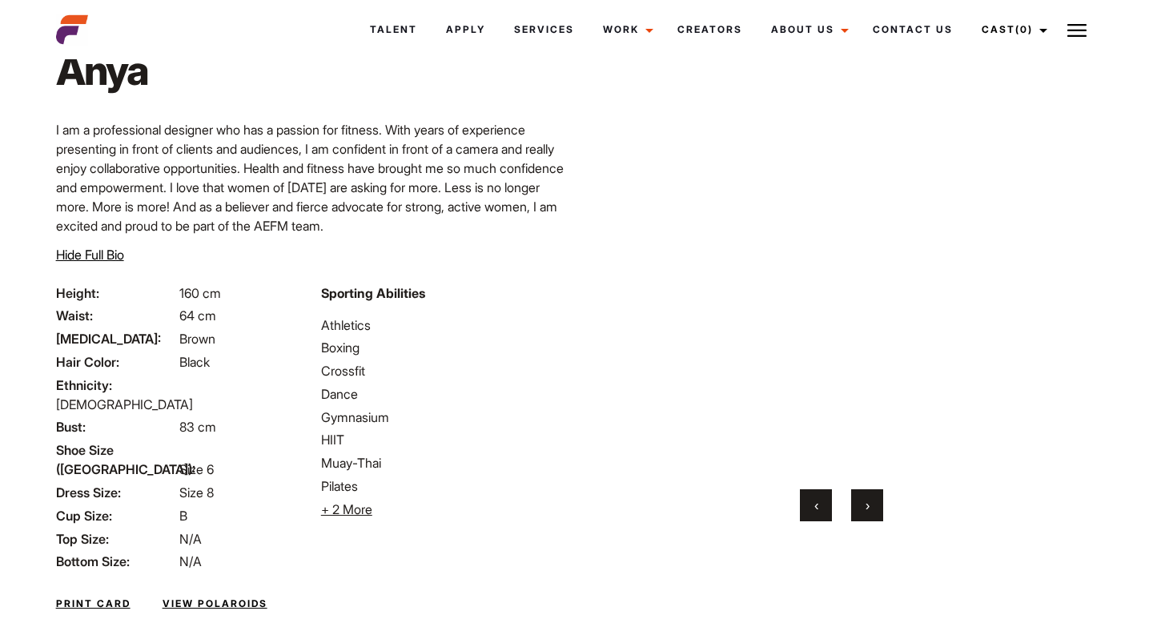
scroll to position [81, 0]
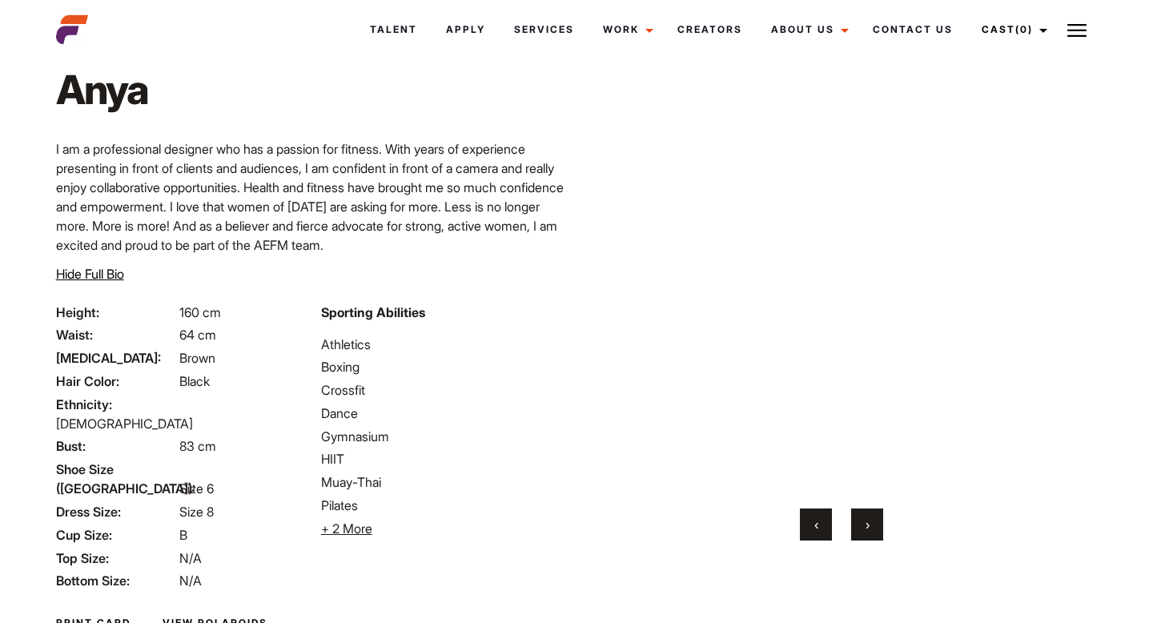
click at [877, 528] on button "›" at bounding box center [867, 524] width 32 height 32
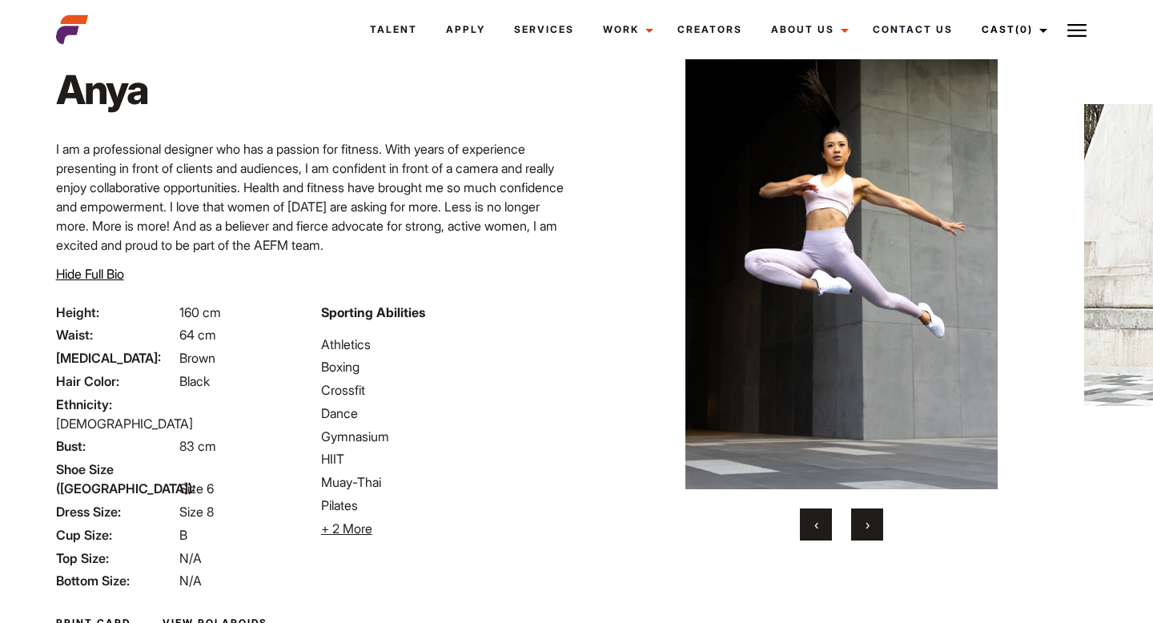
click at [877, 528] on button "›" at bounding box center [867, 524] width 32 height 32
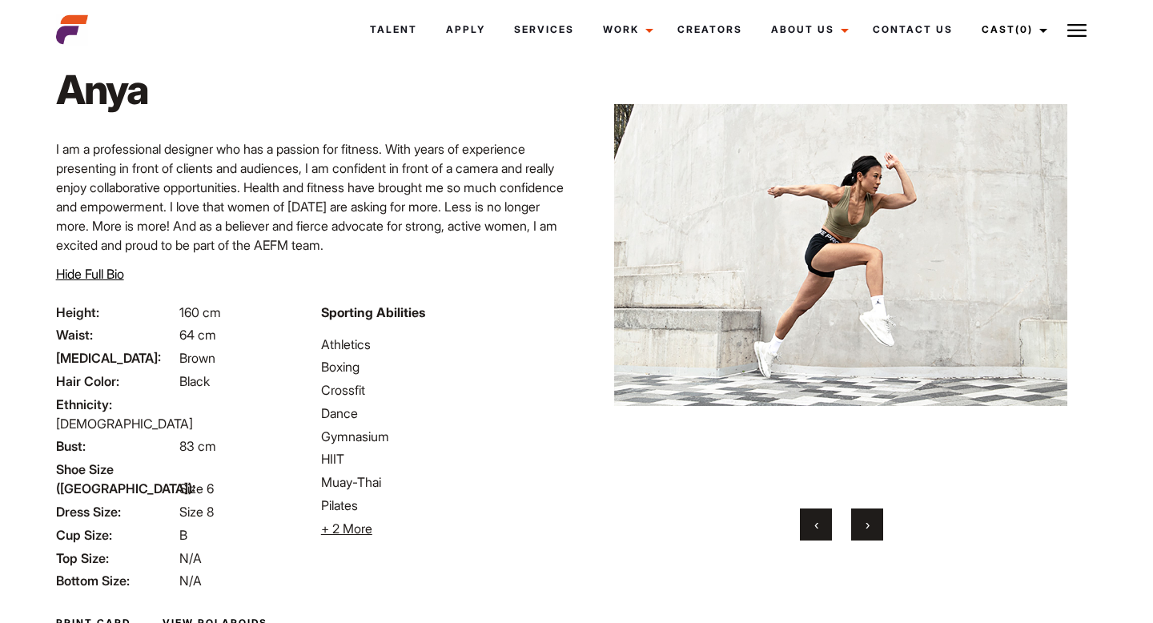
click at [877, 528] on button "›" at bounding box center [867, 524] width 32 height 32
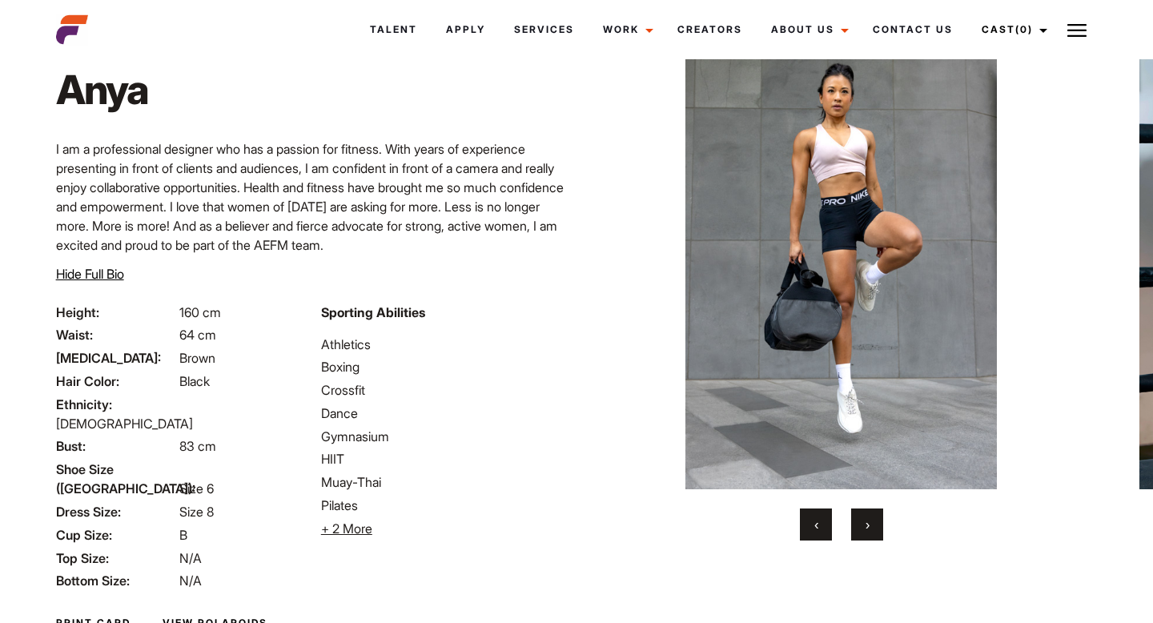
click at [877, 528] on button "›" at bounding box center [867, 524] width 32 height 32
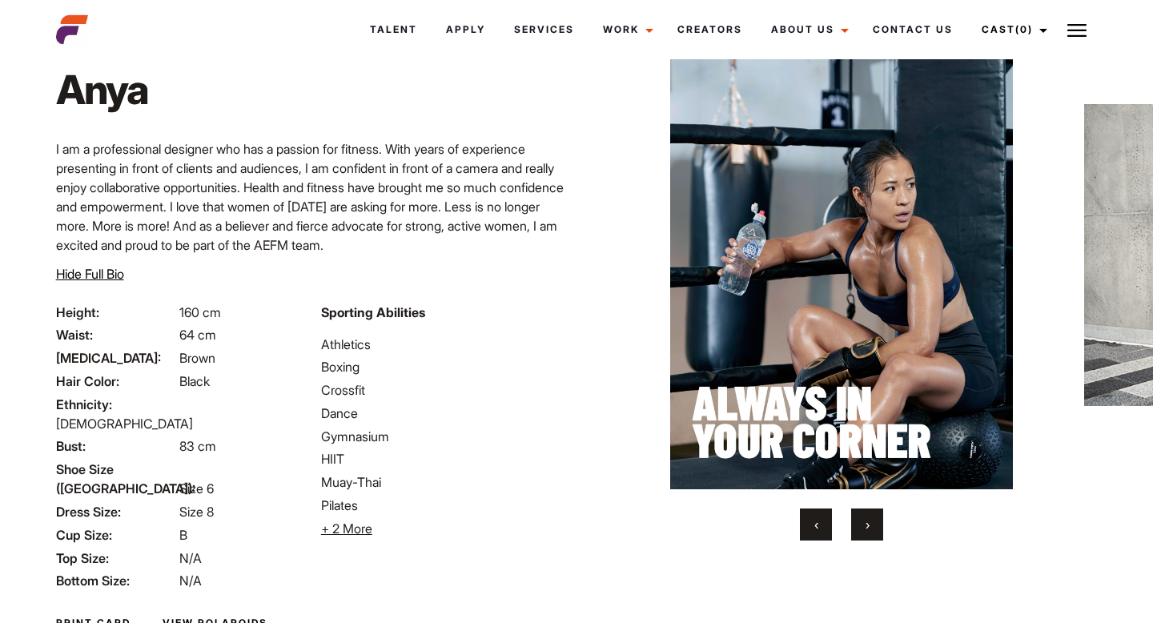
click at [877, 528] on button "›" at bounding box center [867, 524] width 32 height 32
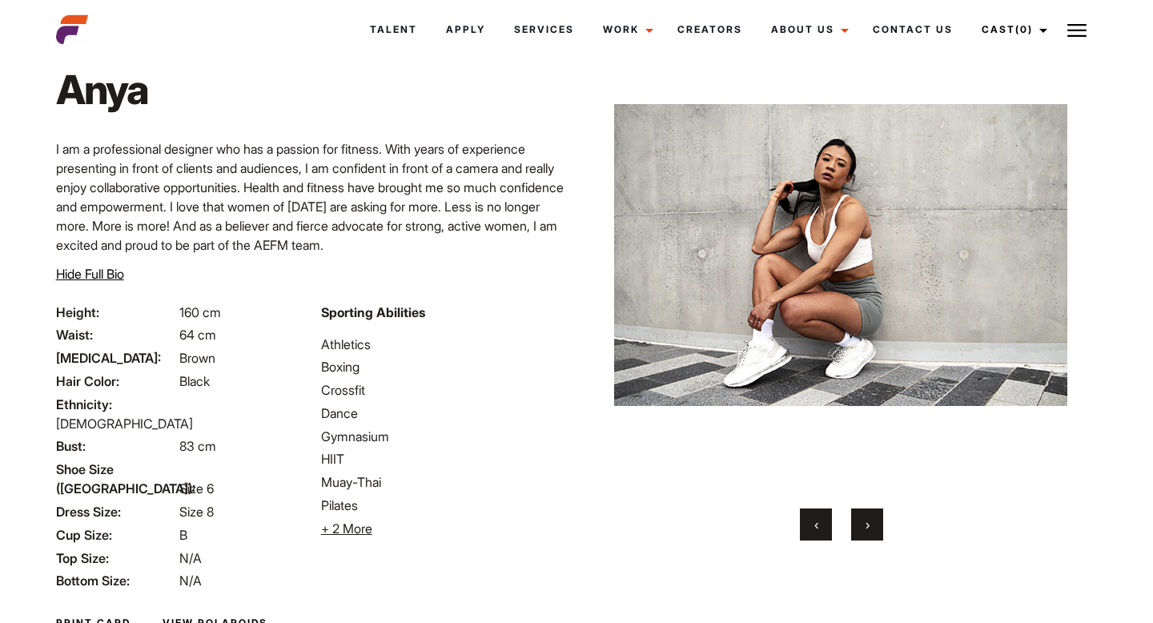
click at [877, 528] on button "›" at bounding box center [867, 524] width 32 height 32
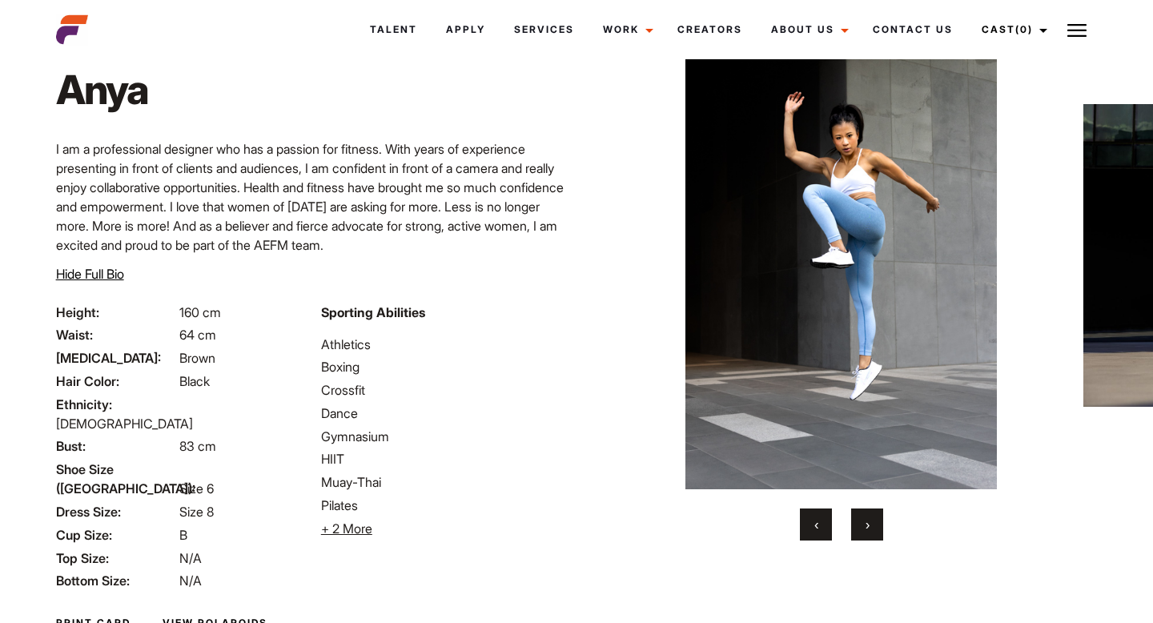
click at [877, 528] on button "›" at bounding box center [867, 524] width 32 height 32
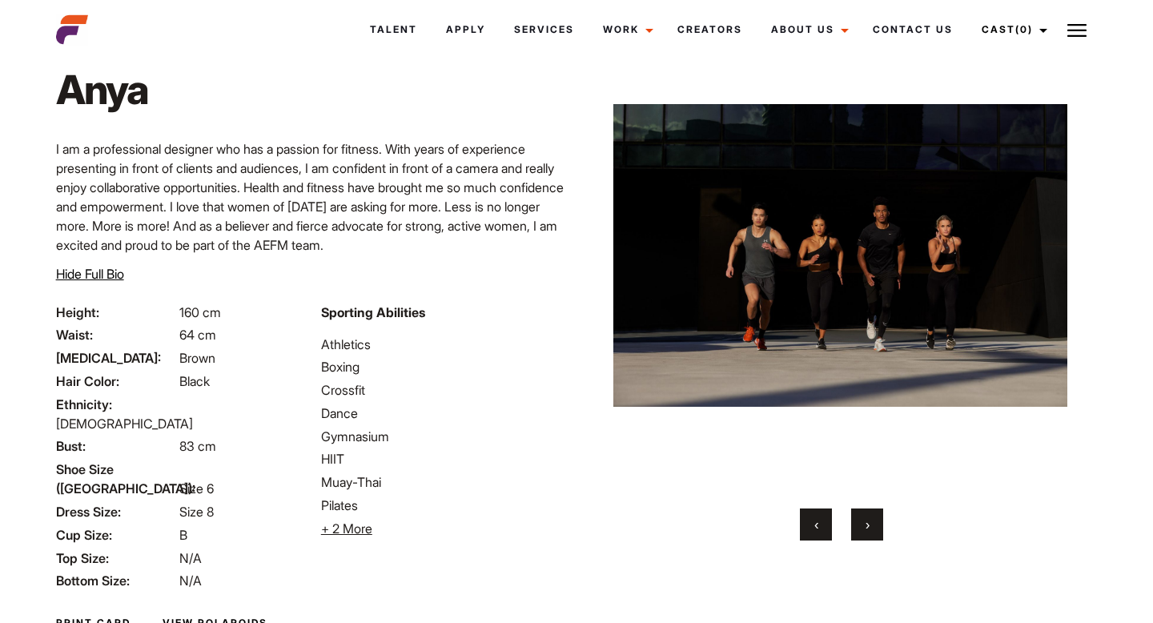
click at [877, 528] on button "›" at bounding box center [867, 524] width 32 height 32
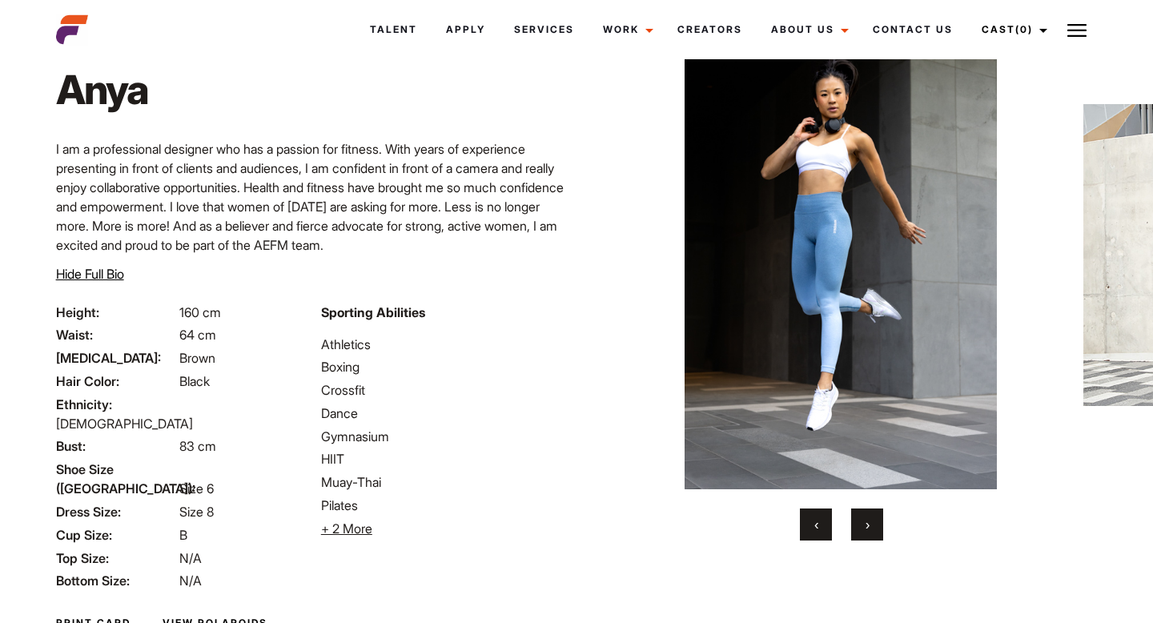
click at [877, 528] on button "›" at bounding box center [867, 524] width 32 height 32
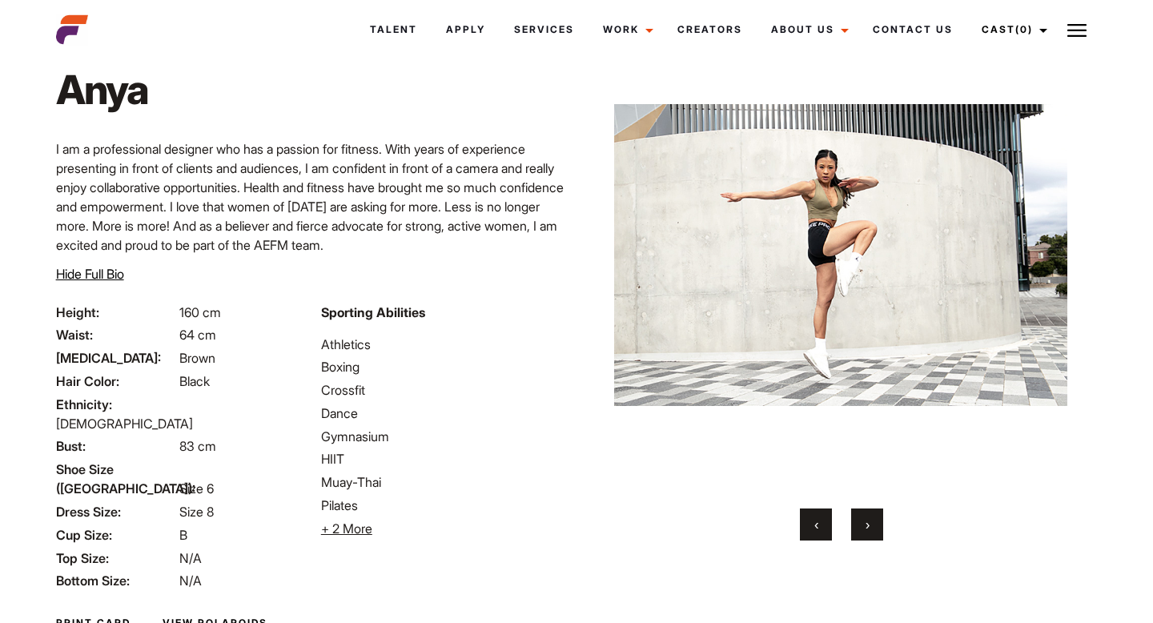
click at [877, 528] on button "›" at bounding box center [867, 524] width 32 height 32
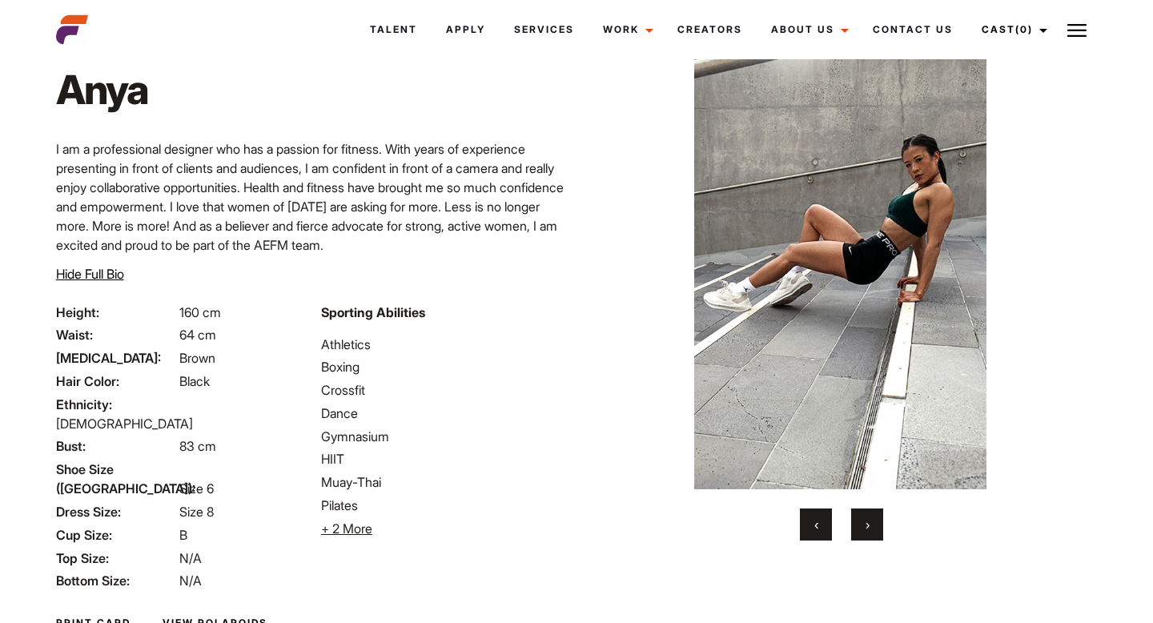
click at [877, 528] on button "›" at bounding box center [867, 524] width 32 height 32
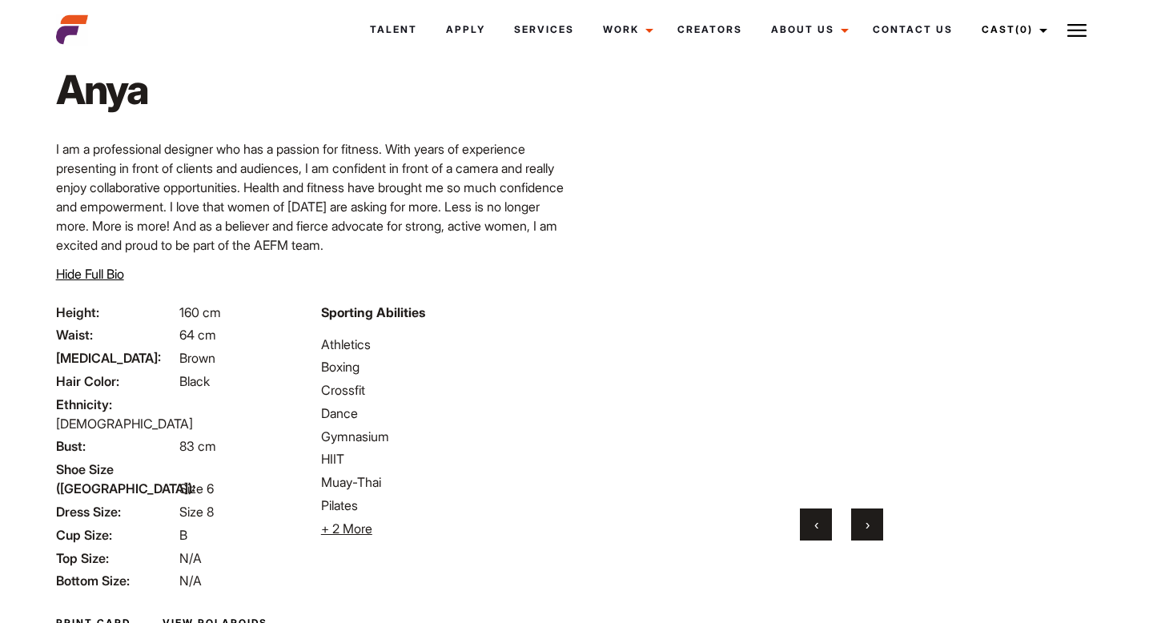
click at [877, 528] on button "›" at bounding box center [867, 524] width 32 height 32
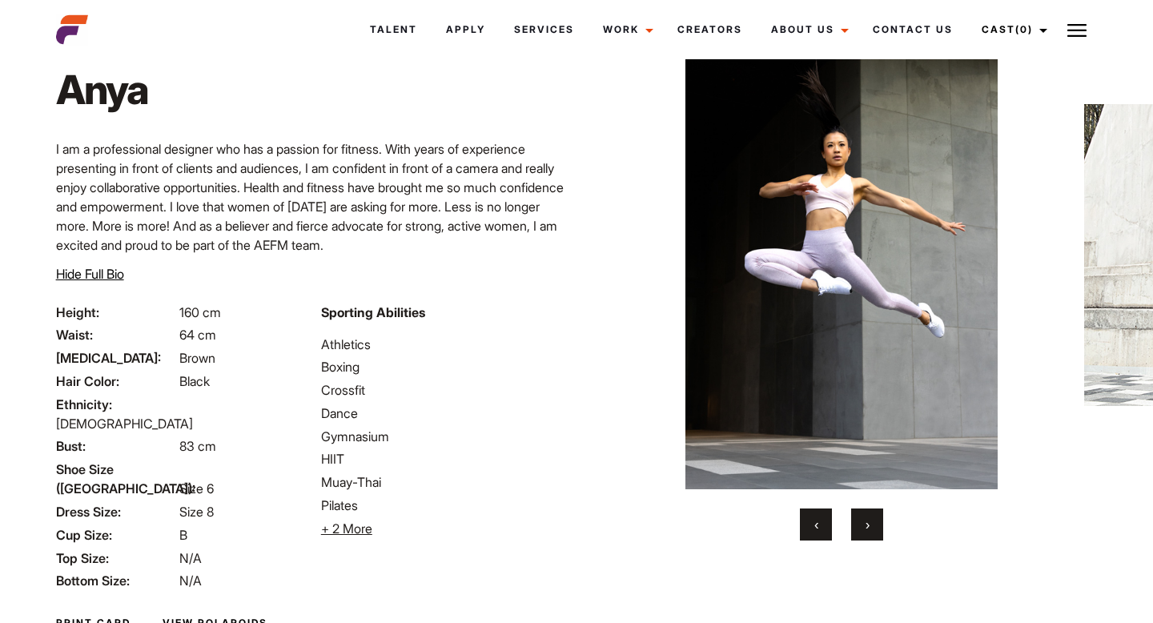
click at [877, 528] on button "›" at bounding box center [867, 524] width 32 height 32
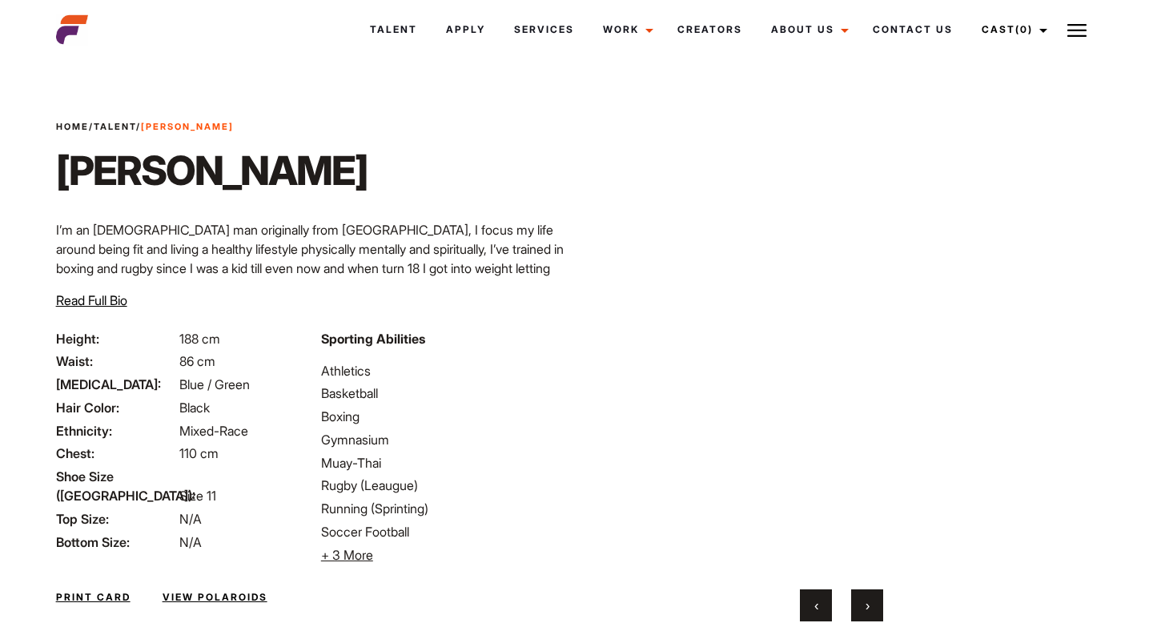
click at [98, 308] on button "Read Full Bio Hide Full Bio" at bounding box center [91, 300] width 71 height 19
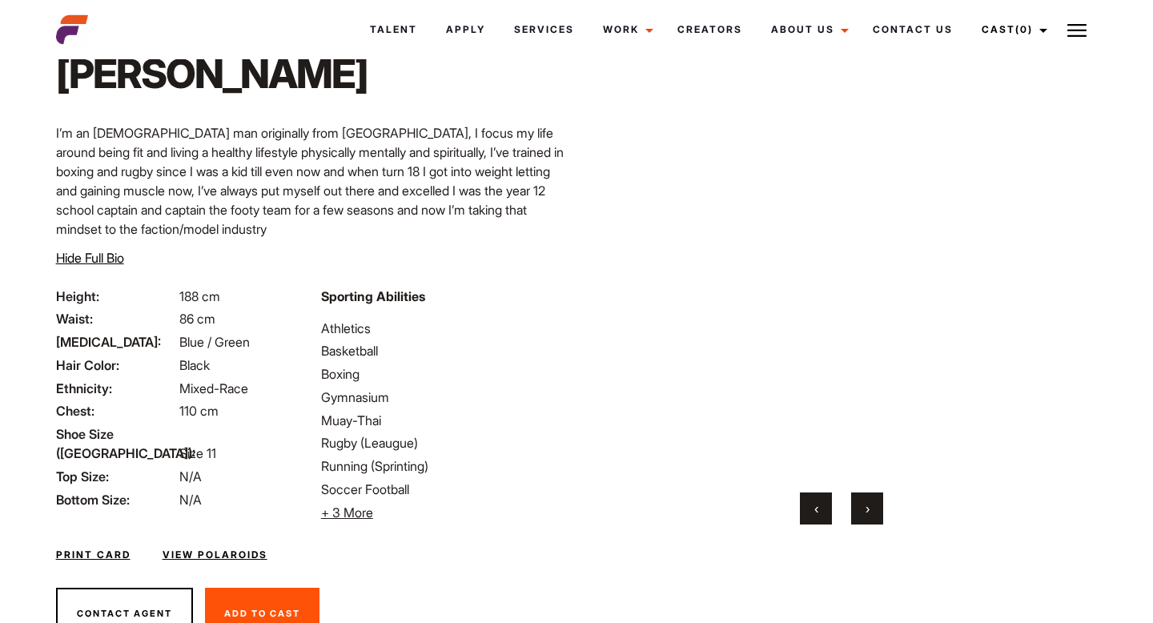
scroll to position [34, 0]
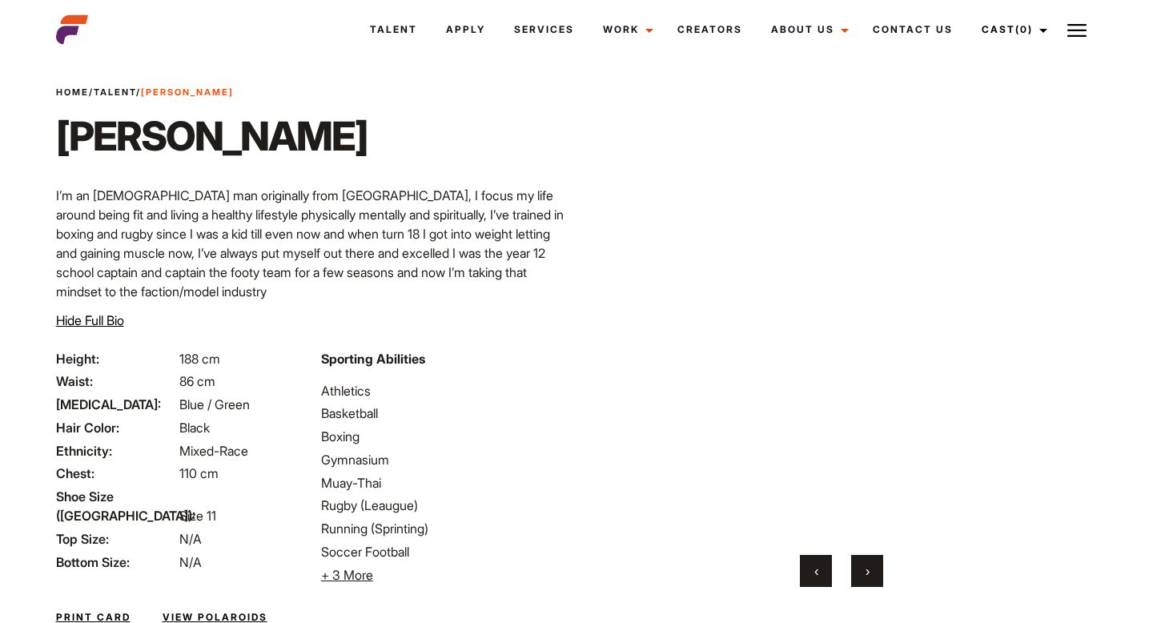
click at [872, 558] on button "›" at bounding box center [867, 571] width 32 height 32
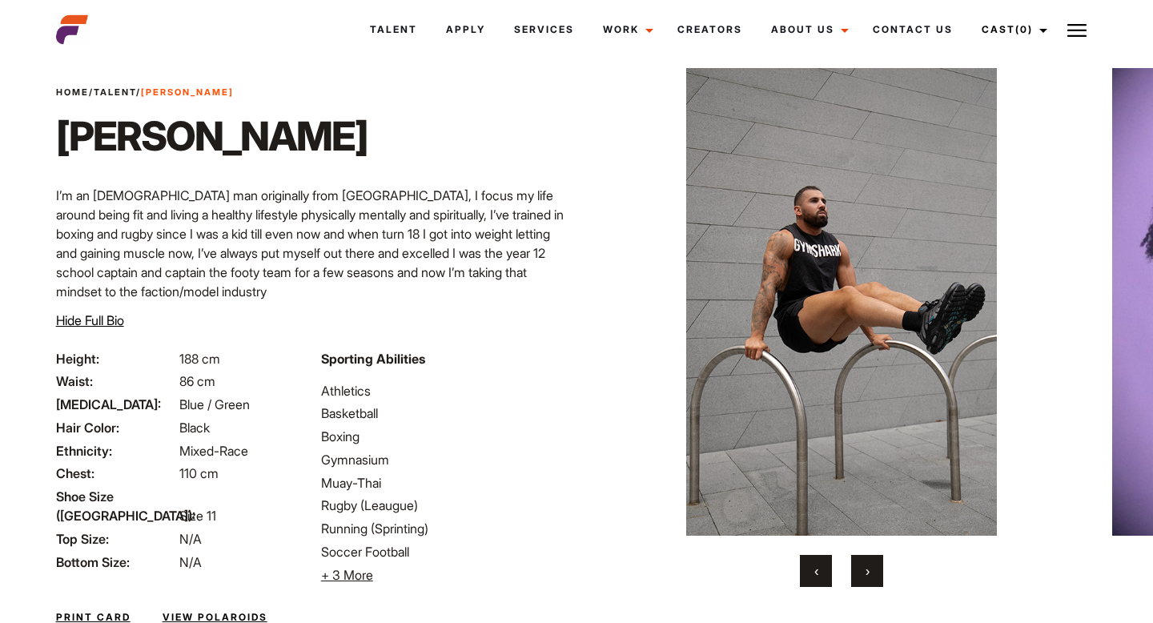
click at [872, 558] on button "›" at bounding box center [867, 571] width 32 height 32
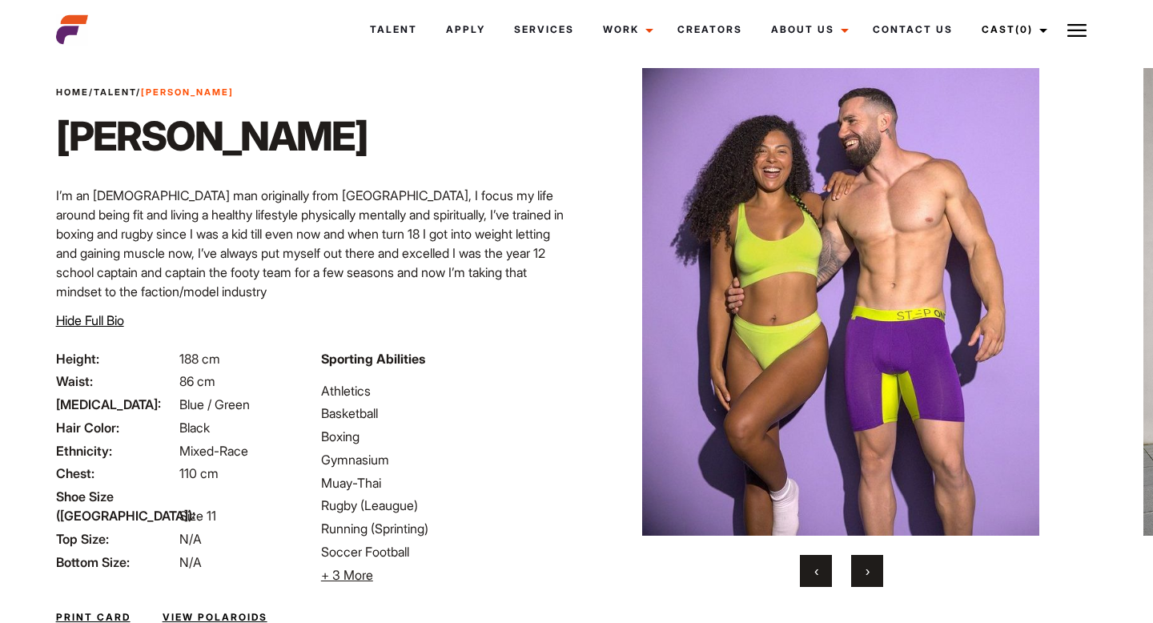
click at [872, 558] on button "›" at bounding box center [867, 571] width 32 height 32
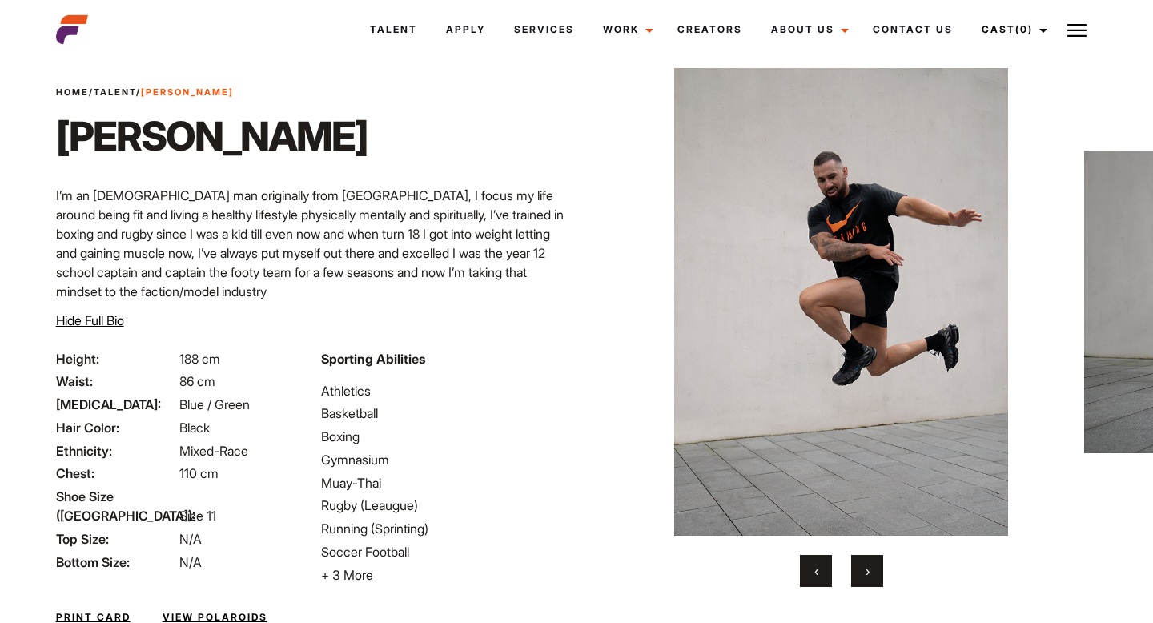
click at [872, 558] on button "›" at bounding box center [867, 571] width 32 height 32
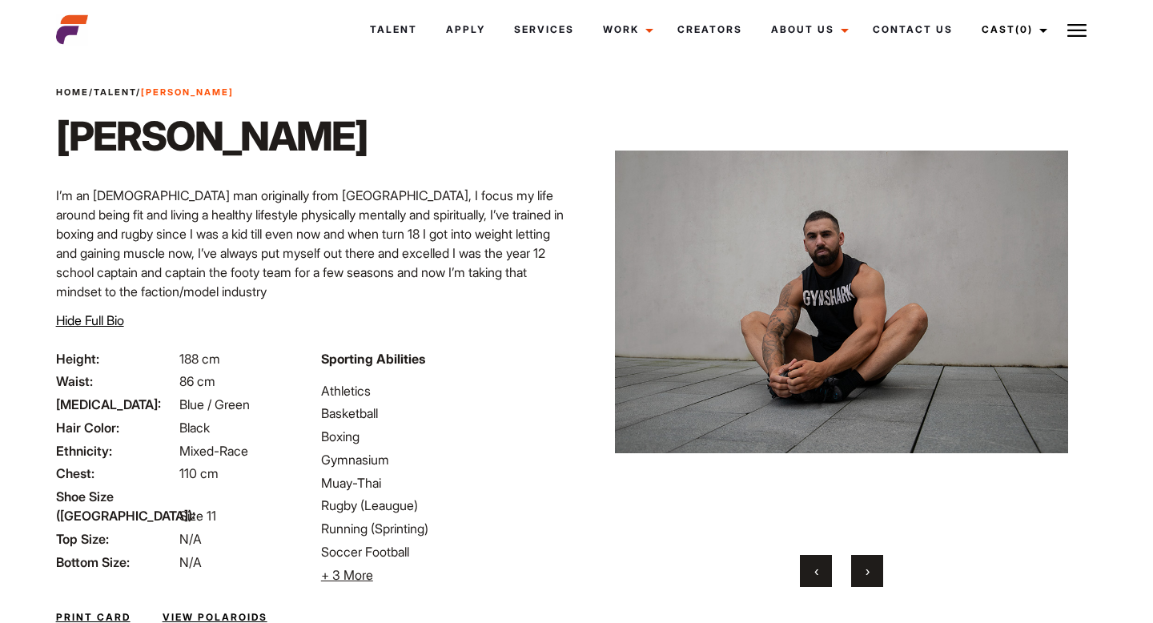
click at [872, 558] on button "›" at bounding box center [867, 571] width 32 height 32
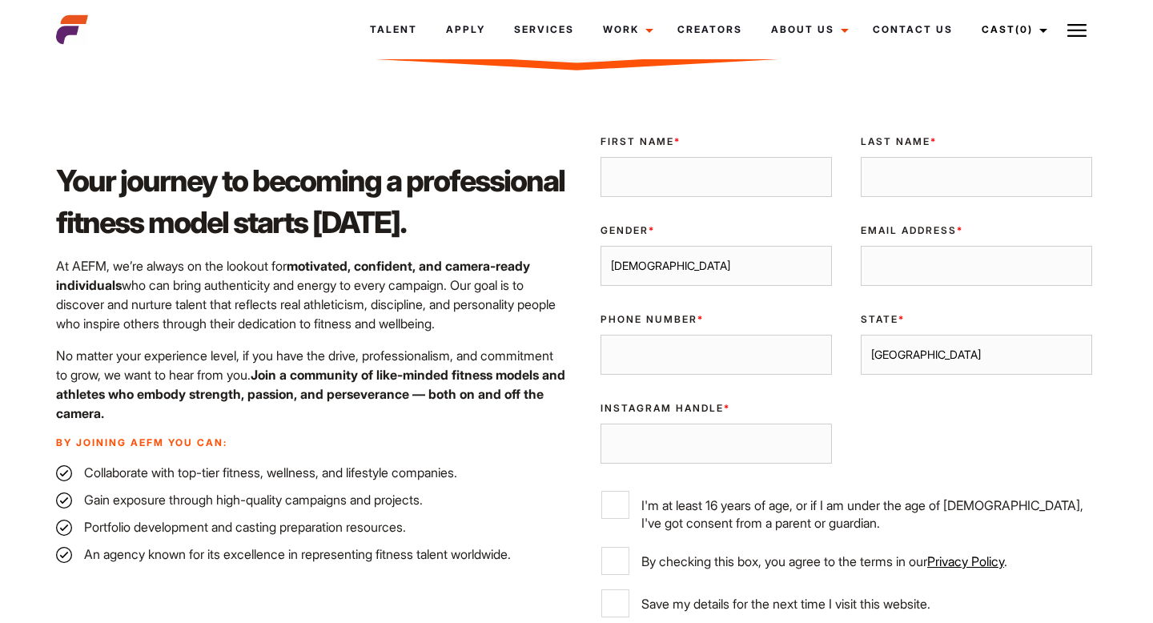
scroll to position [439, 0]
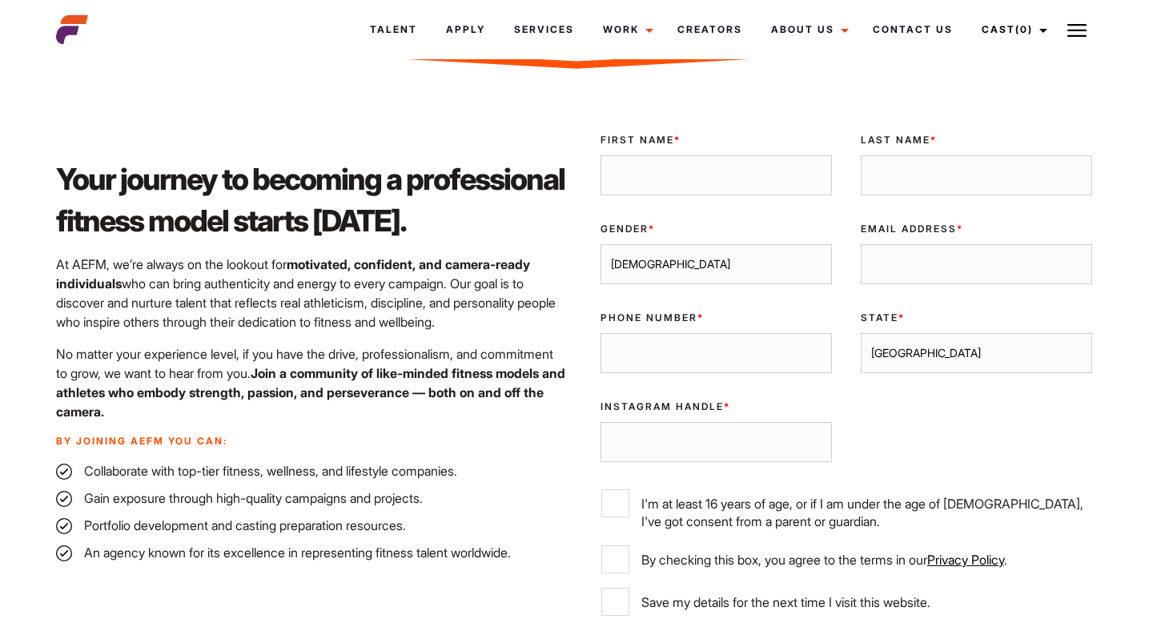
click at [898, 360] on select "[GEOGRAPHIC_DATA] [GEOGRAPHIC_DATA] [GEOGRAPHIC_DATA] [GEOGRAPHIC_DATA] [GEOGRA…" at bounding box center [976, 353] width 231 height 40
click at [861, 333] on select "[GEOGRAPHIC_DATA] [GEOGRAPHIC_DATA] [GEOGRAPHIC_DATA] [GEOGRAPHIC_DATA] [GEOGRA…" at bounding box center [976, 353] width 231 height 40
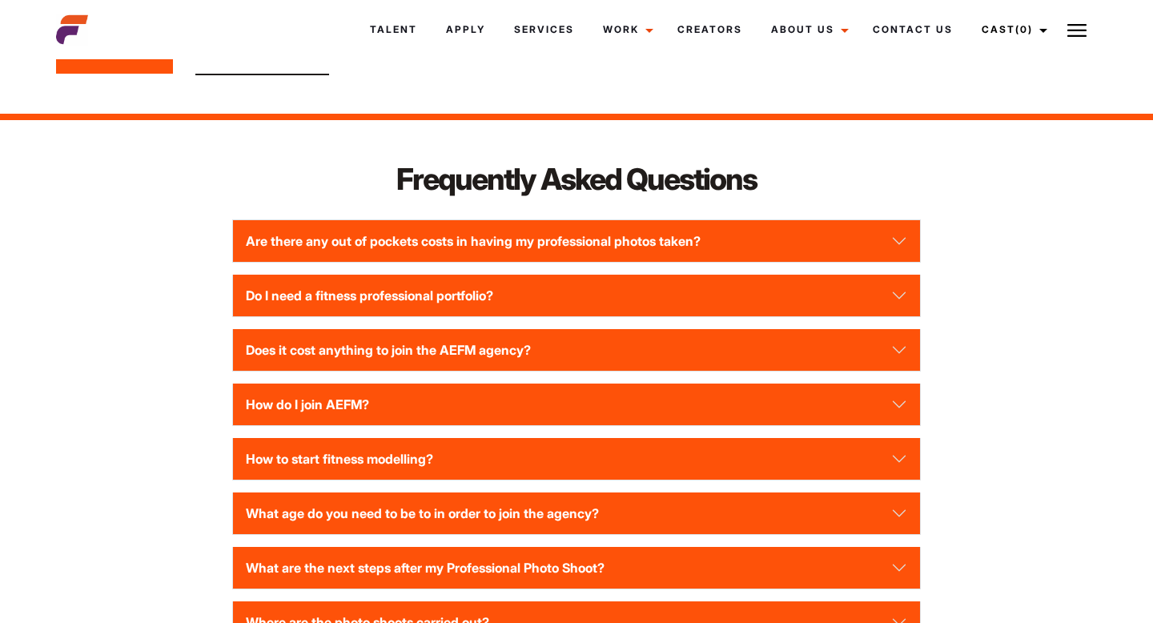
scroll to position [2105, 0]
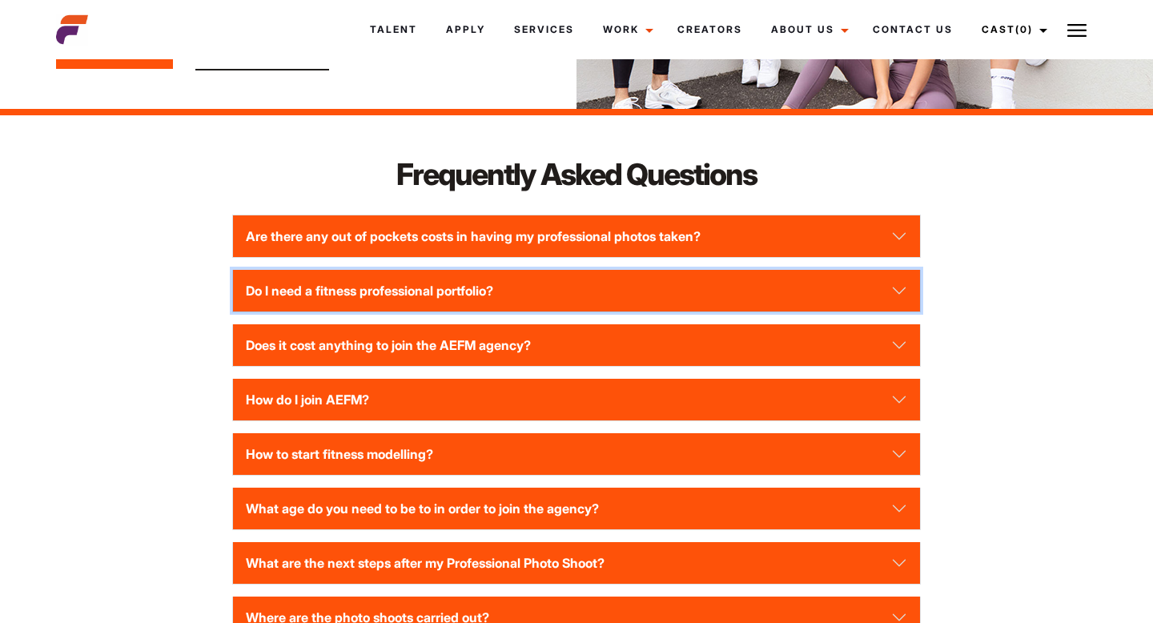
click at [467, 304] on button "Do I need a fitness professional portfolio?" at bounding box center [576, 291] width 686 height 42
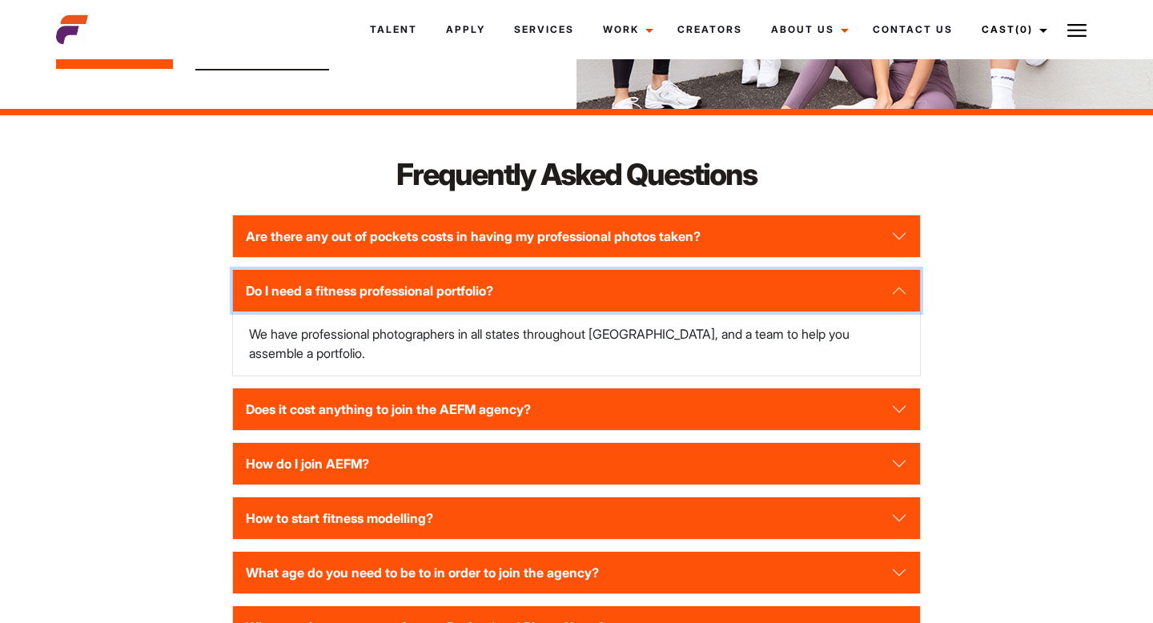
click at [486, 300] on button "Do I need a fitness professional portfolio?" at bounding box center [576, 291] width 686 height 42
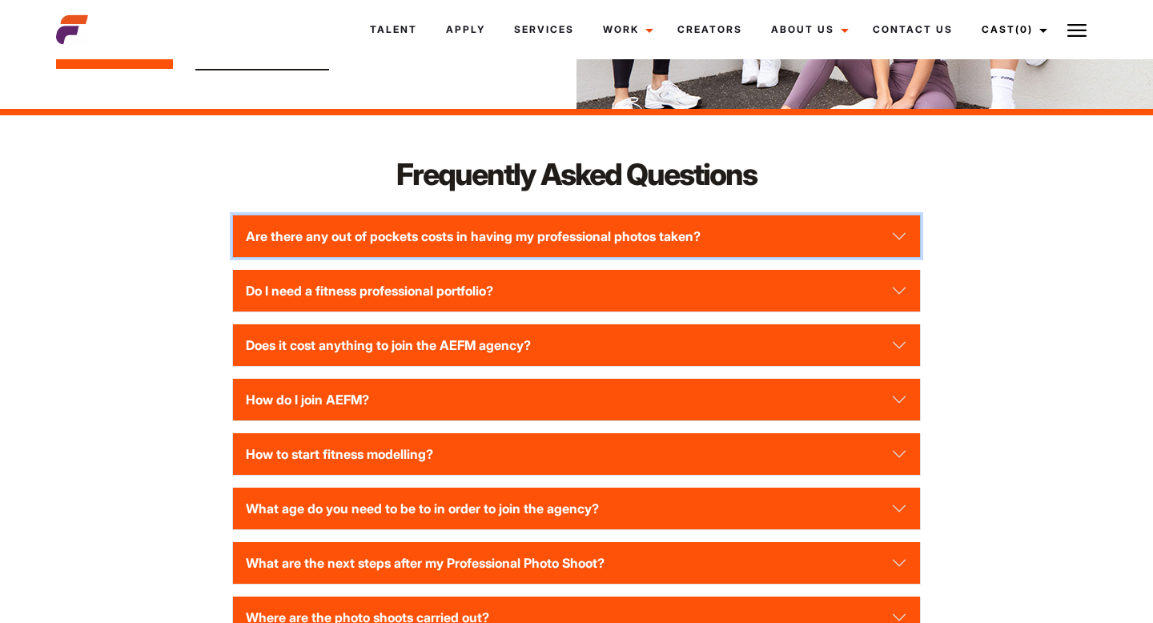
click at [485, 257] on button "Are there any out of pockets costs in having my professional photos taken?" at bounding box center [576, 236] width 686 height 42
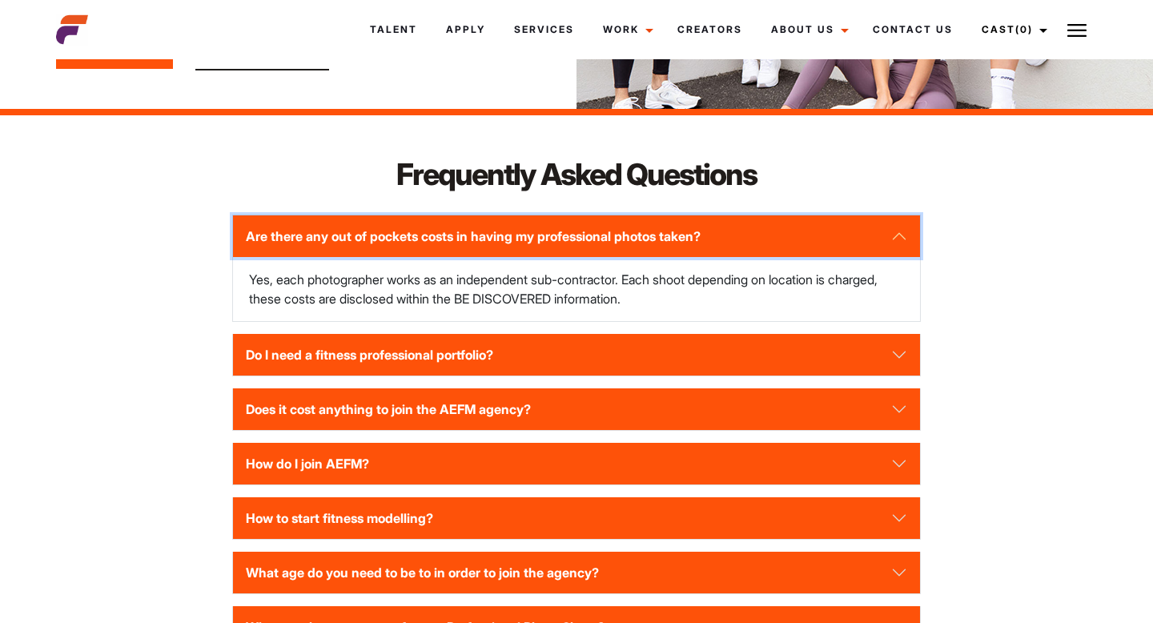
click at [485, 257] on button "Are there any out of pockets costs in having my professional photos taken?" at bounding box center [576, 236] width 686 height 42
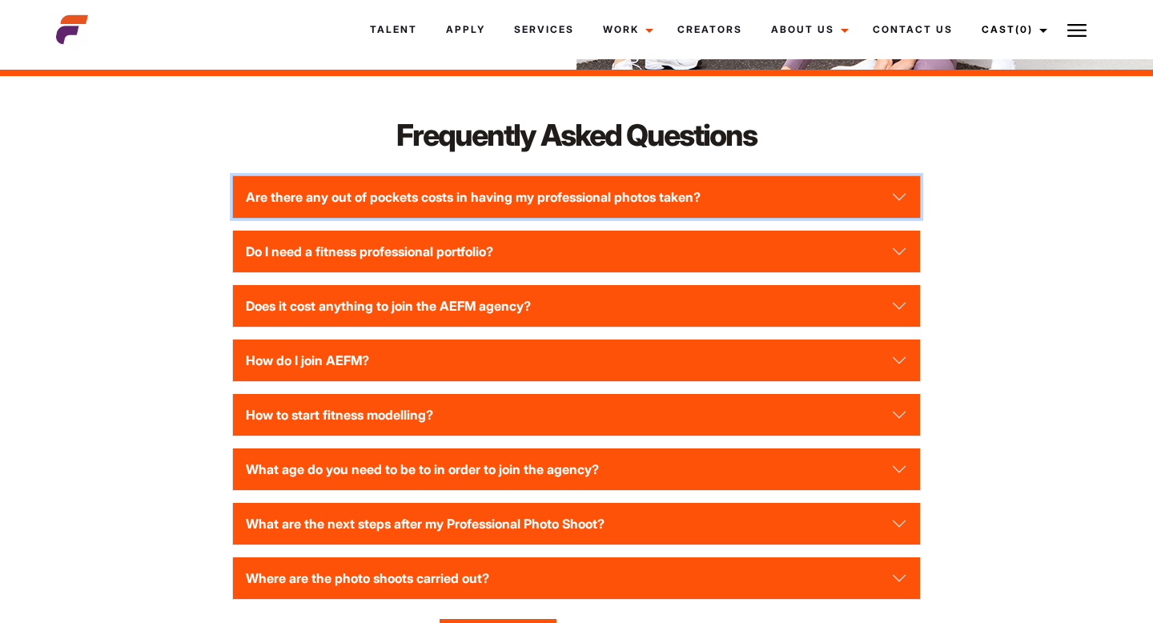
scroll to position [2231, 0]
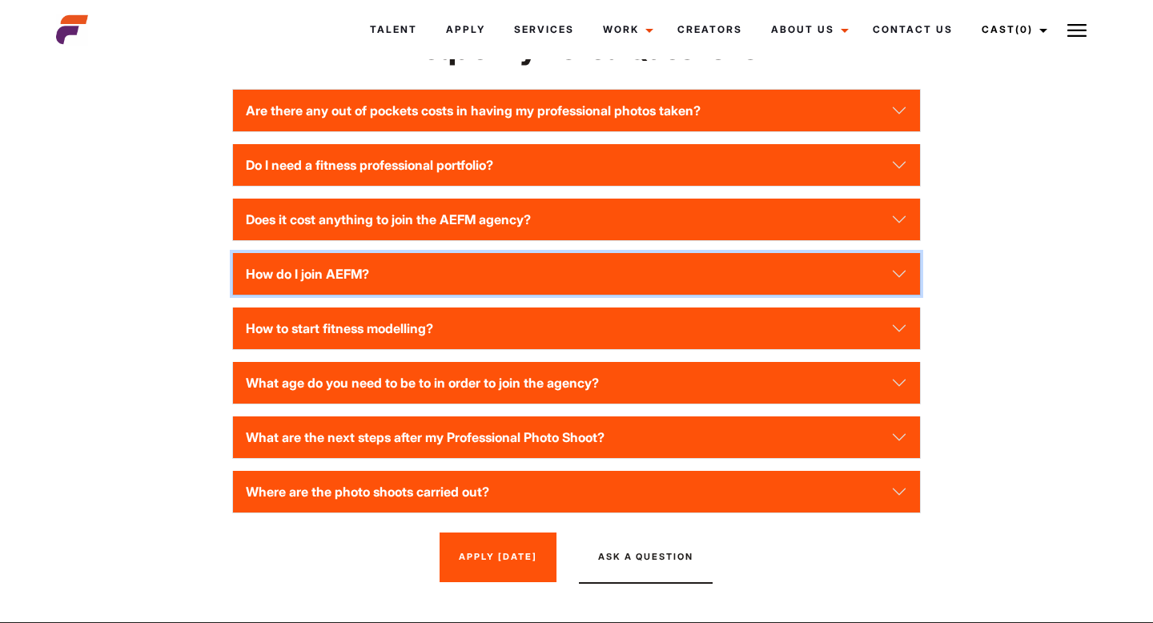
click at [499, 295] on button "How do I join AEFM?" at bounding box center [576, 274] width 686 height 42
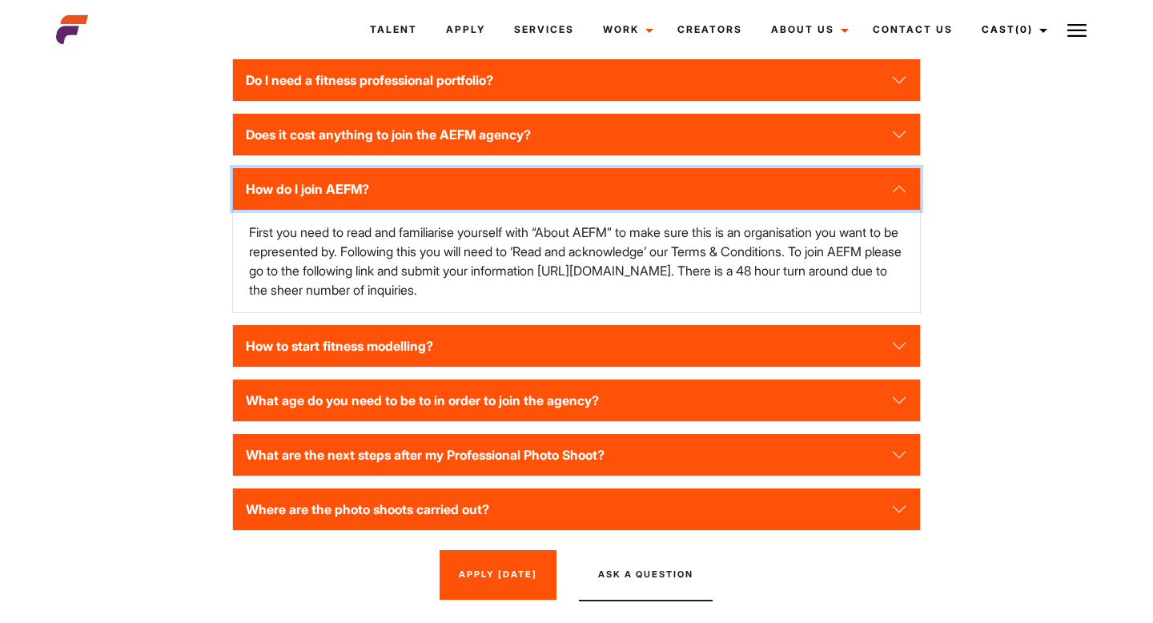
scroll to position [2316, 0]
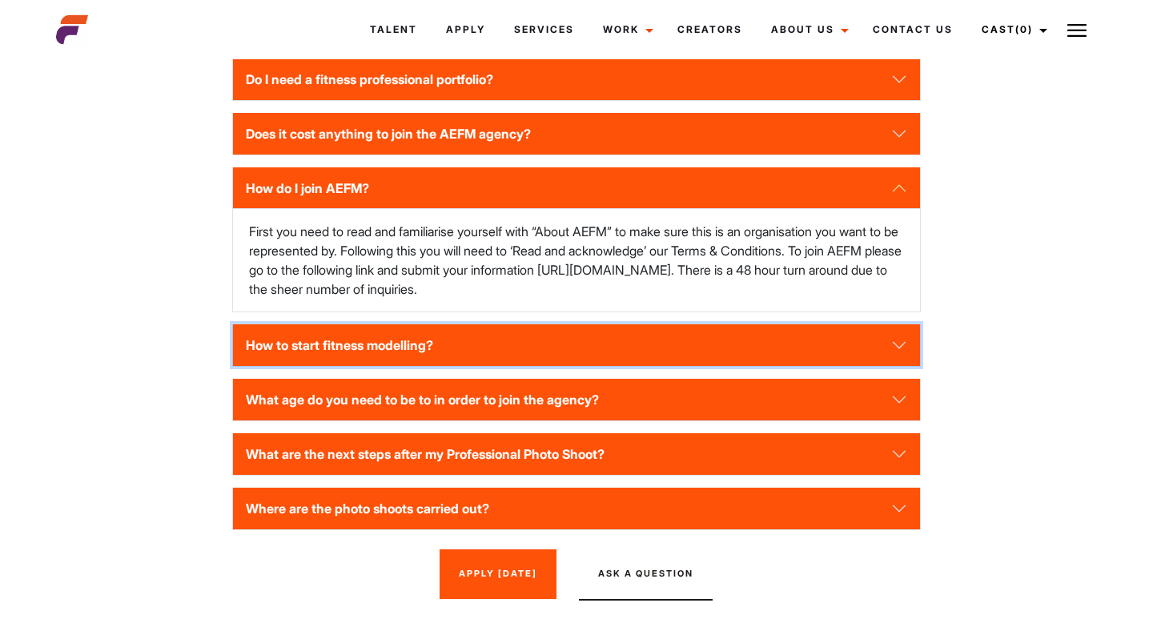
click at [603, 361] on button "How to start fitness modelling?" at bounding box center [576, 345] width 686 height 42
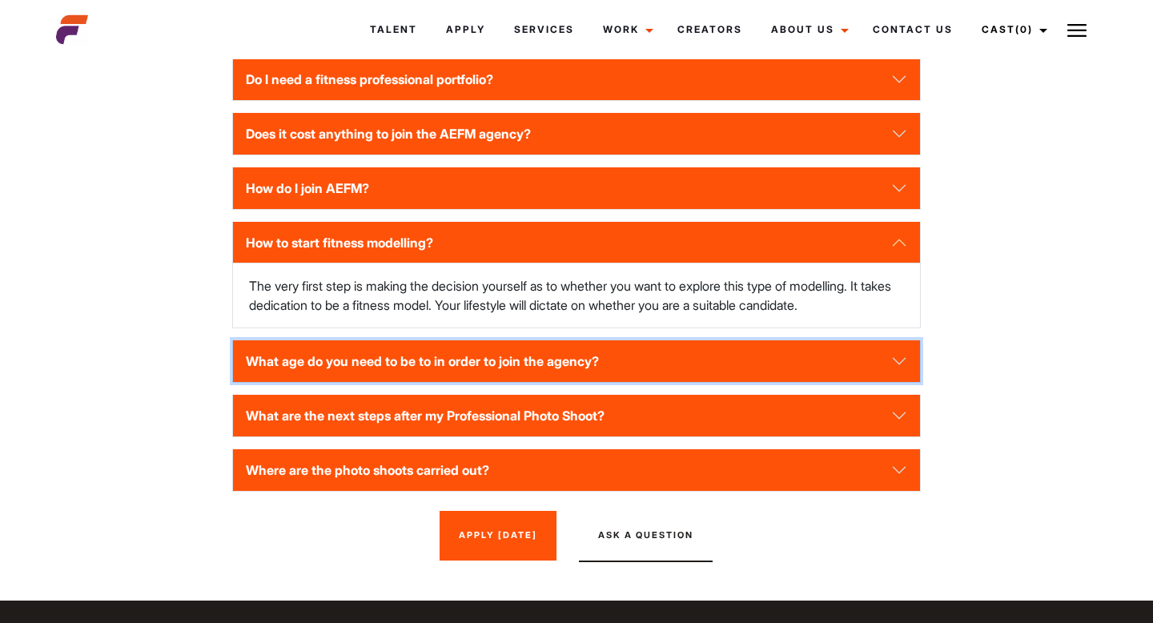
click at [604, 372] on button "What age do you need to be to in order to join the agency?" at bounding box center [576, 361] width 686 height 42
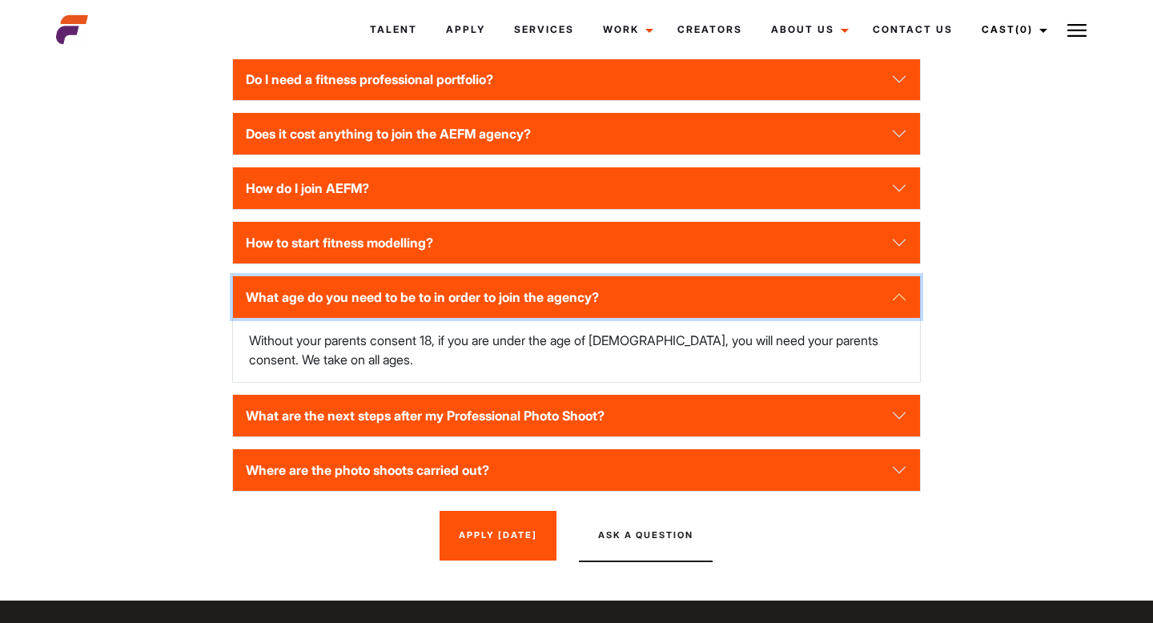
click at [604, 318] on button "What age do you need to be to in order to join the agency?" at bounding box center [576, 297] width 686 height 42
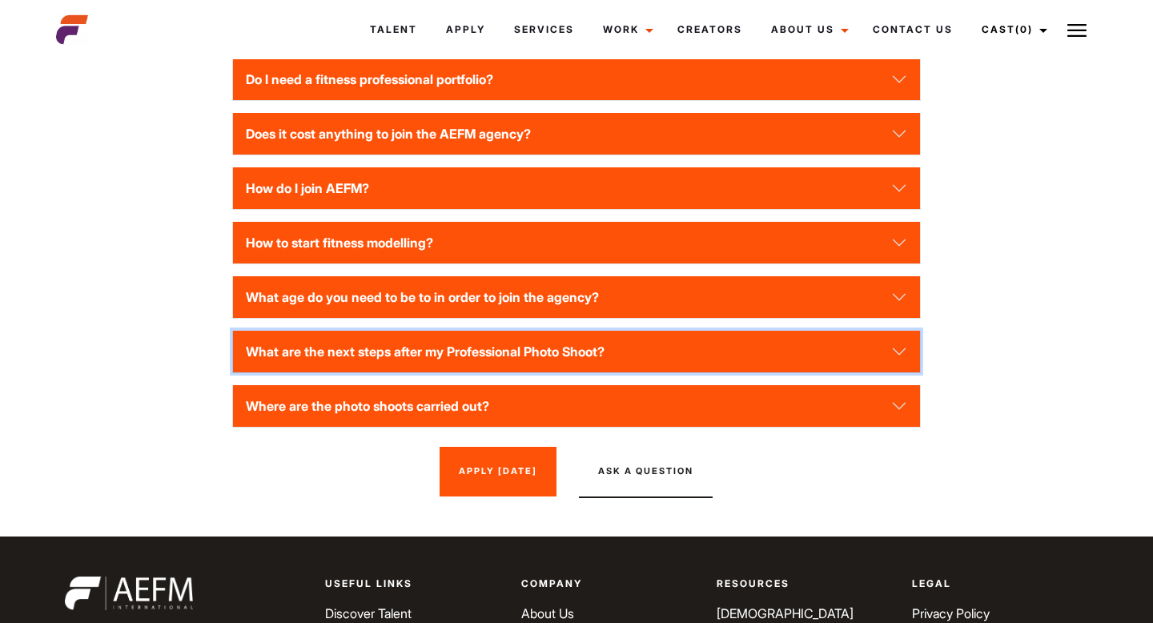
click at [601, 364] on button "What are the next steps after my Professional Photo Shoot?" at bounding box center [576, 352] width 686 height 42
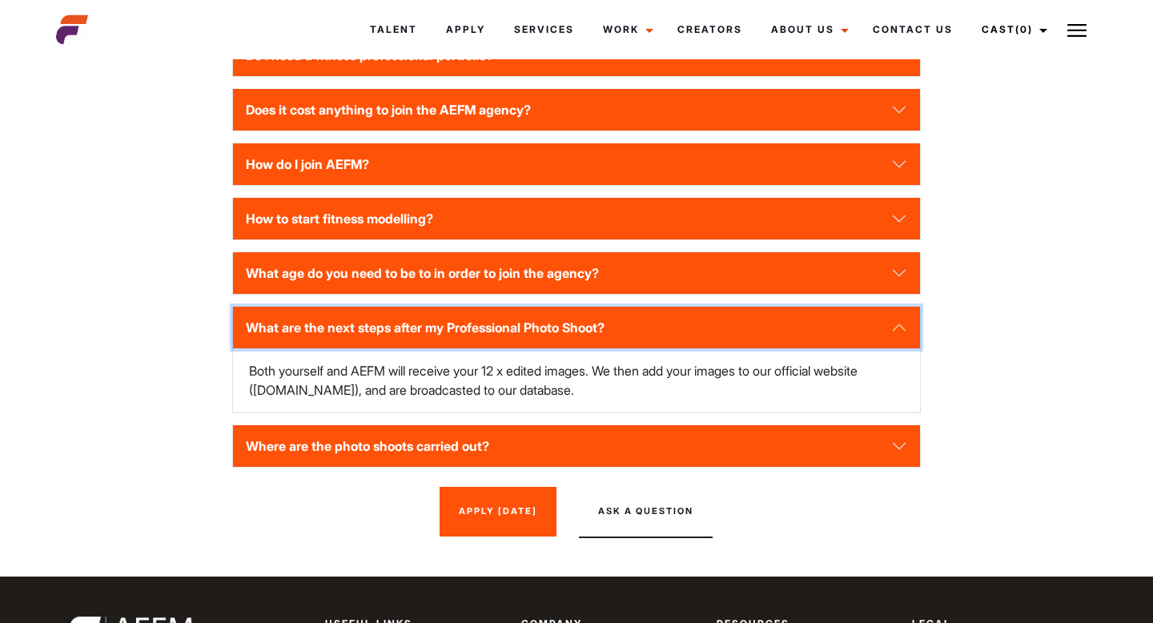
scroll to position [2346, 0]
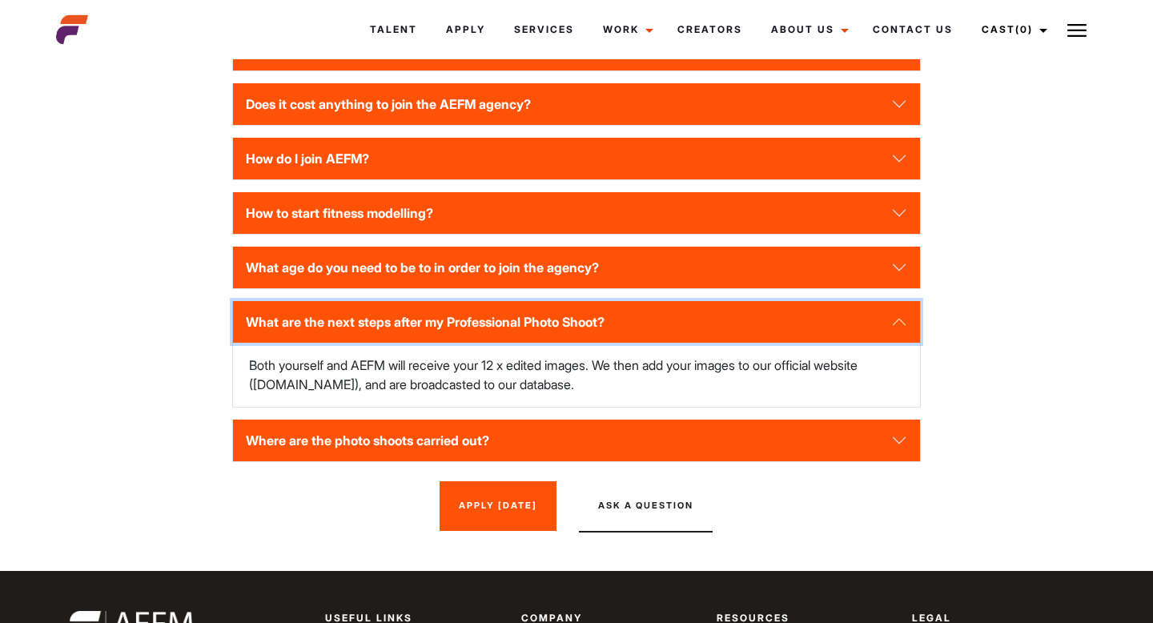
click at [603, 342] on button "What are the next steps after my Professional Photo Shoot?" at bounding box center [576, 322] width 686 height 42
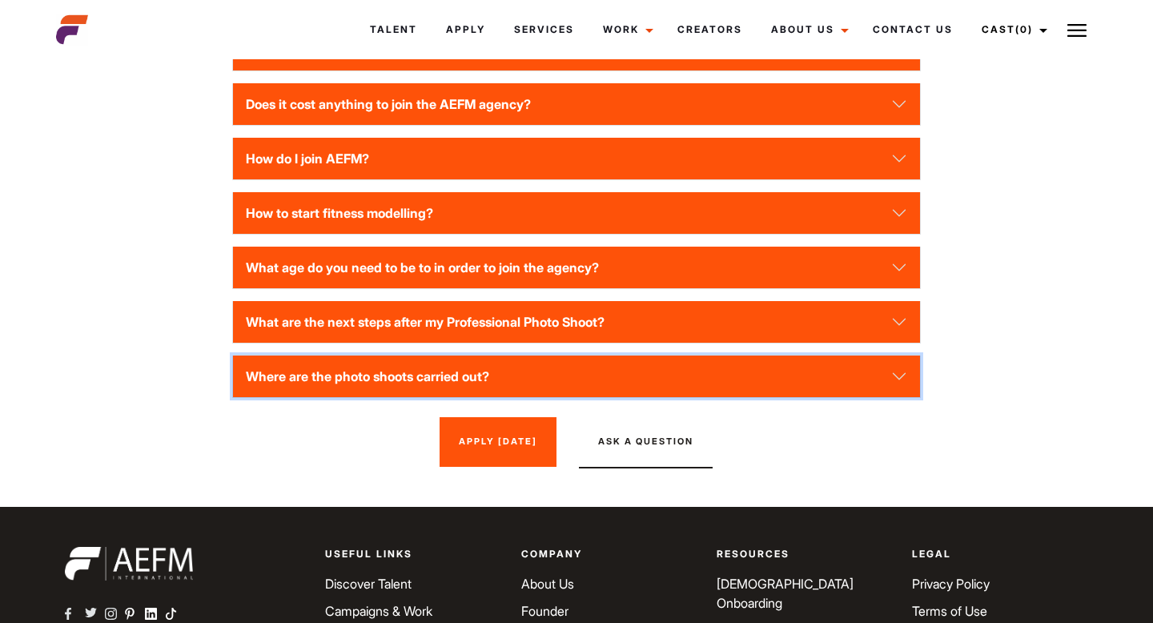
click at [605, 388] on button "Where are the photo shoots carried out?" at bounding box center [576, 376] width 686 height 42
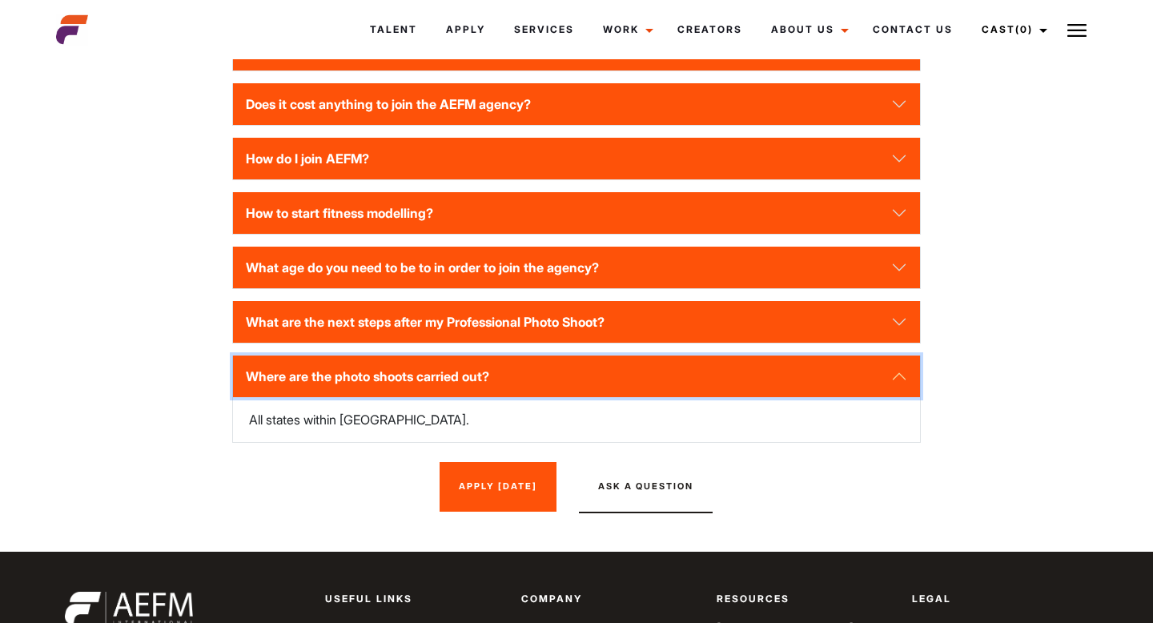
click at [605, 388] on button "Where are the photo shoots carried out?" at bounding box center [576, 376] width 686 height 42
